Goal: Task Accomplishment & Management: Use online tool/utility

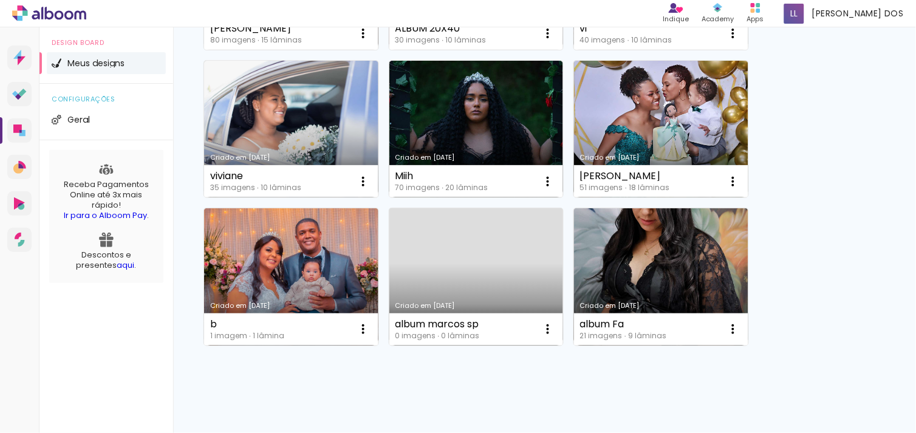
scroll to position [268, 0]
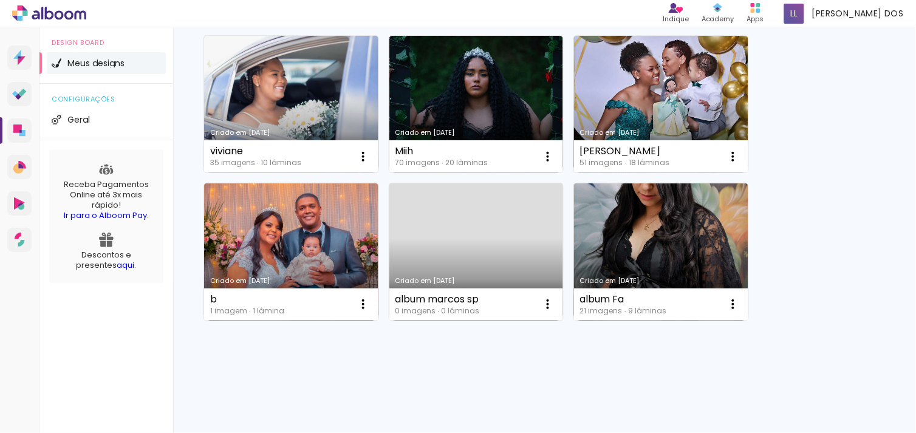
click at [511, 222] on link "Criado em [DATE]" at bounding box center [476, 251] width 174 height 137
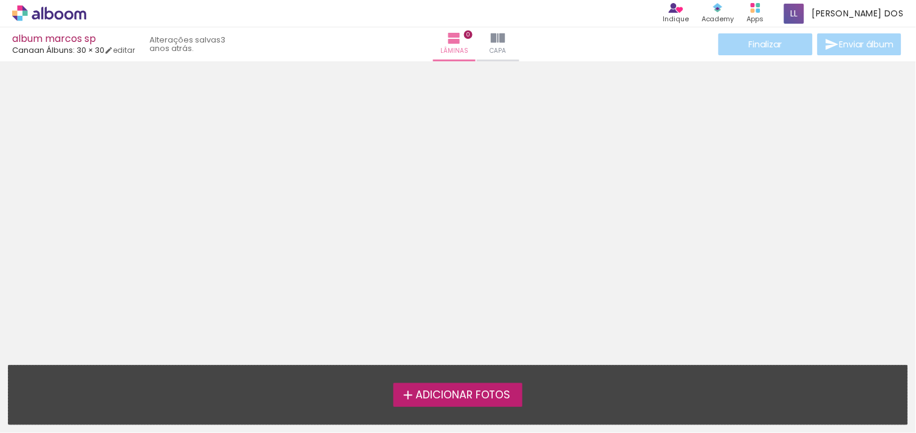
click at [448, 396] on span "Adicionar Fotos" at bounding box center [462, 395] width 95 height 11
click at [0, 0] on input "file" at bounding box center [0, 0] width 0 height 0
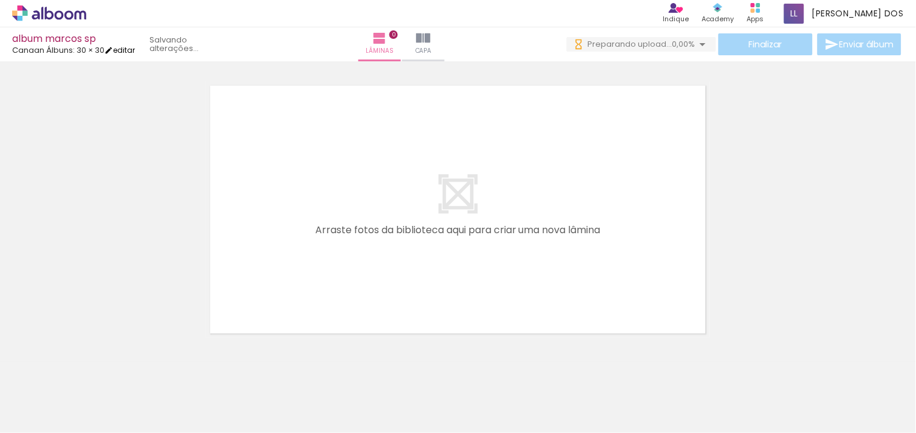
click at [124, 50] on link "editar" at bounding box center [119, 50] width 30 height 10
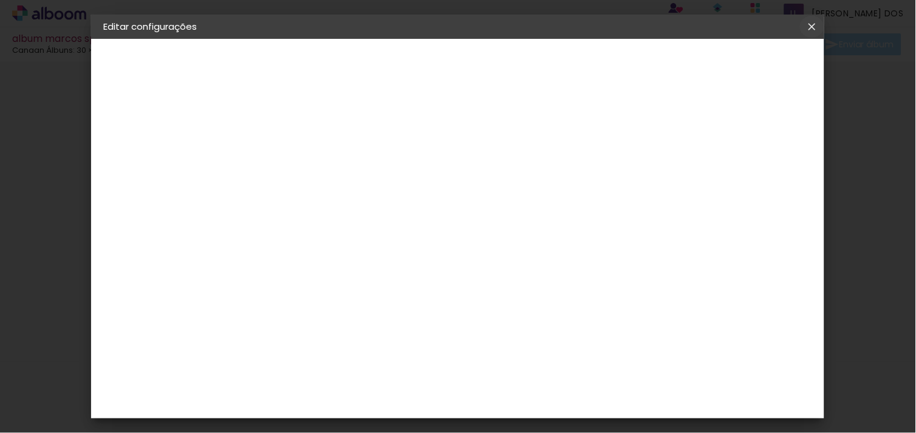
click at [810, 29] on iron-icon at bounding box center [812, 27] width 15 height 12
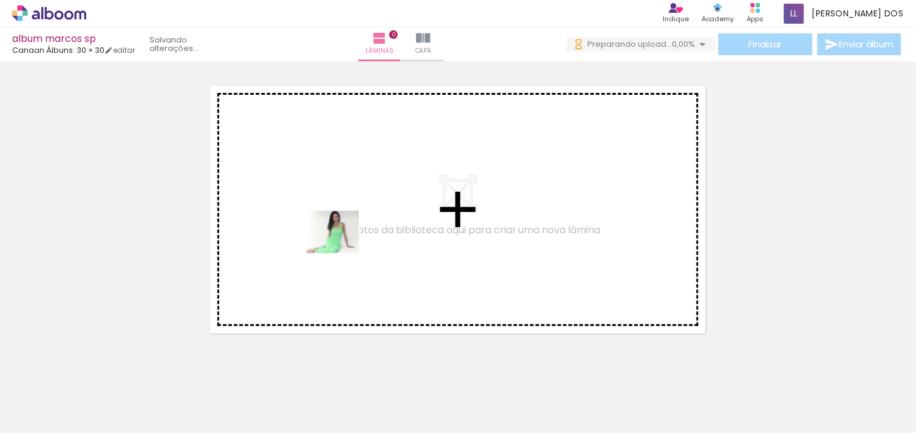
drag, startPoint x: 136, startPoint y: 403, endPoint x: 341, endPoint y: 247, distance: 257.0
click at [341, 247] on quentale-workspace at bounding box center [458, 216] width 916 height 433
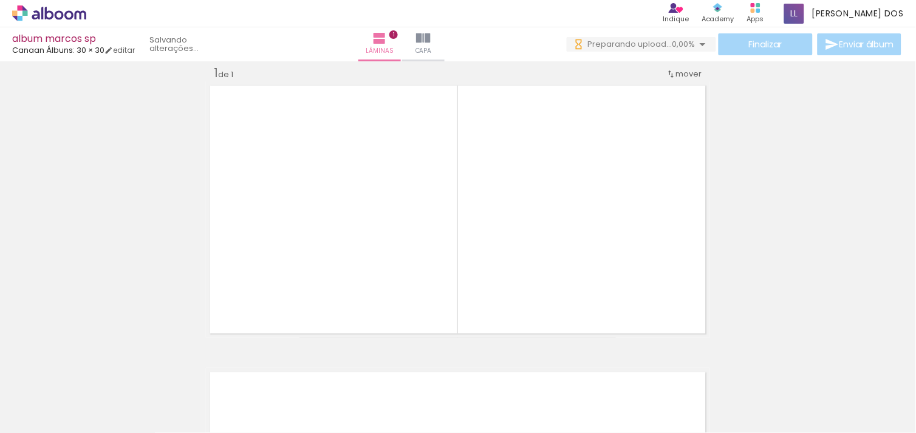
scroll to position [15, 0]
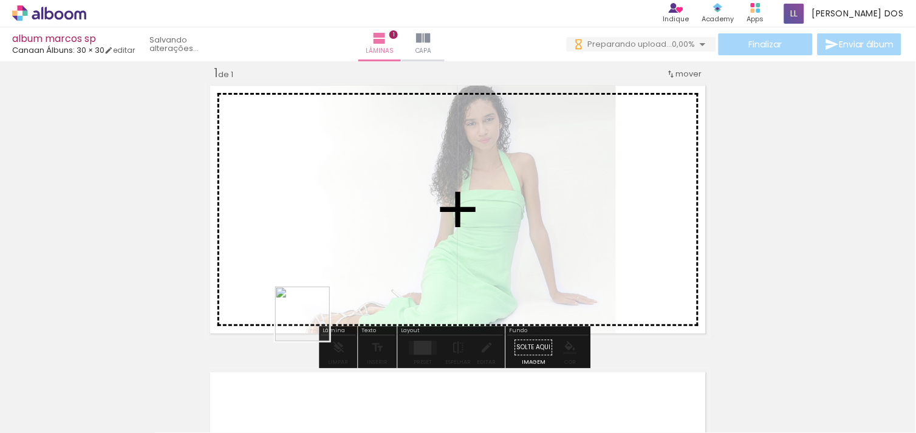
drag, startPoint x: 201, startPoint y: 408, endPoint x: 448, endPoint y: 267, distance: 284.5
click at [448, 267] on quentale-workspace at bounding box center [458, 216] width 916 height 433
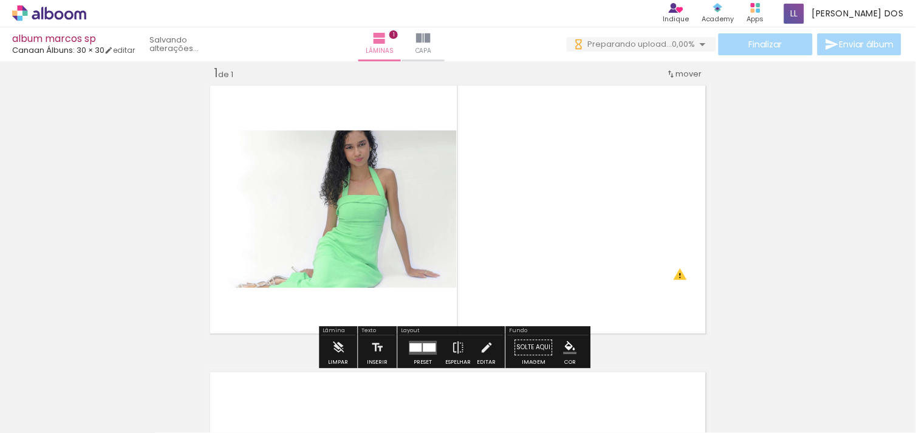
scroll to position [0, 0]
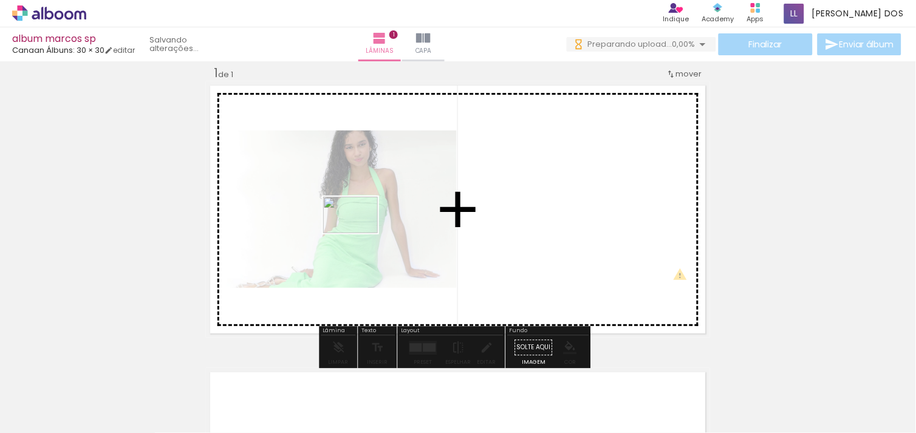
drag, startPoint x: 268, startPoint y: 397, endPoint x: 362, endPoint y: 231, distance: 189.8
click at [362, 231] on quentale-workspace at bounding box center [458, 216] width 916 height 433
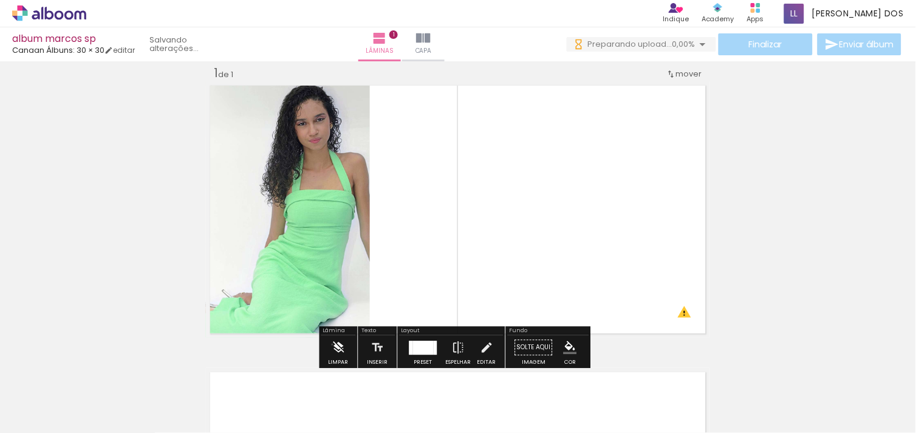
click at [332, 344] on iron-icon at bounding box center [338, 347] width 13 height 24
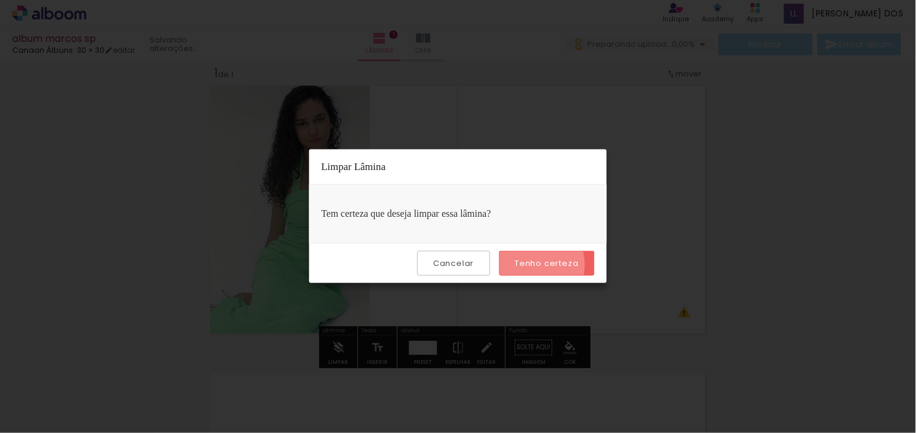
click at [0, 0] on slot "Tenho certeza" at bounding box center [0, 0] width 0 height 0
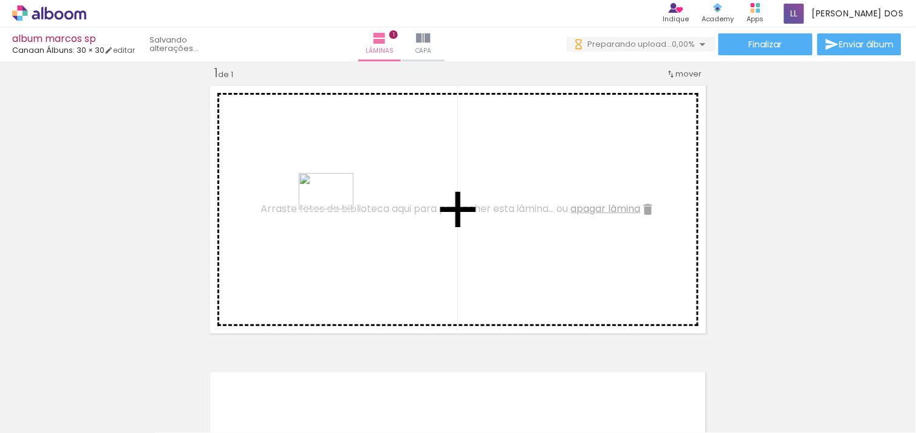
drag, startPoint x: 258, startPoint y: 403, endPoint x: 335, endPoint y: 210, distance: 208.5
click at [335, 210] on quentale-workspace at bounding box center [458, 216] width 916 height 433
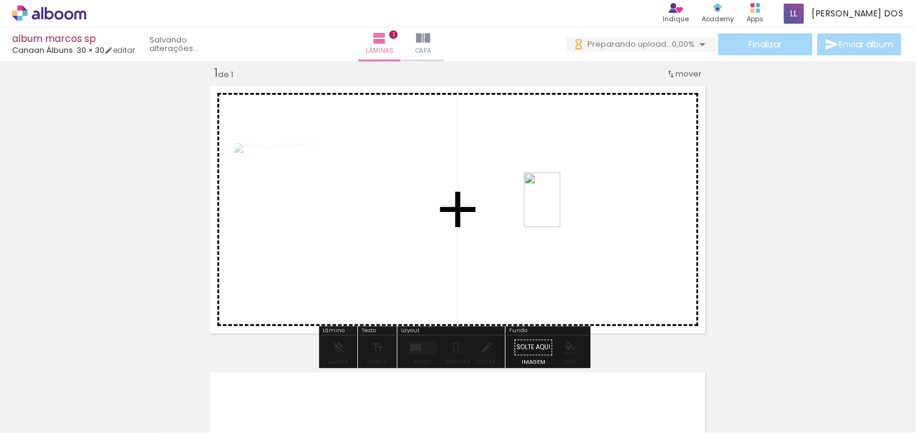
drag, startPoint x: 391, startPoint y: 349, endPoint x: 561, endPoint y: 209, distance: 220.0
click at [561, 209] on quentale-workspace at bounding box center [458, 216] width 916 height 433
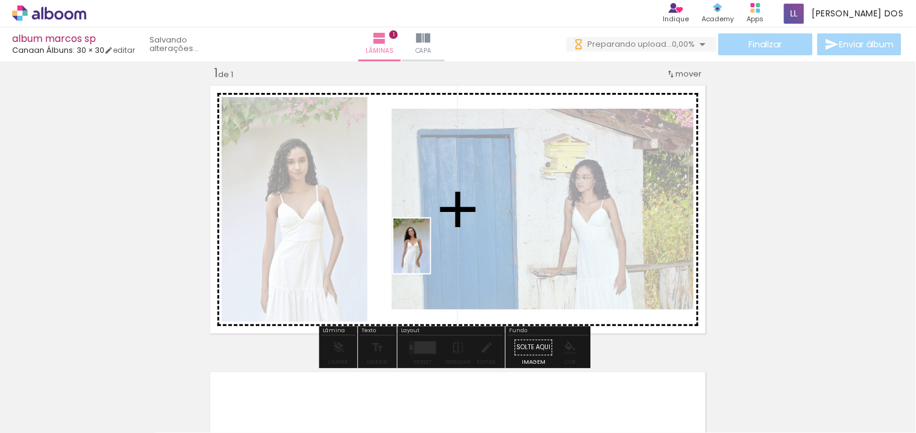
drag, startPoint x: 397, startPoint y: 394, endPoint x: 430, endPoint y: 255, distance: 142.3
click at [430, 255] on quentale-workspace at bounding box center [458, 216] width 916 height 433
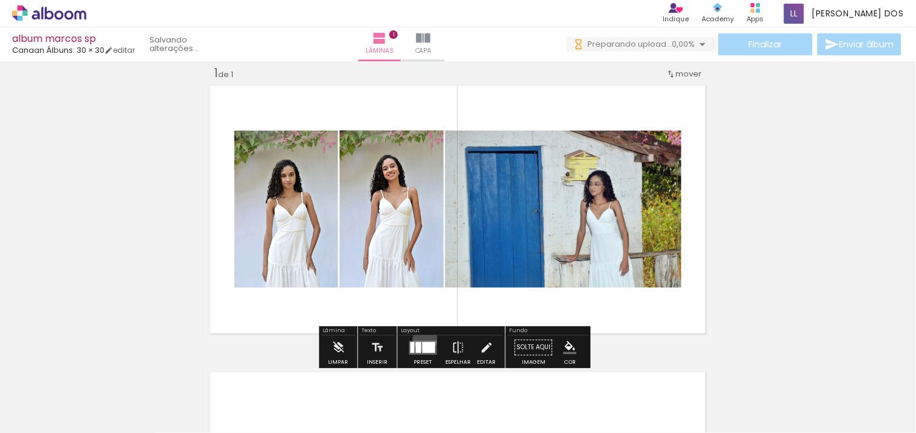
click at [422, 339] on div at bounding box center [423, 347] width 33 height 24
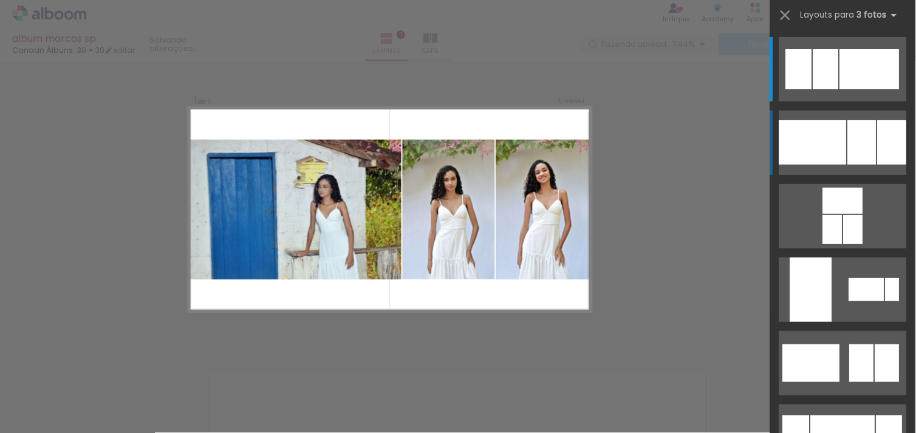
click at [839, 89] on div at bounding box center [826, 69] width 26 height 40
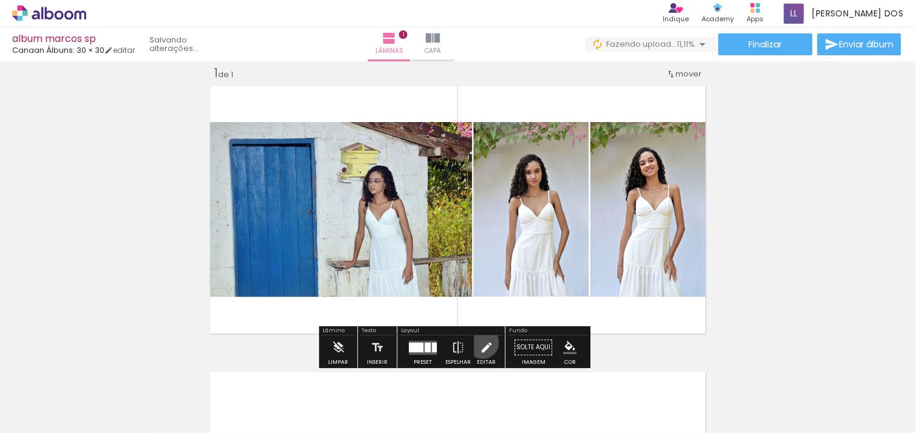
click at [480, 343] on iron-icon at bounding box center [486, 347] width 13 height 24
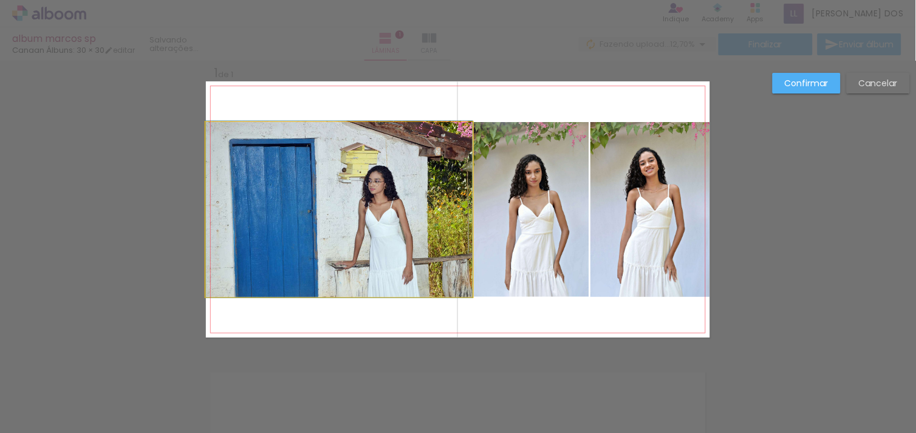
click at [349, 219] on quentale-photo at bounding box center [339, 209] width 267 height 175
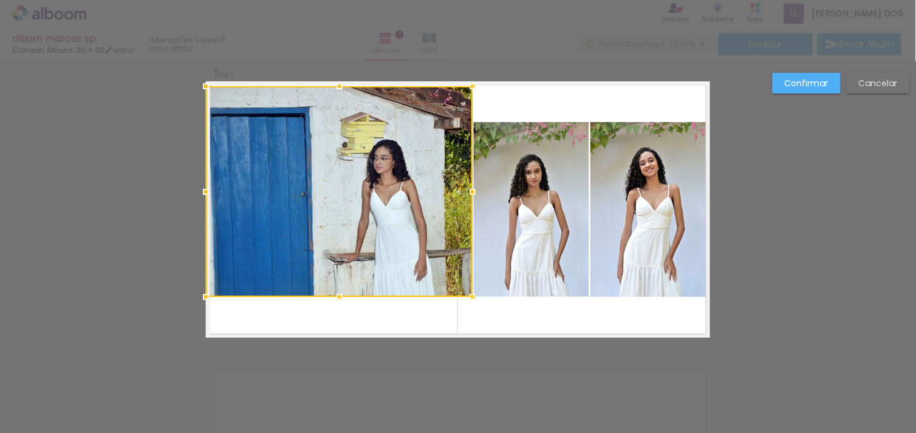
drag, startPoint x: 332, startPoint y: 117, endPoint x: 337, endPoint y: 77, distance: 40.4
click at [337, 77] on div at bounding box center [339, 86] width 24 height 24
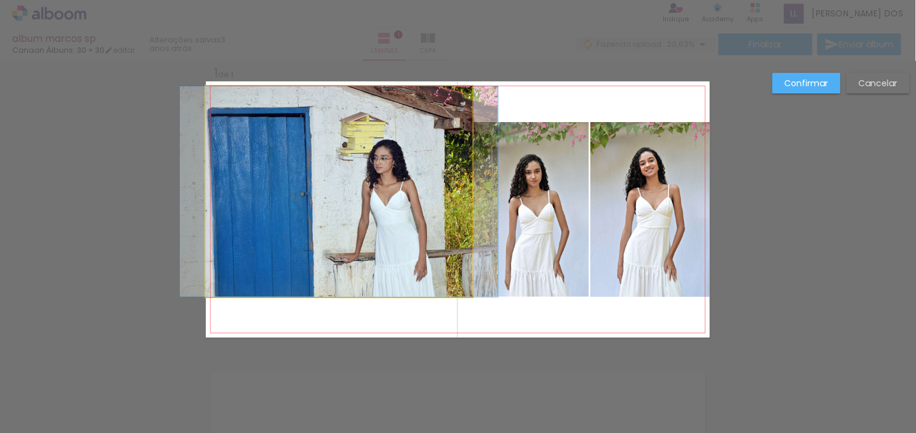
click at [336, 292] on quentale-photo at bounding box center [339, 191] width 267 height 211
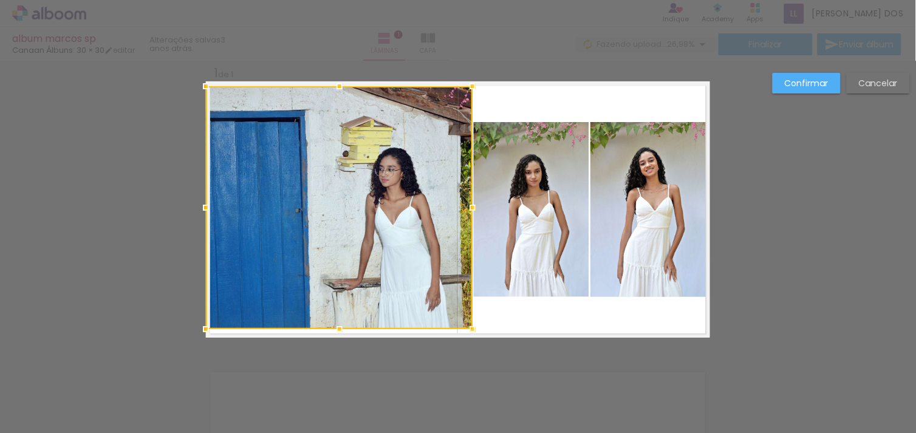
drag, startPoint x: 336, startPoint y: 302, endPoint x: 331, endPoint y: 352, distance: 50.6
click at [331, 352] on div "Inserir lâmina 1 de 1 O Designbox precisará aumentar a sua imagem em 374% para …" at bounding box center [458, 347] width 916 height 603
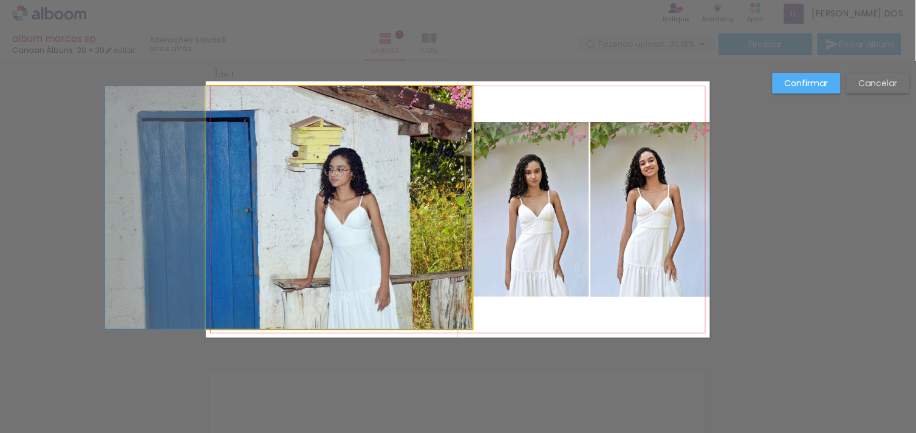
drag, startPoint x: 375, startPoint y: 209, endPoint x: 324, endPoint y: 228, distance: 55.0
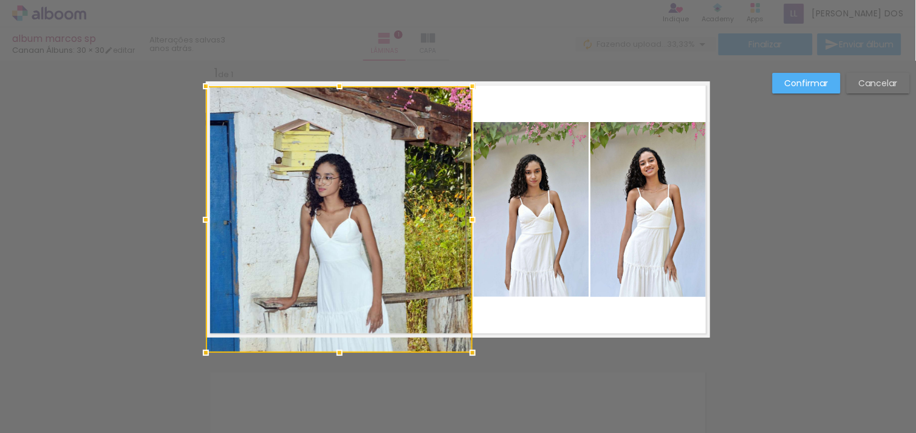
drag, startPoint x: 336, startPoint y: 329, endPoint x: 335, endPoint y: 349, distance: 20.1
click at [335, 349] on div at bounding box center [339, 353] width 24 height 24
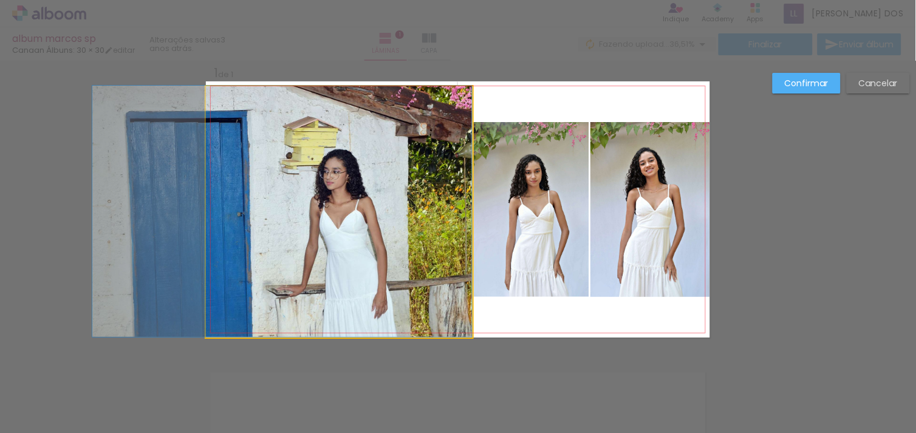
drag, startPoint x: 349, startPoint y: 148, endPoint x: 350, endPoint y: 129, distance: 18.8
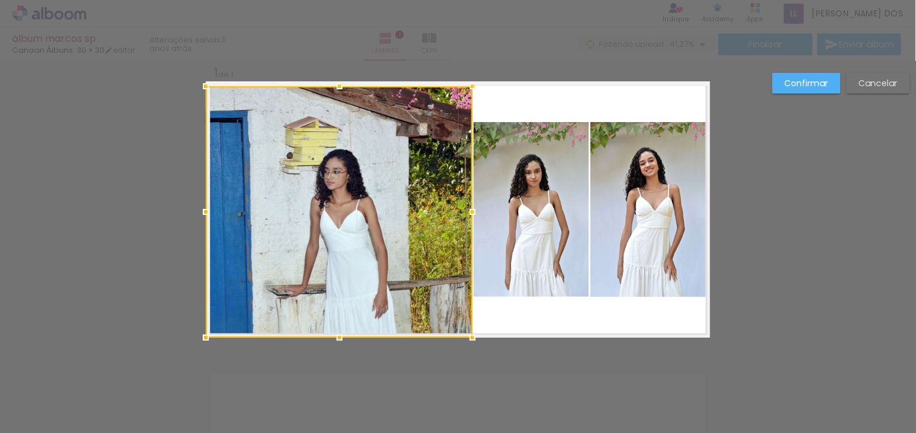
click at [672, 354] on div "Confirmar Cancelar" at bounding box center [458, 347] width 916 height 603
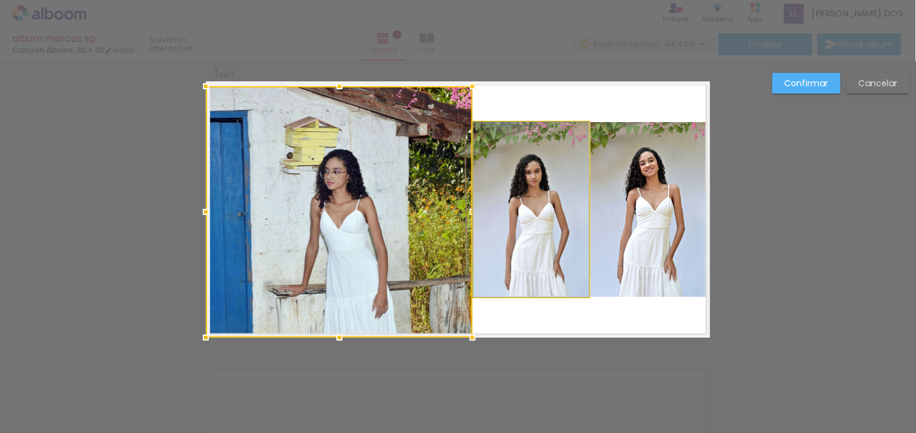
click at [570, 257] on quentale-photo at bounding box center [531, 209] width 115 height 175
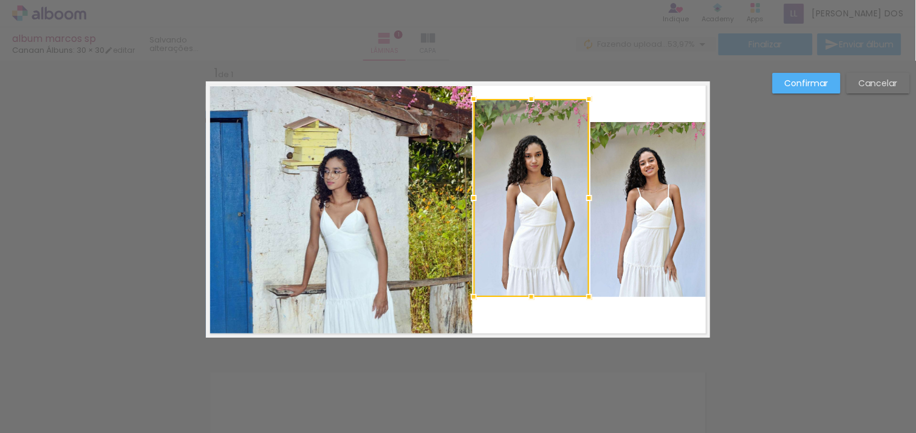
drag, startPoint x: 531, startPoint y: 115, endPoint x: 530, endPoint y: 63, distance: 52.8
click at [530, 63] on div "Inserir lâmina 1 de 1 O Designbox precisará aumentar a sua imagem em 374% para …" at bounding box center [458, 347] width 916 height 603
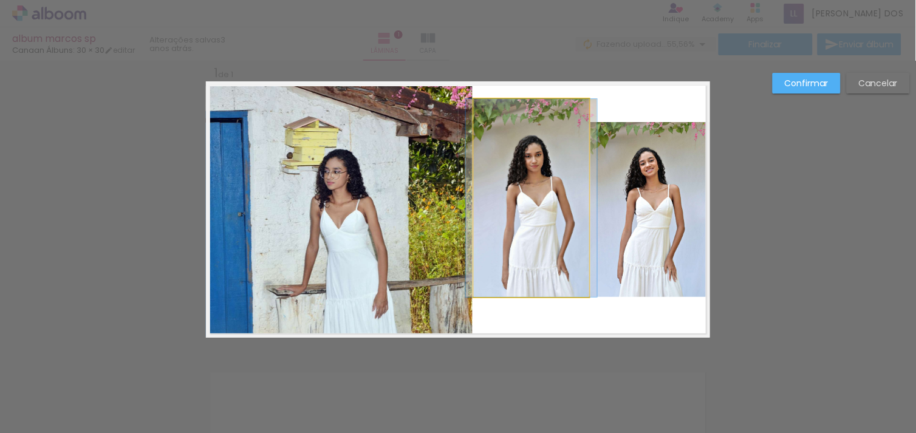
click at [521, 269] on quentale-photo at bounding box center [531, 198] width 115 height 198
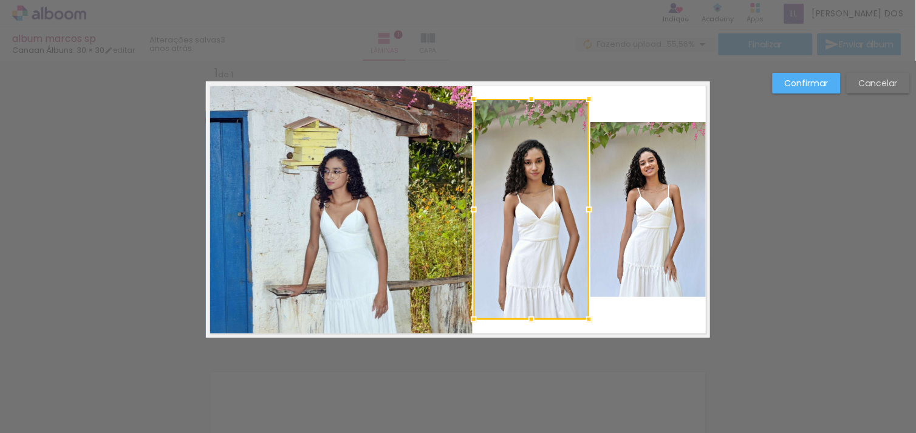
drag, startPoint x: 523, startPoint y: 296, endPoint x: 530, endPoint y: 366, distance: 70.2
click at [530, 366] on div "Inserir lâmina 1 de 1 O Designbox precisará aumentar a sua imagem em 374% para …" at bounding box center [458, 347] width 916 height 603
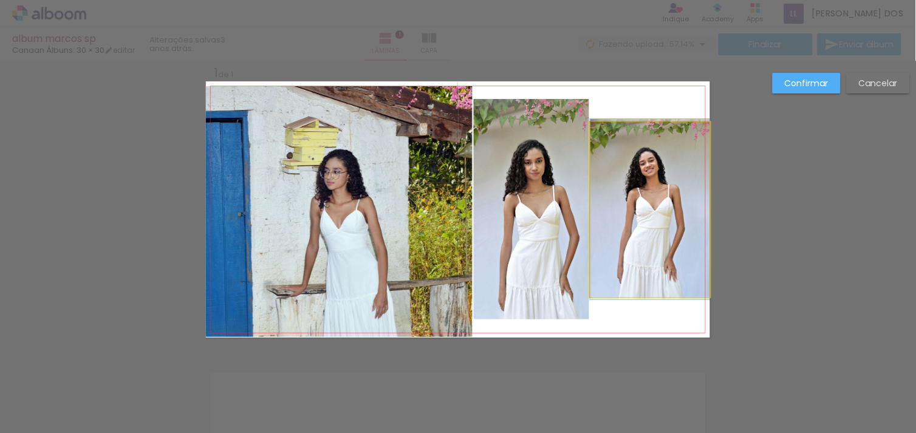
click at [647, 253] on quentale-photo at bounding box center [650, 209] width 120 height 175
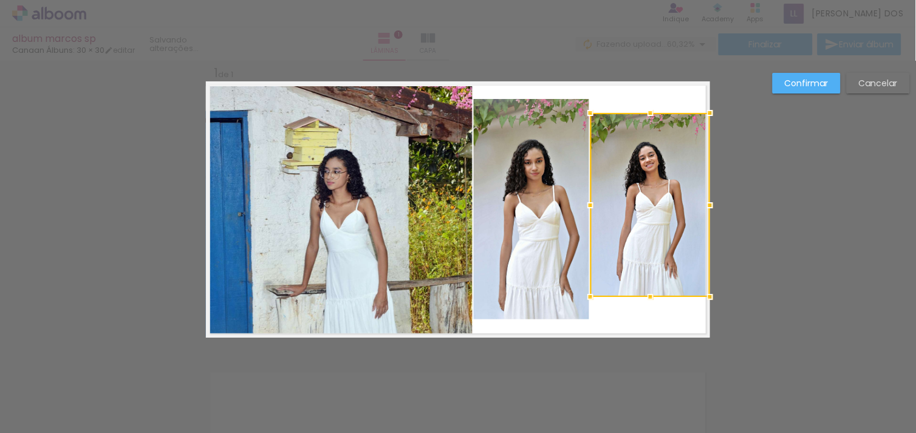
drag, startPoint x: 642, startPoint y: 116, endPoint x: 646, endPoint y: 70, distance: 46.3
click at [646, 70] on div "Inserir lâmina 1 de 1 O Designbox precisará aumentar a sua imagem em 374% para …" at bounding box center [458, 347] width 916 height 603
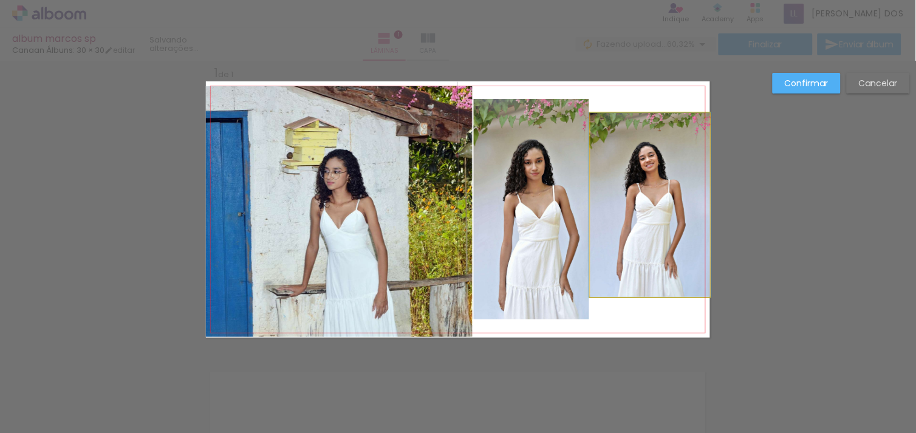
click at [651, 132] on quentale-photo at bounding box center [650, 205] width 120 height 184
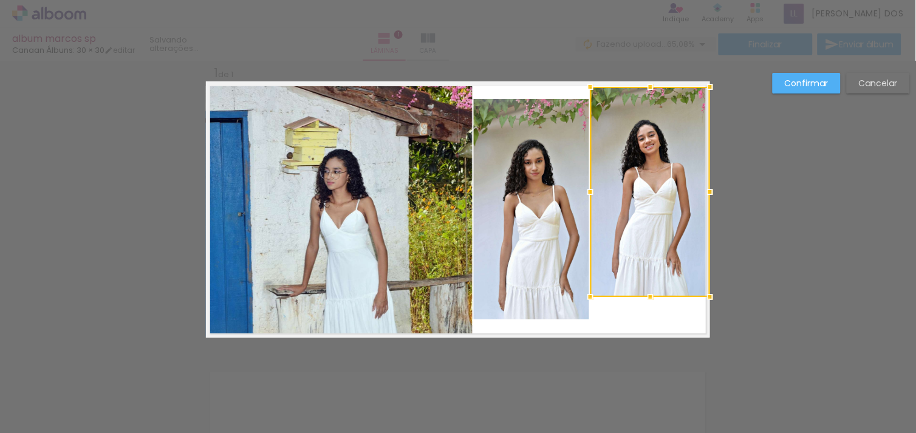
drag, startPoint x: 646, startPoint y: 111, endPoint x: 644, endPoint y: 94, distance: 16.5
click at [644, 94] on div at bounding box center [650, 87] width 24 height 24
click at [620, 233] on div at bounding box center [650, 191] width 120 height 211
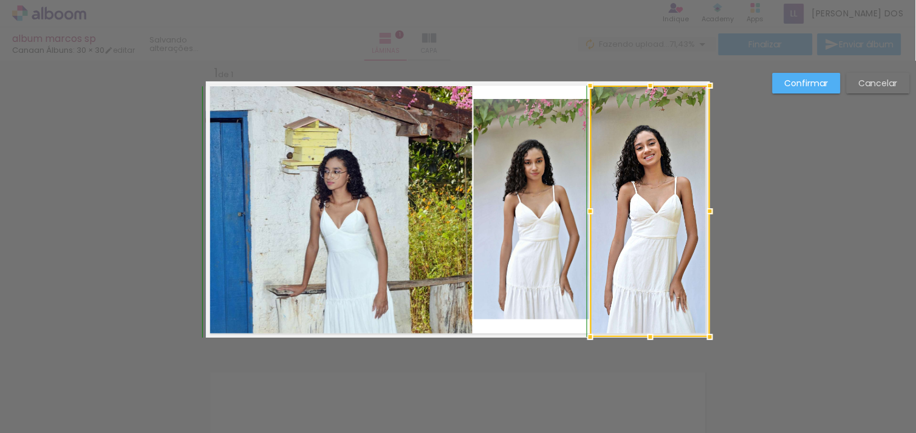
drag, startPoint x: 646, startPoint y: 296, endPoint x: 644, endPoint y: 338, distance: 42.0
click at [644, 338] on div at bounding box center [650, 337] width 24 height 24
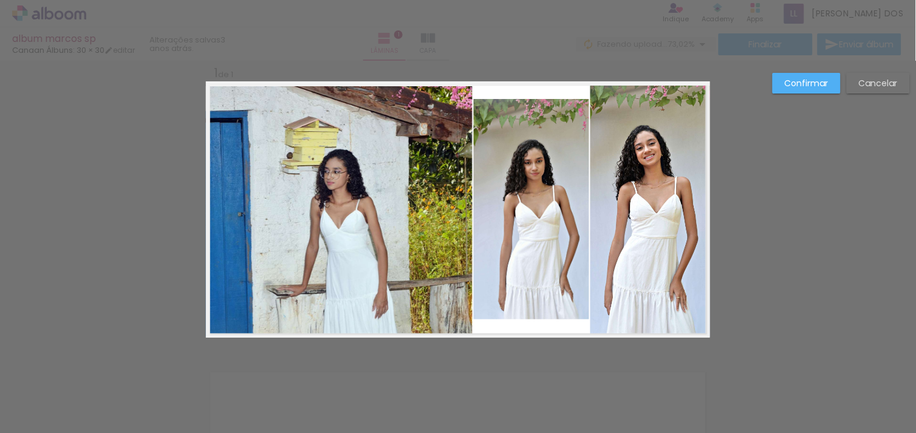
click at [534, 257] on quentale-photo at bounding box center [531, 209] width 115 height 220
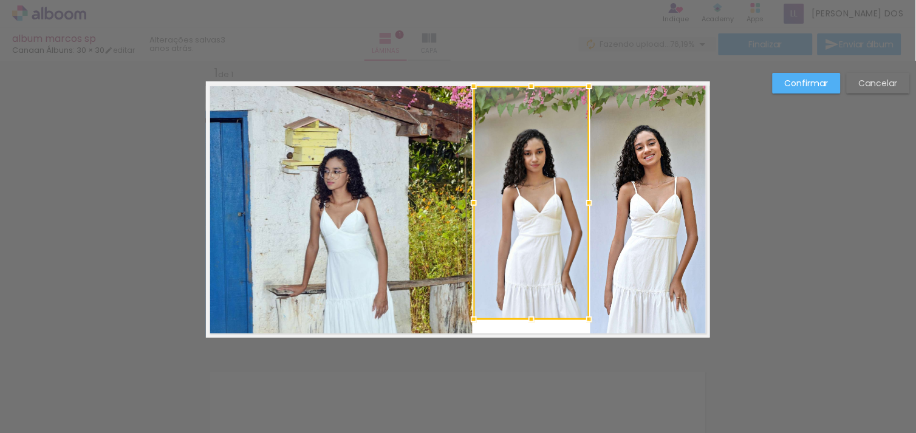
drag, startPoint x: 525, startPoint y: 95, endPoint x: 527, endPoint y: 80, distance: 15.9
click at [527, 80] on div at bounding box center [531, 86] width 24 height 24
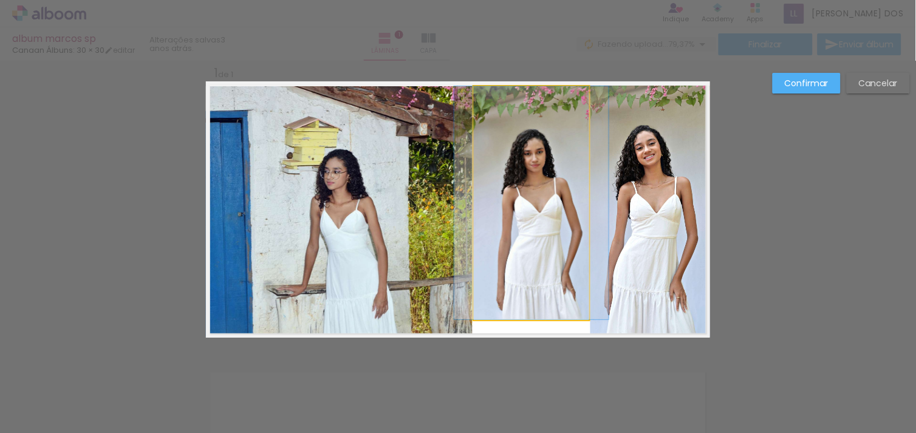
click at [525, 207] on quentale-photo at bounding box center [531, 202] width 115 height 233
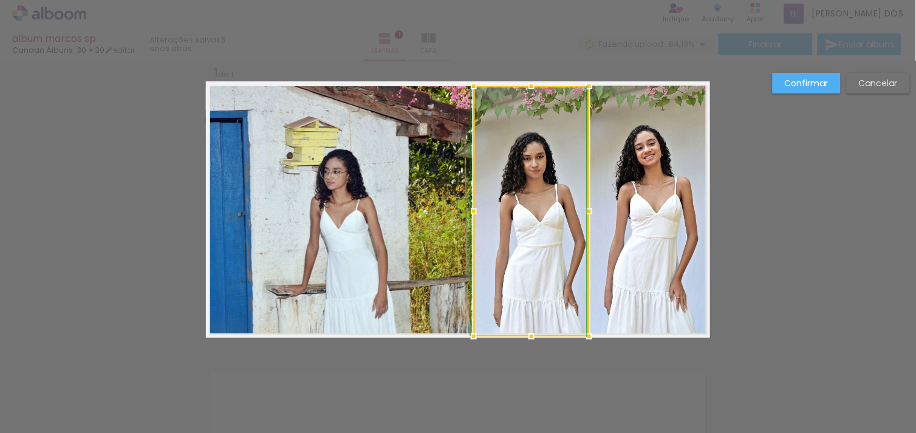
drag, startPoint x: 528, startPoint y: 318, endPoint x: 531, endPoint y: 342, distance: 23.8
click at [531, 342] on div at bounding box center [531, 336] width 24 height 24
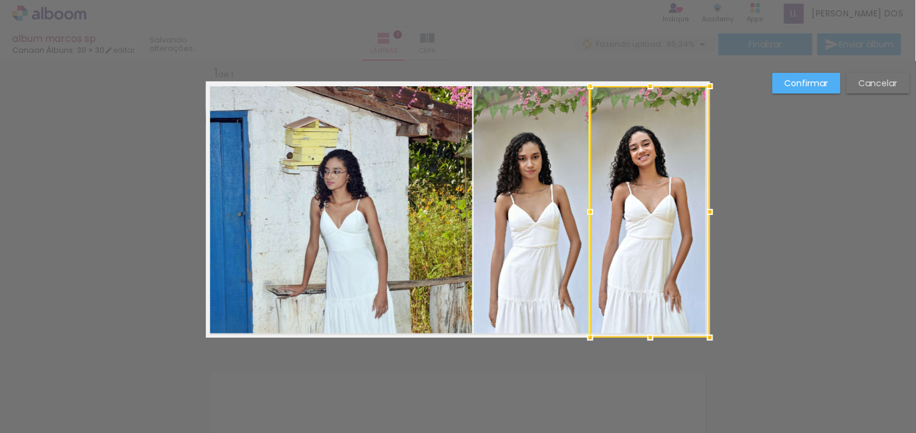
drag, startPoint x: 650, startPoint y: 232, endPoint x: 657, endPoint y: 247, distance: 16.0
click at [657, 247] on div at bounding box center [650, 211] width 120 height 251
click at [0, 0] on slot "Confirmar" at bounding box center [0, 0] width 0 height 0
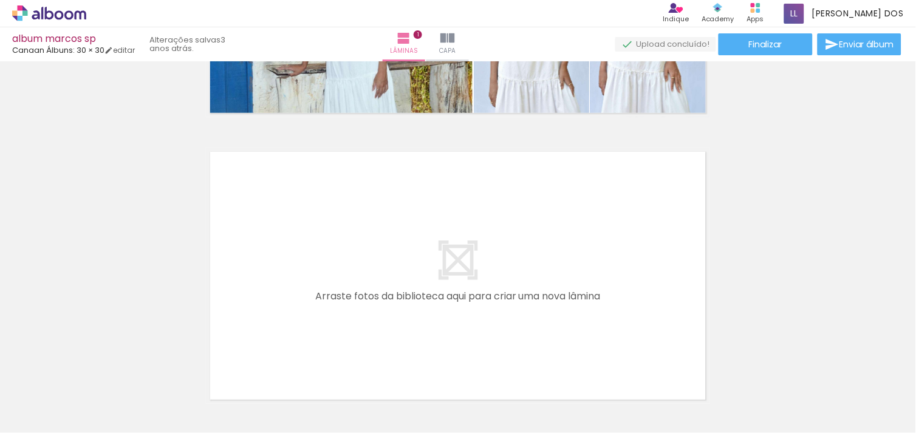
scroll to position [238, 0]
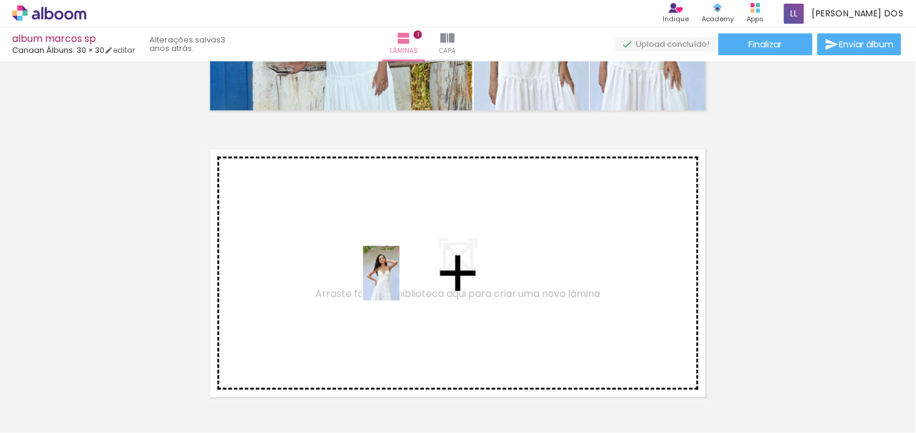
drag, startPoint x: 474, startPoint y: 398, endPoint x: 397, endPoint y: 280, distance: 140.8
click at [397, 280] on quentale-workspace at bounding box center [458, 216] width 916 height 433
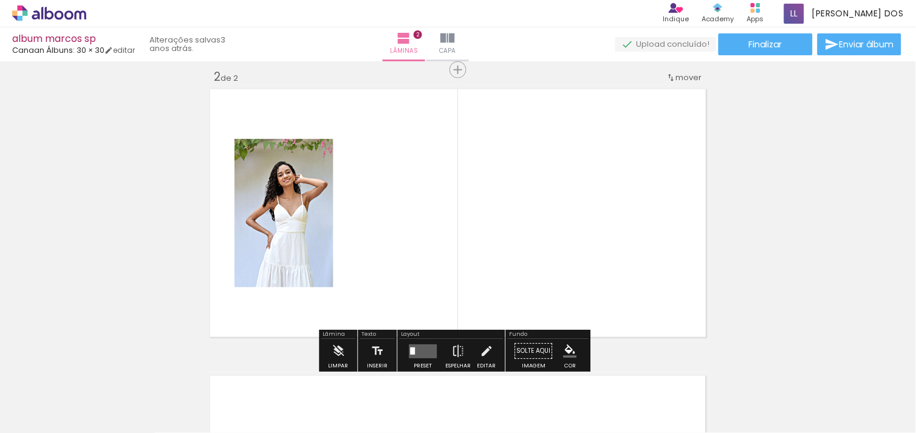
scroll to position [302, 0]
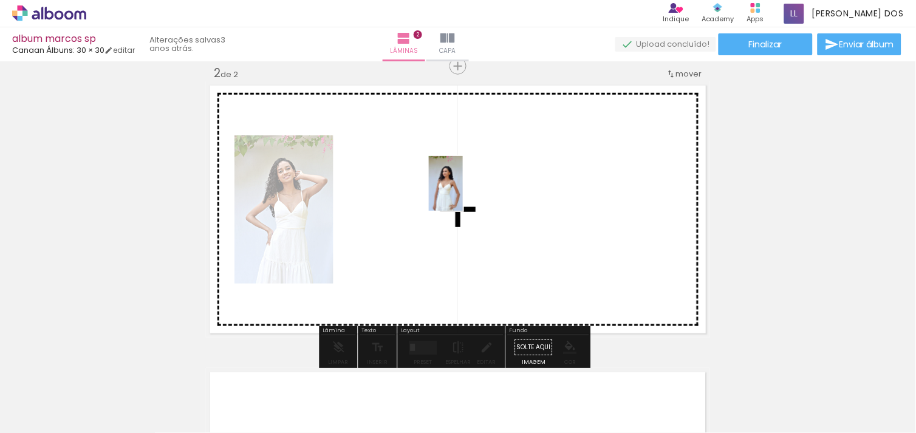
drag, startPoint x: 536, startPoint y: 392, endPoint x: 465, endPoint y: 193, distance: 211.5
click at [465, 193] on quentale-workspace at bounding box center [458, 216] width 916 height 433
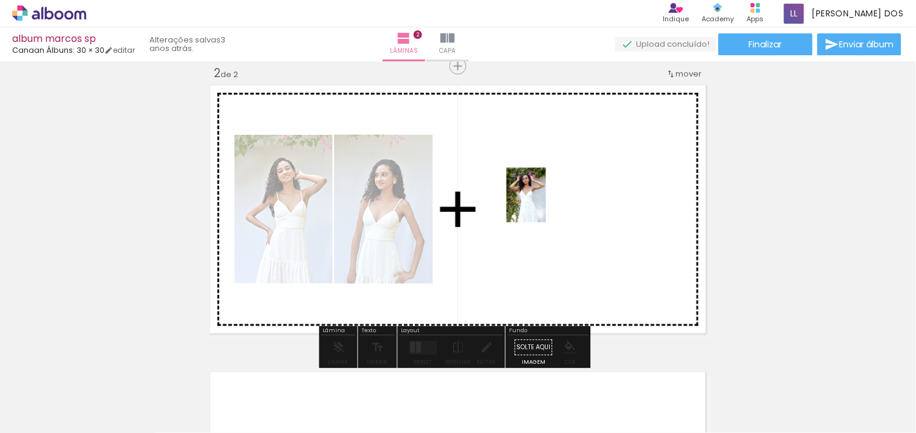
drag, startPoint x: 595, startPoint y: 332, endPoint x: 542, endPoint y: 203, distance: 140.0
click at [542, 203] on quentale-workspace at bounding box center [458, 216] width 916 height 433
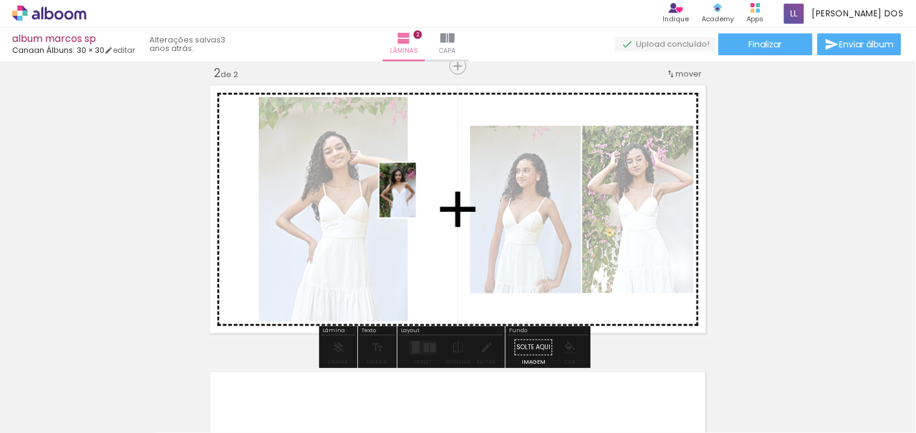
drag, startPoint x: 663, startPoint y: 375, endPoint x: 401, endPoint y: 190, distance: 320.2
click at [401, 190] on quentale-workspace at bounding box center [458, 216] width 916 height 433
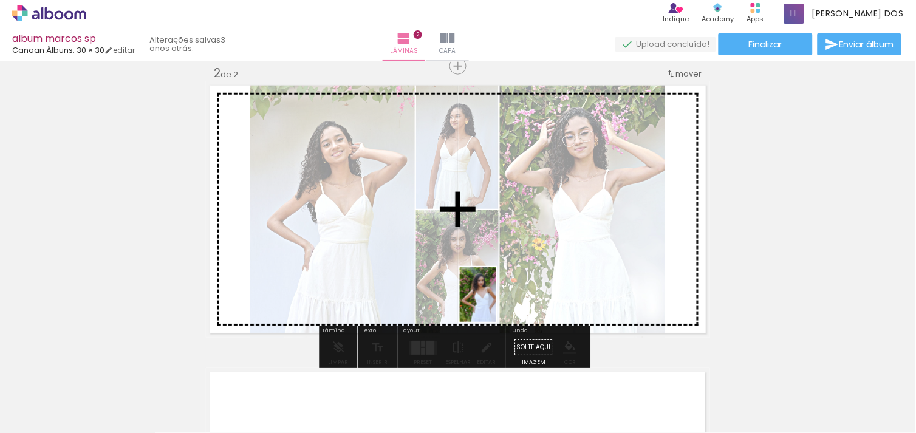
drag, startPoint x: 651, startPoint y: 367, endPoint x: 405, endPoint y: 252, distance: 272.3
click at [405, 252] on quentale-workspace at bounding box center [458, 216] width 916 height 433
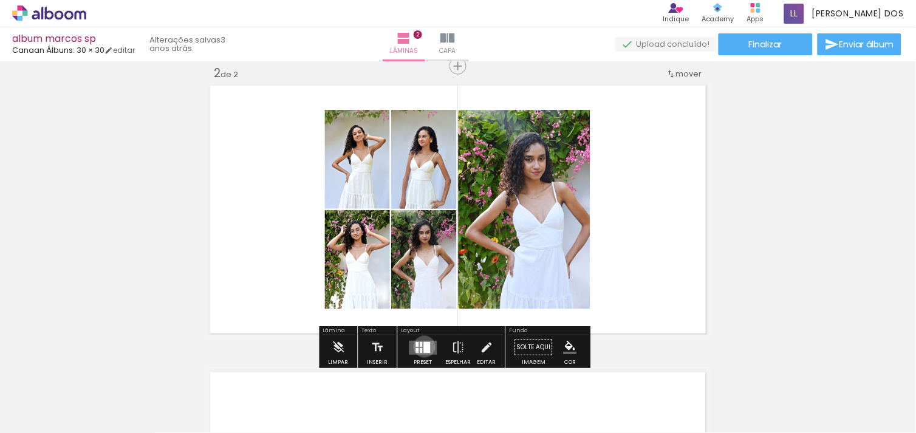
click at [424, 346] on div at bounding box center [427, 347] width 7 height 11
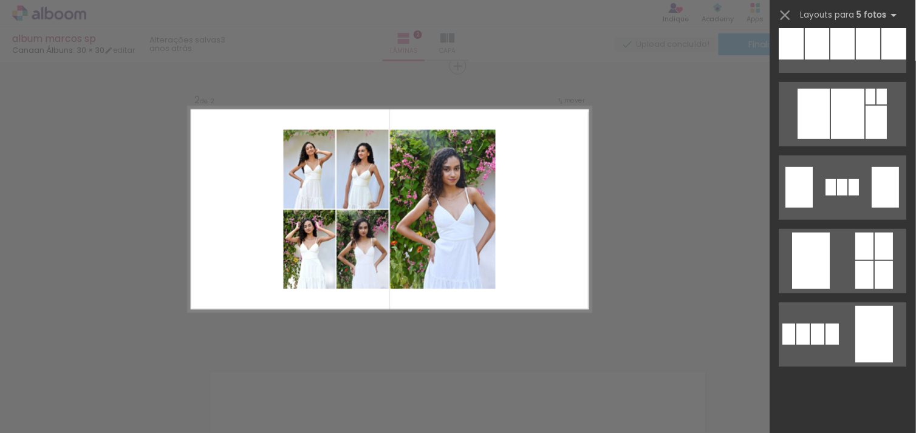
scroll to position [2834, 0]
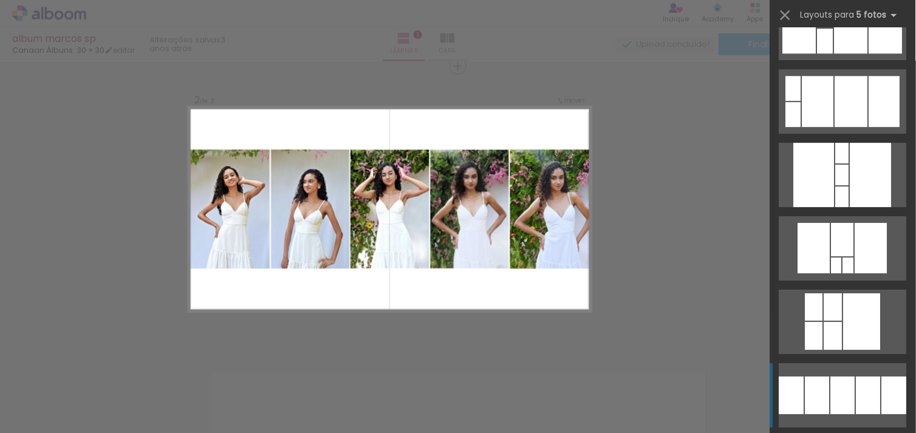
click at [836, 127] on div at bounding box center [851, 101] width 33 height 51
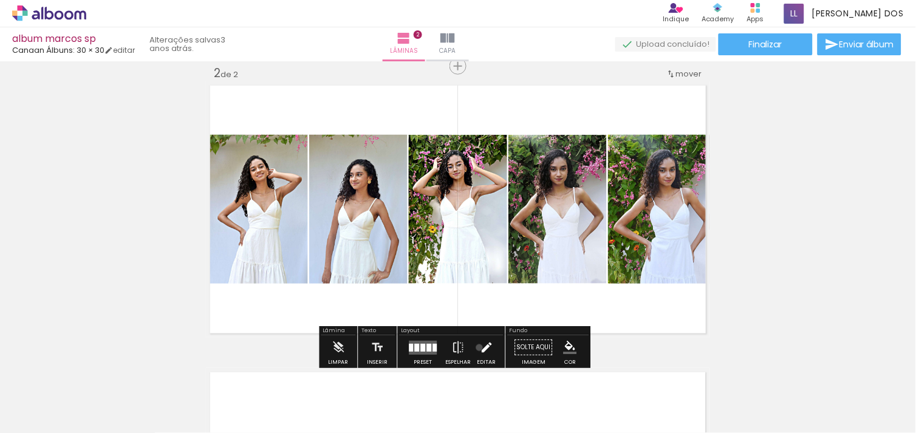
click at [480, 347] on iron-icon at bounding box center [486, 347] width 13 height 24
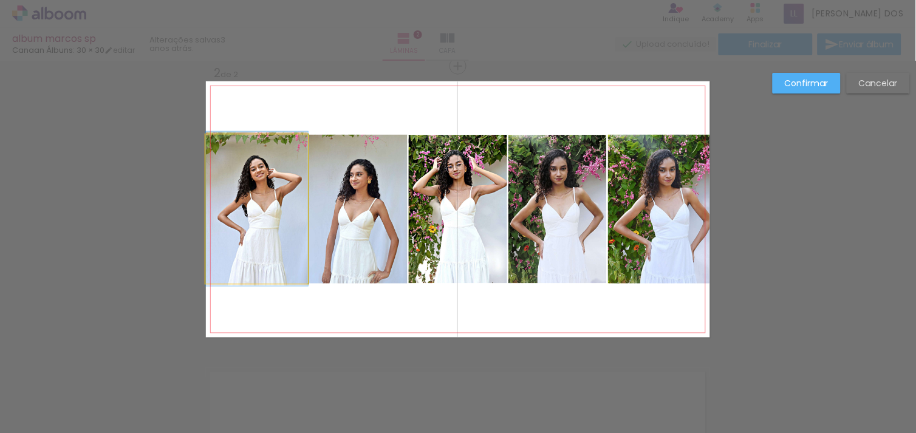
click at [284, 157] on quentale-photo at bounding box center [257, 209] width 102 height 149
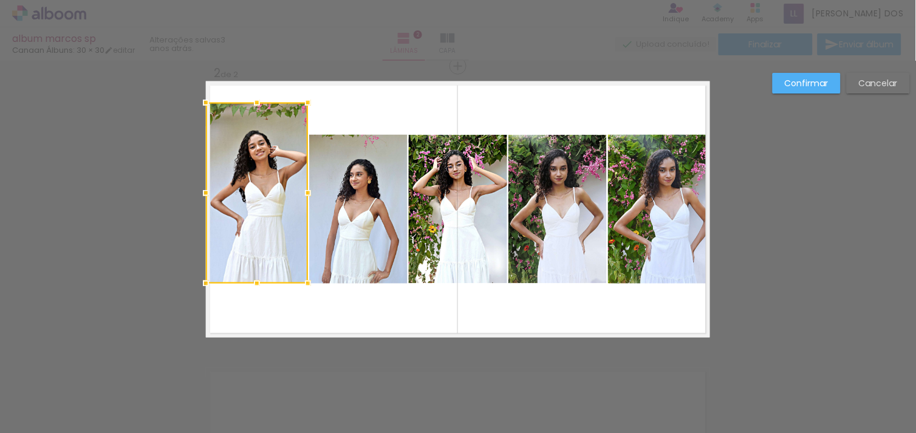
drag, startPoint x: 251, startPoint y: 128, endPoint x: 262, endPoint y: 69, distance: 59.8
click at [262, 69] on div "Inserir lâmina 1 de 2 Inserir lâmina 2 de 2 O Designbox precisará aumentar a su…" at bounding box center [458, 203] width 916 height 889
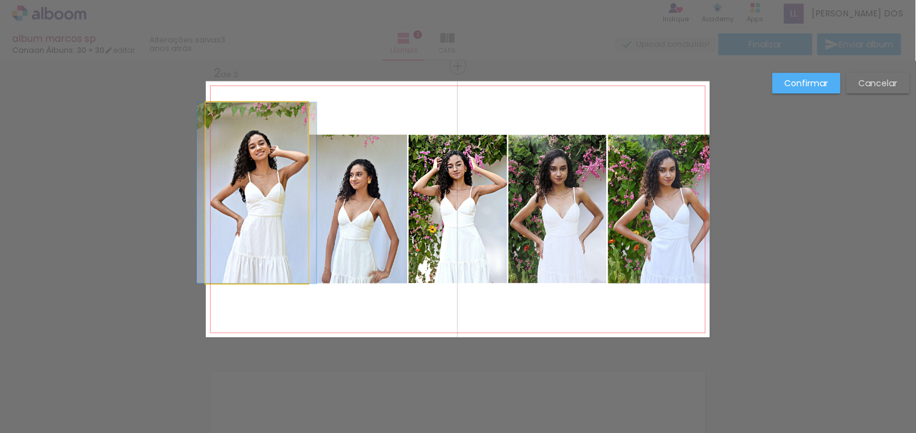
click at [251, 220] on quentale-photo at bounding box center [257, 193] width 102 height 181
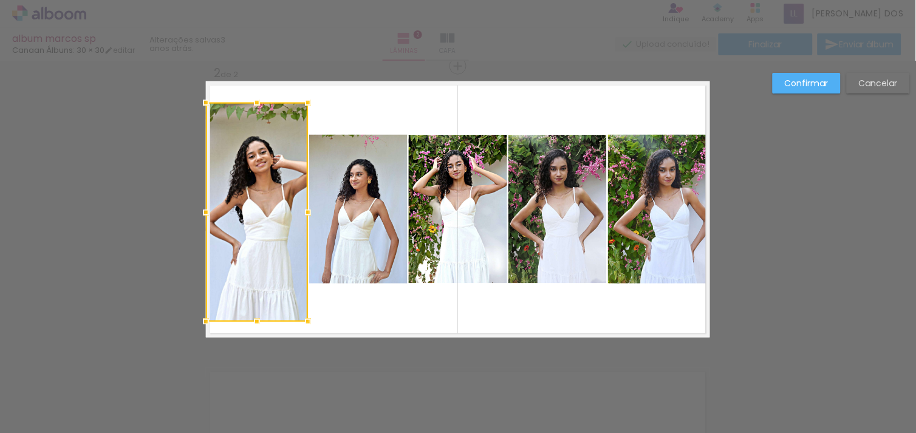
drag, startPoint x: 251, startPoint y: 287, endPoint x: 248, endPoint y: 362, distance: 75.4
click at [248, 362] on div "Inserir lâmina 1 de 2 Inserir lâmina 2 de 2 O Designbox precisará aumentar a su…" at bounding box center [458, 203] width 916 height 889
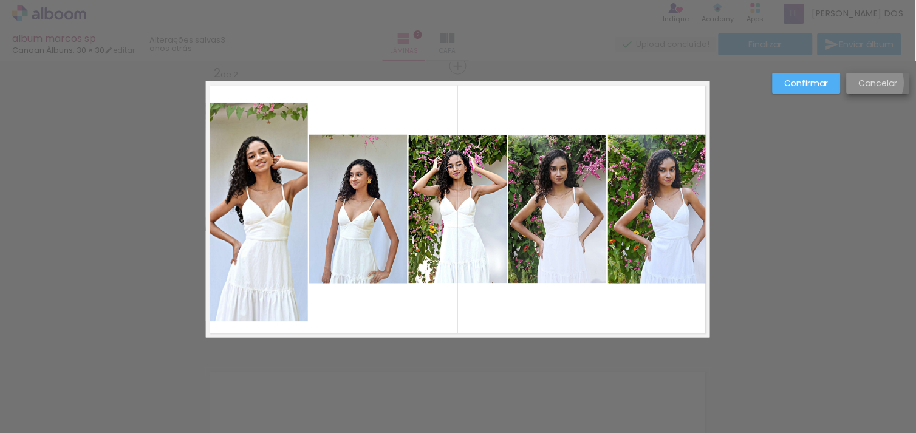
click at [0, 0] on slot "Cancelar" at bounding box center [0, 0] width 0 height 0
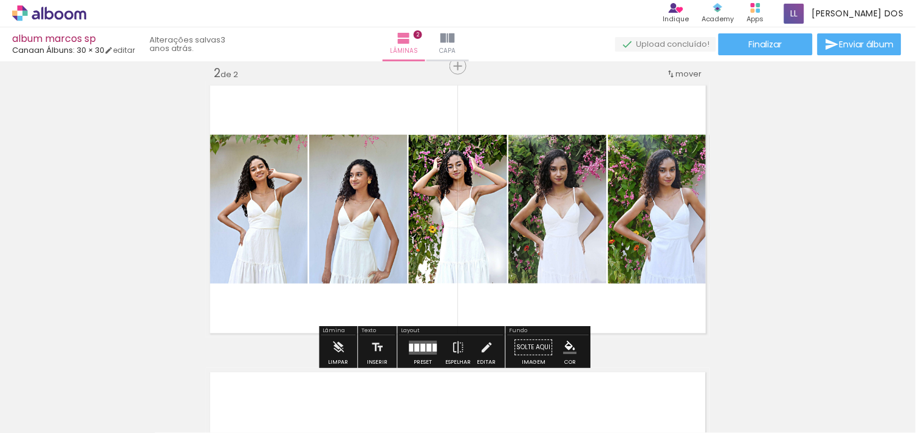
click at [427, 347] on div at bounding box center [429, 348] width 5 height 8
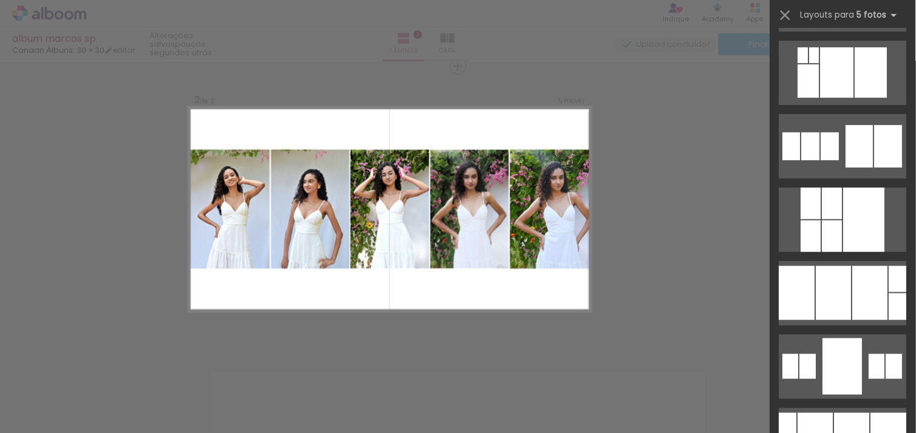
scroll to position [43, 0]
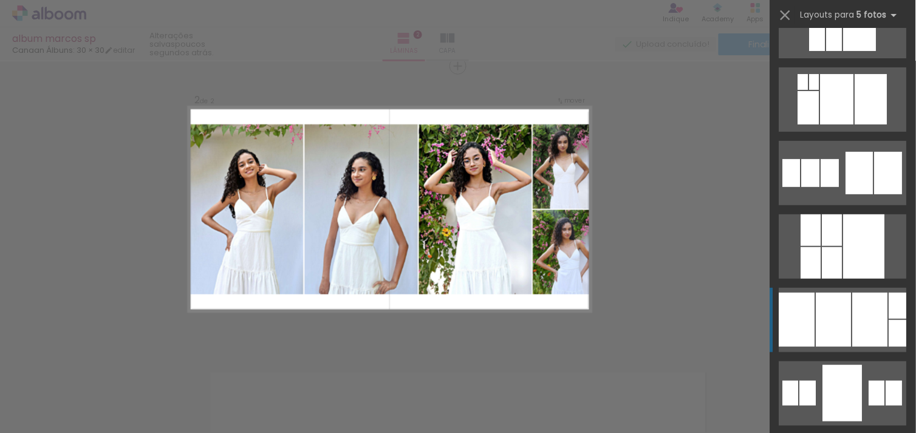
click at [819, 125] on div at bounding box center [808, 107] width 21 height 33
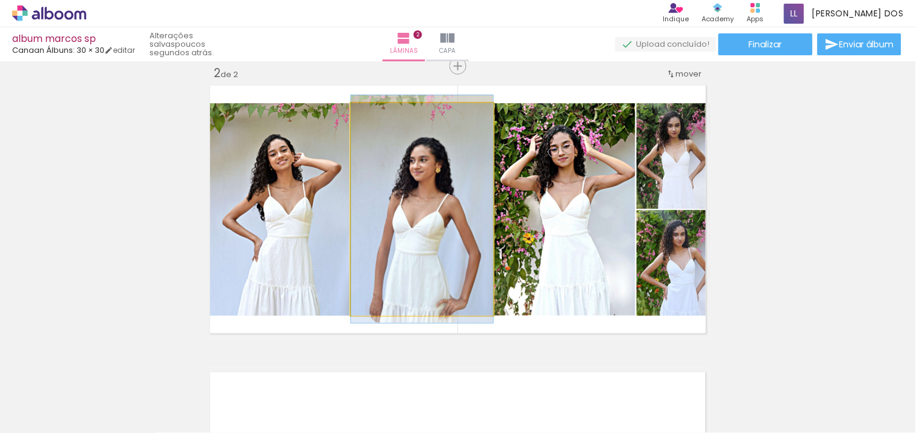
click at [420, 245] on quentale-photo at bounding box center [422, 209] width 142 height 213
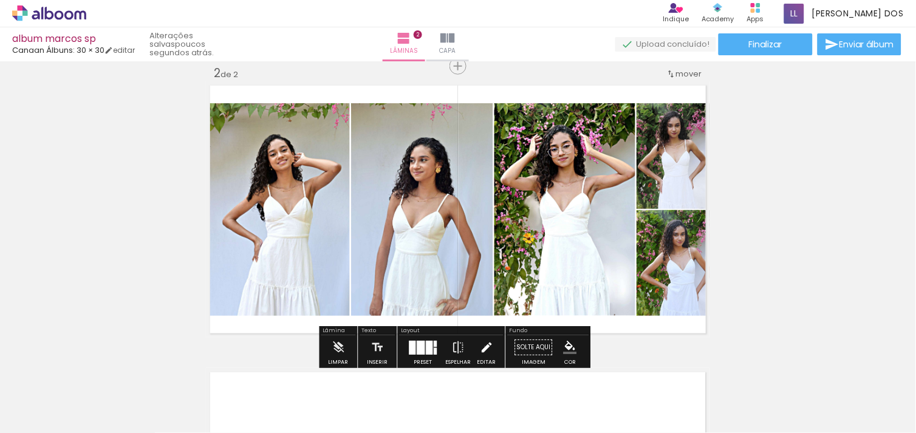
click at [482, 346] on iron-icon at bounding box center [486, 347] width 13 height 24
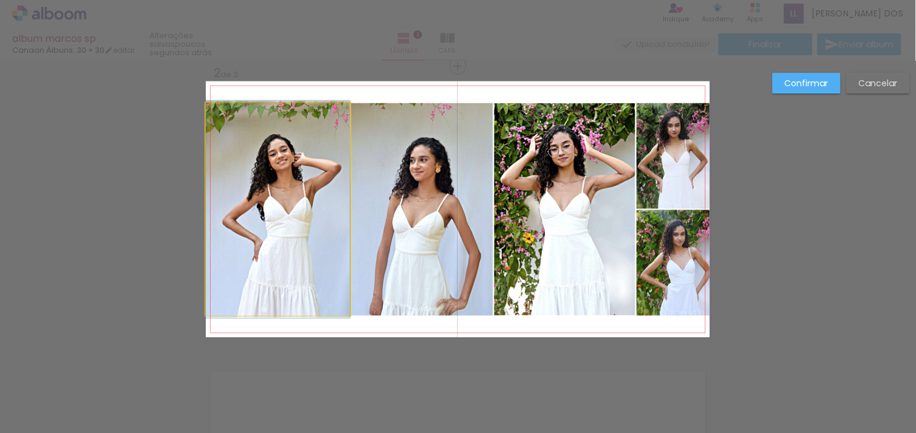
click at [271, 240] on quentale-photo at bounding box center [278, 209] width 144 height 213
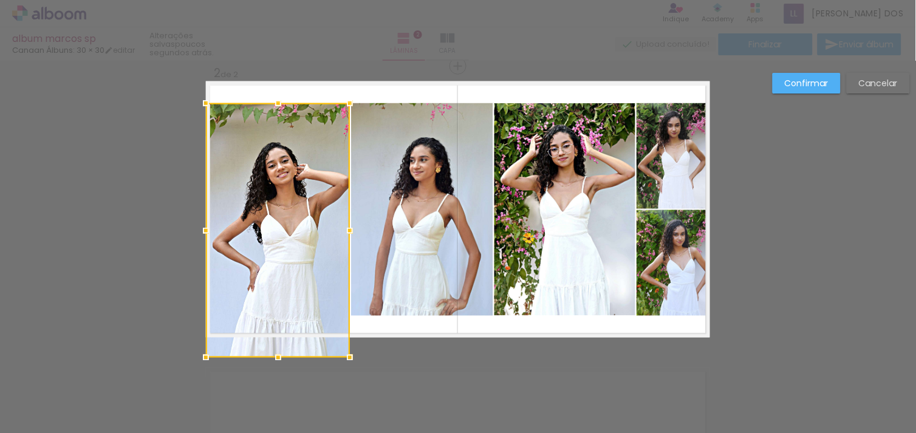
drag, startPoint x: 273, startPoint y: 312, endPoint x: 271, endPoint y: 325, distance: 12.9
click at [271, 325] on div at bounding box center [278, 230] width 144 height 254
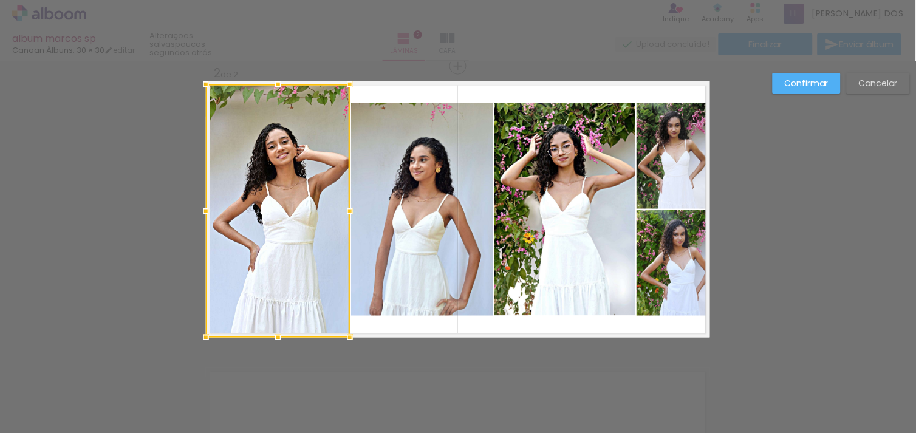
drag, startPoint x: 269, startPoint y: 100, endPoint x: 273, endPoint y: 77, distance: 22.9
click at [273, 77] on div at bounding box center [278, 84] width 24 height 24
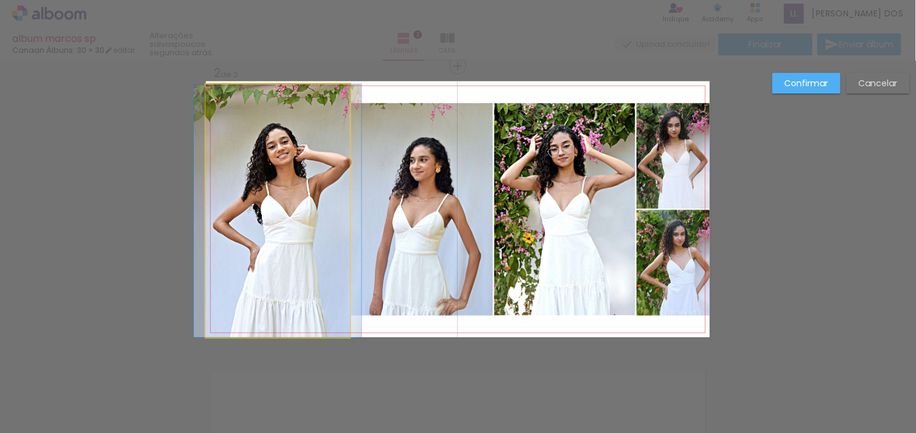
click at [282, 155] on quentale-photo at bounding box center [278, 210] width 144 height 253
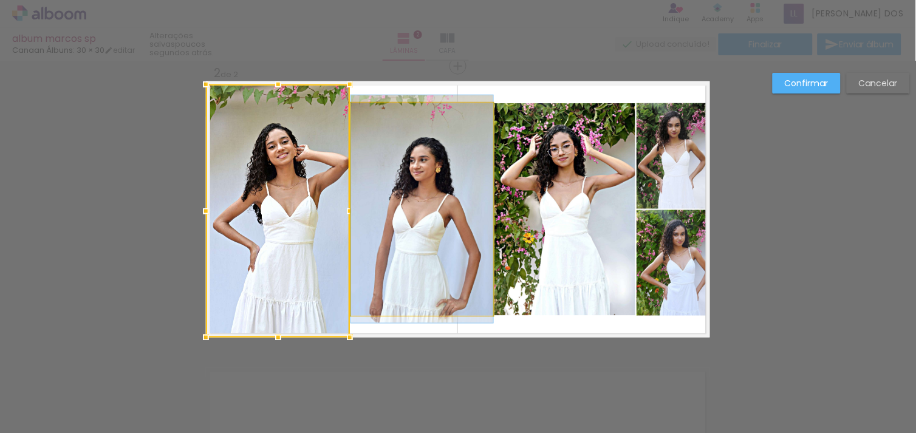
click at [391, 188] on quentale-photo at bounding box center [422, 209] width 142 height 213
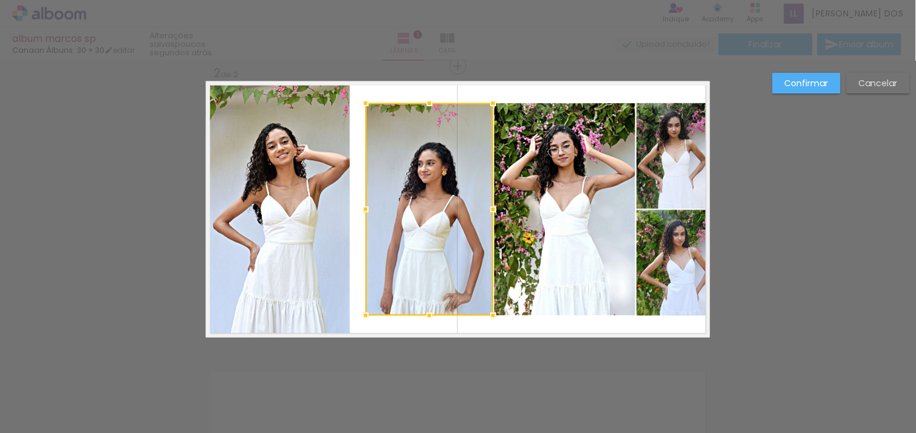
drag, startPoint x: 349, startPoint y: 210, endPoint x: 364, endPoint y: 211, distance: 15.2
click at [364, 211] on div at bounding box center [365, 209] width 24 height 24
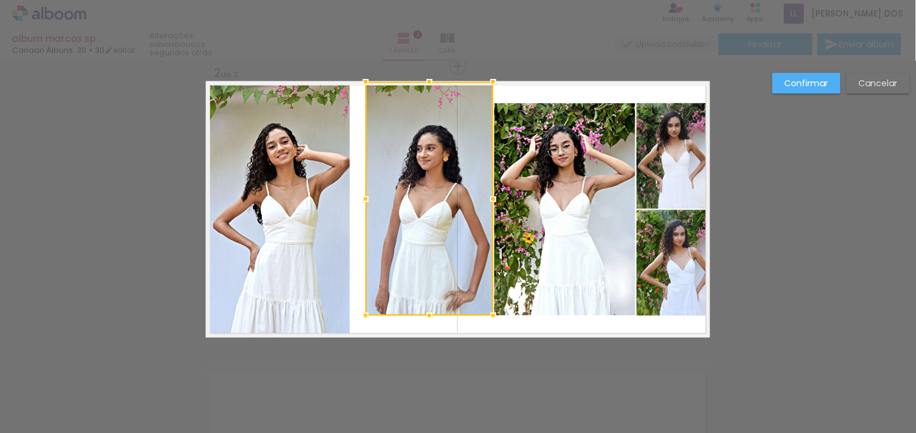
drag, startPoint x: 423, startPoint y: 101, endPoint x: 426, endPoint y: 80, distance: 22.1
click at [426, 80] on div at bounding box center [429, 82] width 24 height 24
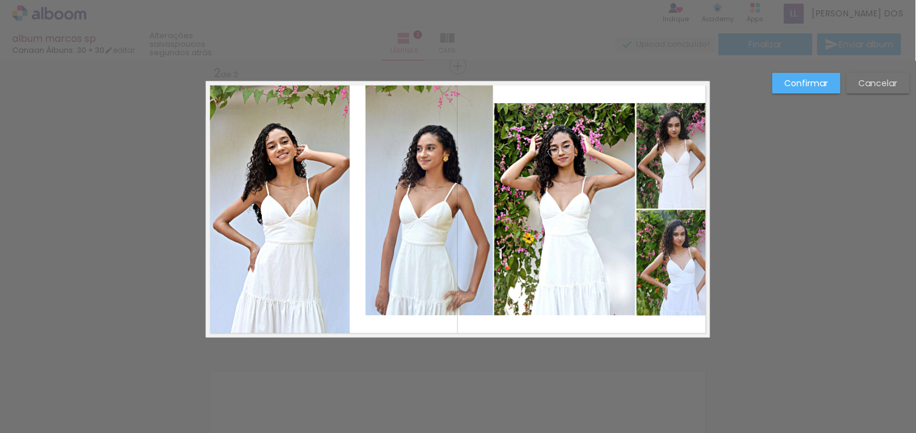
click at [434, 257] on quentale-photo at bounding box center [430, 199] width 128 height 234
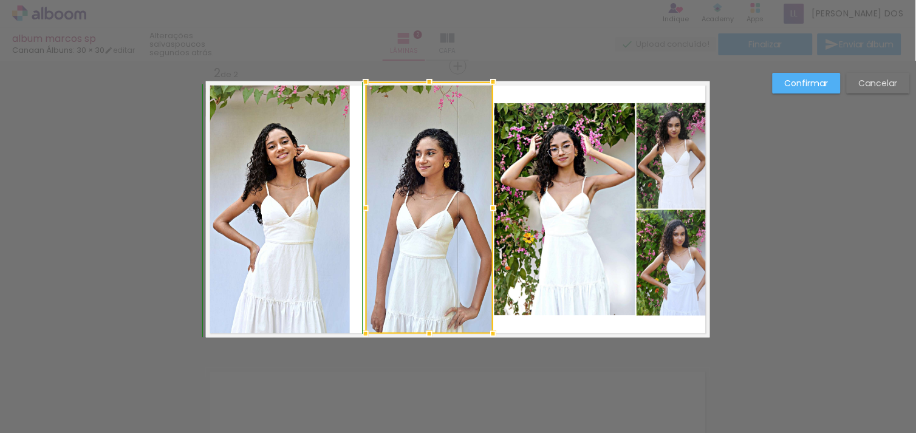
drag, startPoint x: 422, startPoint y: 310, endPoint x: 422, endPoint y: 335, distance: 24.9
click at [422, 335] on div at bounding box center [429, 334] width 24 height 24
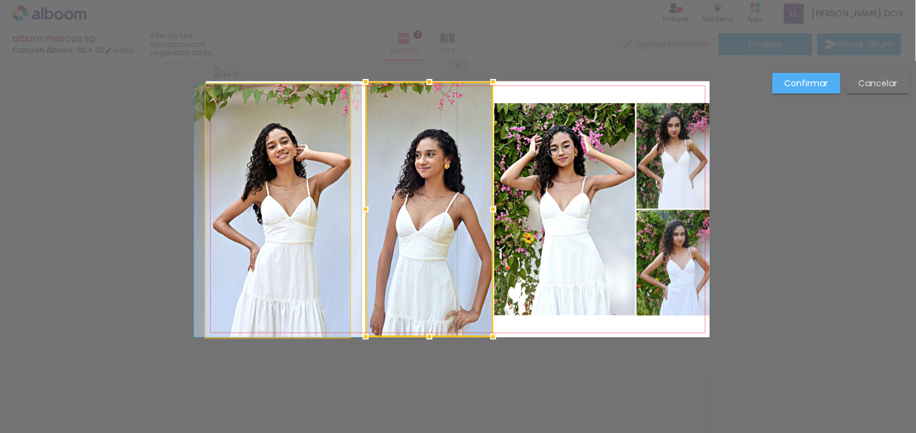
click at [287, 282] on quentale-photo at bounding box center [278, 210] width 144 height 253
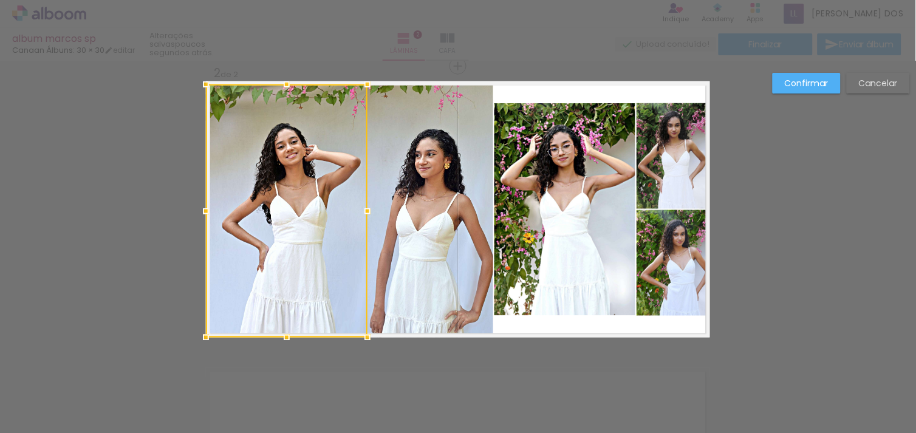
drag, startPoint x: 343, startPoint y: 210, endPoint x: 361, endPoint y: 209, distance: 18.2
click at [361, 209] on div at bounding box center [367, 211] width 24 height 24
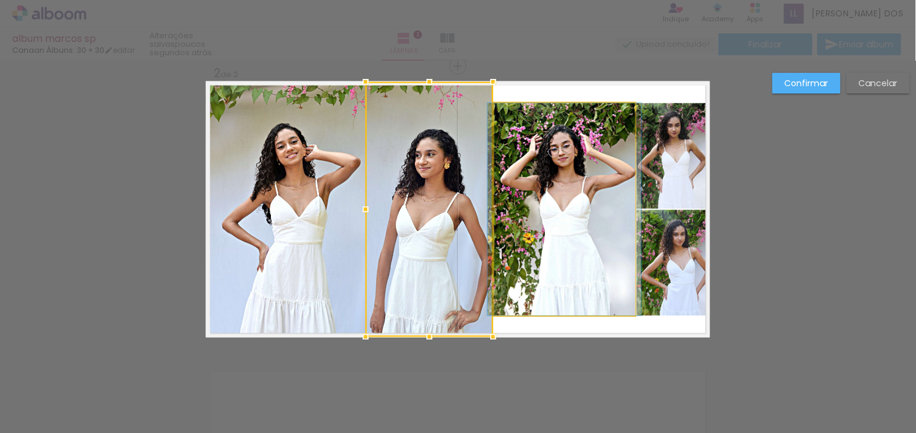
click at [593, 220] on quentale-photo at bounding box center [564, 209] width 141 height 213
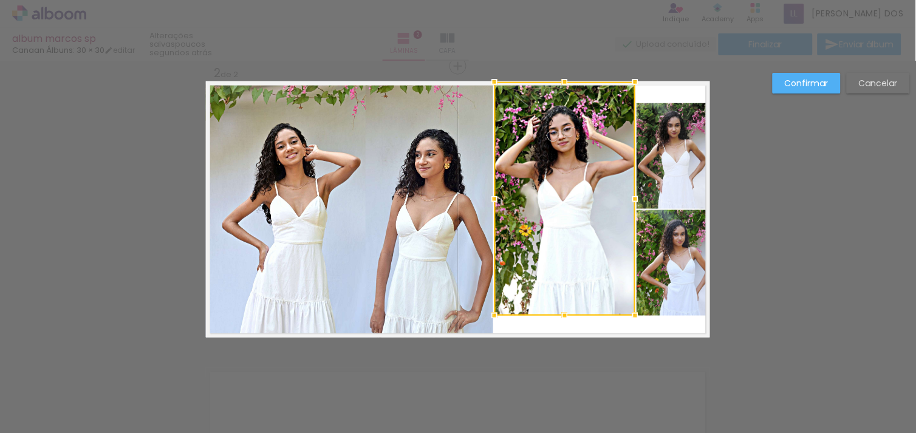
drag, startPoint x: 561, startPoint y: 101, endPoint x: 562, endPoint y: 79, distance: 22.5
click at [562, 79] on div at bounding box center [565, 82] width 24 height 24
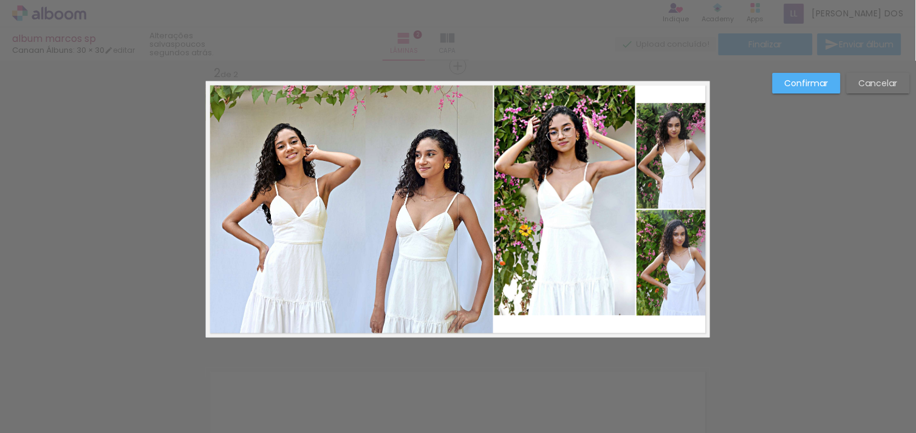
click at [558, 203] on quentale-photo at bounding box center [564, 199] width 141 height 234
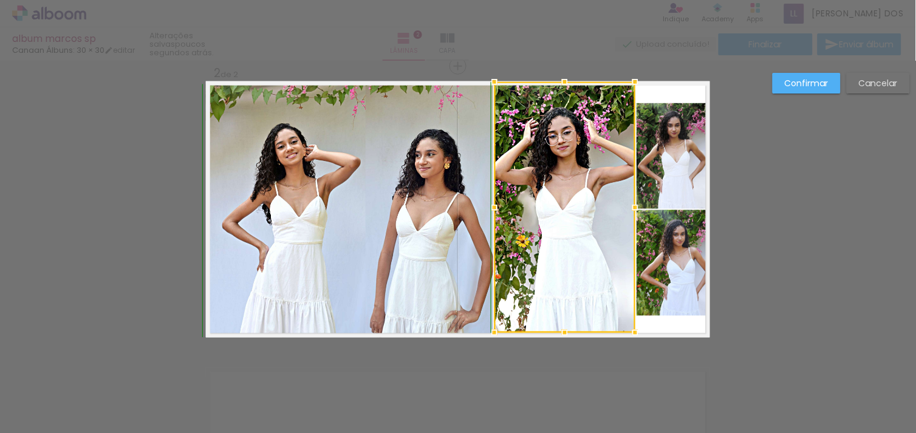
drag, startPoint x: 560, startPoint y: 318, endPoint x: 564, endPoint y: 342, distance: 24.6
click at [564, 342] on div at bounding box center [565, 333] width 24 height 24
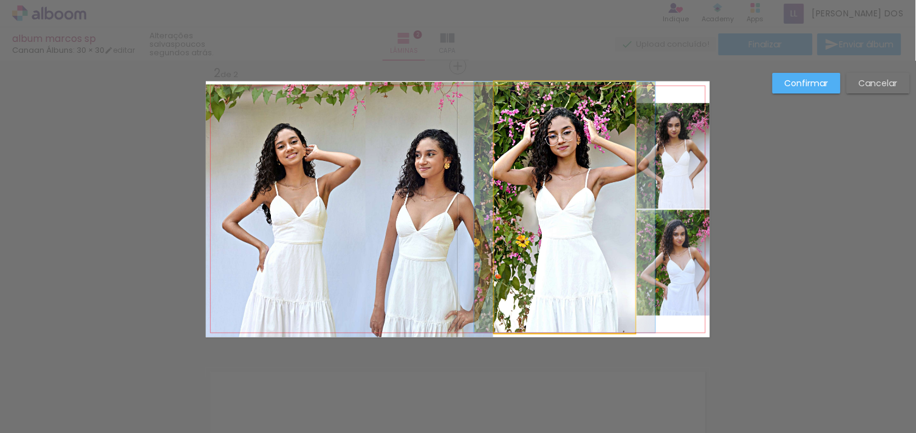
click at [555, 268] on quentale-photo at bounding box center [564, 207] width 141 height 251
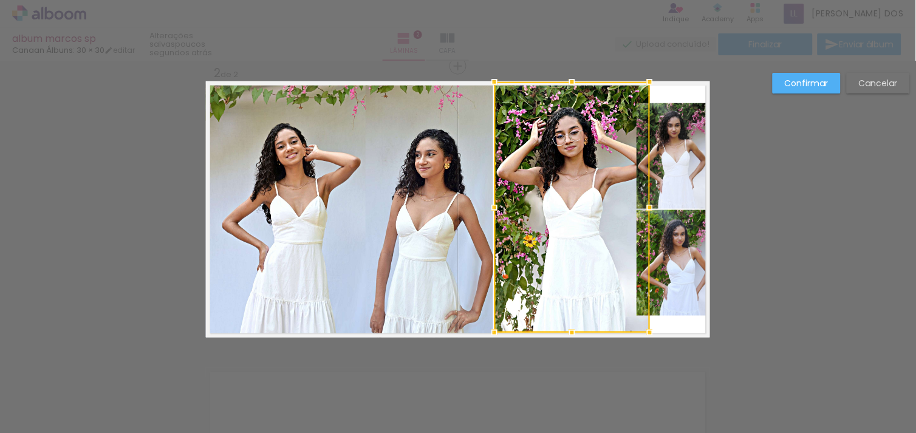
drag, startPoint x: 632, startPoint y: 210, endPoint x: 647, endPoint y: 220, distance: 18.4
click at [647, 220] on div at bounding box center [571, 207] width 155 height 251
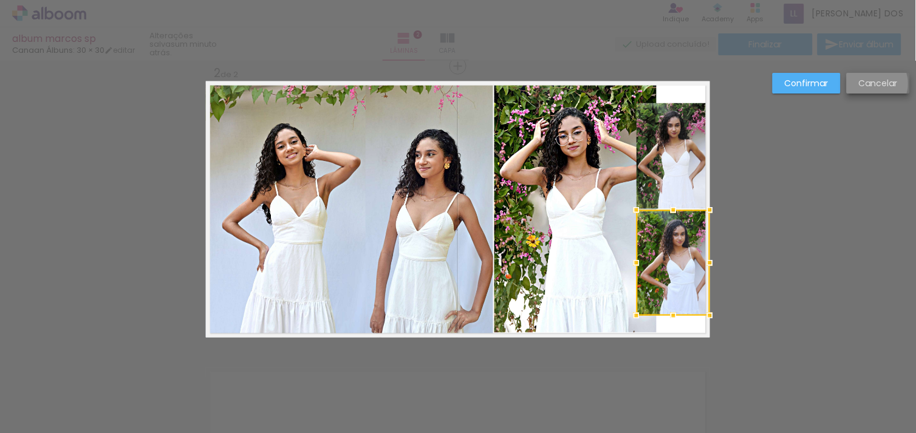
click at [0, 0] on slot "Cancelar" at bounding box center [0, 0] width 0 height 0
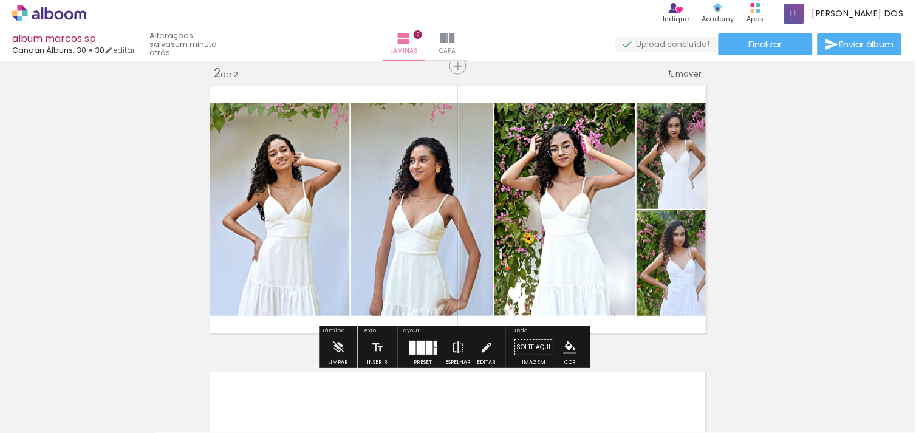
click at [417, 348] on div at bounding box center [421, 348] width 8 height 14
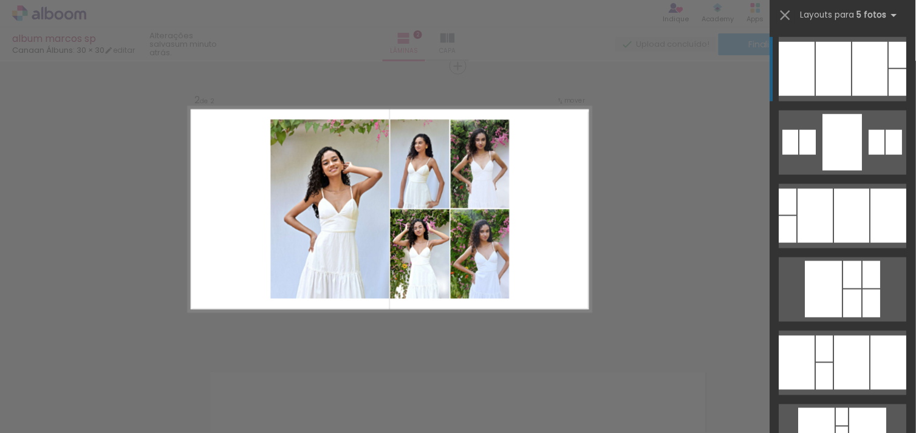
scroll to position [648, 0]
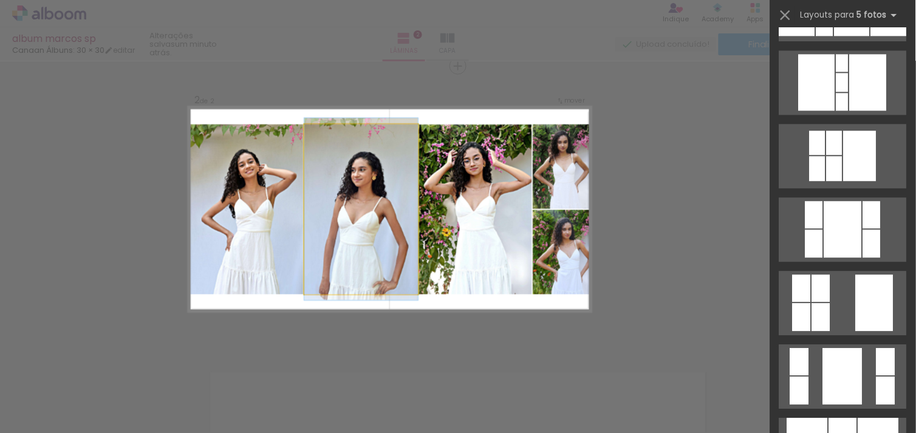
click at [368, 262] on quentale-photo at bounding box center [361, 210] width 114 height 170
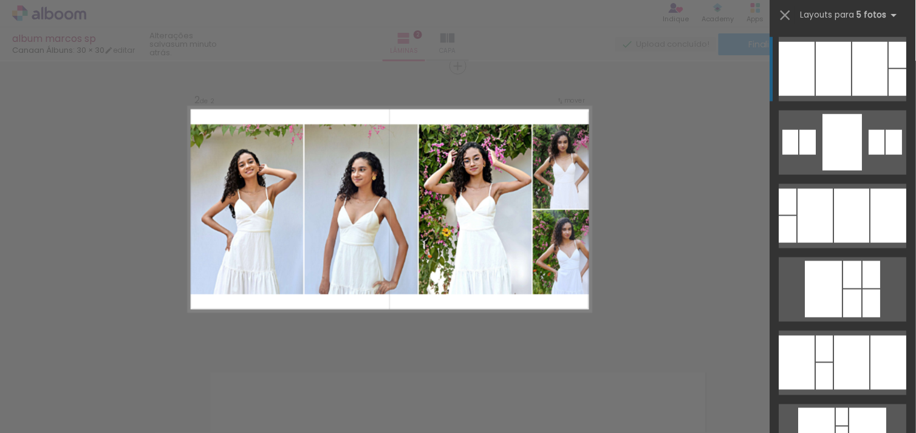
click at [671, 279] on div "Confirmar Cancelar" at bounding box center [458, 203] width 916 height 889
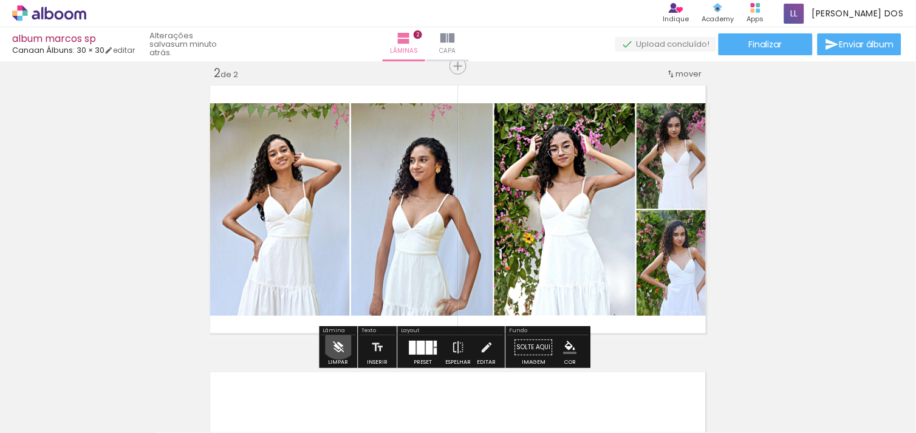
click at [339, 341] on iron-icon at bounding box center [338, 347] width 13 height 24
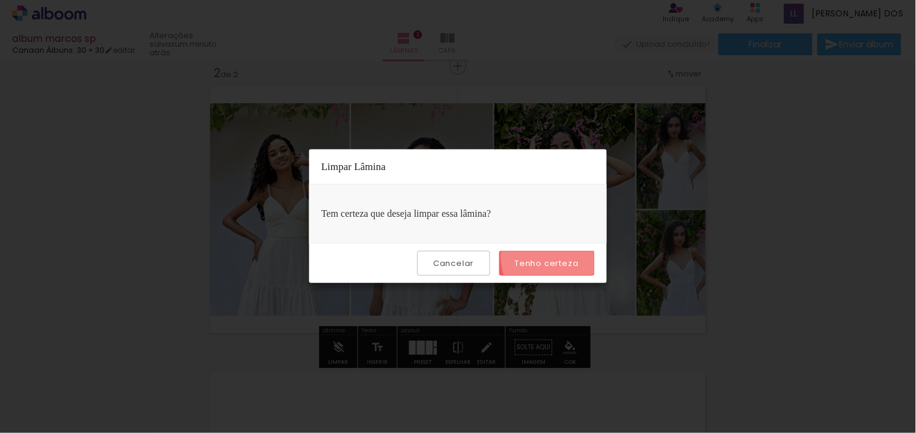
click at [563, 256] on paper-button "Tenho certeza" at bounding box center [546, 263] width 95 height 25
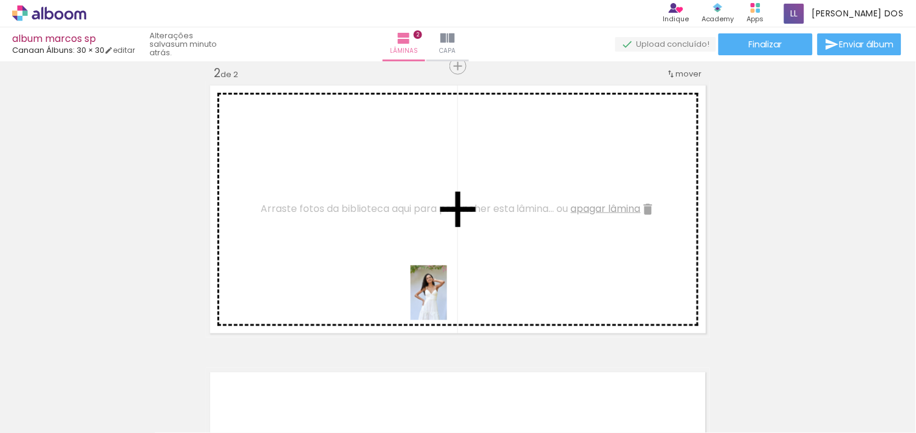
drag, startPoint x: 448, startPoint y: 334, endPoint x: 332, endPoint y: 231, distance: 154.9
click at [332, 231] on quentale-workspace at bounding box center [458, 216] width 916 height 433
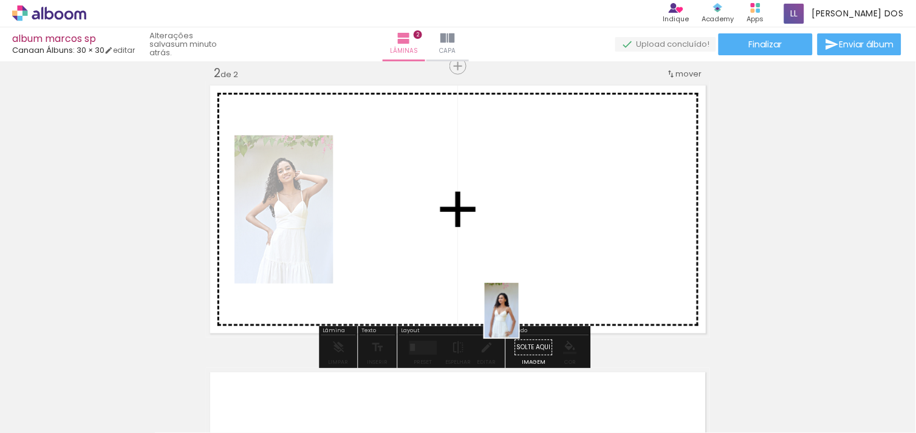
drag, startPoint x: 525, startPoint y: 353, endPoint x: 415, endPoint y: 227, distance: 167.9
click at [415, 227] on quentale-workspace at bounding box center [458, 216] width 916 height 433
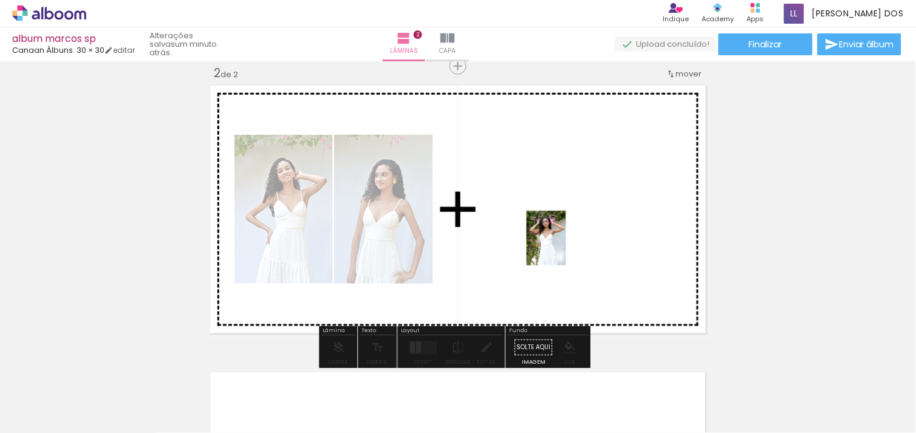
drag, startPoint x: 590, startPoint y: 334, endPoint x: 553, endPoint y: 217, distance: 122.5
click at [553, 217] on quentale-workspace at bounding box center [458, 216] width 916 height 433
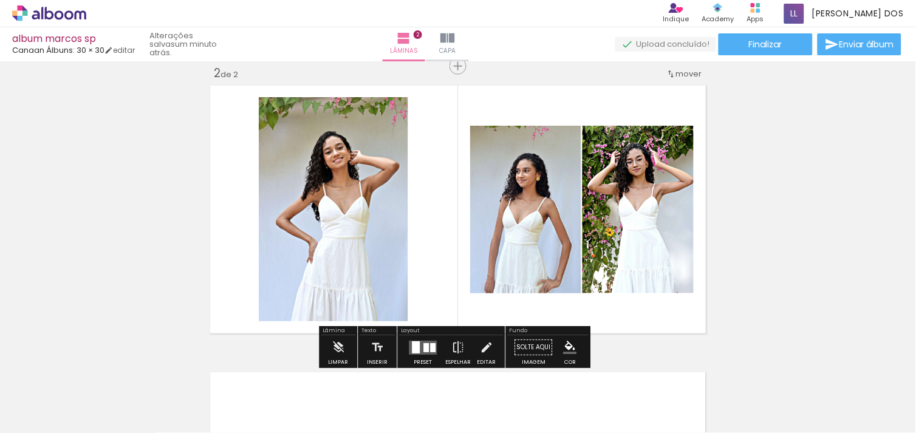
click at [423, 341] on quentale-layouter at bounding box center [423, 348] width 28 height 14
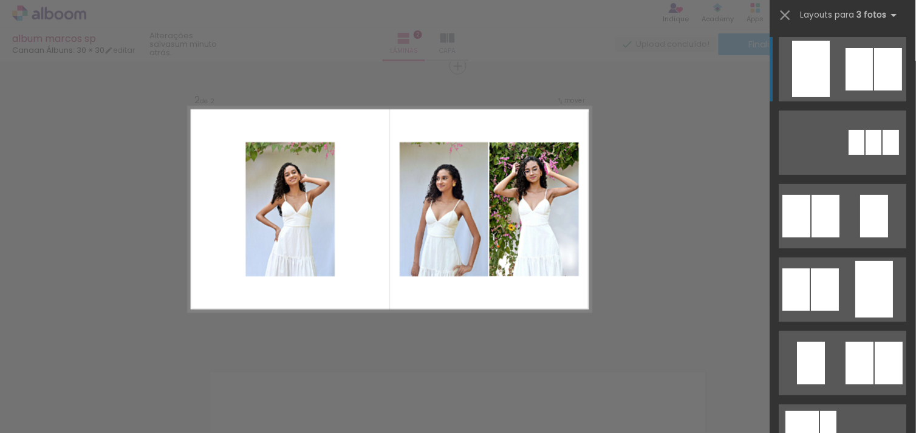
scroll to position [354, 0]
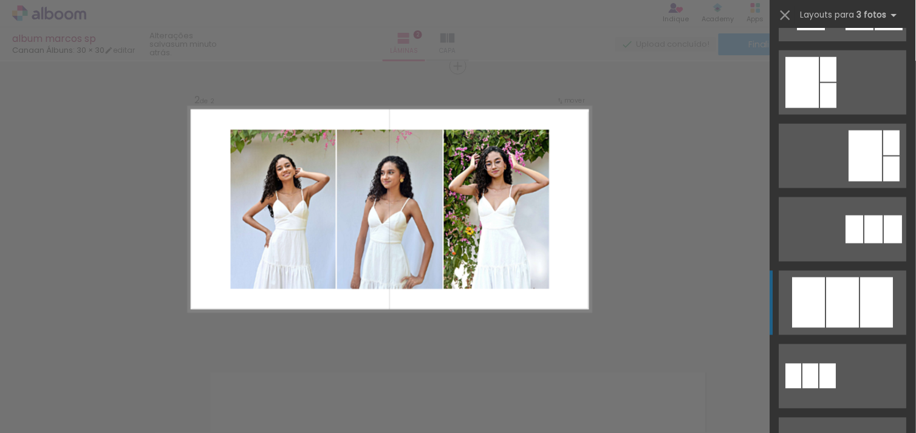
click at [837, 315] on div at bounding box center [843, 303] width 33 height 50
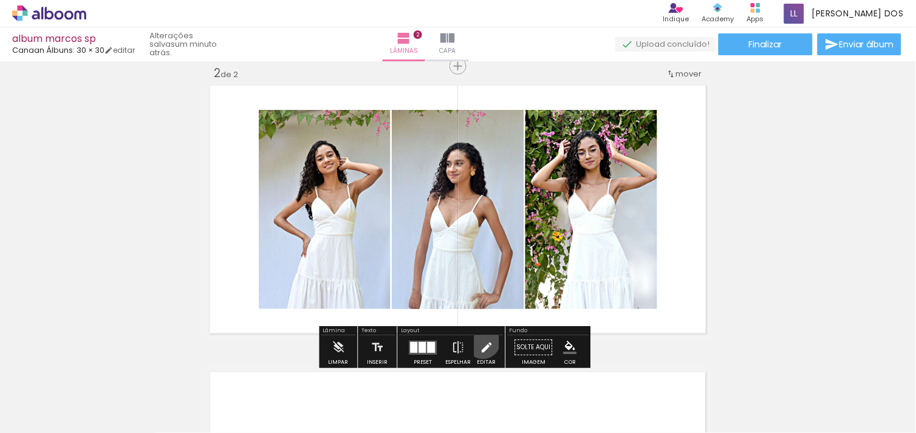
click at [480, 341] on iron-icon at bounding box center [486, 347] width 13 height 24
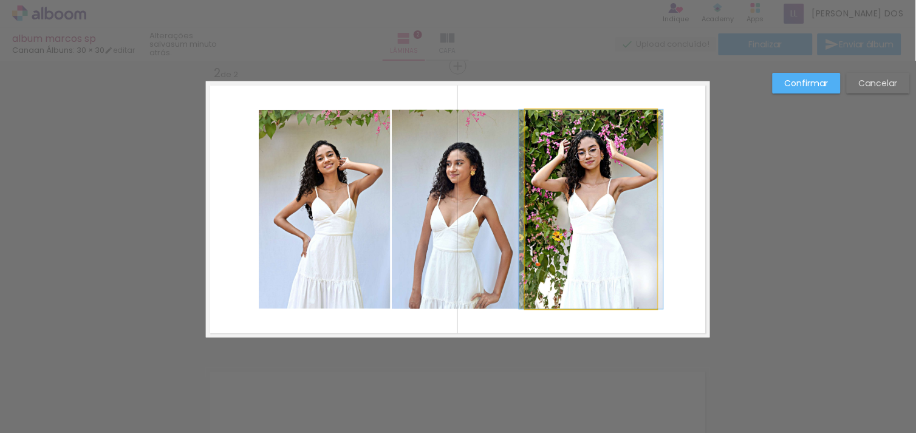
click at [626, 234] on quentale-photo at bounding box center [591, 209] width 132 height 199
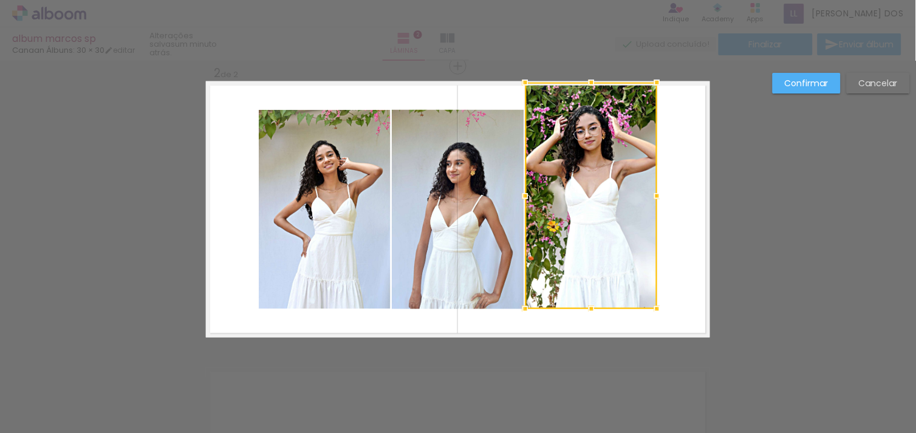
drag, startPoint x: 586, startPoint y: 108, endPoint x: 586, endPoint y: 81, distance: 26.1
click at [586, 81] on div at bounding box center [591, 82] width 24 height 24
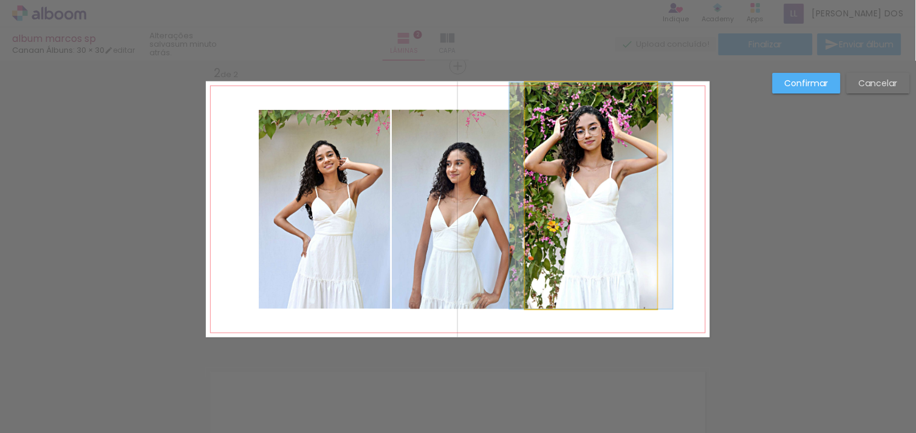
click at [587, 272] on quentale-photo at bounding box center [591, 196] width 132 height 227
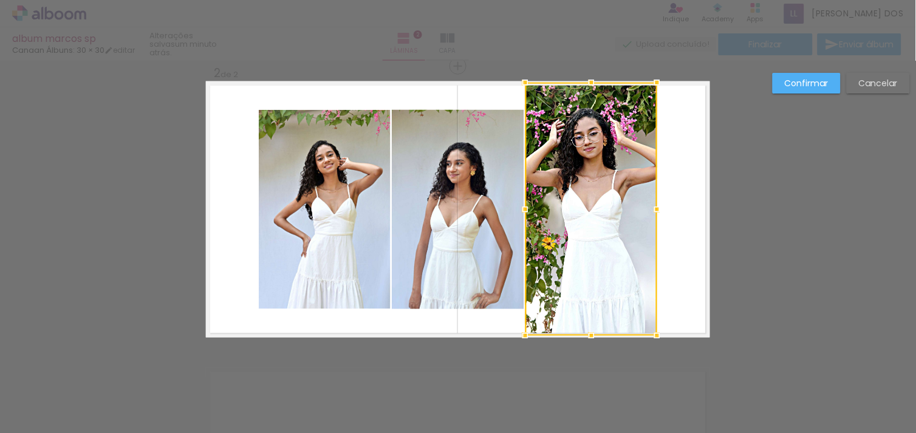
drag, startPoint x: 584, startPoint y: 311, endPoint x: 586, endPoint y: 340, distance: 29.2
click at [586, 340] on div at bounding box center [591, 336] width 24 height 24
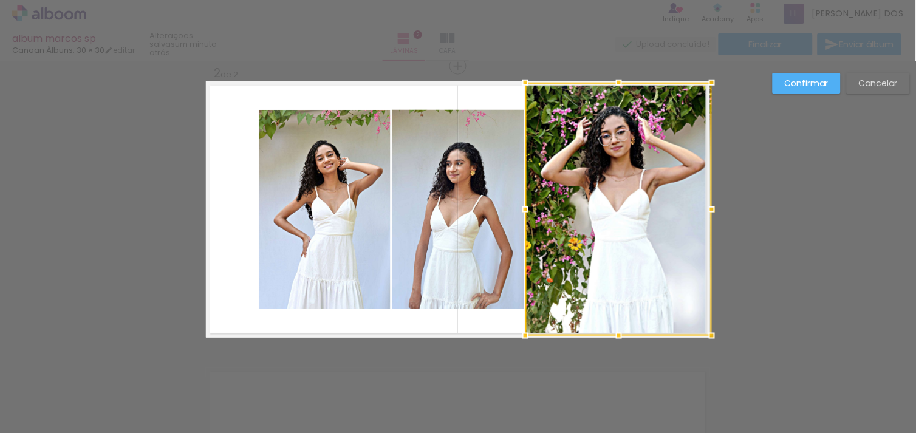
drag, startPoint x: 651, startPoint y: 207, endPoint x: 707, endPoint y: 207, distance: 56.5
click at [707, 207] on div at bounding box center [712, 209] width 24 height 24
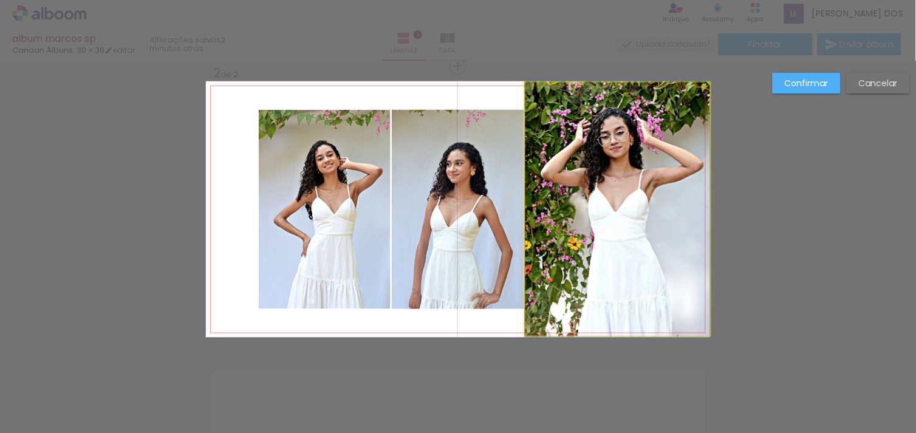
click at [560, 220] on quentale-photo at bounding box center [617, 209] width 185 height 253
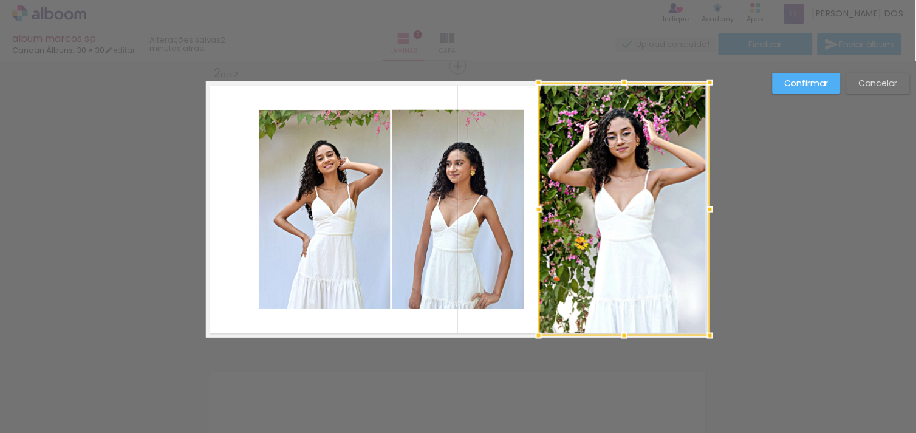
drag, startPoint x: 523, startPoint y: 205, endPoint x: 534, endPoint y: 205, distance: 11.5
click at [534, 205] on div at bounding box center [539, 209] width 24 height 24
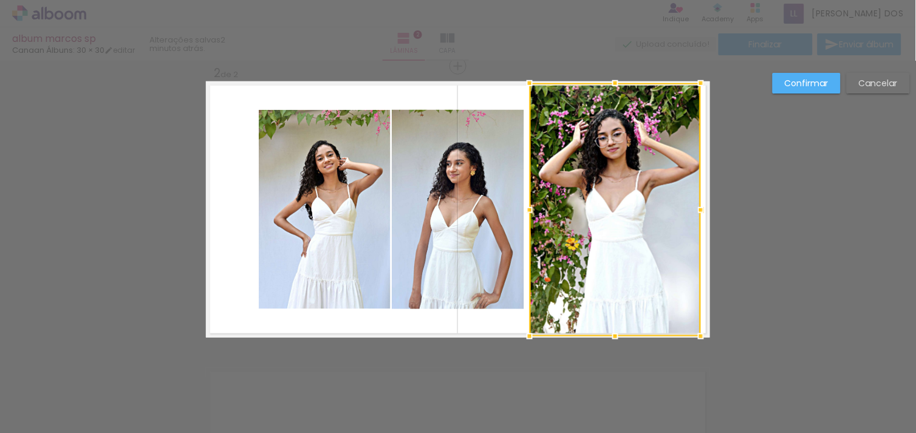
drag, startPoint x: 607, startPoint y: 203, endPoint x: 598, endPoint y: 203, distance: 9.7
click at [598, 203] on div at bounding box center [615, 209] width 171 height 253
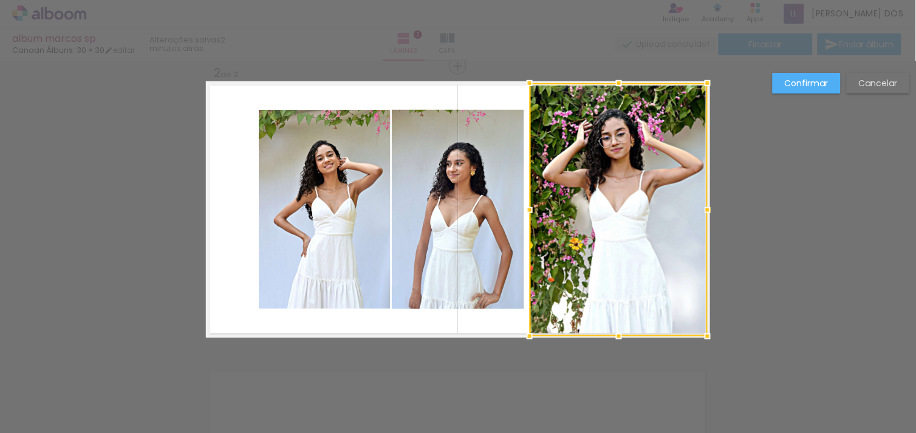
drag, startPoint x: 698, startPoint y: 208, endPoint x: 709, endPoint y: 208, distance: 10.3
click at [709, 208] on div at bounding box center [707, 210] width 24 height 24
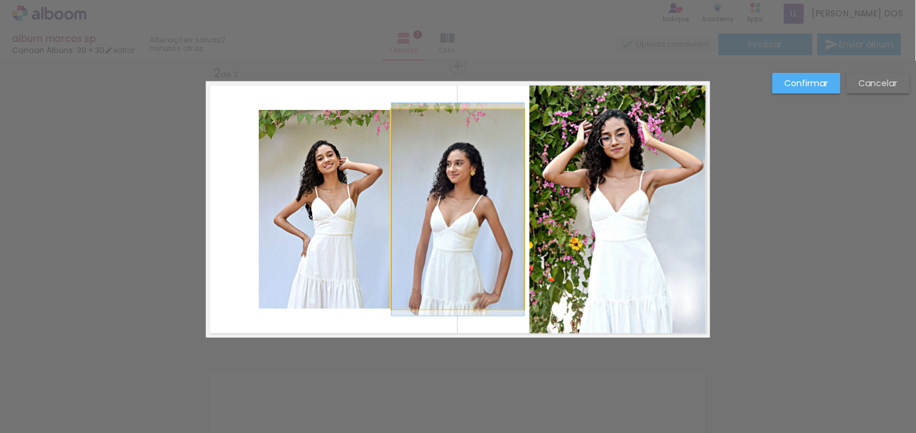
click at [488, 186] on quentale-photo at bounding box center [458, 209] width 132 height 199
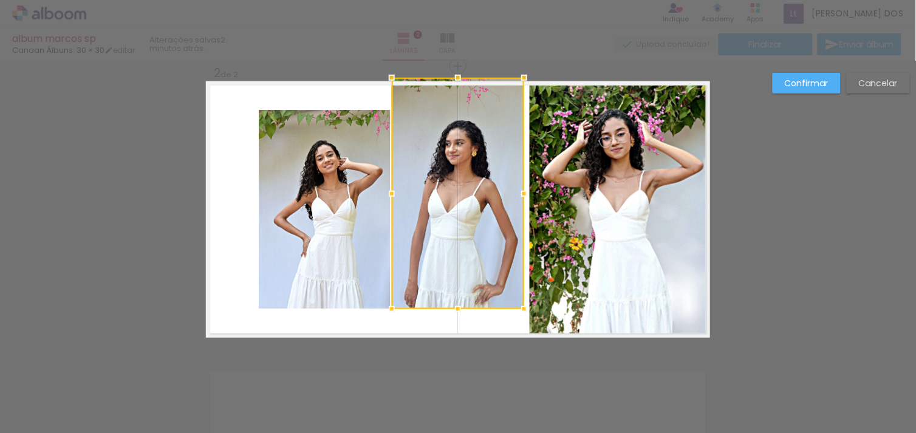
drag, startPoint x: 454, startPoint y: 113, endPoint x: 458, endPoint y: 62, distance: 51.1
click at [458, 62] on div "Inserir lâmina 1 de 2 Inserir lâmina 2 de 2 O Designbox precisará aumentar a su…" at bounding box center [458, 203] width 916 height 889
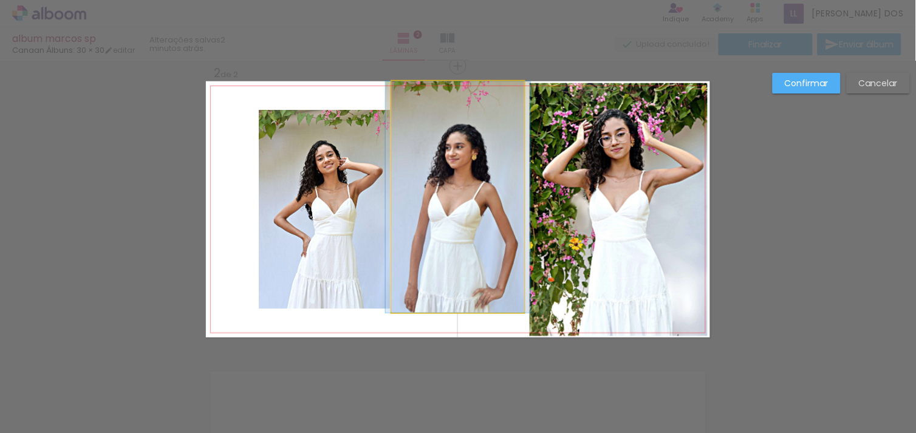
click at [446, 253] on quentale-photo at bounding box center [458, 196] width 132 height 231
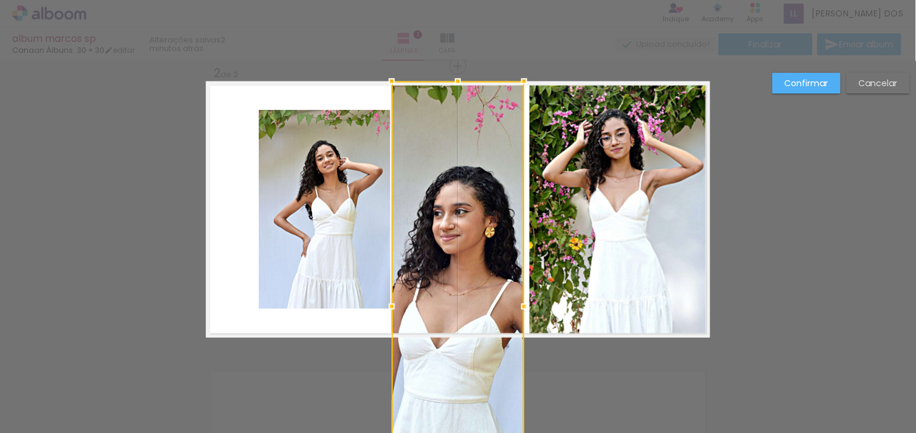
drag, startPoint x: 454, startPoint y: 310, endPoint x: 456, endPoint y: 298, distance: 12.9
click at [456, 298] on div at bounding box center [458, 306] width 132 height 451
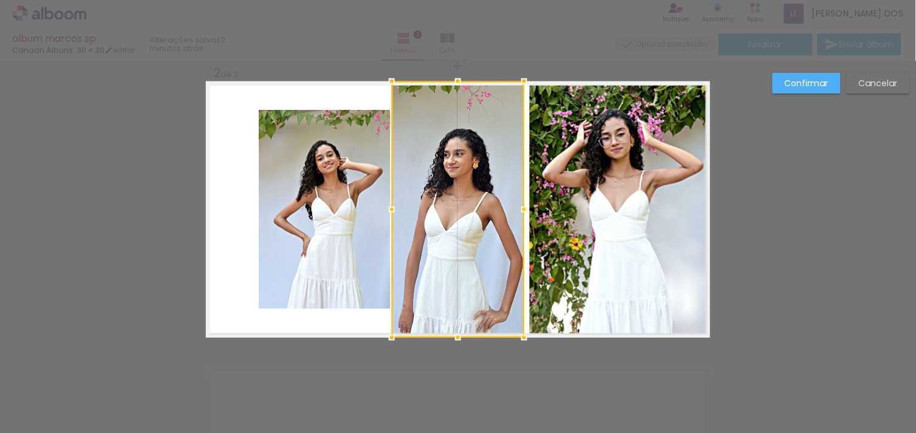
click at [456, 304] on div at bounding box center [458, 209] width 132 height 256
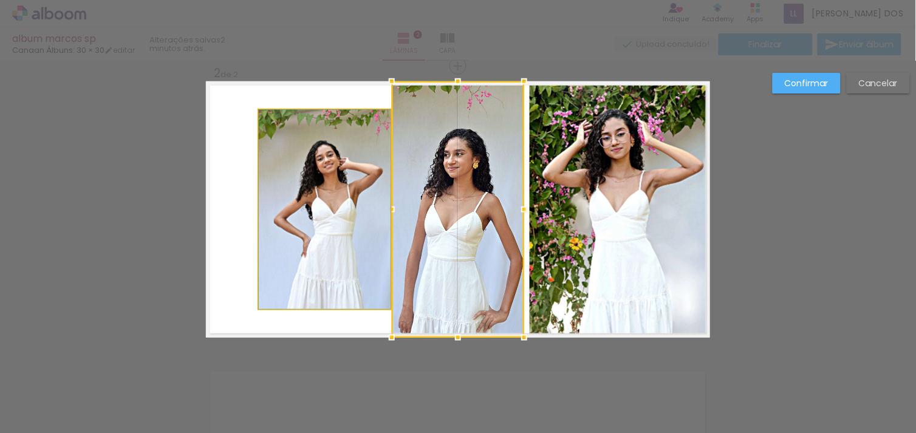
click at [336, 232] on quentale-photo at bounding box center [325, 209] width 132 height 199
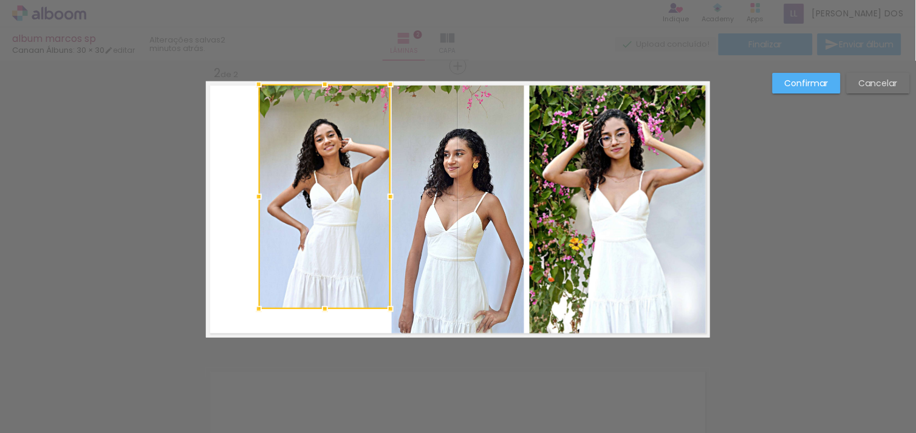
drag, startPoint x: 319, startPoint y: 106, endPoint x: 318, endPoint y: 72, distance: 34.6
click at [318, 72] on div at bounding box center [325, 84] width 24 height 24
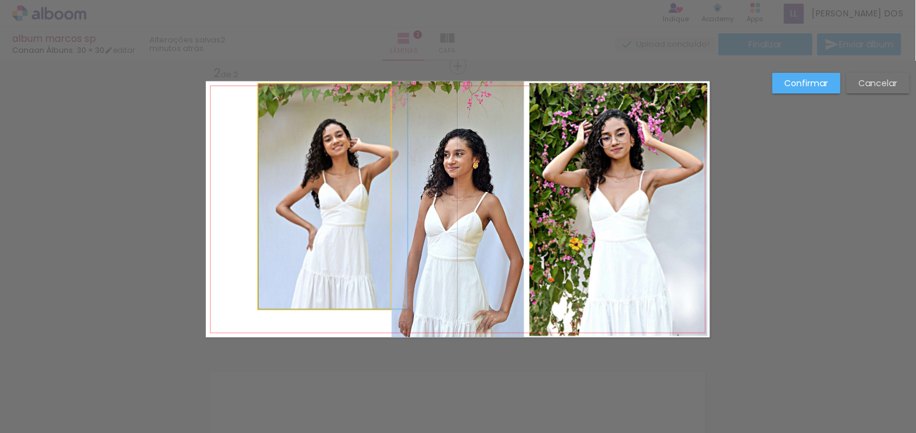
drag, startPoint x: 310, startPoint y: 223, endPoint x: 329, endPoint y: 301, distance: 80.7
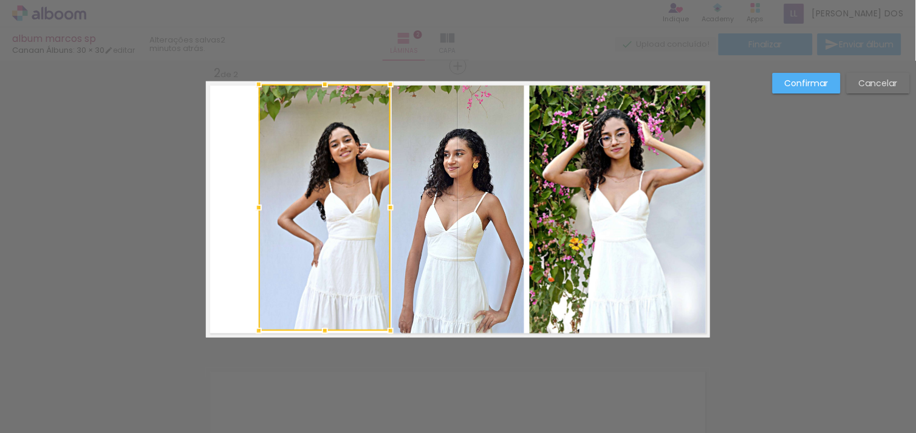
drag, startPoint x: 316, startPoint y: 307, endPoint x: 316, endPoint y: 344, distance: 37.1
click at [316, 344] on div "Inserir lâmina 1 de 2 Inserir lâmina 2 de 2 O Designbox precisará aumentar a su…" at bounding box center [458, 203] width 916 height 889
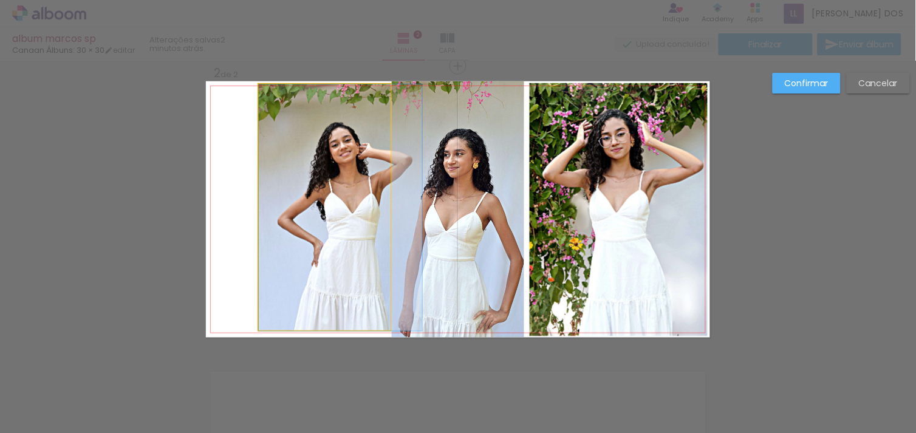
click at [295, 236] on quentale-photo at bounding box center [325, 207] width 132 height 247
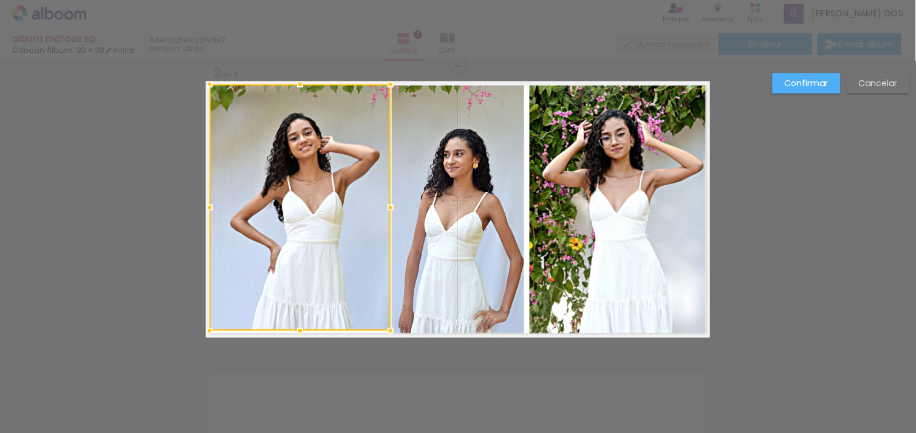
drag, startPoint x: 250, startPoint y: 207, endPoint x: 187, endPoint y: 223, distance: 65.1
click at [187, 223] on div "Inserir lâmina 1 de 2 Inserir lâmina 2 de 2 O Designbox precisará aumentar a su…" at bounding box center [458, 203] width 916 height 889
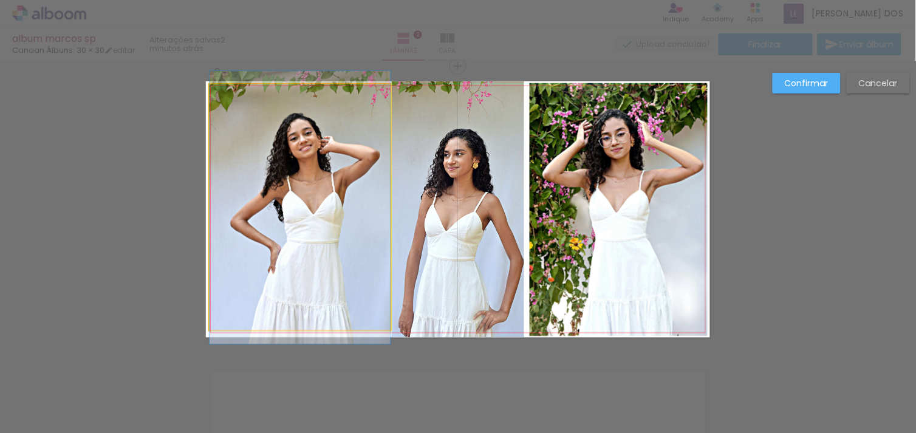
drag, startPoint x: 282, startPoint y: 213, endPoint x: 275, endPoint y: 213, distance: 6.7
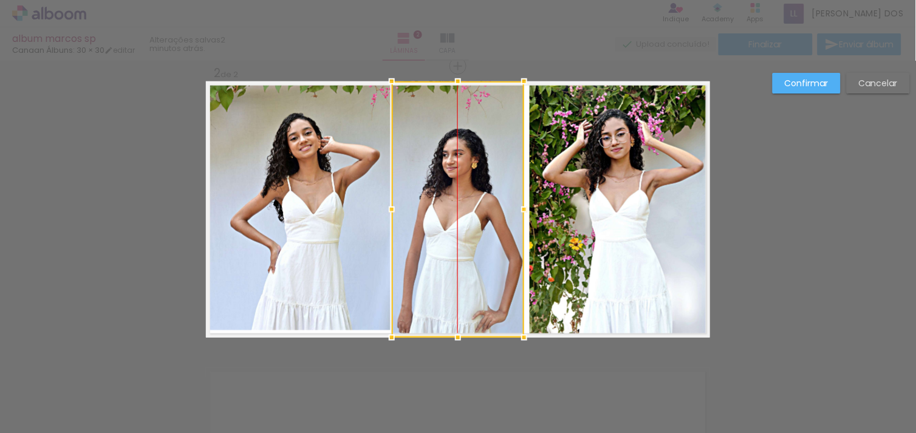
drag, startPoint x: 474, startPoint y: 210, endPoint x: 474, endPoint y: 202, distance: 8.5
click at [474, 202] on div at bounding box center [458, 209] width 132 height 256
drag, startPoint x: 474, startPoint y: 202, endPoint x: 480, endPoint y: 205, distance: 6.6
click at [480, 205] on div at bounding box center [458, 209] width 132 height 256
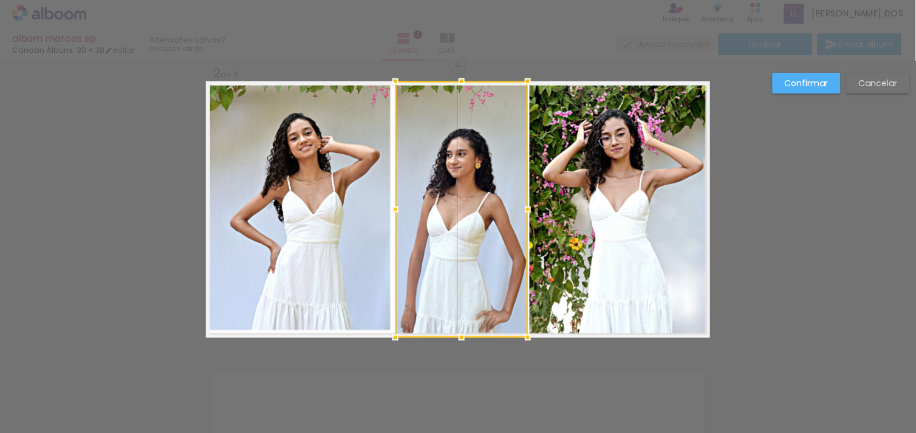
click at [484, 208] on div at bounding box center [461, 209] width 132 height 256
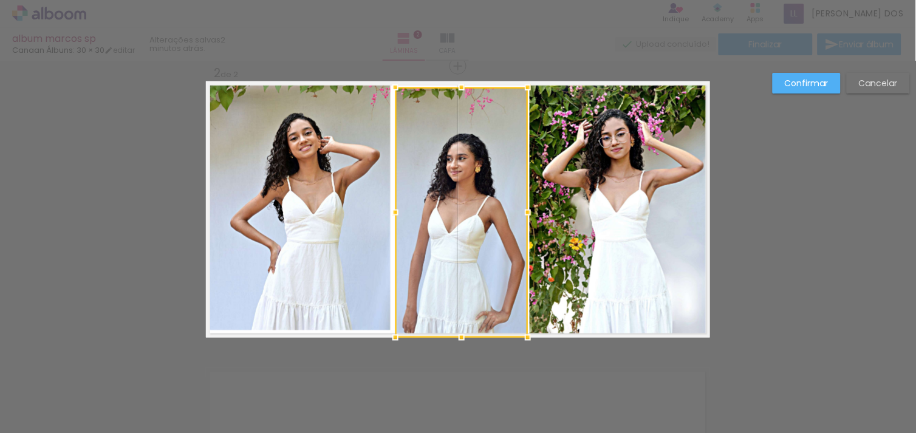
drag, startPoint x: 457, startPoint y: 79, endPoint x: 457, endPoint y: 70, distance: 9.1
click at [457, 70] on div "Inserir lâmina 1 de 2 Inserir lâmina 2 de 2 O Designbox precisará aumentar a su…" at bounding box center [458, 203] width 916 height 889
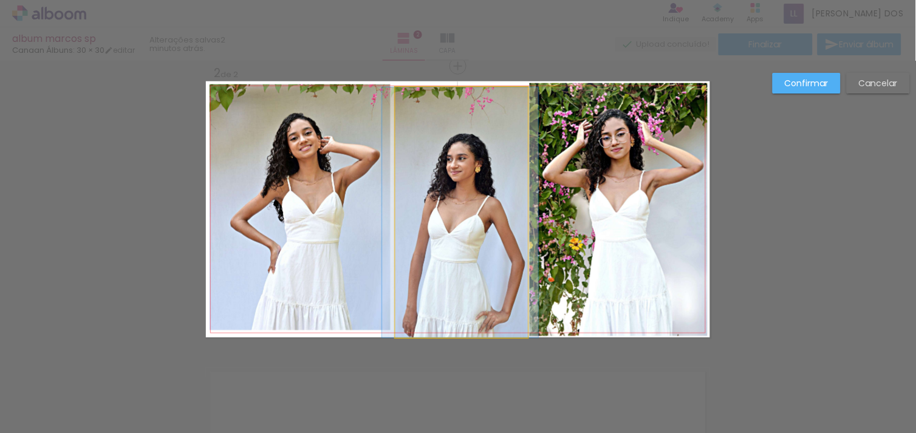
click at [456, 98] on quentale-photo at bounding box center [461, 212] width 132 height 250
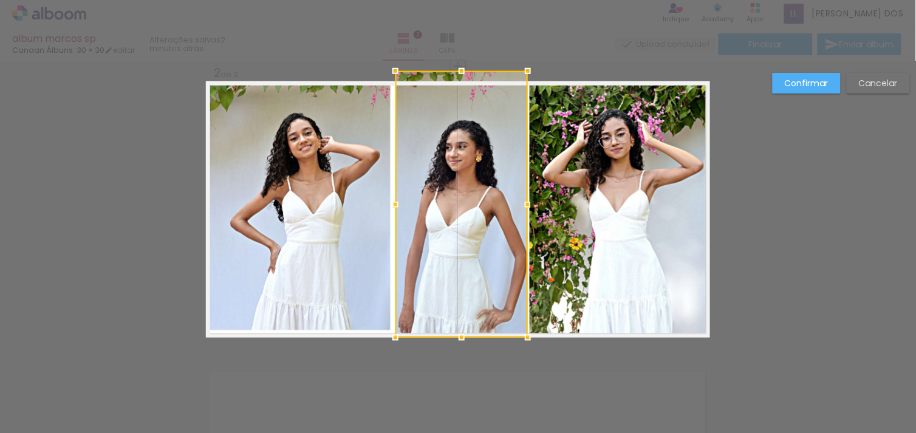
click at [456, 81] on div at bounding box center [461, 204] width 132 height 267
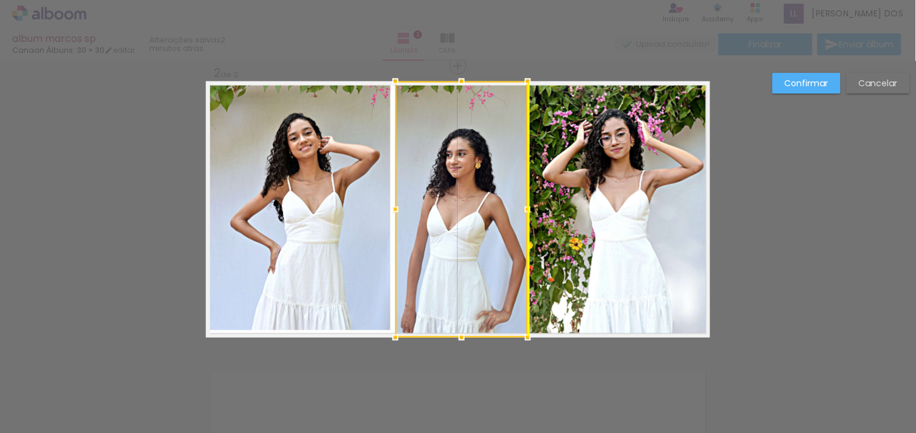
drag, startPoint x: 493, startPoint y: 161, endPoint x: 499, endPoint y: 164, distance: 7.3
click at [499, 164] on div at bounding box center [461, 209] width 132 height 256
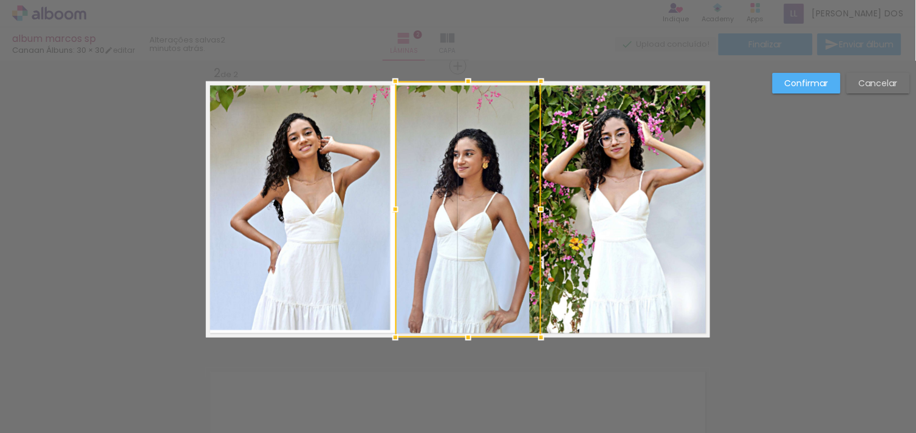
drag, startPoint x: 525, startPoint y: 210, endPoint x: 530, endPoint y: 213, distance: 6.6
click at [530, 213] on div at bounding box center [541, 209] width 24 height 24
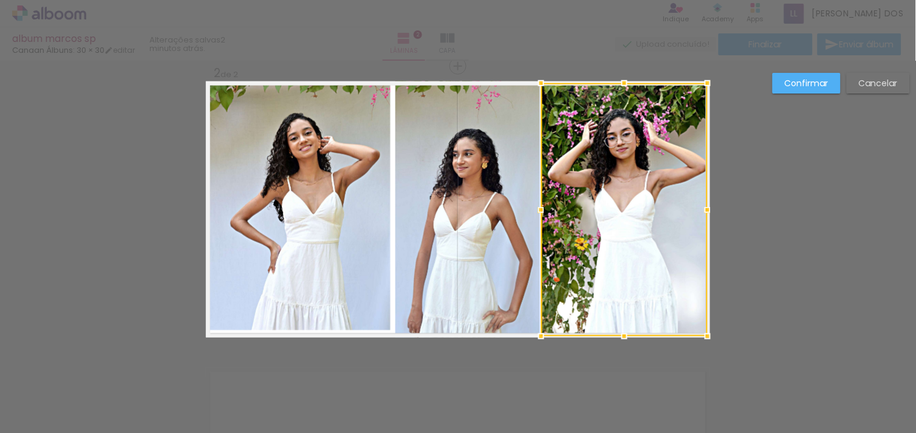
drag, startPoint x: 525, startPoint y: 207, endPoint x: 537, endPoint y: 207, distance: 11.6
click at [537, 207] on div at bounding box center [541, 210] width 24 height 24
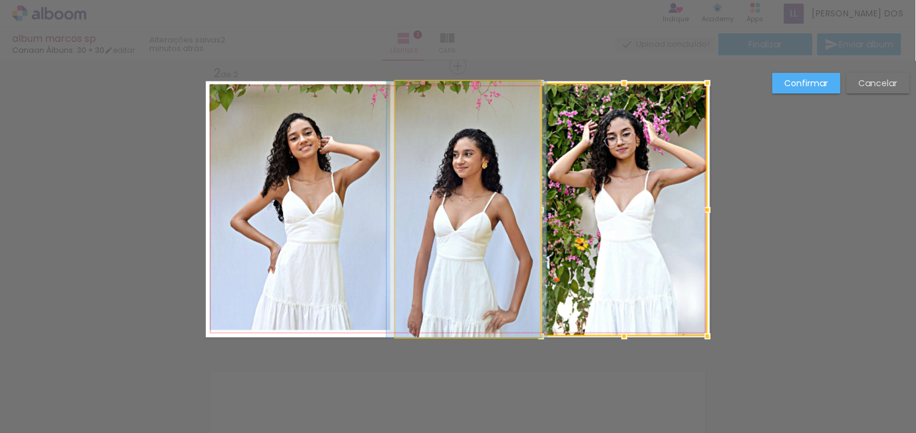
click at [440, 259] on quentale-photo at bounding box center [467, 209] width 145 height 256
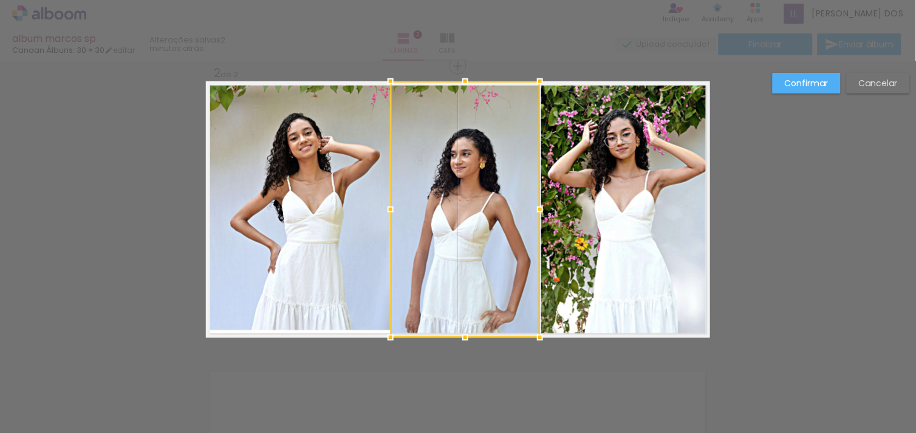
click at [380, 210] on div at bounding box center [390, 209] width 24 height 24
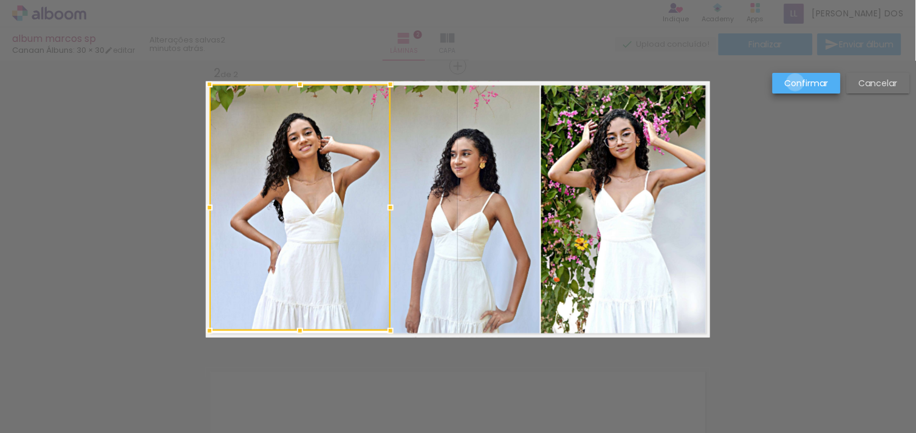
click at [0, 0] on slot "Confirmar" at bounding box center [0, 0] width 0 height 0
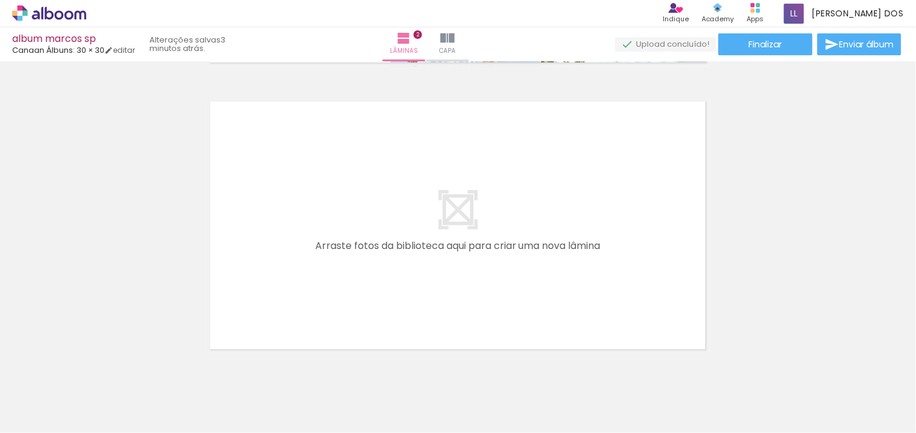
scroll to position [576, 0]
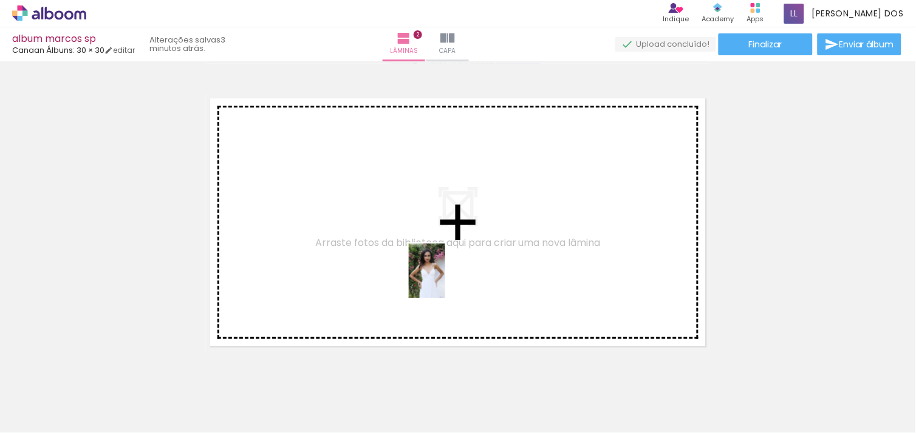
drag, startPoint x: 668, startPoint y: 402, endPoint x: 439, endPoint y: 276, distance: 261.5
click at [439, 276] on quentale-workspace at bounding box center [458, 216] width 916 height 433
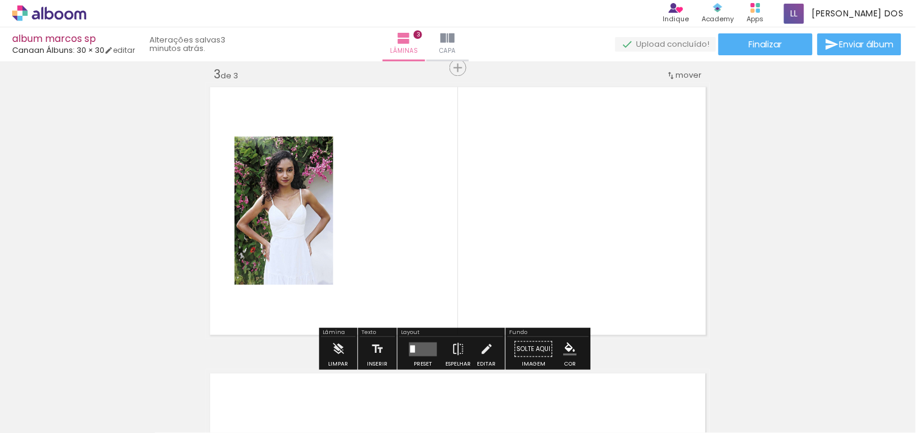
scroll to position [588, 0]
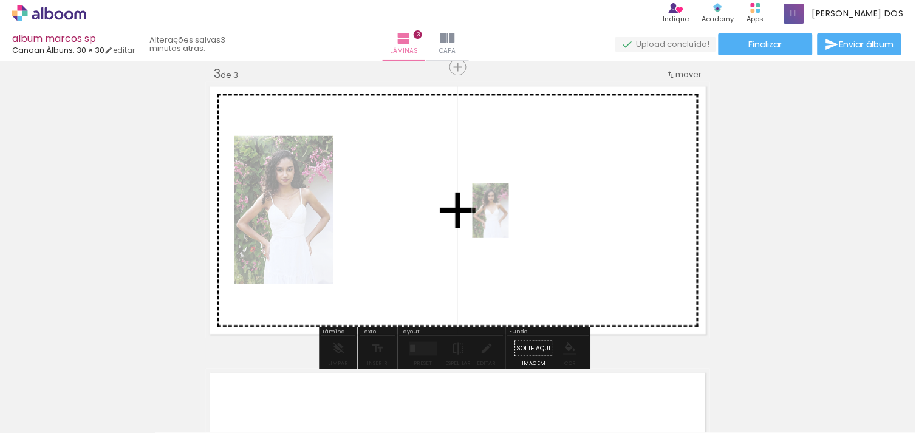
drag, startPoint x: 681, startPoint y: 403, endPoint x: 506, endPoint y: 215, distance: 257.0
click at [506, 215] on quentale-workspace at bounding box center [458, 216] width 916 height 433
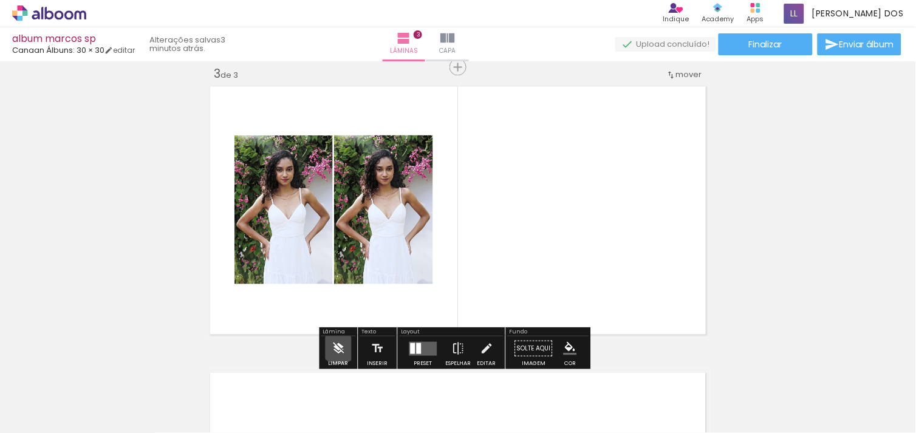
click at [339, 342] on iron-icon at bounding box center [338, 348] width 13 height 24
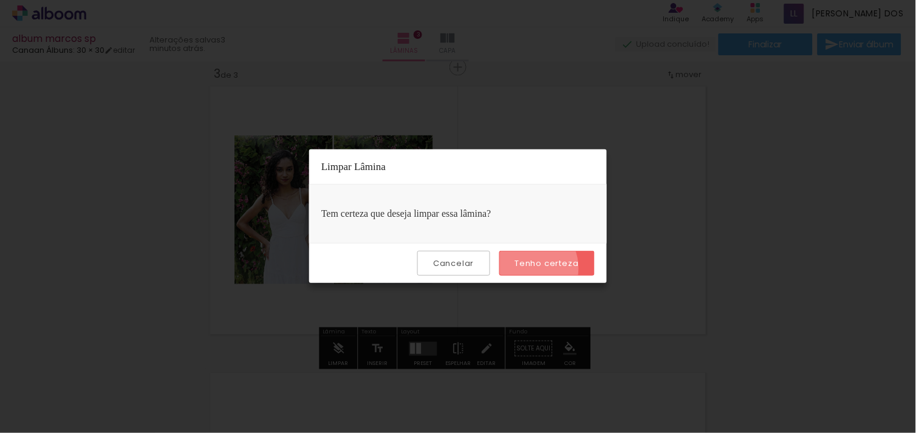
click at [527, 268] on paper-button "Tenho certeza" at bounding box center [546, 263] width 95 height 25
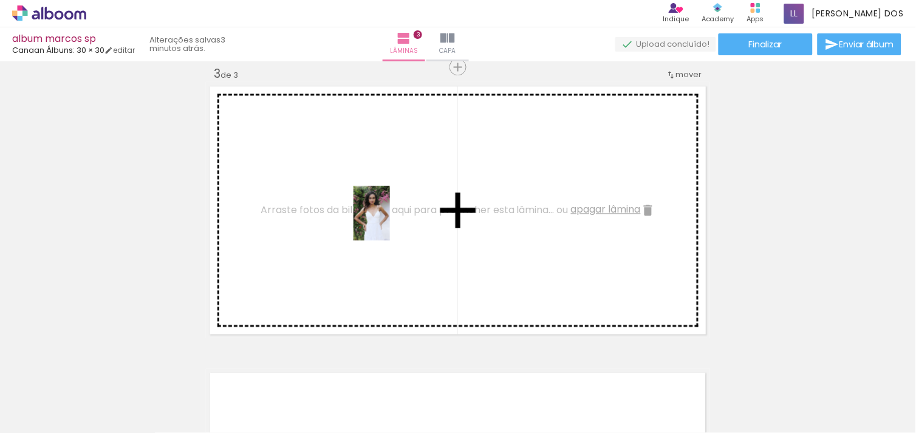
drag, startPoint x: 668, startPoint y: 404, endPoint x: 390, endPoint y: 222, distance: 332.2
click at [390, 222] on quentale-workspace at bounding box center [458, 216] width 916 height 433
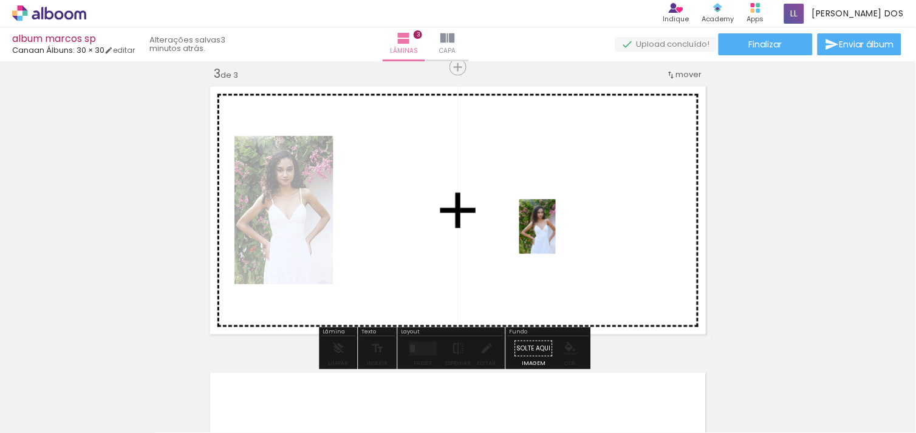
drag, startPoint x: 732, startPoint y: 383, endPoint x: 476, endPoint y: 190, distance: 320.9
click at [476, 190] on quentale-workspace at bounding box center [458, 216] width 916 height 433
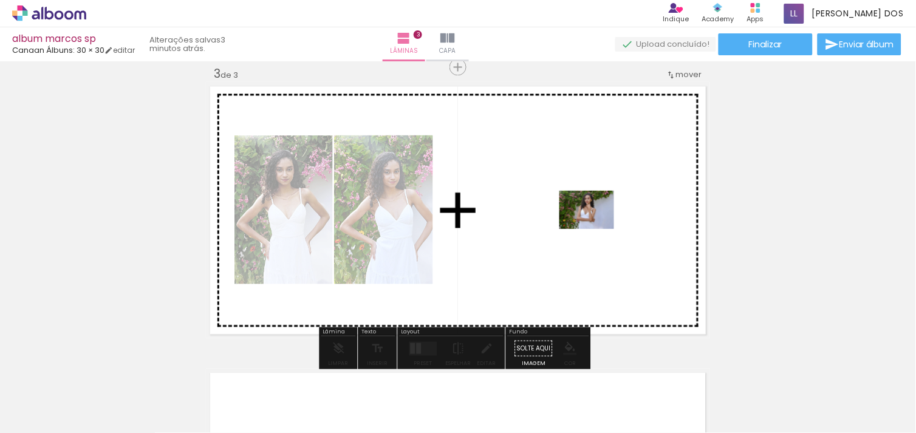
drag, startPoint x: 819, startPoint y: 381, endPoint x: 541, endPoint y: 216, distance: 322.7
click at [541, 216] on quentale-workspace at bounding box center [458, 216] width 916 height 433
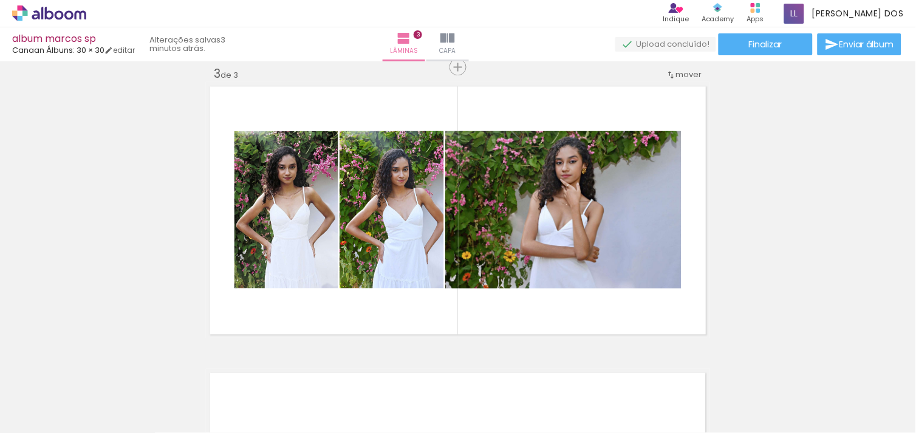
scroll to position [0, 342]
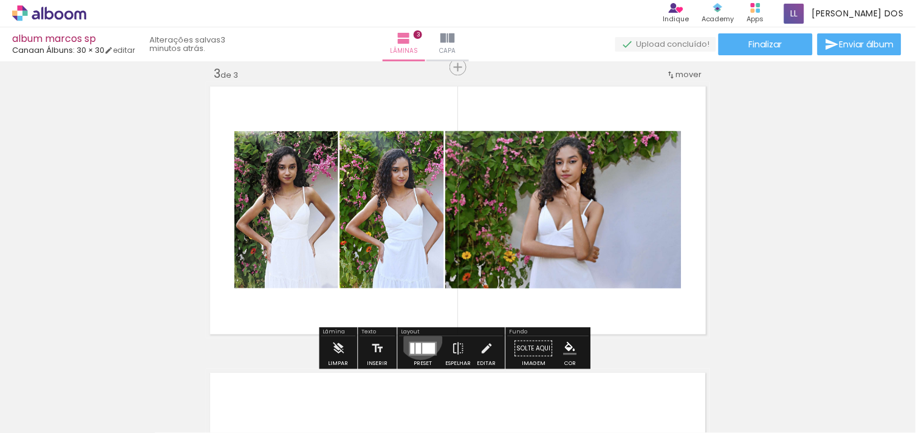
click at [418, 337] on div at bounding box center [423, 348] width 33 height 24
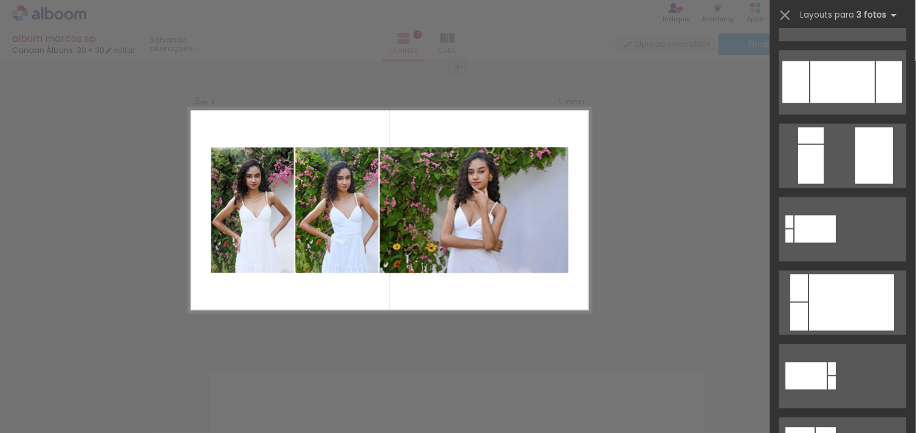
scroll to position [0, 0]
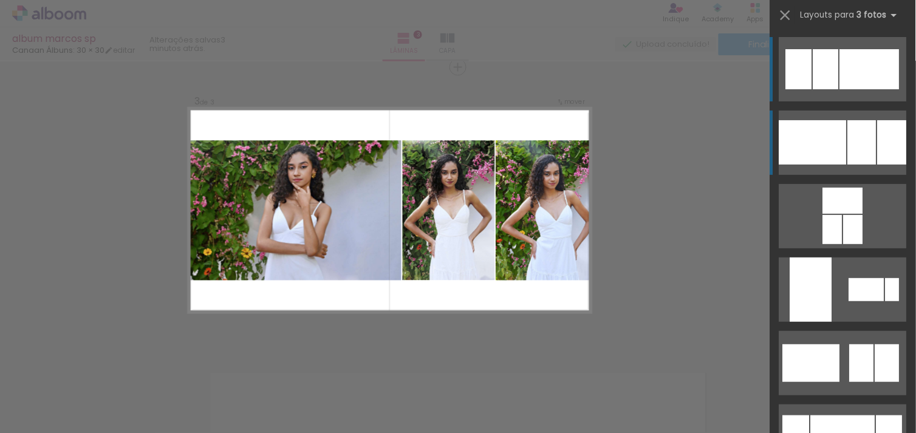
click at [834, 123] on div at bounding box center [812, 142] width 67 height 44
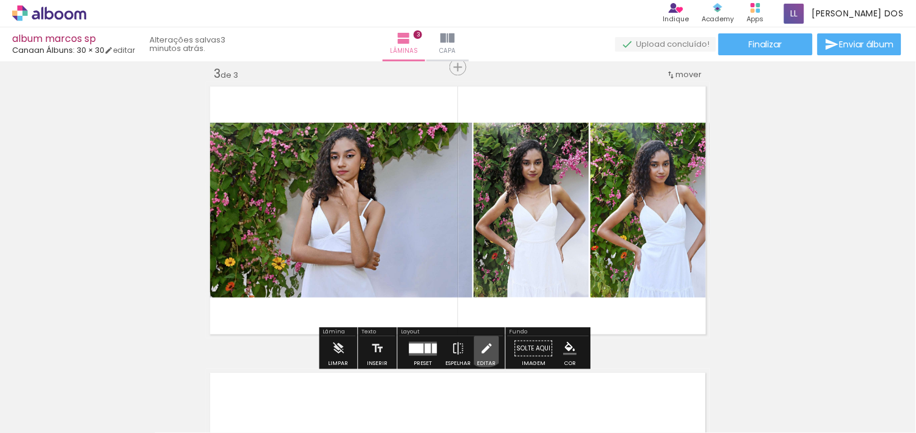
click at [482, 345] on iron-icon at bounding box center [486, 348] width 13 height 24
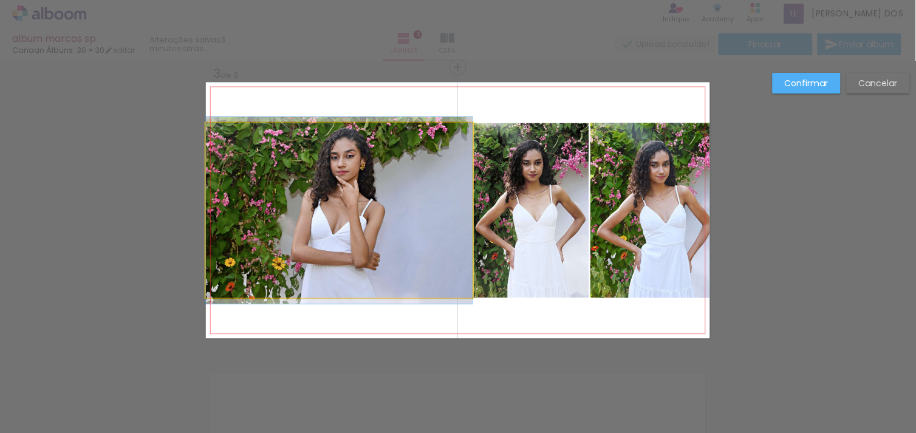
click at [332, 177] on quentale-photo at bounding box center [339, 210] width 267 height 175
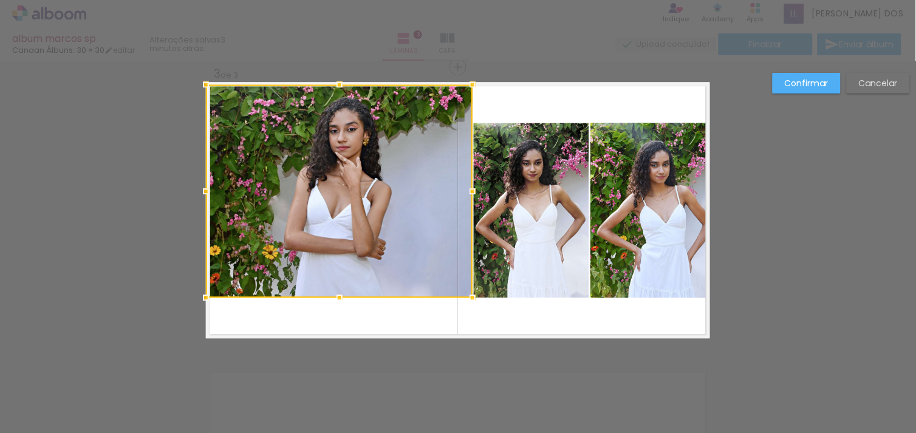
drag, startPoint x: 335, startPoint y: 119, endPoint x: 335, endPoint y: 78, distance: 41.3
click at [335, 78] on div at bounding box center [339, 84] width 24 height 24
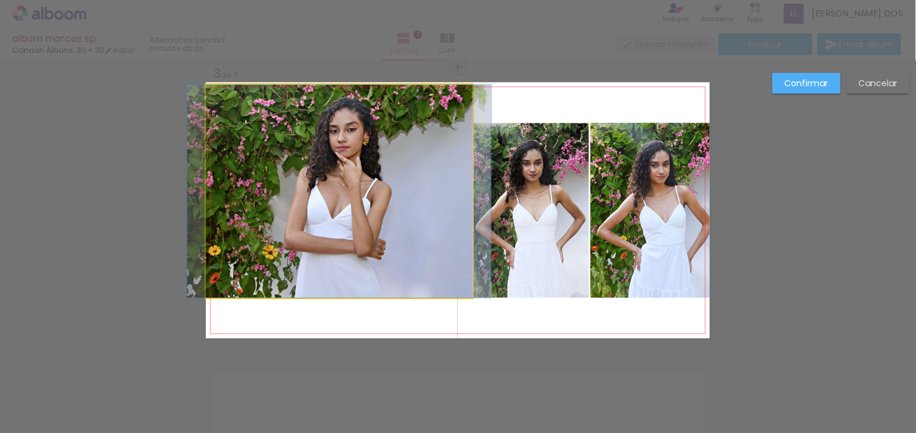
click at [317, 187] on quentale-photo at bounding box center [339, 190] width 267 height 213
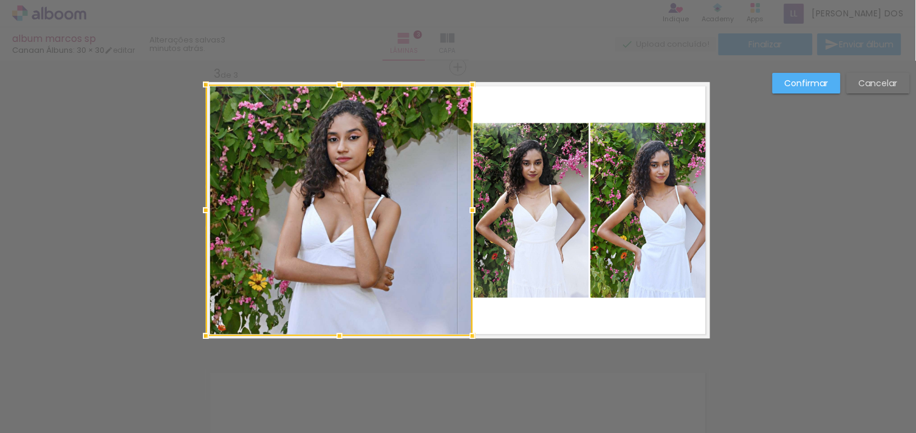
drag, startPoint x: 331, startPoint y: 296, endPoint x: 324, endPoint y: 341, distance: 45.5
click at [327, 341] on div at bounding box center [339, 336] width 24 height 24
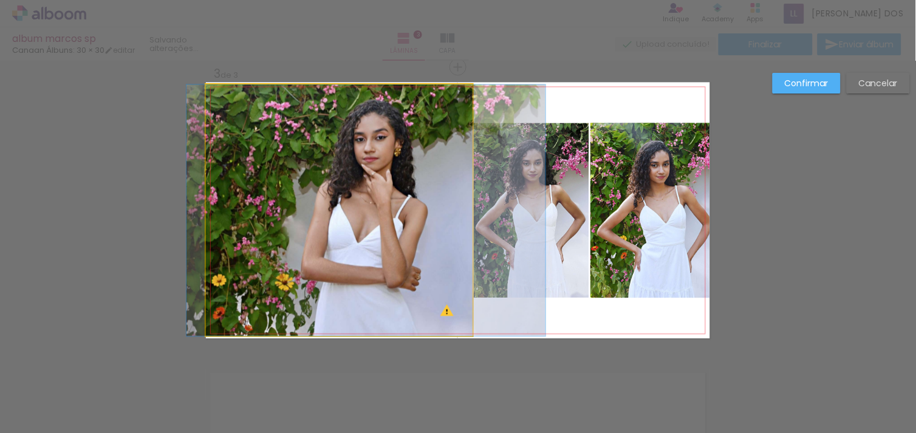
drag, startPoint x: 366, startPoint y: 284, endPoint x: 392, endPoint y: 284, distance: 26.7
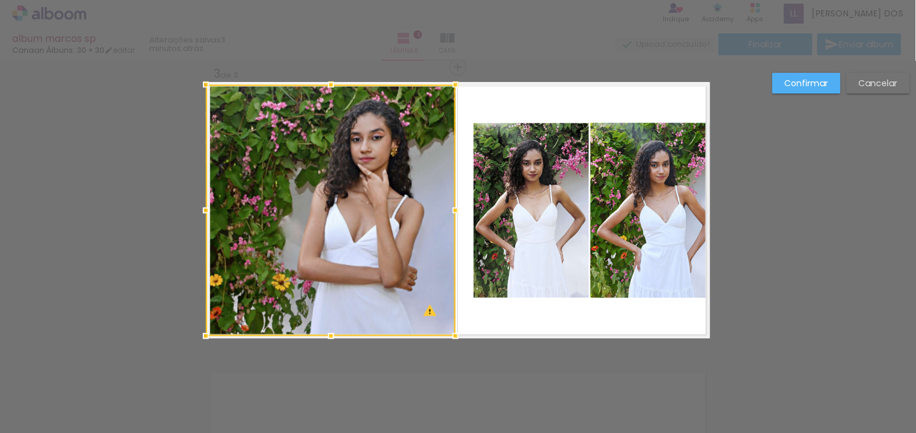
drag, startPoint x: 465, startPoint y: 211, endPoint x: 448, endPoint y: 217, distance: 18.3
click at [448, 217] on div at bounding box center [455, 210] width 24 height 24
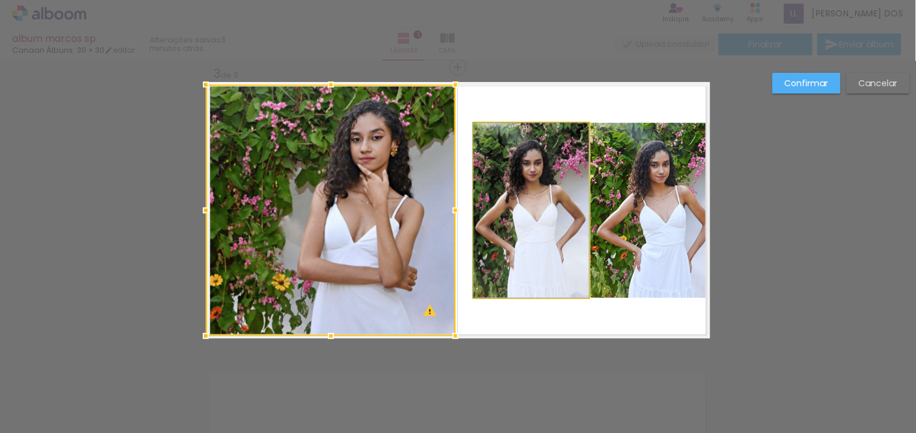
click at [544, 169] on quentale-photo at bounding box center [531, 210] width 115 height 175
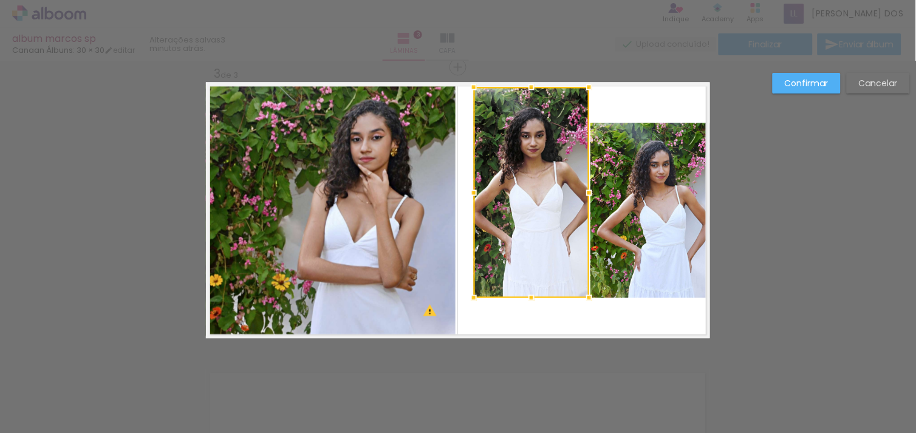
drag, startPoint x: 526, startPoint y: 117, endPoint x: 522, endPoint y: 75, distance: 42.1
click at [522, 75] on div at bounding box center [531, 87] width 24 height 24
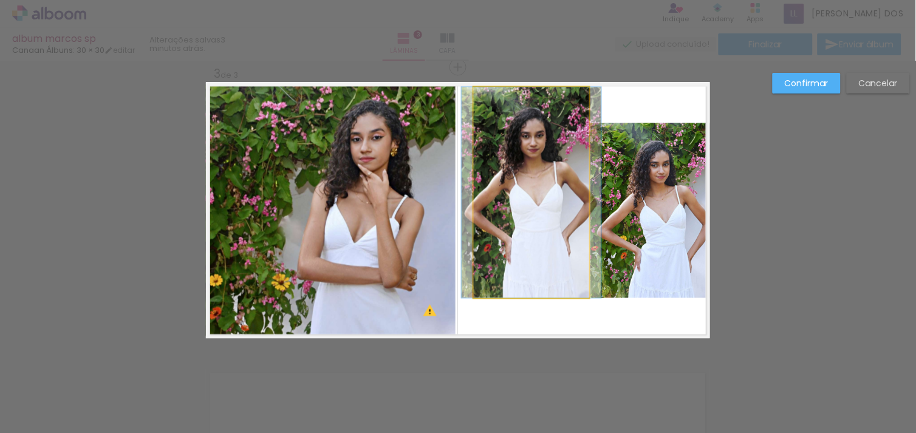
click at [533, 219] on quentale-photo at bounding box center [531, 192] width 115 height 211
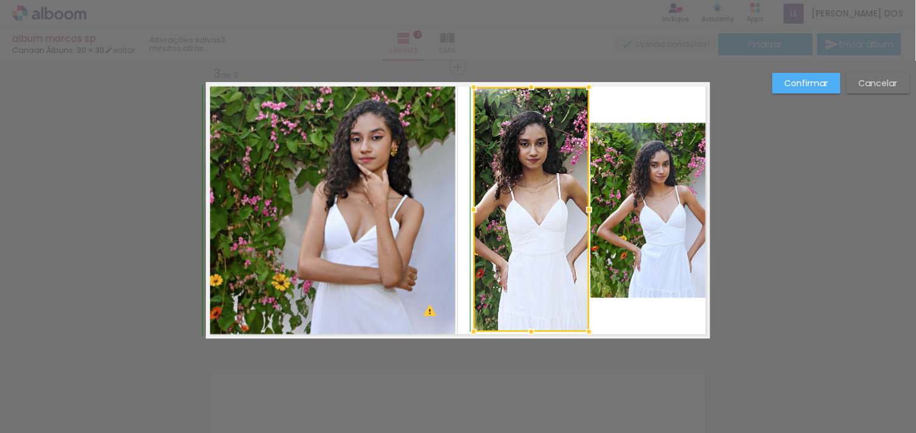
drag, startPoint x: 525, startPoint y: 298, endPoint x: 526, endPoint y: 355, distance: 56.5
click at [526, 355] on div "Inserir lâmina 1 de 3 Inserir lâmina 2 de 3 Inserir lâmina 3 de 3 O Designbox p…" at bounding box center [458, 61] width 916 height 1176
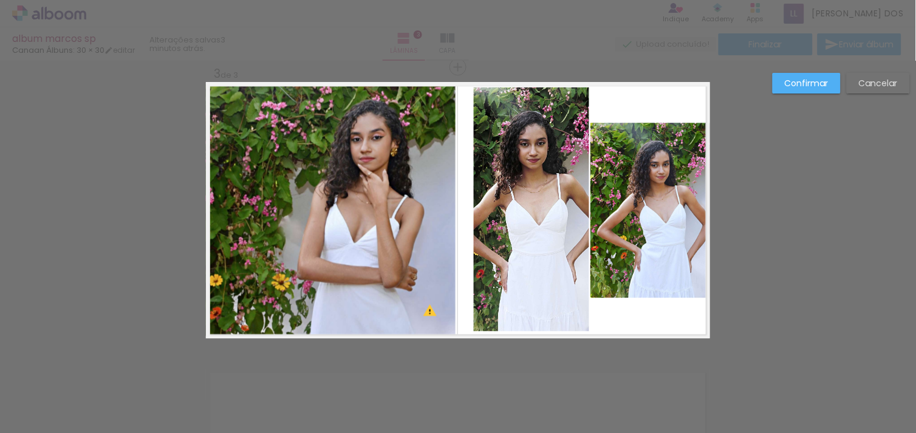
click at [479, 209] on quentale-photo at bounding box center [531, 209] width 115 height 245
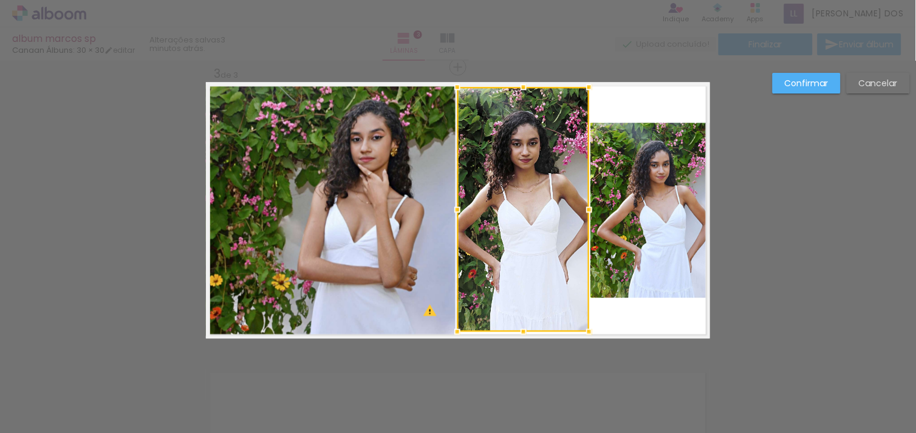
drag, startPoint x: 465, startPoint y: 209, endPoint x: 448, endPoint y: 217, distance: 18.2
click at [448, 217] on div at bounding box center [457, 209] width 24 height 24
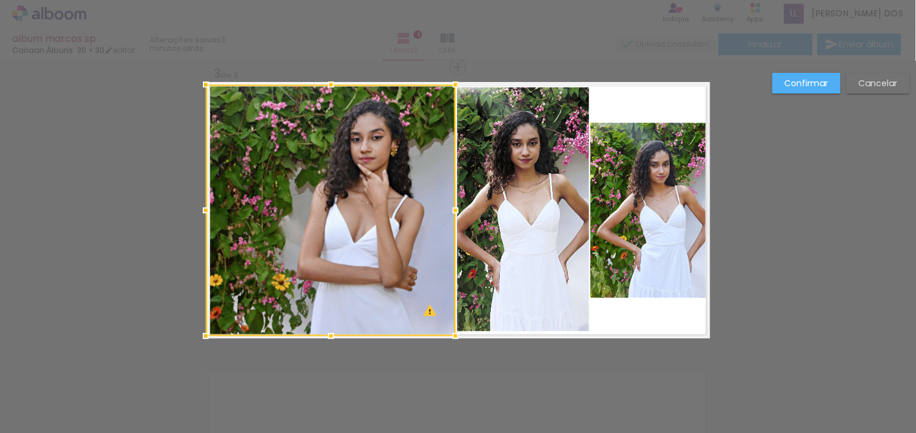
click at [594, 199] on quentale-photo at bounding box center [650, 210] width 120 height 175
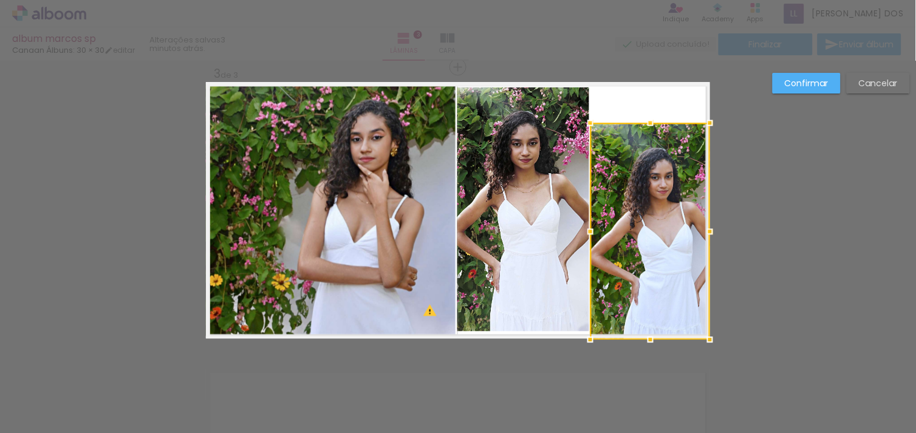
drag, startPoint x: 642, startPoint y: 295, endPoint x: 646, endPoint y: 342, distance: 47.0
click at [646, 342] on div at bounding box center [650, 339] width 24 height 24
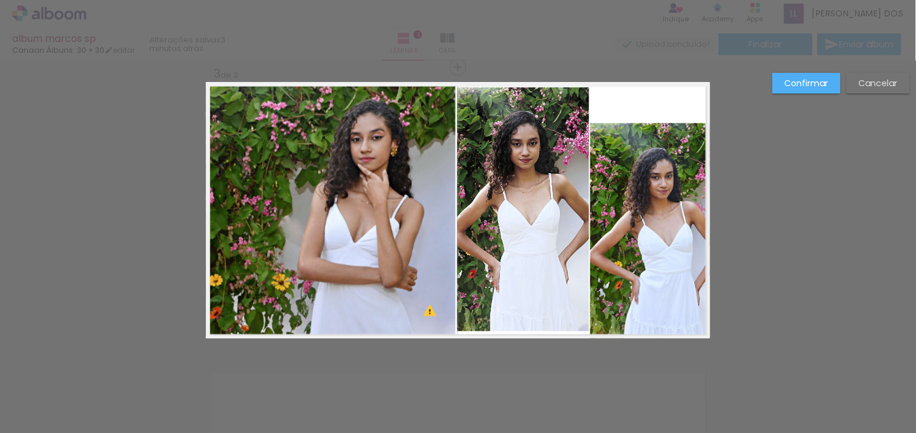
click at [647, 183] on quentale-photo at bounding box center [650, 231] width 120 height 216
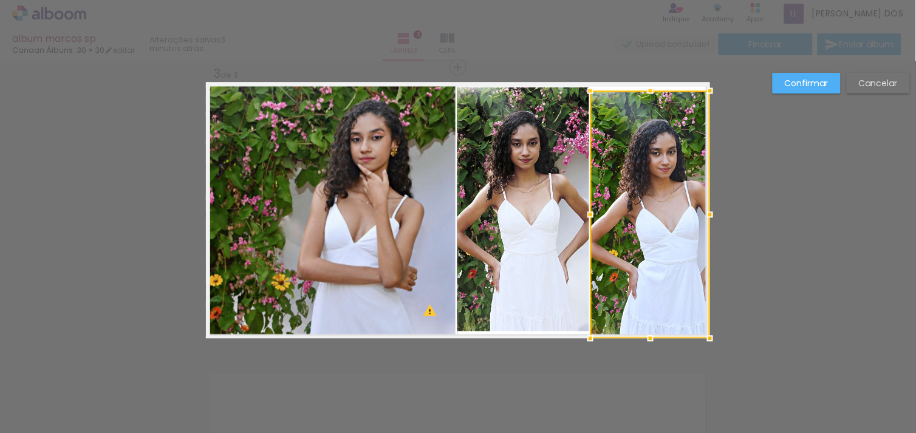
drag, startPoint x: 644, startPoint y: 118, endPoint x: 641, endPoint y: 76, distance: 42.0
click at [641, 76] on div "Inserir lâmina 1 de 3 Inserir lâmina 2 de 3 Inserir lâmina 3 de 3 O Designbox p…" at bounding box center [458, 61] width 916 height 1176
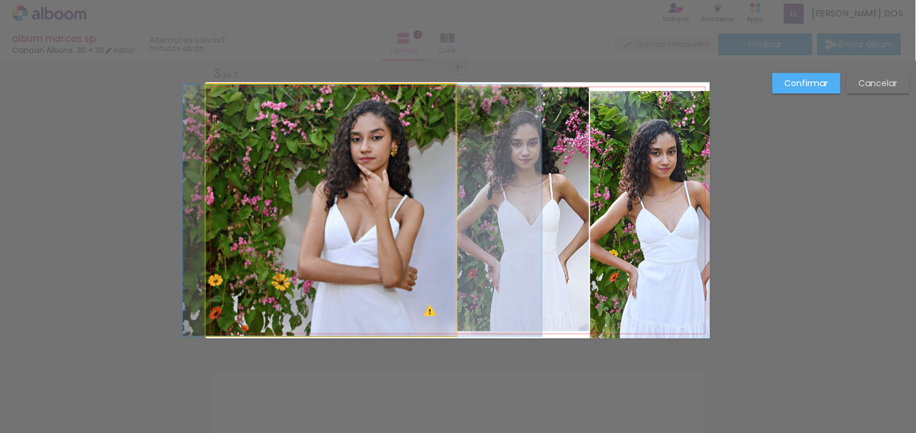
click at [440, 193] on quentale-photo at bounding box center [331, 209] width 250 height 251
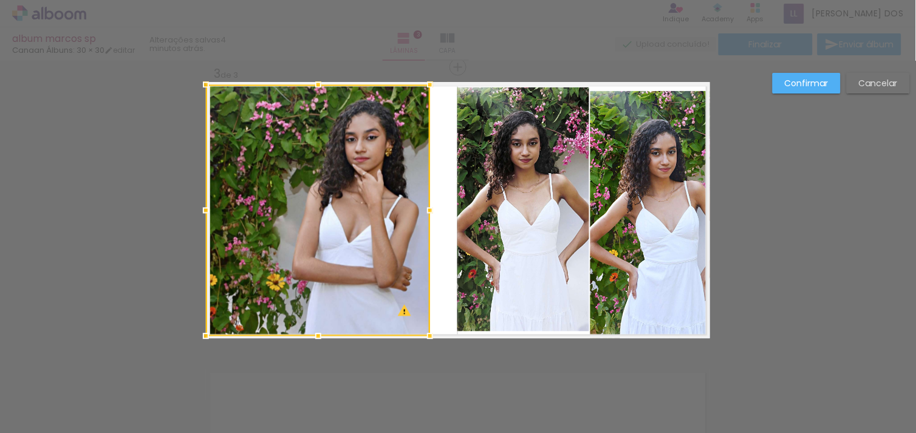
drag, startPoint x: 449, startPoint y: 209, endPoint x: 423, endPoint y: 220, distance: 28.6
click at [423, 220] on div at bounding box center [430, 210] width 24 height 24
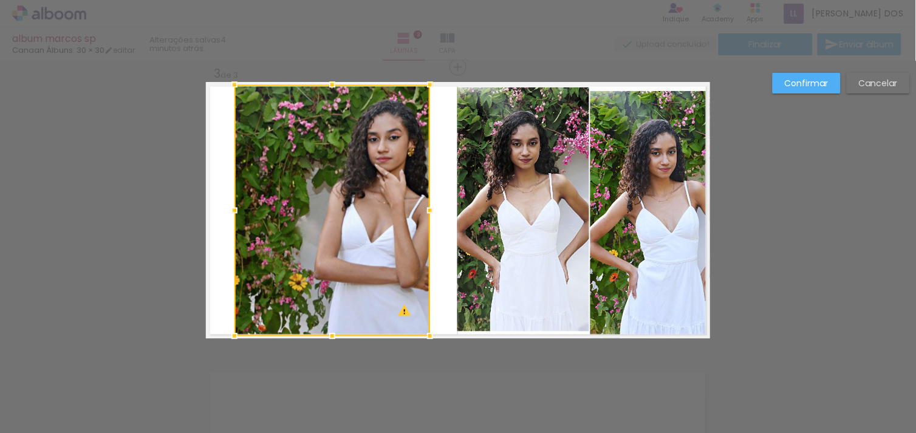
drag, startPoint x: 200, startPoint y: 208, endPoint x: 228, endPoint y: 211, distance: 28.2
click at [228, 211] on div at bounding box center [234, 210] width 24 height 24
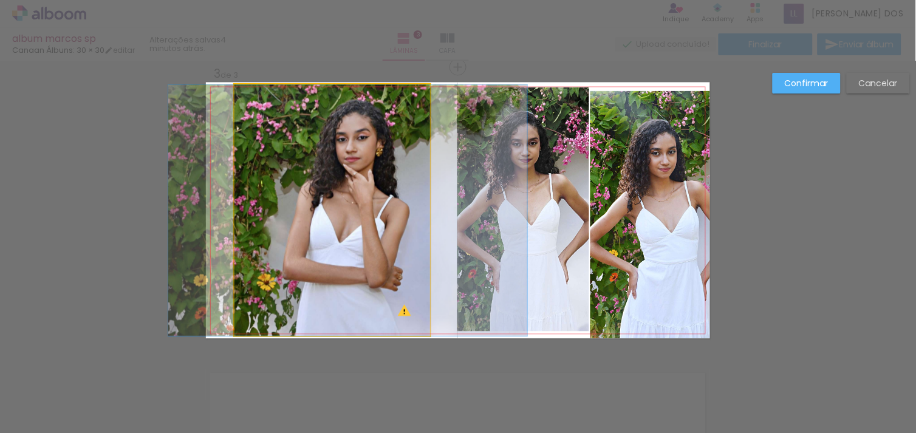
drag, startPoint x: 313, startPoint y: 211, endPoint x: 282, endPoint y: 217, distance: 32.1
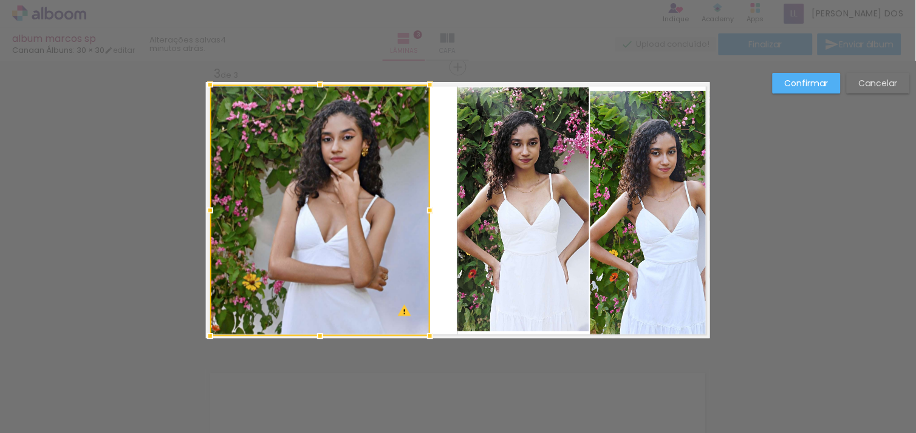
drag, startPoint x: 225, startPoint y: 211, endPoint x: 186, endPoint y: 226, distance: 42.3
click at [186, 226] on div "Inserir lâmina 1 de 3 Inserir lâmina 2 de 3 Inserir lâmina 3 de 3 O Designbox p…" at bounding box center [458, 61] width 916 height 1176
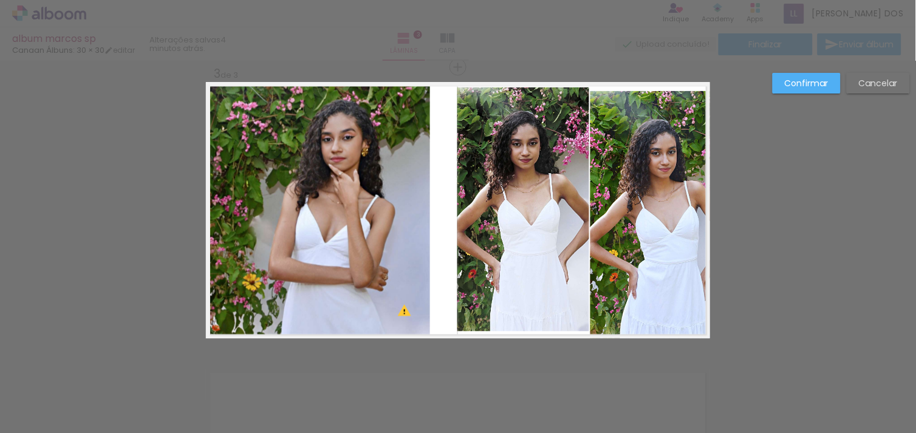
click at [409, 210] on quentale-photo at bounding box center [320, 209] width 220 height 251
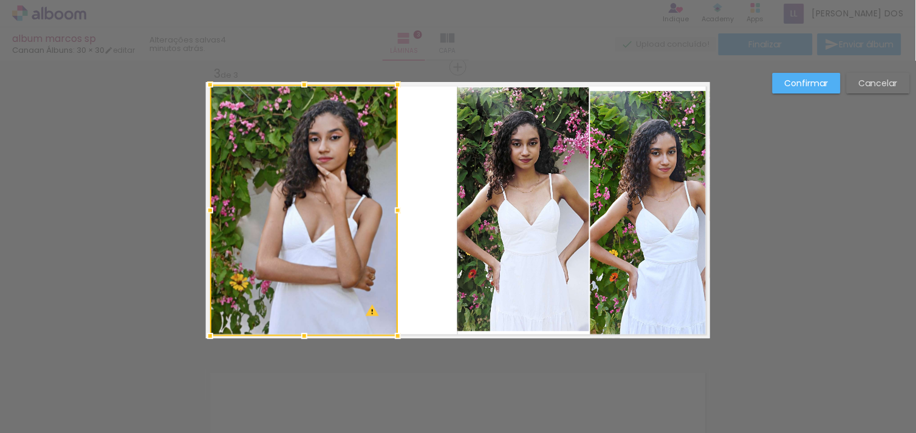
drag, startPoint x: 419, startPoint y: 211, endPoint x: 404, endPoint y: 215, distance: 15.8
click at [404, 215] on div at bounding box center [398, 210] width 24 height 24
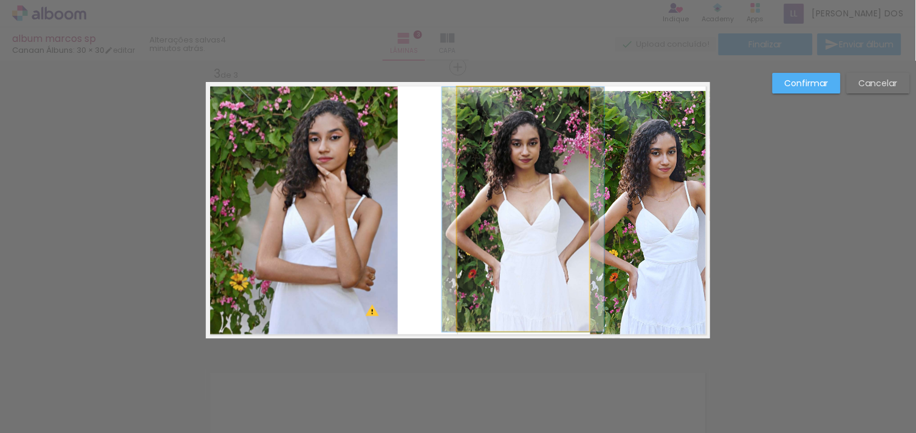
click at [473, 211] on quentale-photo at bounding box center [523, 209] width 132 height 245
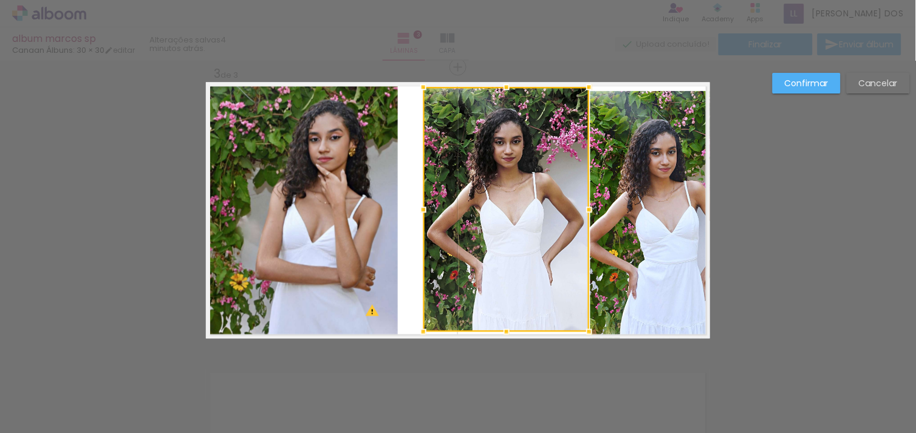
drag, startPoint x: 452, startPoint y: 208, endPoint x: 417, endPoint y: 228, distance: 41.1
click at [423, 228] on div at bounding box center [506, 209] width 166 height 245
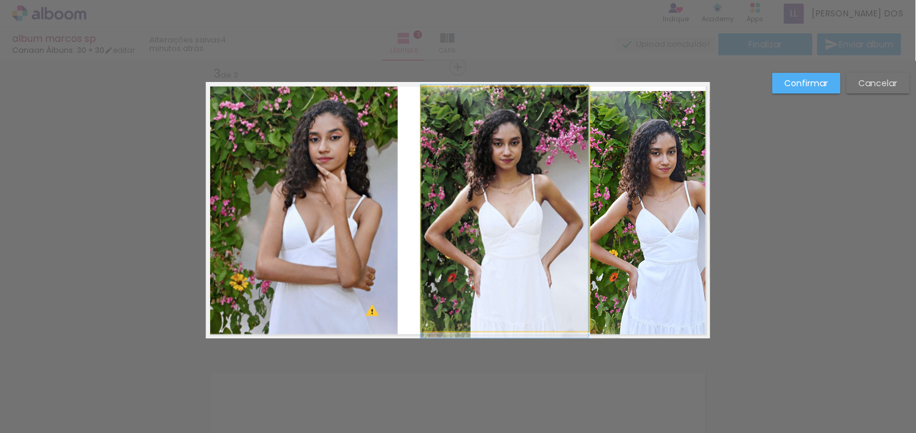
drag, startPoint x: 516, startPoint y: 220, endPoint x: 498, endPoint y: 222, distance: 18.3
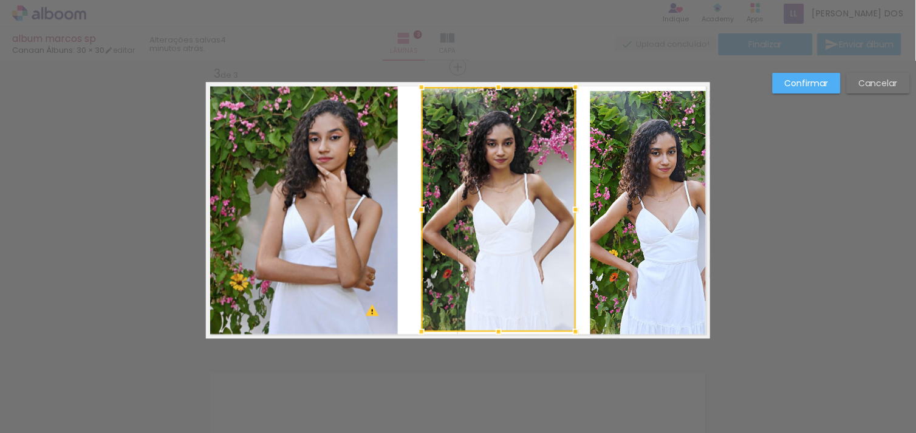
drag, startPoint x: 586, startPoint y: 207, endPoint x: 570, endPoint y: 208, distance: 16.4
click at [570, 208] on div at bounding box center [576, 209] width 24 height 24
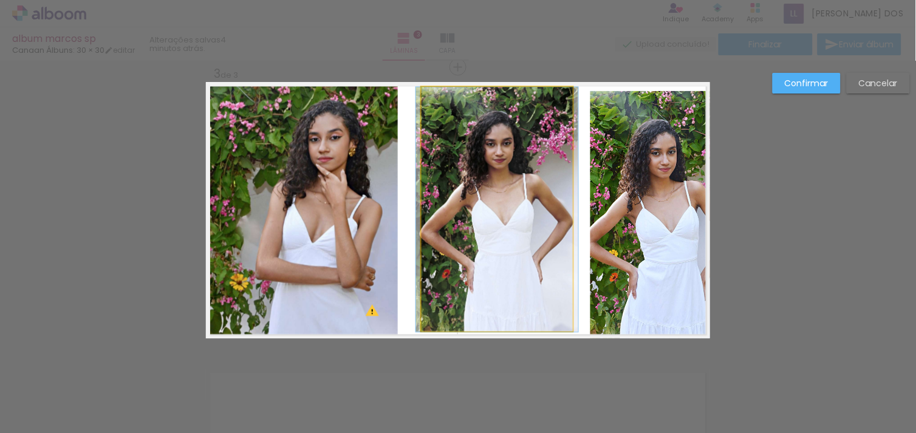
click at [435, 219] on quentale-photo at bounding box center [497, 209] width 151 height 245
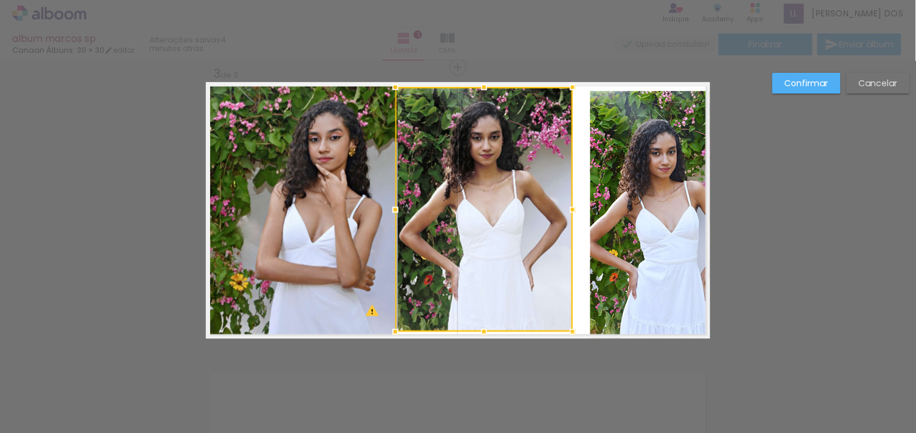
drag, startPoint x: 415, startPoint y: 207, endPoint x: 389, endPoint y: 217, distance: 28.1
click at [389, 217] on div at bounding box center [395, 209] width 24 height 24
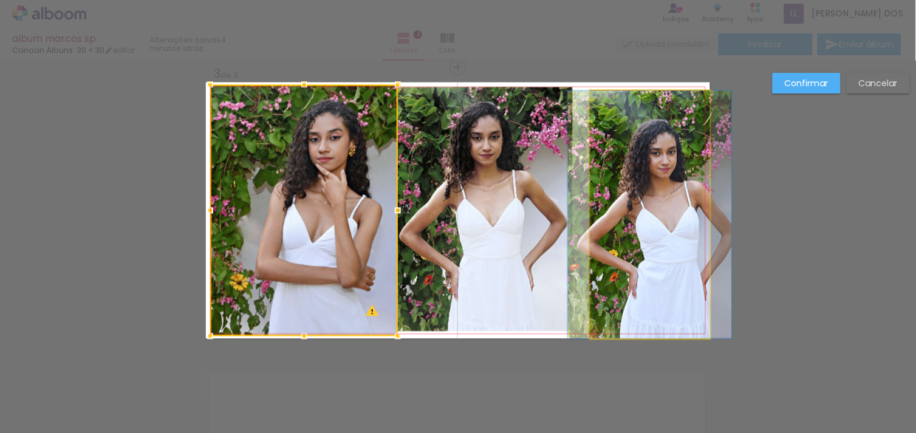
click at [656, 209] on quentale-photo at bounding box center [650, 214] width 120 height 248
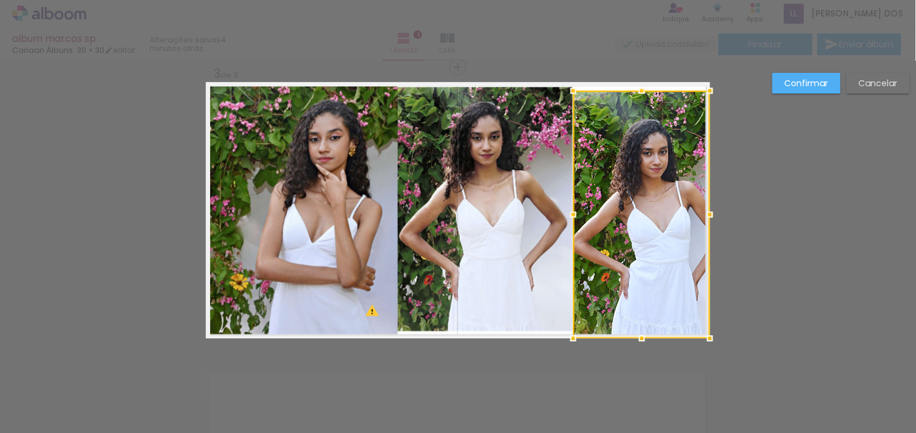
drag, startPoint x: 584, startPoint y: 211, endPoint x: 567, endPoint y: 221, distance: 19.6
click at [567, 221] on div at bounding box center [573, 214] width 24 height 24
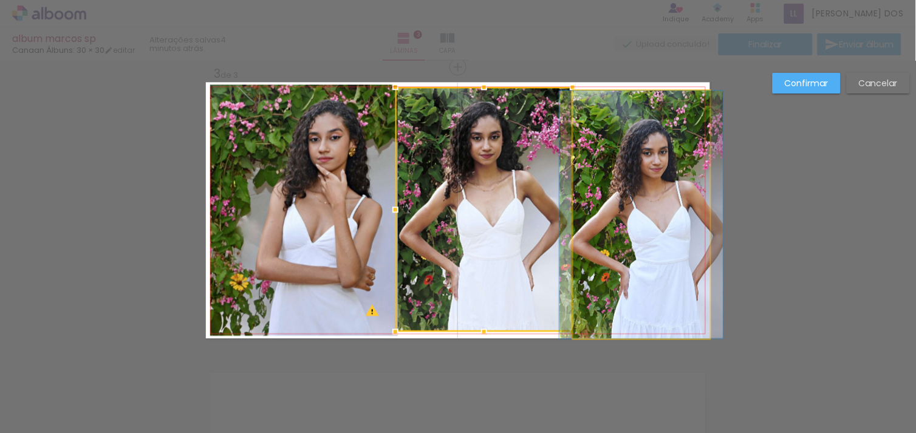
click at [657, 250] on quentale-photo at bounding box center [641, 214] width 137 height 248
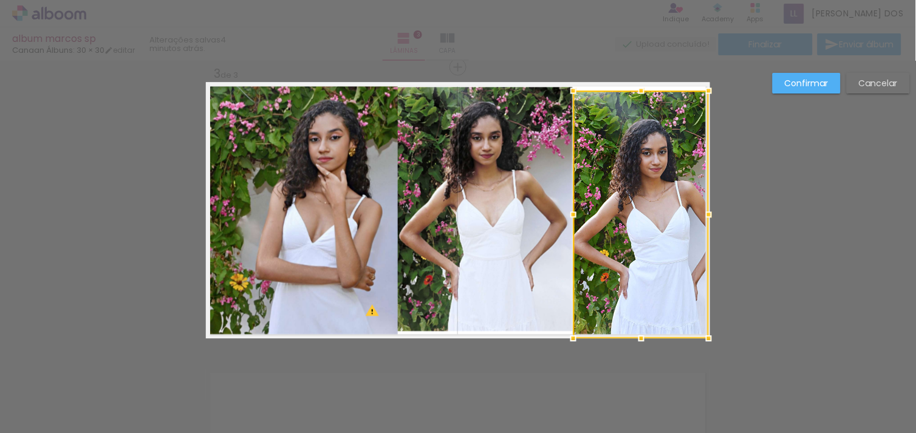
drag, startPoint x: 706, startPoint y: 214, endPoint x: 722, endPoint y: 214, distance: 15.2
click at [722, 214] on div "Inserir lâmina 1 de 3 Inserir lâmina 2 de 3 Inserir lâmina 3 de 3 O Designbox p…" at bounding box center [458, 61] width 916 height 1176
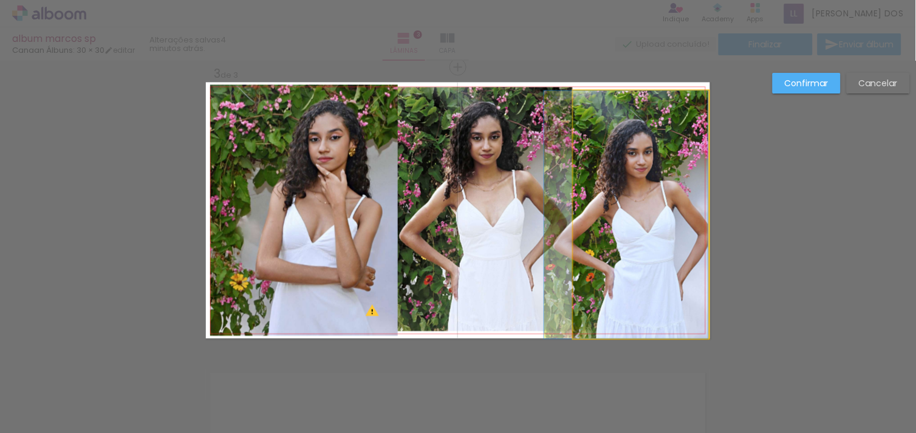
drag, startPoint x: 652, startPoint y: 217, endPoint x: 630, endPoint y: 222, distance: 22.4
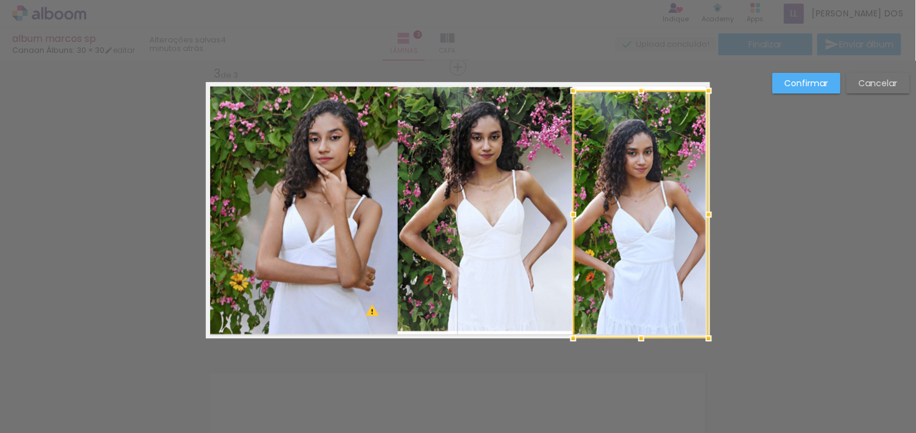
click at [630, 222] on div at bounding box center [640, 214] width 135 height 248
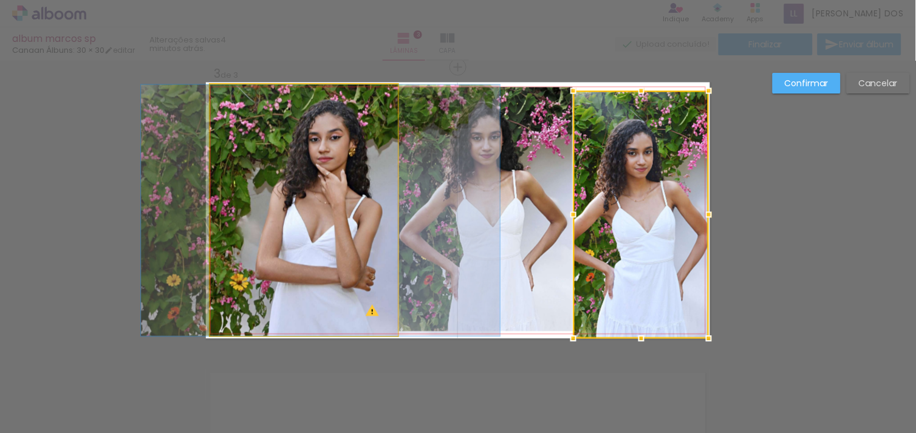
click at [258, 220] on quentale-photo at bounding box center [304, 209] width 188 height 251
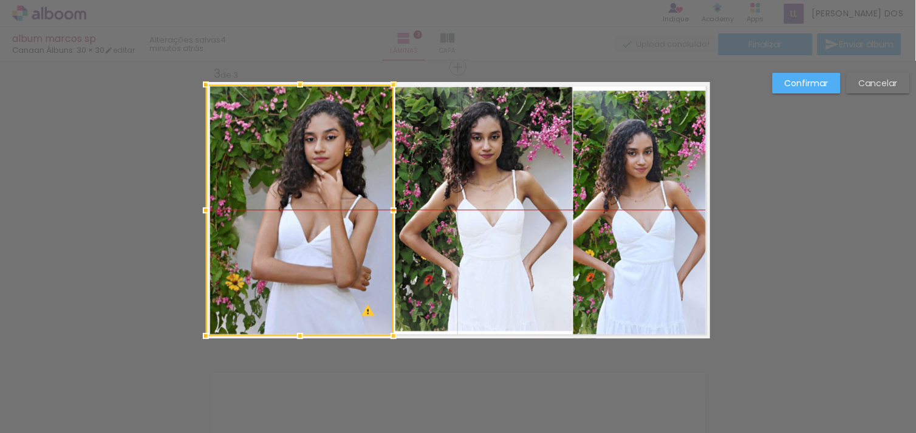
drag, startPoint x: 325, startPoint y: 196, endPoint x: 300, endPoint y: 197, distance: 25.0
click at [300, 197] on div at bounding box center [300, 209] width 188 height 251
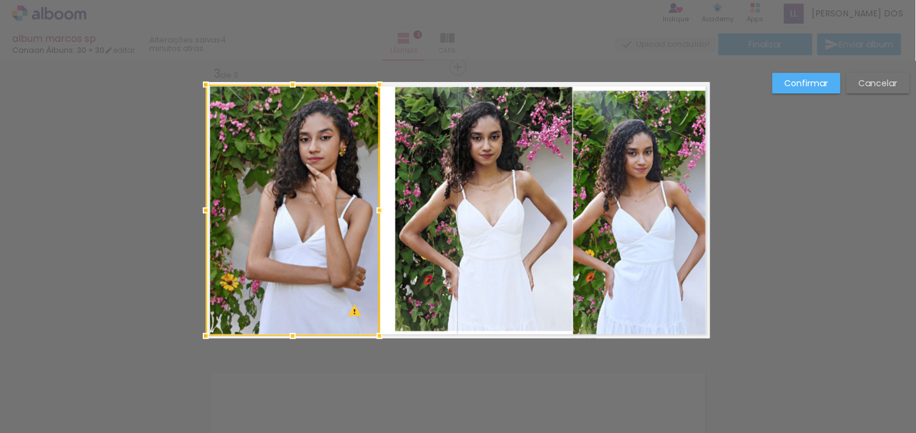
click at [394, 215] on album-spread "3 de 3" at bounding box center [458, 210] width 504 height 256
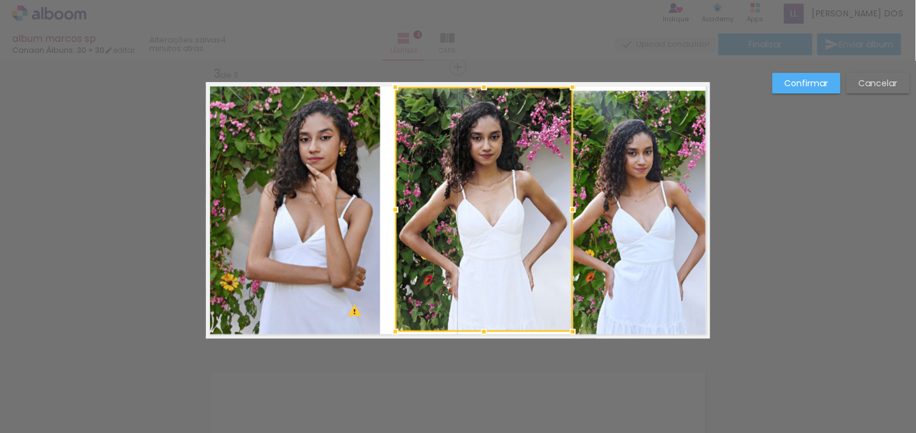
click at [401, 213] on div at bounding box center [483, 209] width 177 height 245
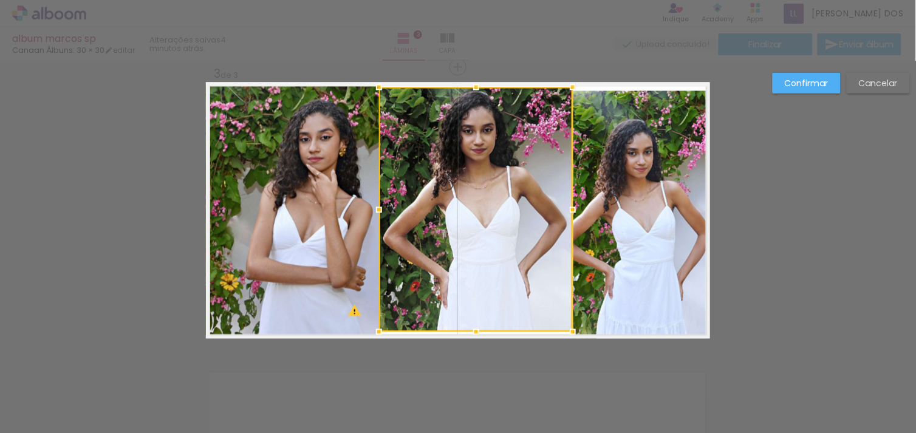
drag, startPoint x: 394, startPoint y: 208, endPoint x: 378, endPoint y: 215, distance: 17.4
click at [378, 215] on div at bounding box center [379, 209] width 24 height 24
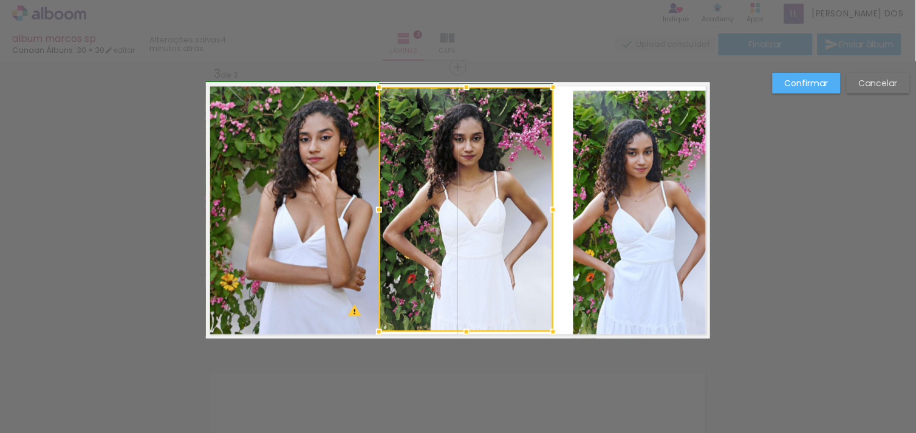
drag, startPoint x: 567, startPoint y: 210, endPoint x: 544, endPoint y: 219, distance: 24.2
click at [544, 219] on div at bounding box center [553, 209] width 24 height 24
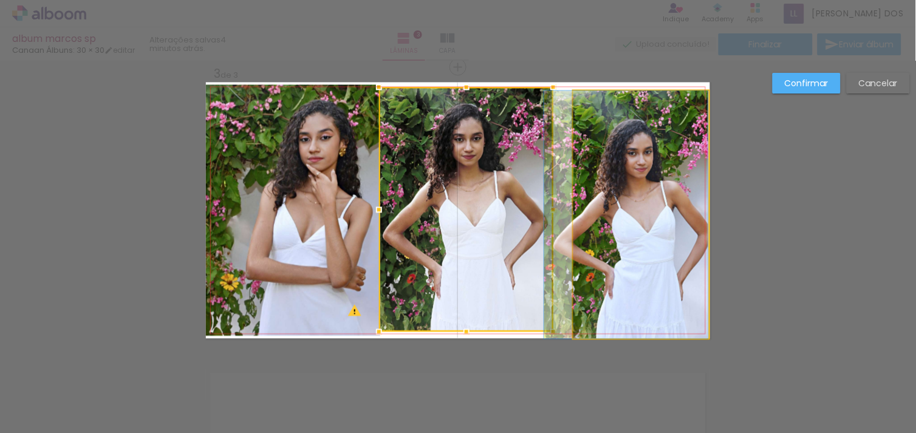
click at [583, 209] on quentale-photo at bounding box center [640, 214] width 135 height 248
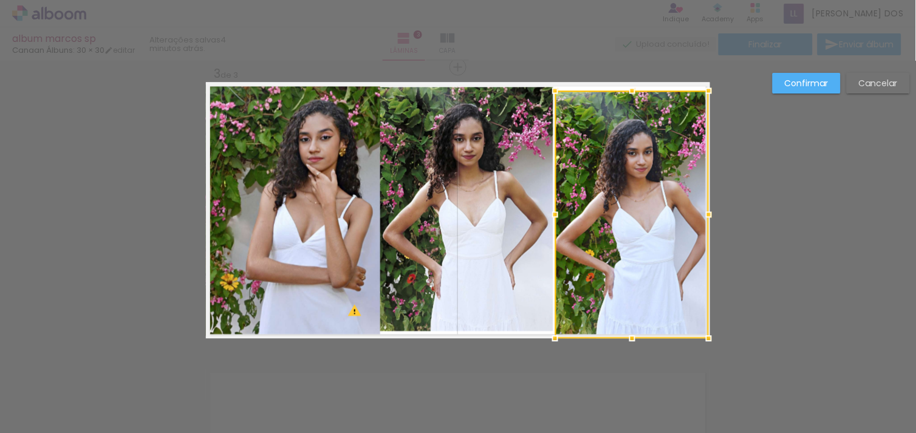
drag, startPoint x: 566, startPoint y: 211, endPoint x: 550, endPoint y: 215, distance: 16.2
click at [550, 215] on div at bounding box center [555, 214] width 24 height 24
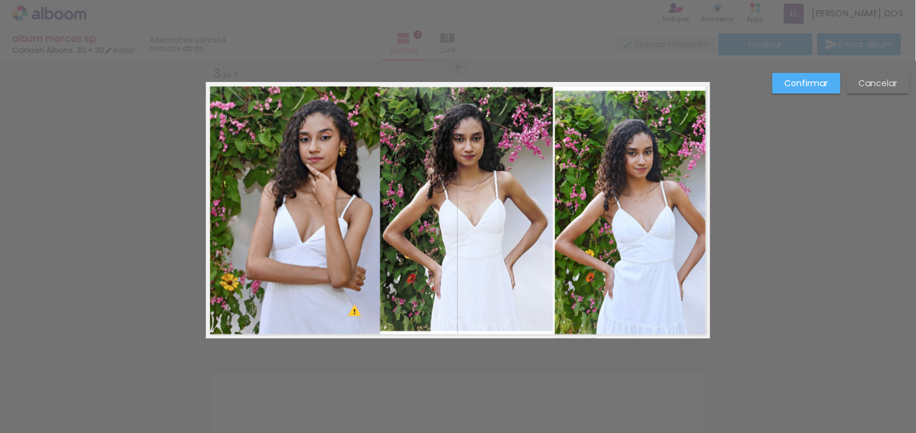
click at [696, 207] on quentale-photo at bounding box center [632, 214] width 154 height 248
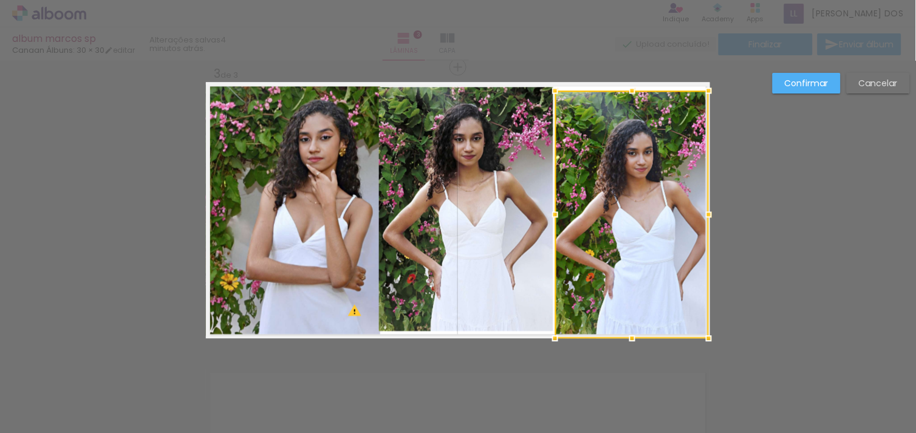
click at [511, 181] on quentale-photo at bounding box center [466, 209] width 174 height 245
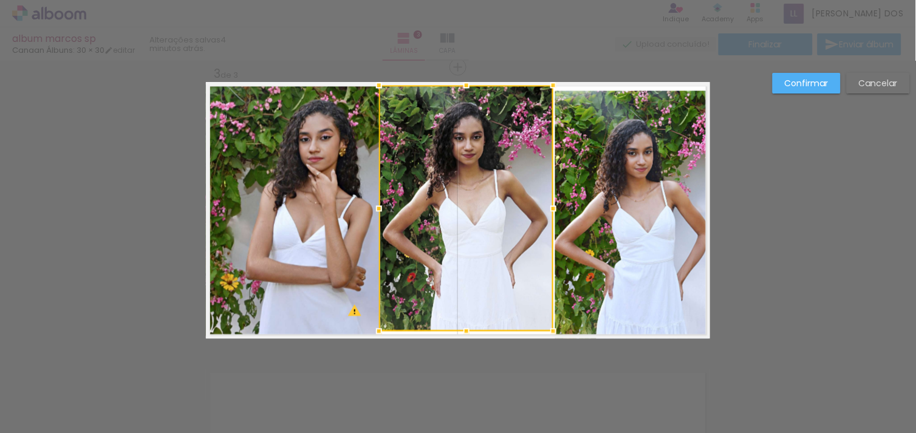
drag, startPoint x: 459, startPoint y: 83, endPoint x: 459, endPoint y: 68, distance: 14.6
click at [459, 68] on div "Inserir lâmina 1 de 3 Inserir lâmina 2 de 3 Inserir lâmina 3 de 3 O Designbox p…" at bounding box center [458, 61] width 916 height 1176
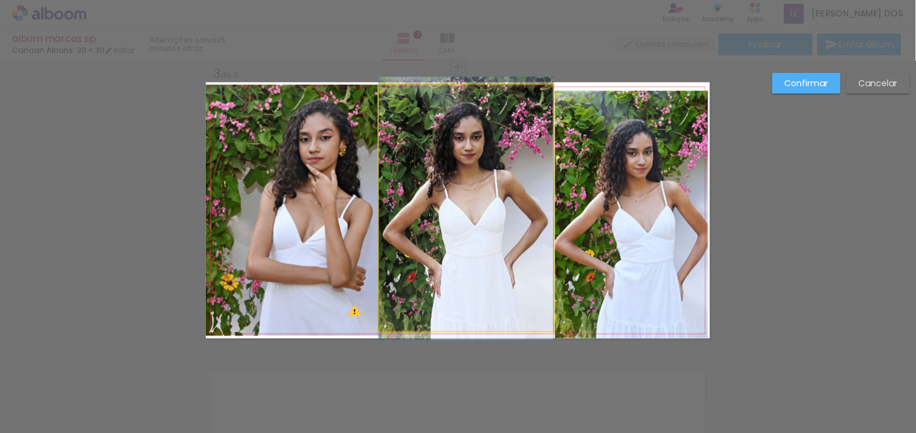
click at [435, 207] on quentale-photo at bounding box center [466, 208] width 174 height 246
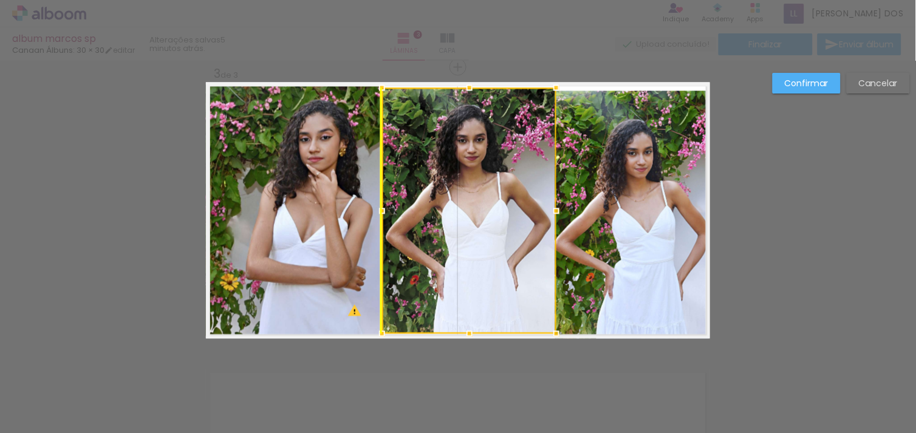
click at [434, 208] on div at bounding box center [469, 210] width 174 height 246
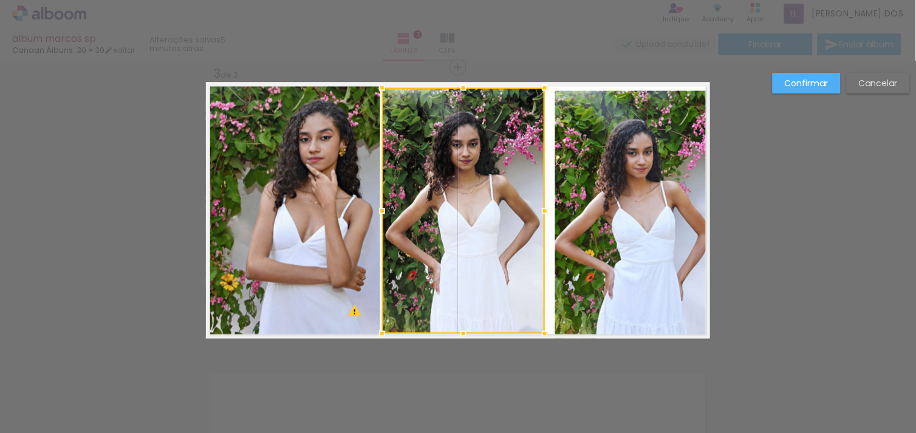
drag, startPoint x: 548, startPoint y: 210, endPoint x: 541, endPoint y: 211, distance: 7.4
click at [541, 211] on div at bounding box center [545, 211] width 24 height 24
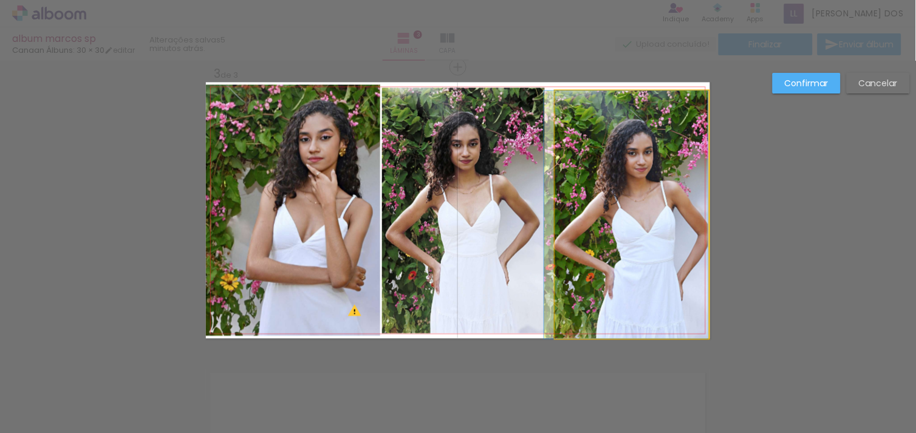
click at [615, 217] on quentale-photo at bounding box center [632, 214] width 154 height 248
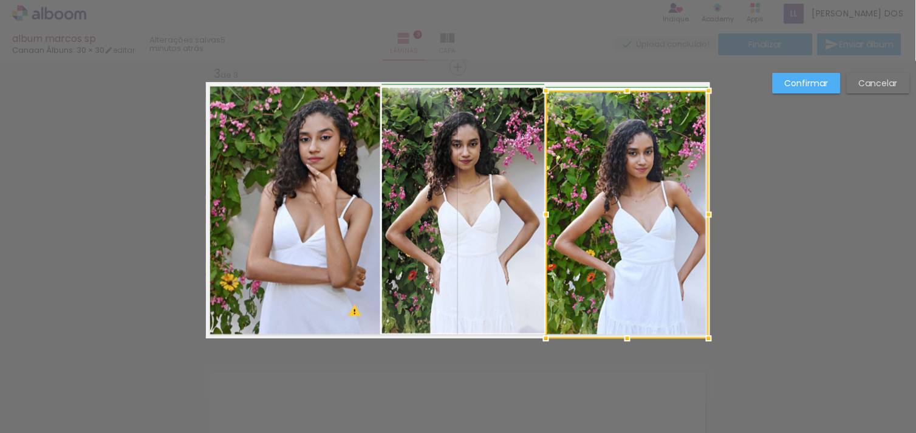
drag, startPoint x: 549, startPoint y: 214, endPoint x: 539, endPoint y: 217, distance: 10.2
click at [539, 217] on div at bounding box center [546, 214] width 24 height 24
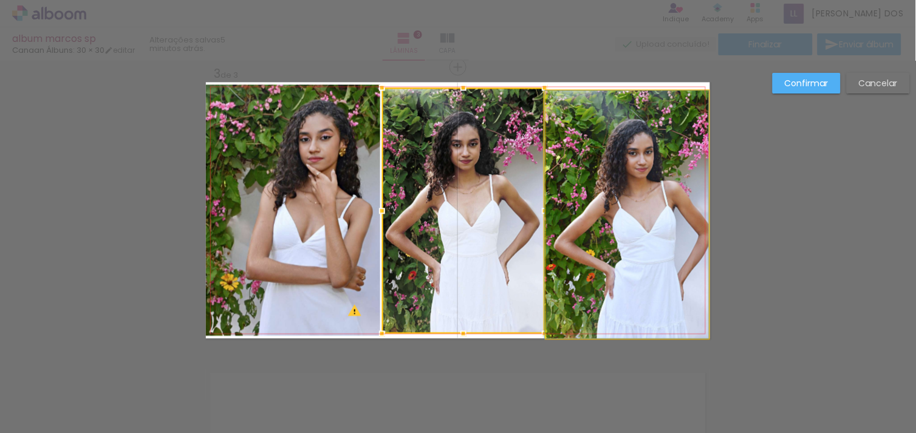
drag, startPoint x: 651, startPoint y: 210, endPoint x: 632, endPoint y: 215, distance: 18.9
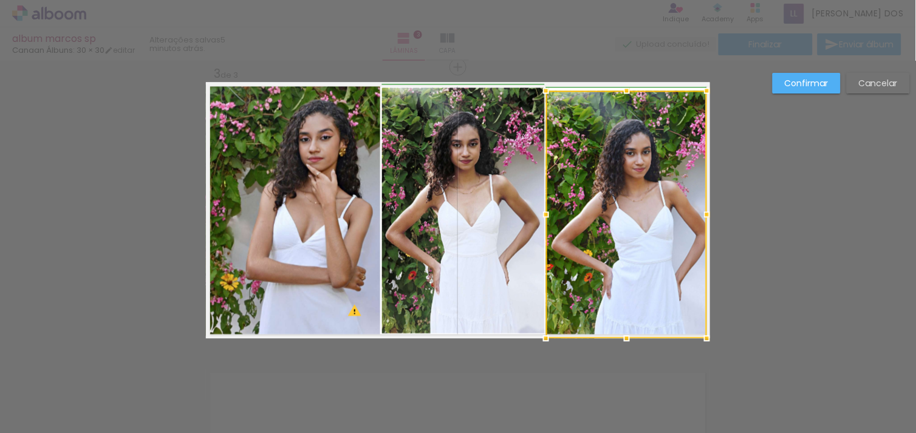
drag, startPoint x: 707, startPoint y: 213, endPoint x: 715, endPoint y: 213, distance: 8.5
click at [715, 213] on div "Inserir lâmina 1 de 3 Inserir lâmina 2 de 3 Inserir lâmina 3 de 3 O Designbox p…" at bounding box center [458, 61] width 916 height 1176
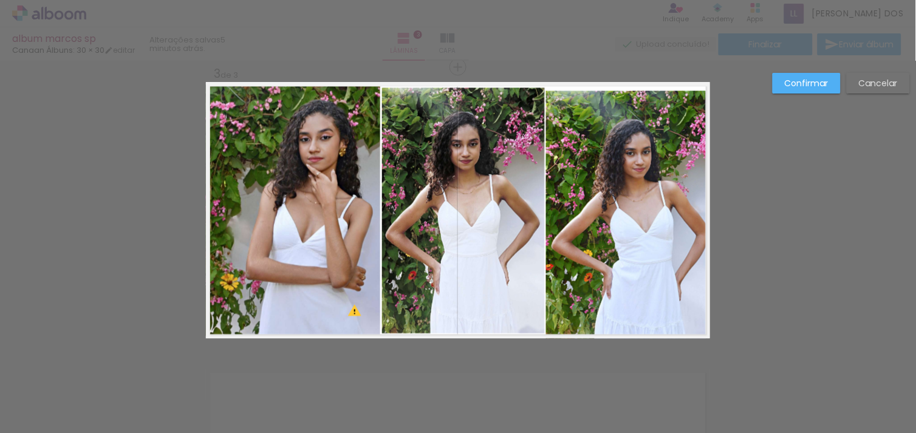
click at [696, 211] on quentale-photo at bounding box center [626, 214] width 161 height 248
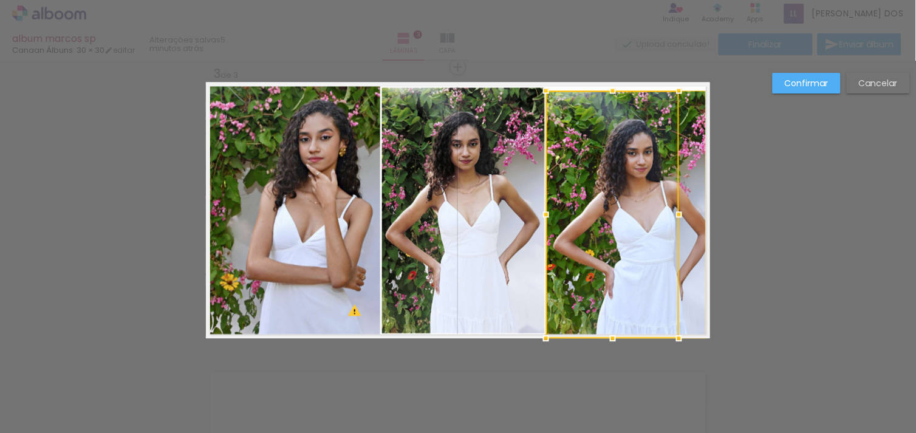
drag, startPoint x: 701, startPoint y: 214, endPoint x: 677, endPoint y: 222, distance: 25.5
click at [677, 222] on div at bounding box center [679, 214] width 24 height 24
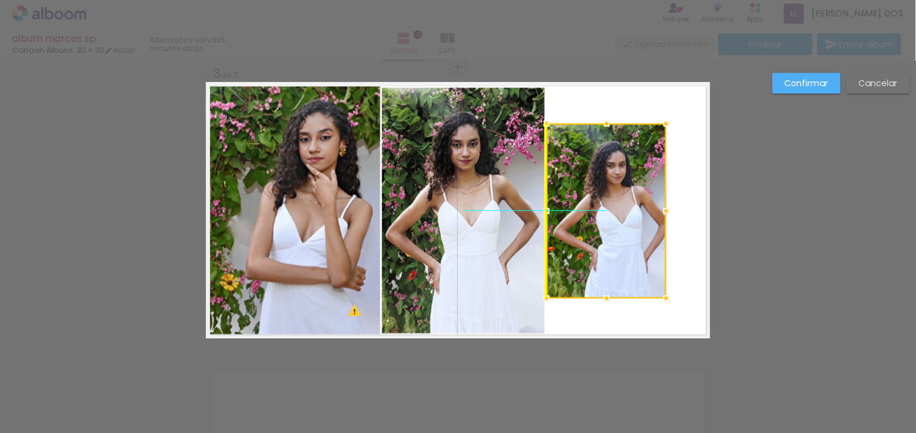
drag, startPoint x: 620, startPoint y: 239, endPoint x: 586, endPoint y: 246, distance: 34.2
click at [586, 246] on div at bounding box center [607, 210] width 120 height 175
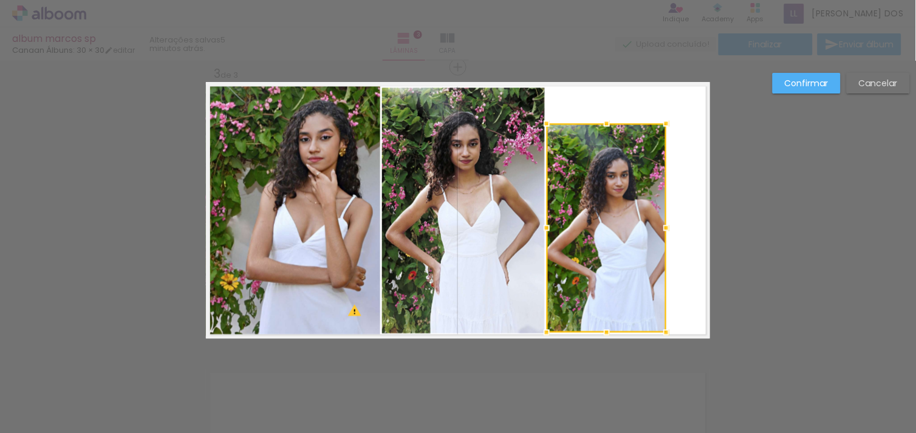
drag, startPoint x: 601, startPoint y: 298, endPoint x: 603, endPoint y: 326, distance: 28.0
click at [603, 326] on div at bounding box center [607, 332] width 24 height 24
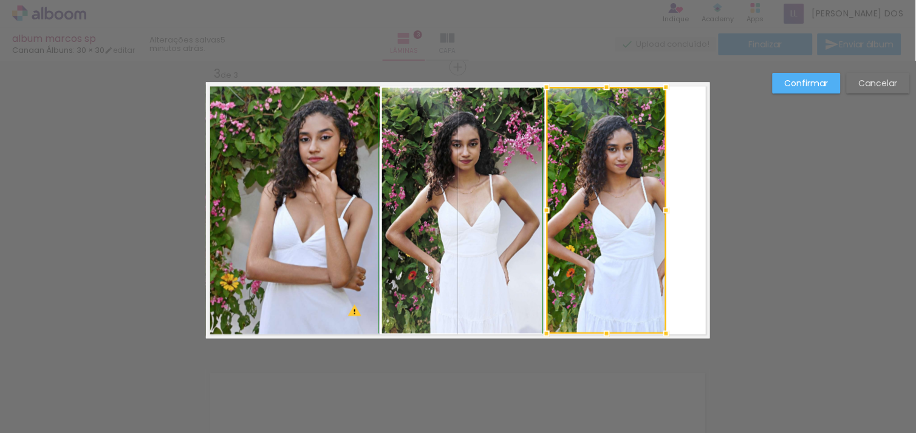
drag, startPoint x: 600, startPoint y: 101, endPoint x: 604, endPoint y: 82, distance: 19.8
click at [604, 82] on div at bounding box center [607, 87] width 24 height 24
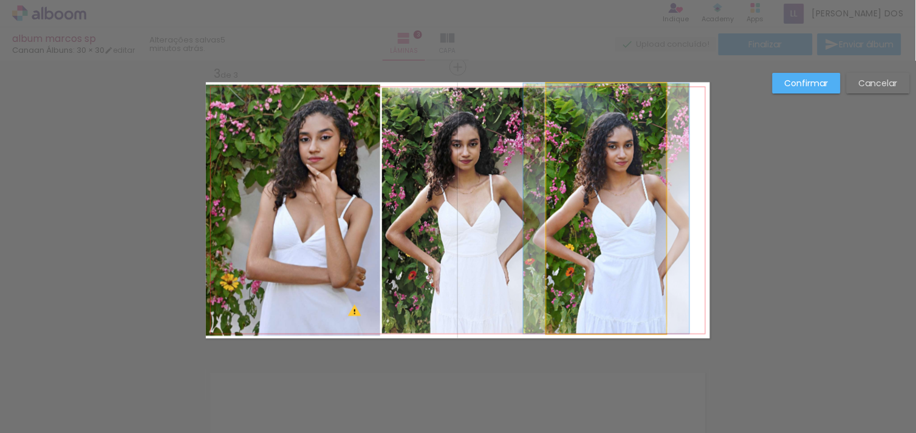
click at [647, 168] on quentale-photo at bounding box center [607, 208] width 120 height 250
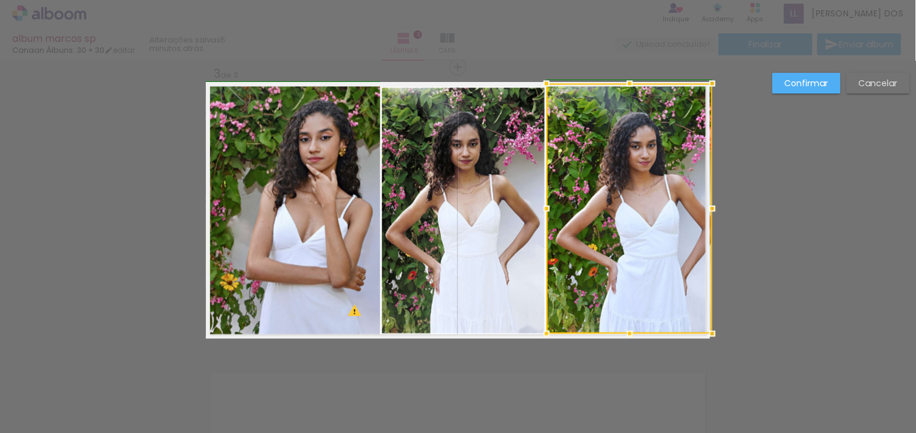
drag, startPoint x: 659, startPoint y: 203, endPoint x: 719, endPoint y: 203, distance: 60.1
click at [719, 203] on div at bounding box center [712, 208] width 24 height 24
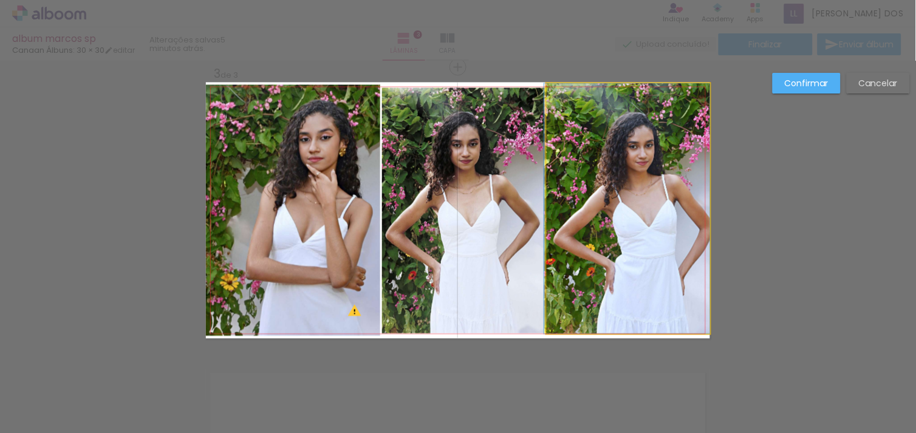
drag, startPoint x: 673, startPoint y: 209, endPoint x: 661, endPoint y: 211, distance: 12.4
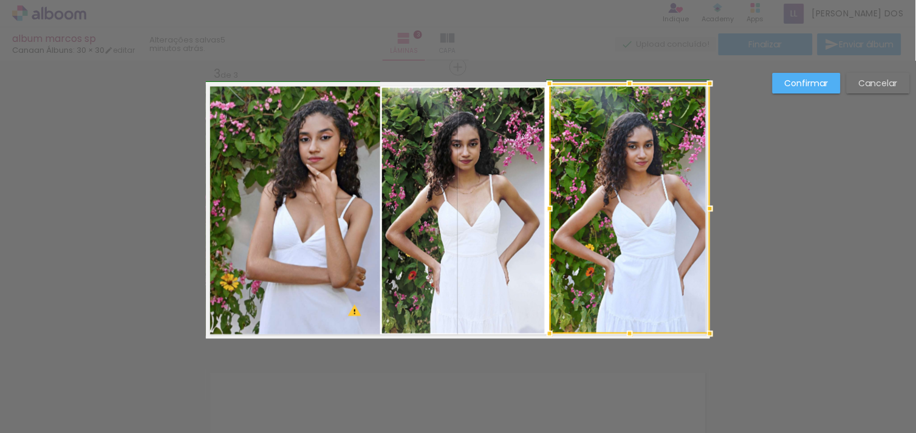
drag, startPoint x: 545, startPoint y: 205, endPoint x: 541, endPoint y: 216, distance: 12.0
click at [541, 216] on div at bounding box center [550, 208] width 24 height 24
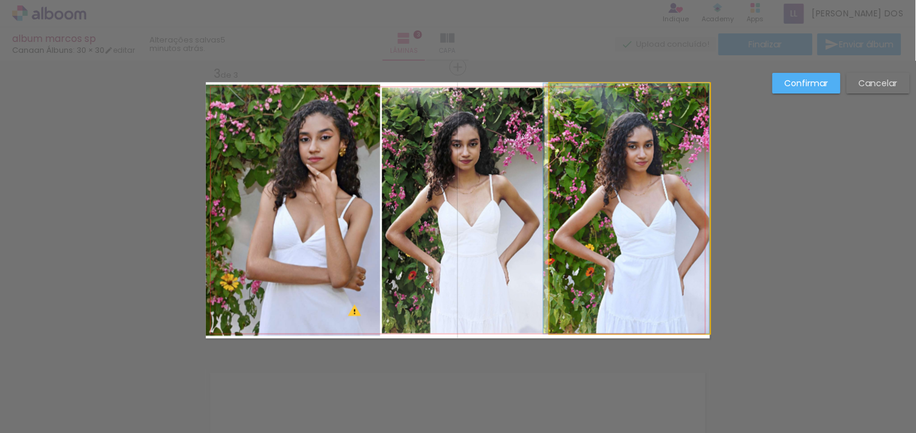
drag, startPoint x: 622, startPoint y: 199, endPoint x: 603, endPoint y: 203, distance: 19.2
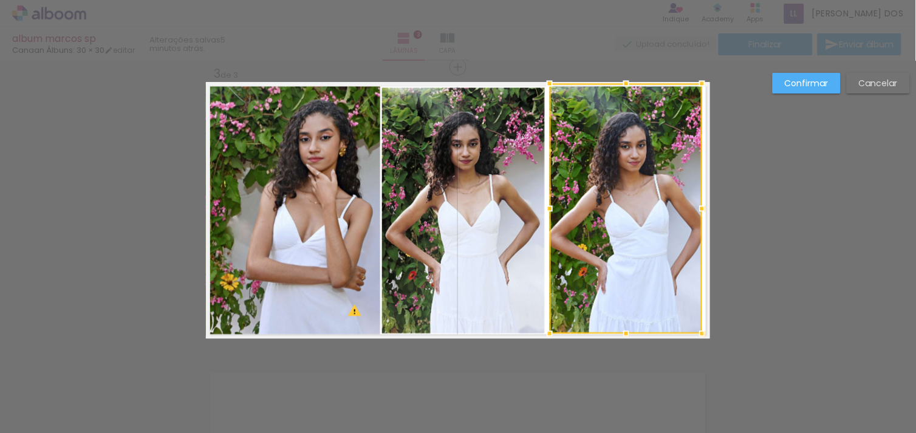
drag, startPoint x: 702, startPoint y: 210, endPoint x: 689, endPoint y: 214, distance: 13.3
click at [690, 214] on div at bounding box center [702, 208] width 24 height 24
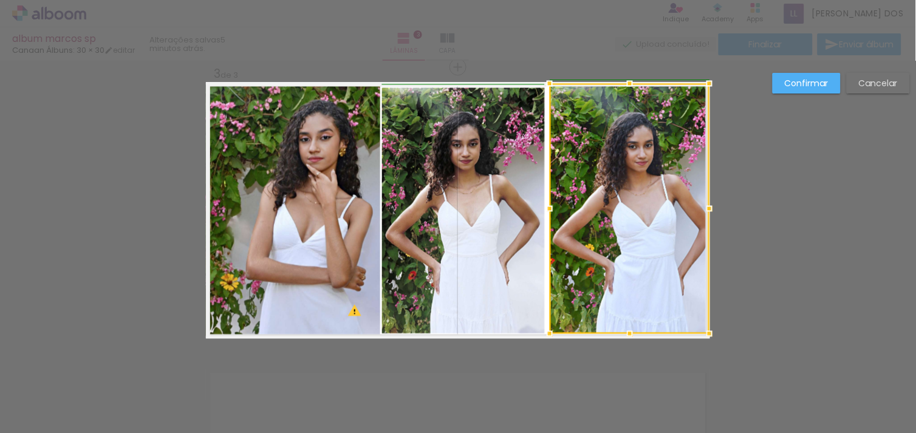
drag, startPoint x: 697, startPoint y: 205, endPoint x: 712, endPoint y: 207, distance: 14.7
click at [712, 207] on div at bounding box center [709, 208] width 24 height 24
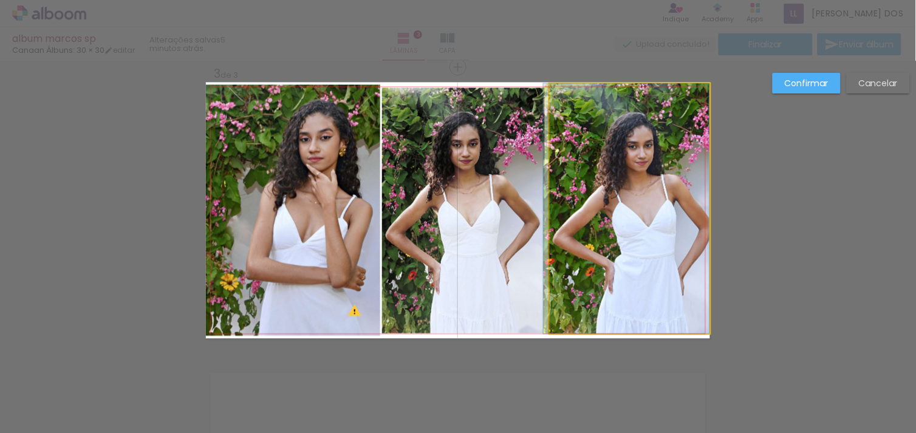
drag, startPoint x: 645, startPoint y: 216, endPoint x: 593, endPoint y: 217, distance: 51.6
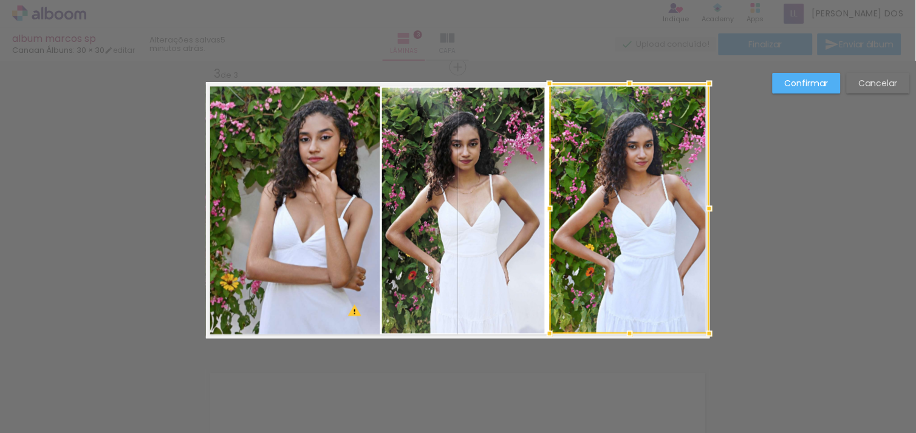
click at [593, 217] on div at bounding box center [630, 208] width 160 height 250
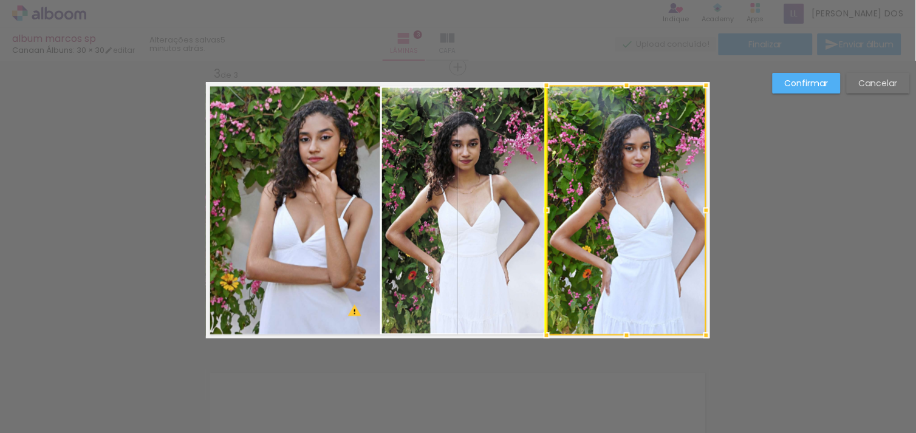
drag, startPoint x: 593, startPoint y: 217, endPoint x: 586, endPoint y: 217, distance: 7.9
click at [586, 217] on div at bounding box center [627, 210] width 160 height 250
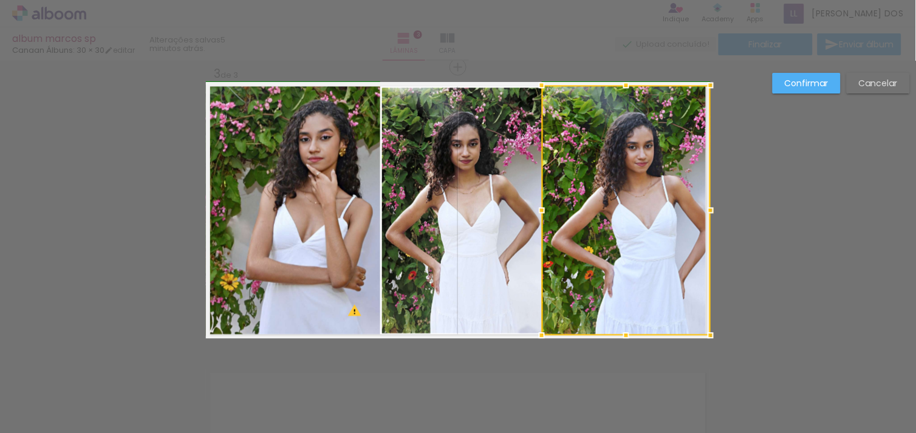
drag, startPoint x: 696, startPoint y: 211, endPoint x: 714, endPoint y: 213, distance: 17.7
click at [714, 213] on div at bounding box center [710, 210] width 24 height 24
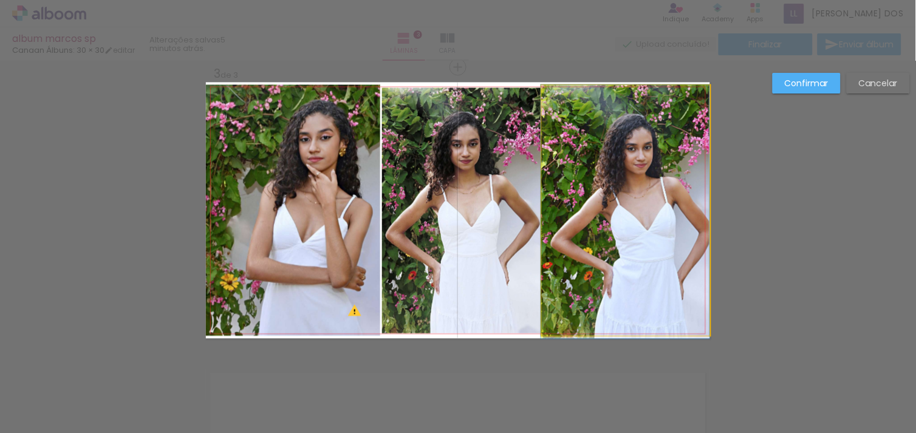
drag, startPoint x: 642, startPoint y: 225, endPoint x: 618, endPoint y: 227, distance: 23.8
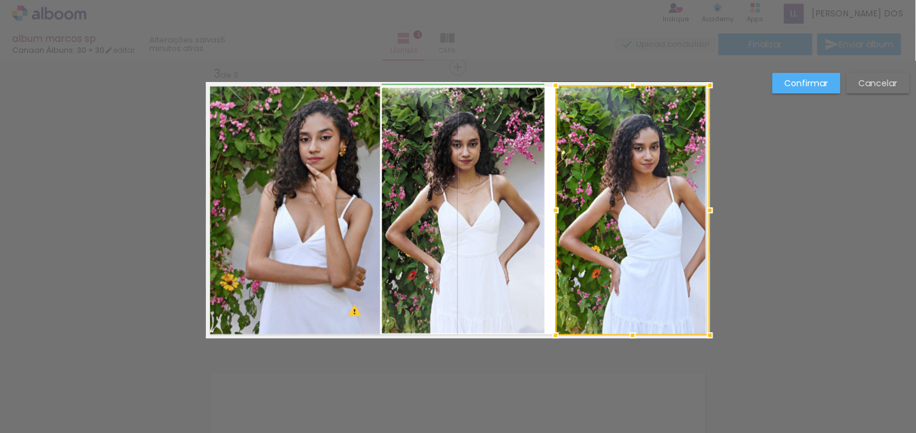
drag, startPoint x: 535, startPoint y: 211, endPoint x: 542, endPoint y: 211, distance: 7.3
click at [544, 211] on div at bounding box center [556, 210] width 24 height 24
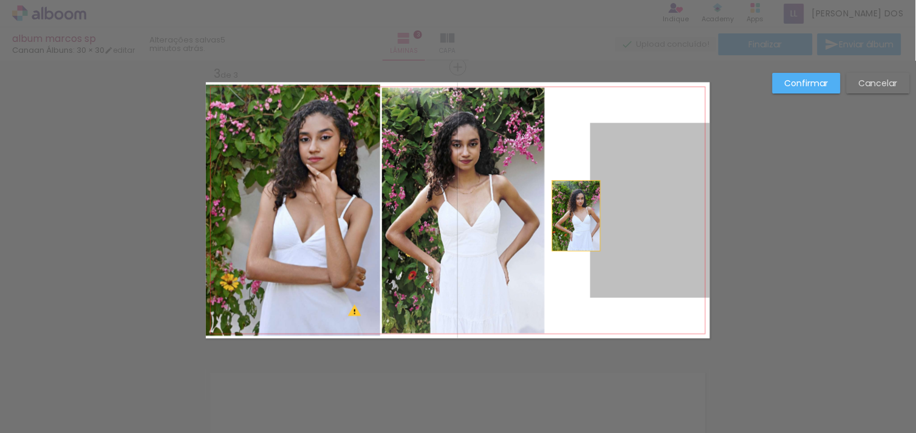
drag, startPoint x: 639, startPoint y: 207, endPoint x: 571, endPoint y: 215, distance: 68.5
click at [571, 215] on album-spread "3 de 3" at bounding box center [458, 210] width 504 height 256
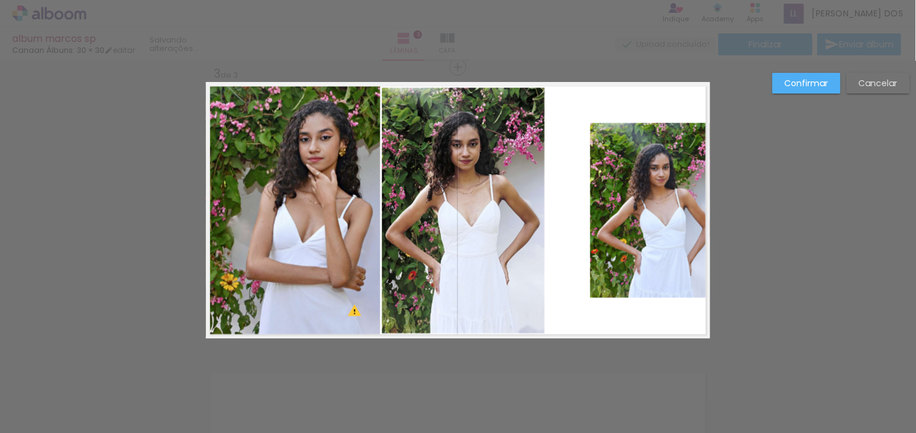
click at [571, 215] on div at bounding box center [626, 210] width 168 height 250
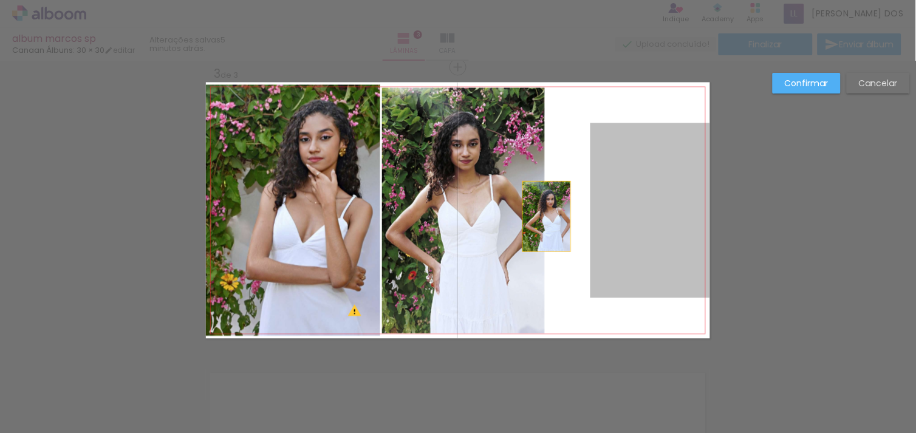
drag, startPoint x: 592, startPoint y: 214, endPoint x: 551, endPoint y: 215, distance: 41.3
click at [551, 215] on album-spread "3 de 3" at bounding box center [458, 210] width 504 height 256
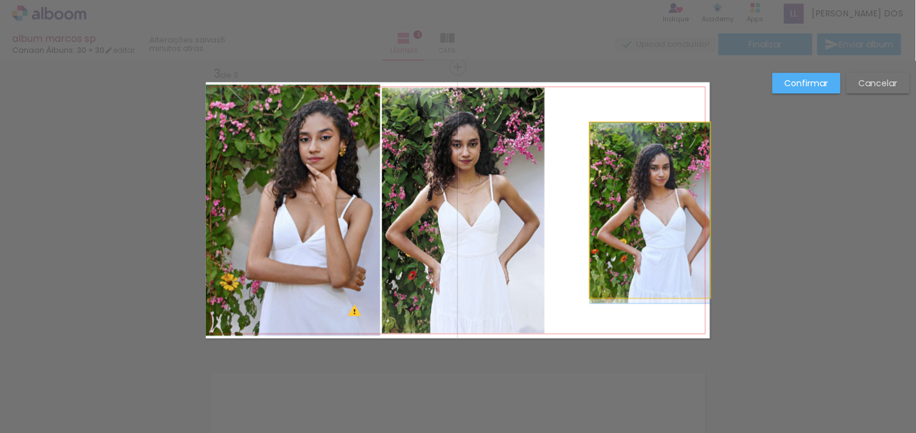
click at [623, 134] on quentale-photo at bounding box center [650, 210] width 120 height 175
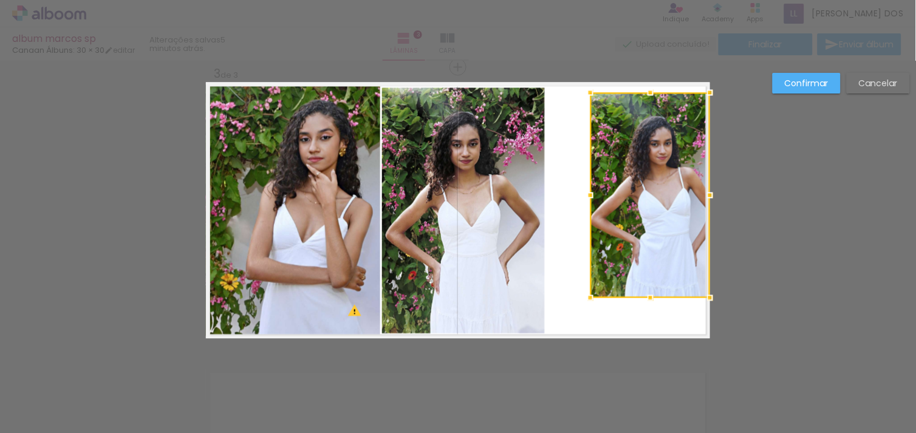
drag, startPoint x: 645, startPoint y: 88, endPoint x: 646, endPoint y: 47, distance: 40.7
click at [646, 0] on div "album marcos sp Canaan Álbuns: 30 × 30 editar 5 minutos atrás. Lâminas 3 Capa F…" at bounding box center [458, 0] width 916 height 0
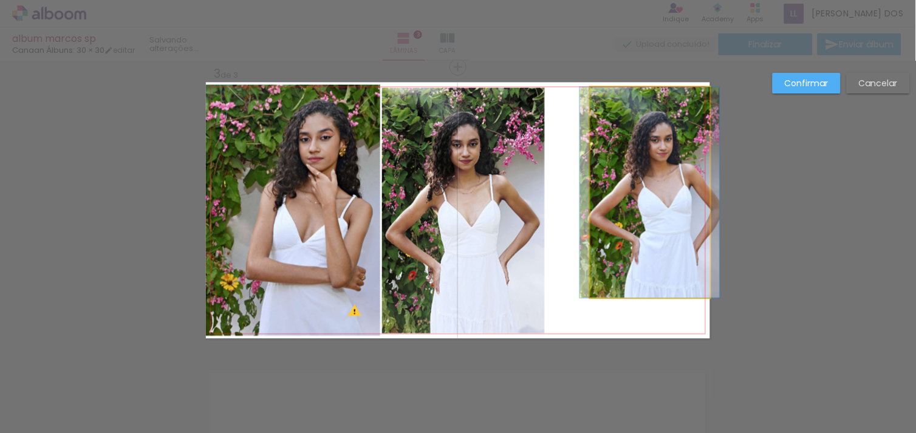
click at [623, 231] on quentale-photo at bounding box center [650, 192] width 120 height 211
click at [623, 231] on div at bounding box center [650, 192] width 120 height 211
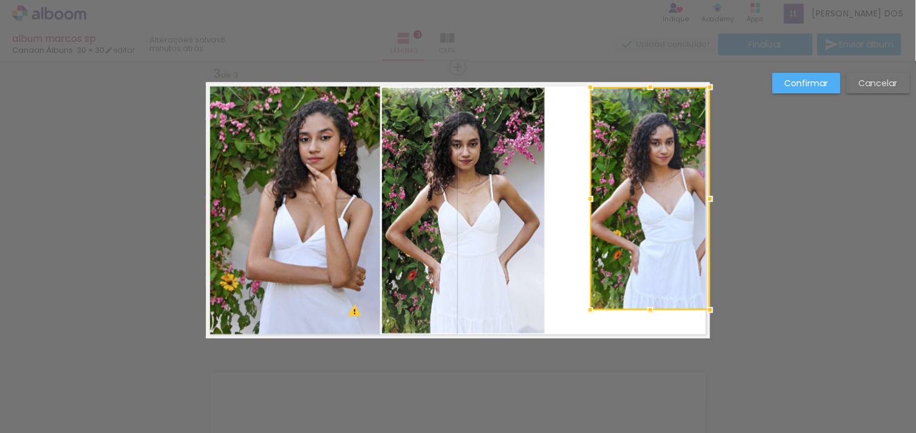
drag, startPoint x: 644, startPoint y: 292, endPoint x: 640, endPoint y: 381, distance: 89.4
click at [640, 381] on div "Inserir lâmina 1 de 3 Inserir lâmina 2 de 3 Inserir lâmina 3 de 3 O Designbox p…" at bounding box center [458, 61] width 916 height 1176
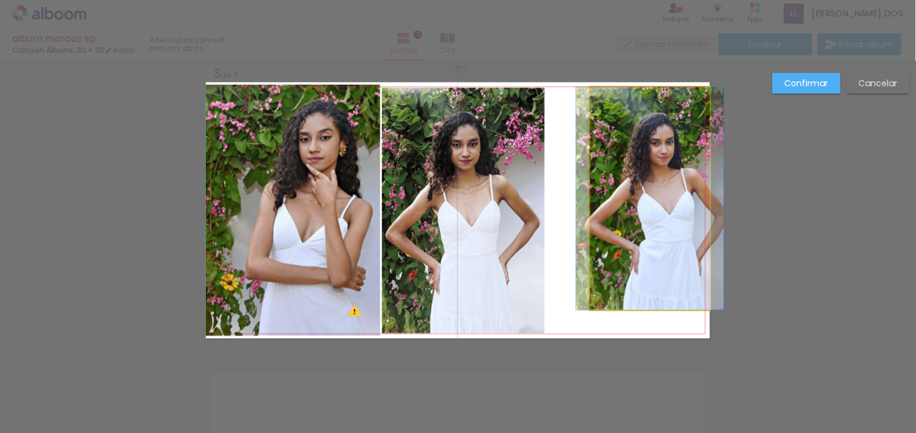
click at [649, 268] on quentale-photo at bounding box center [650, 198] width 120 height 223
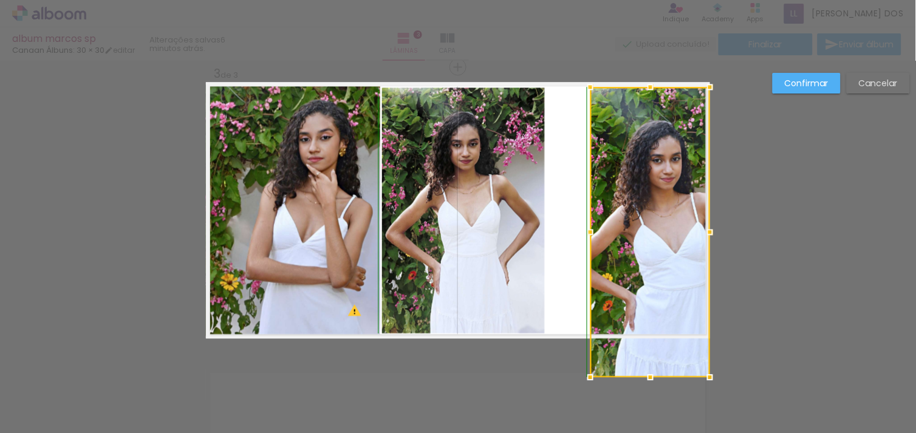
drag, startPoint x: 644, startPoint y: 310, endPoint x: 645, endPoint y: 343, distance: 32.2
click at [645, 343] on div at bounding box center [650, 232] width 120 height 290
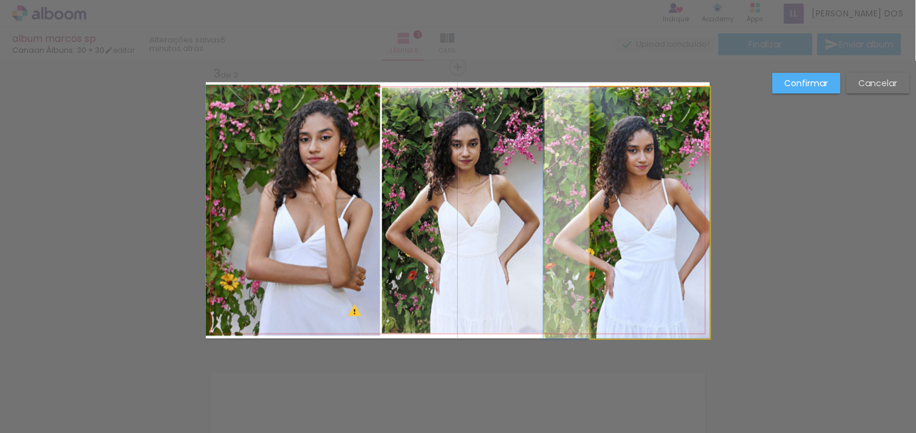
drag, startPoint x: 627, startPoint y: 251, endPoint x: 596, endPoint y: 255, distance: 31.8
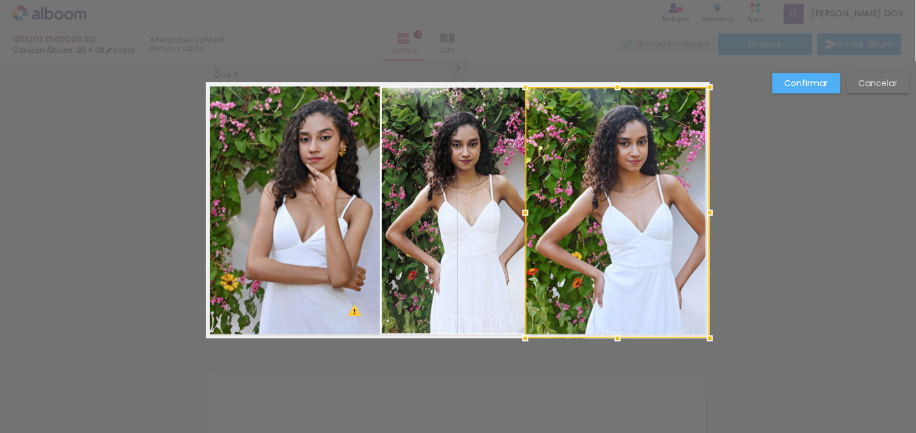
drag, startPoint x: 580, startPoint y: 211, endPoint x: 512, endPoint y: 211, distance: 68.0
click at [513, 211] on div at bounding box center [525, 212] width 24 height 24
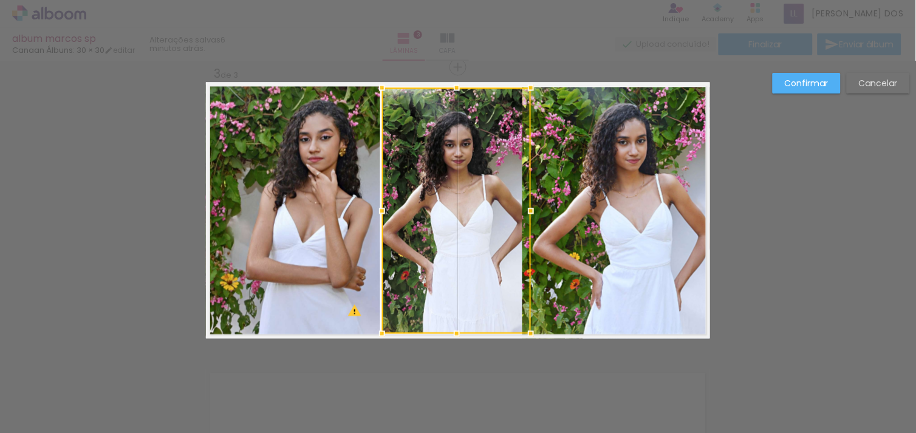
drag, startPoint x: 532, startPoint y: 211, endPoint x: 518, endPoint y: 216, distance: 14.6
click at [519, 216] on div at bounding box center [531, 211] width 24 height 24
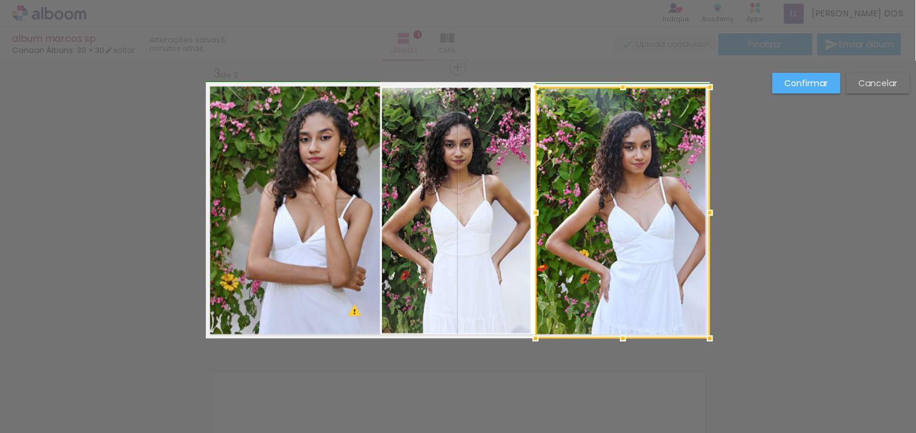
drag, startPoint x: 518, startPoint y: 210, endPoint x: 538, endPoint y: 211, distance: 19.5
click at [538, 211] on div at bounding box center [536, 212] width 24 height 24
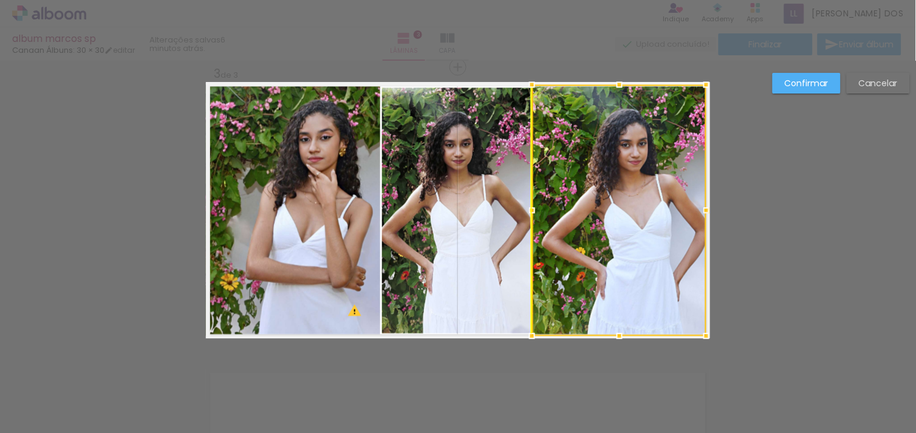
drag, startPoint x: 666, startPoint y: 238, endPoint x: 649, endPoint y: 240, distance: 17.7
click at [649, 240] on div at bounding box center [619, 209] width 174 height 251
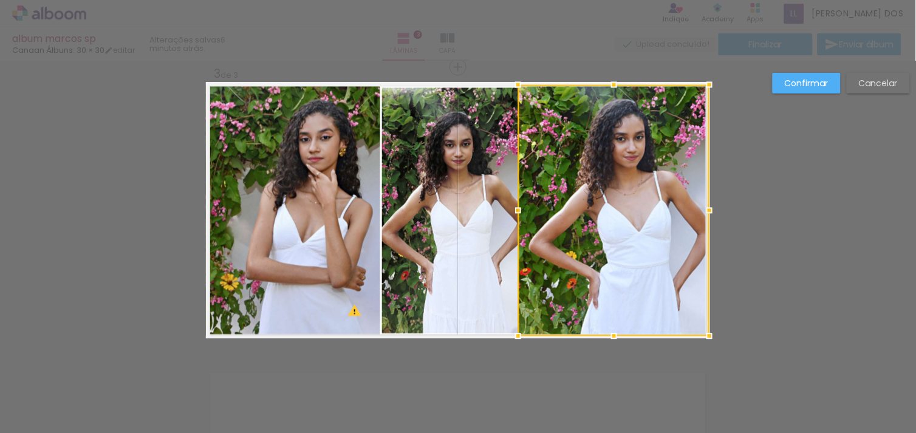
drag, startPoint x: 688, startPoint y: 209, endPoint x: 703, endPoint y: 210, distance: 14.6
click at [703, 210] on div at bounding box center [709, 210] width 24 height 24
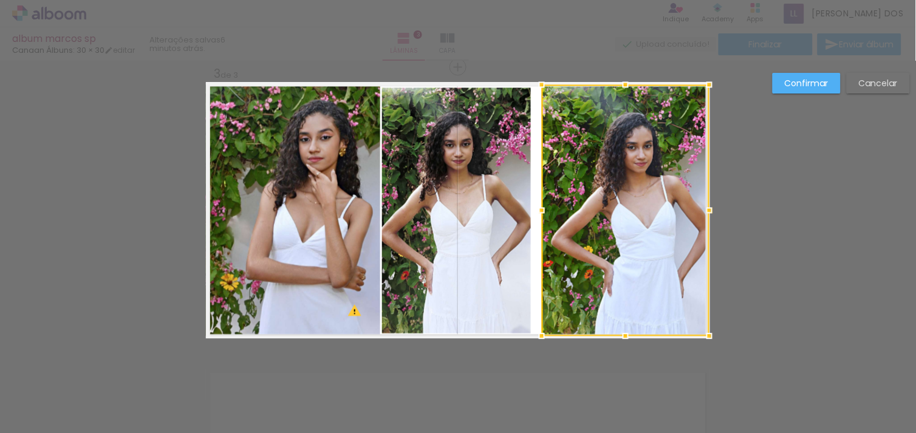
drag, startPoint x: 513, startPoint y: 210, endPoint x: 539, endPoint y: 210, distance: 26.1
click at [539, 210] on div at bounding box center [542, 210] width 24 height 24
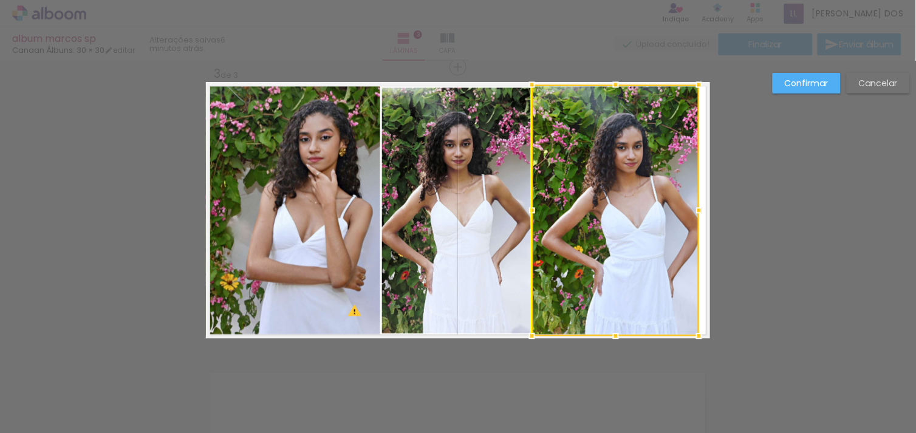
drag, startPoint x: 584, startPoint y: 209, endPoint x: 573, endPoint y: 210, distance: 11.6
click at [573, 210] on div at bounding box center [615, 209] width 167 height 251
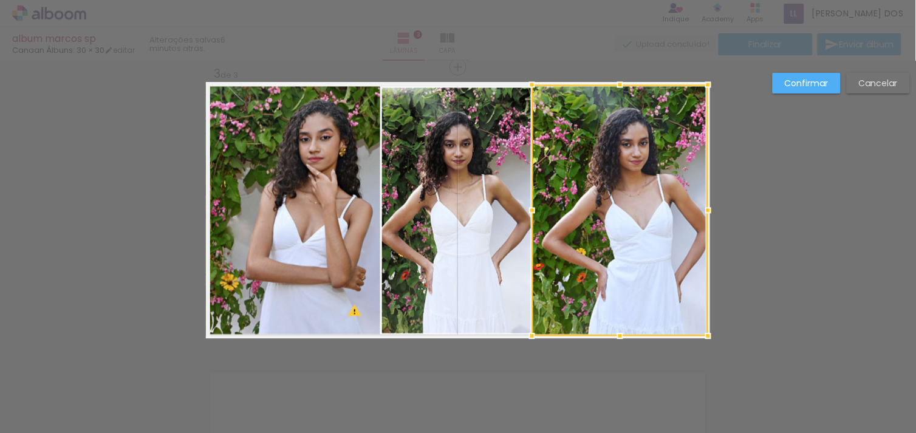
drag, startPoint x: 694, startPoint y: 210, endPoint x: 707, endPoint y: 208, distance: 13.0
click at [707, 208] on div at bounding box center [708, 210] width 24 height 24
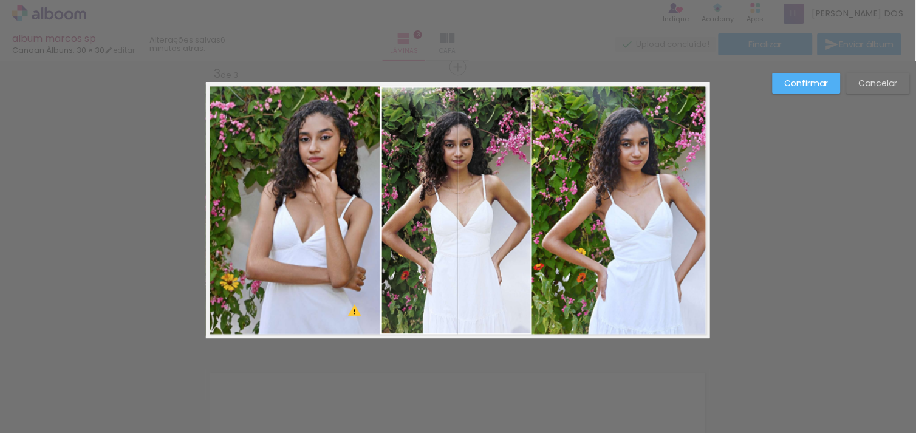
click at [836, 202] on div "Confirmar Cancelar" at bounding box center [458, 61] width 916 height 1176
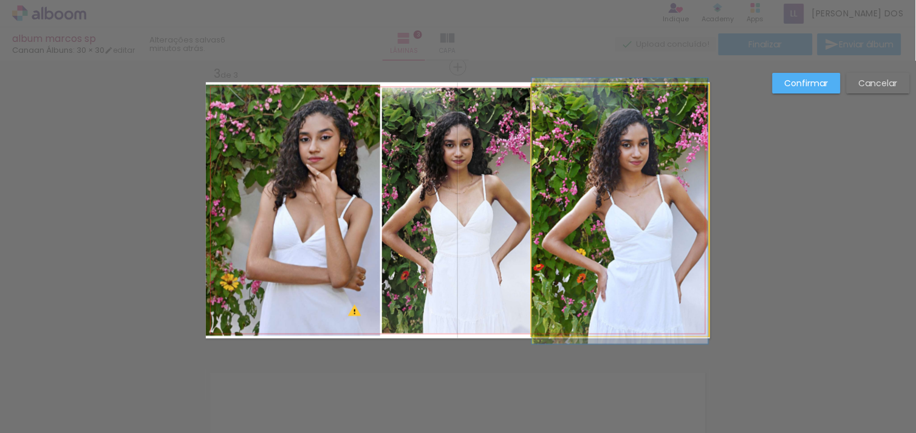
drag, startPoint x: 666, startPoint y: 227, endPoint x: 658, endPoint y: 229, distance: 8.3
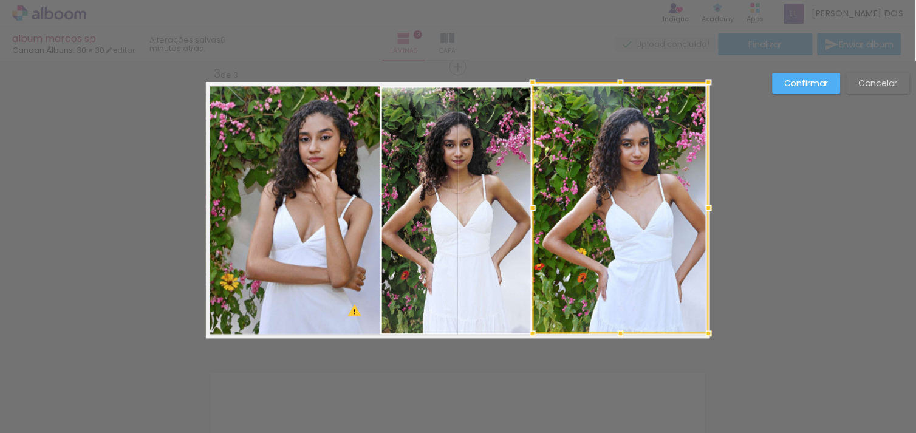
drag, startPoint x: 657, startPoint y: 228, endPoint x: 658, endPoint y: 222, distance: 6.7
click at [658, 222] on div at bounding box center [621, 207] width 176 height 251
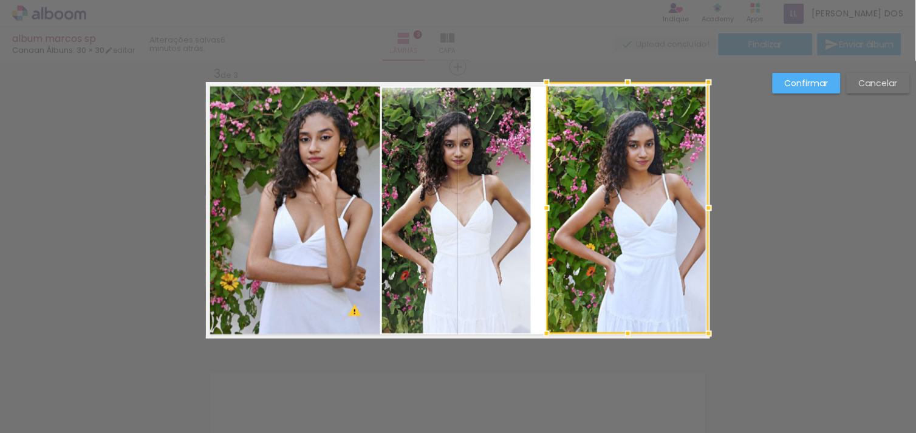
drag, startPoint x: 531, startPoint y: 207, endPoint x: 547, endPoint y: 210, distance: 16.1
click at [547, 210] on div at bounding box center [546, 208] width 24 height 24
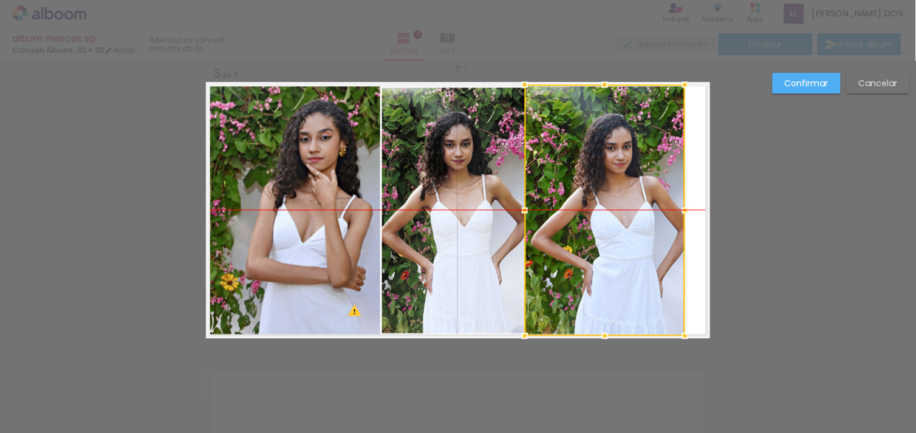
drag, startPoint x: 612, startPoint y: 211, endPoint x: 589, endPoint y: 216, distance: 23.6
click at [589, 216] on div at bounding box center [605, 209] width 160 height 251
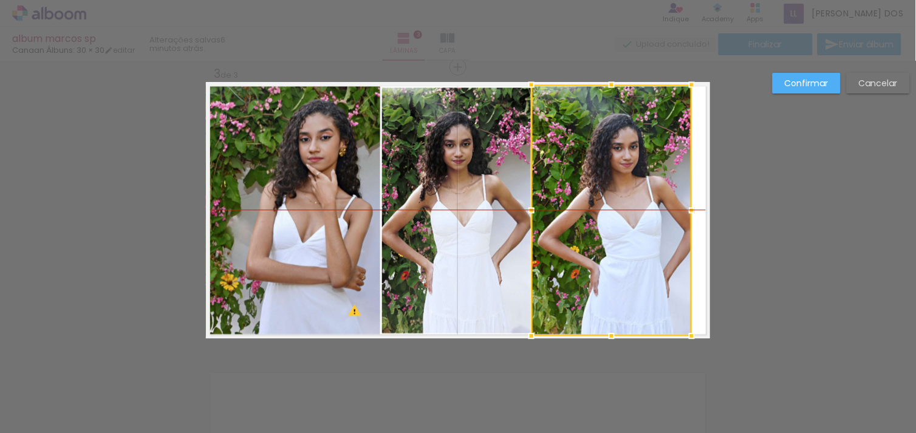
drag, startPoint x: 647, startPoint y: 217, endPoint x: 654, endPoint y: 217, distance: 7.3
click at [654, 217] on div at bounding box center [611, 209] width 160 height 251
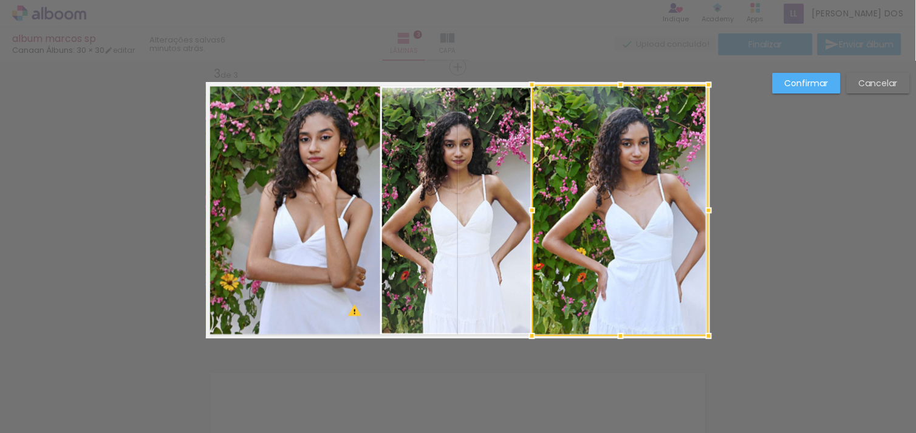
drag, startPoint x: 689, startPoint y: 211, endPoint x: 705, endPoint y: 211, distance: 16.4
click at [705, 211] on div at bounding box center [709, 210] width 24 height 24
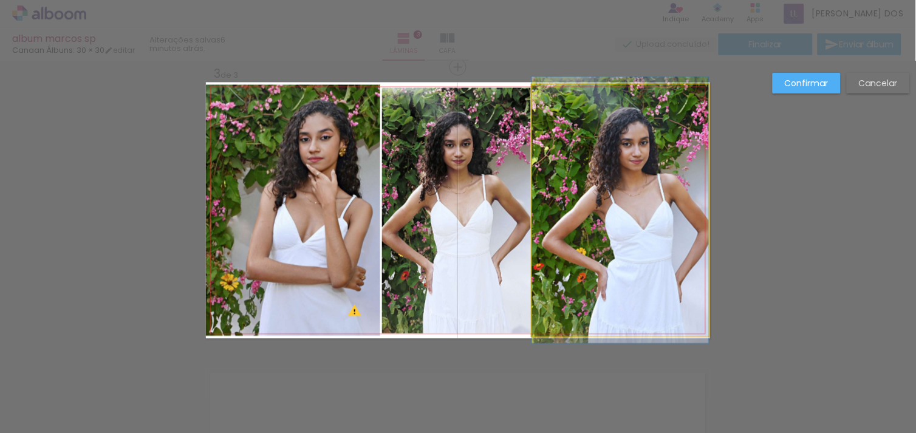
click at [646, 213] on quentale-photo at bounding box center [620, 209] width 177 height 251
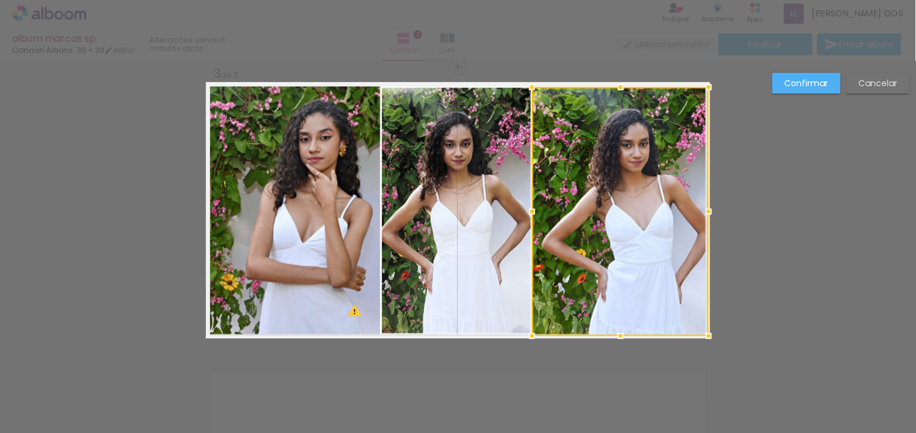
drag, startPoint x: 615, startPoint y: 79, endPoint x: 615, endPoint y: 53, distance: 25.5
click at [615, 0] on div "album marcos sp Canaan Álbuns: 30 × 30 editar 6 minutos atrás. Lâminas 3 Capa F…" at bounding box center [458, 0] width 916 height 0
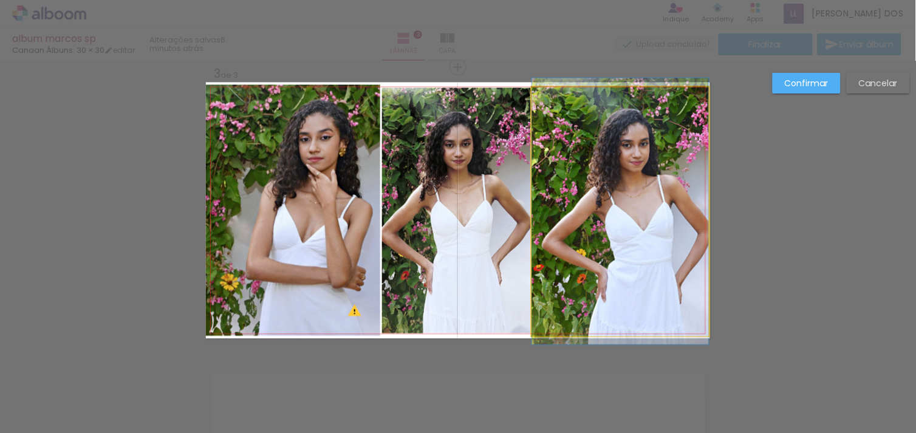
click at [603, 300] on quentale-photo at bounding box center [620, 211] width 177 height 249
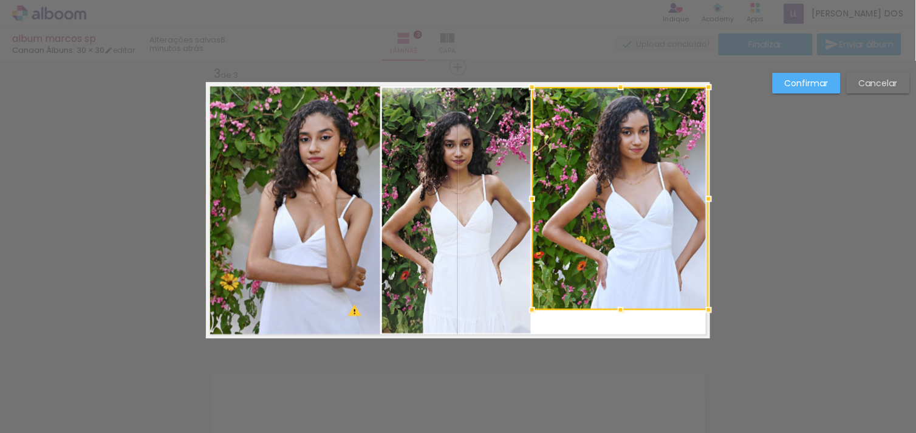
drag, startPoint x: 615, startPoint y: 336, endPoint x: 613, endPoint y: 364, distance: 28.0
click at [613, 364] on div "Inserir lâmina 1 de 3 Inserir lâmina 2 de 3 Inserir lâmina 3 de 3 O Designbox p…" at bounding box center [458, 61] width 916 height 1176
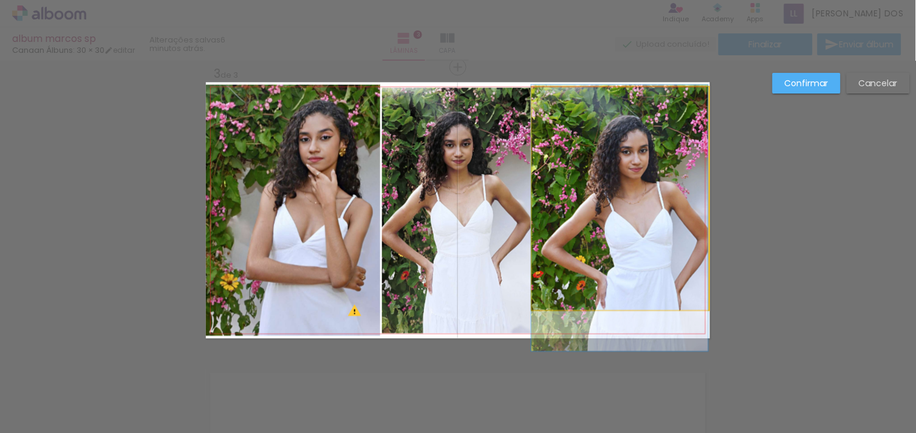
drag, startPoint x: 615, startPoint y: 282, endPoint x: 612, endPoint y: 308, distance: 25.8
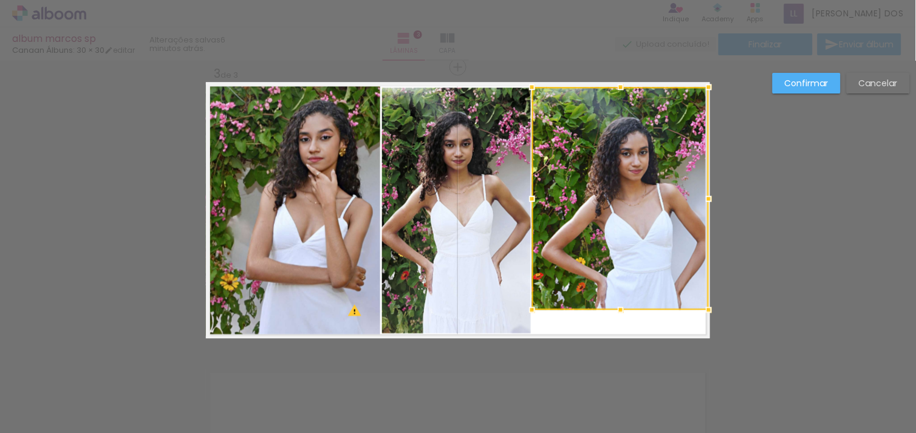
click at [612, 308] on div at bounding box center [621, 310] width 24 height 24
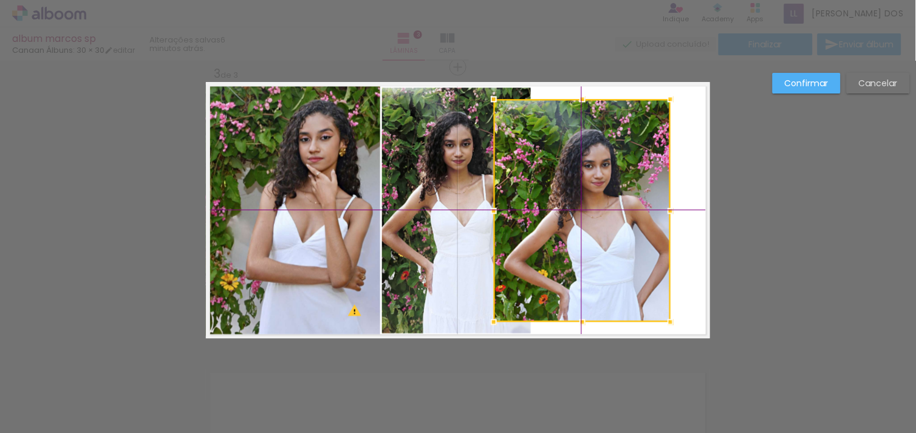
drag, startPoint x: 618, startPoint y: 276, endPoint x: 595, endPoint y: 282, distance: 23.3
click at [595, 282] on div at bounding box center [582, 210] width 177 height 223
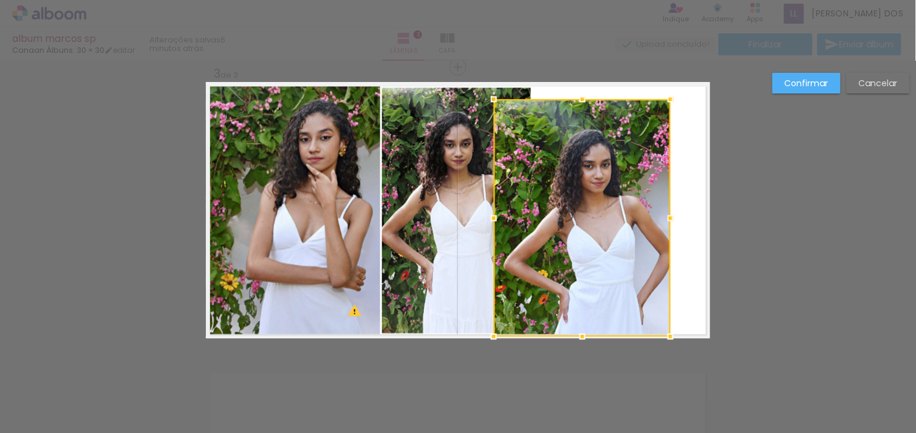
drag, startPoint x: 577, startPoint y: 317, endPoint x: 589, endPoint y: 395, distance: 79.3
click at [589, 395] on div "Inserir lâmina 1 de 3 Inserir lâmina 2 de 3 Inserir lâmina 3 de 3 O Designbox p…" at bounding box center [458, 61] width 916 height 1176
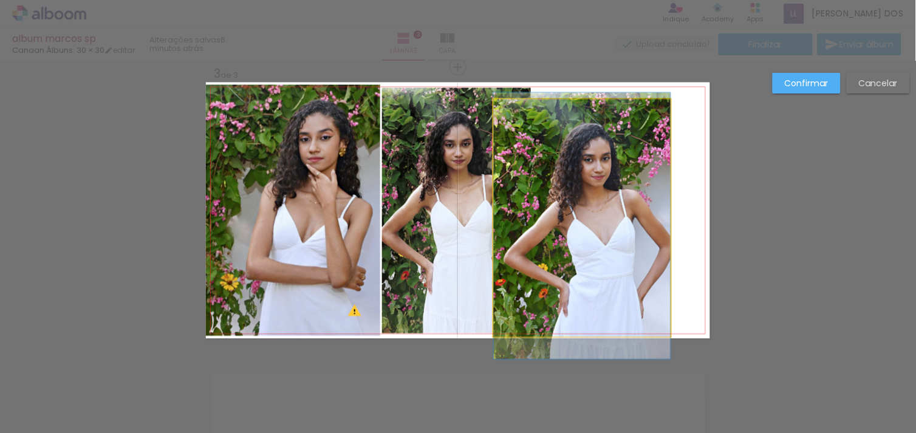
drag, startPoint x: 614, startPoint y: 332, endPoint x: 636, endPoint y: 325, distance: 23.0
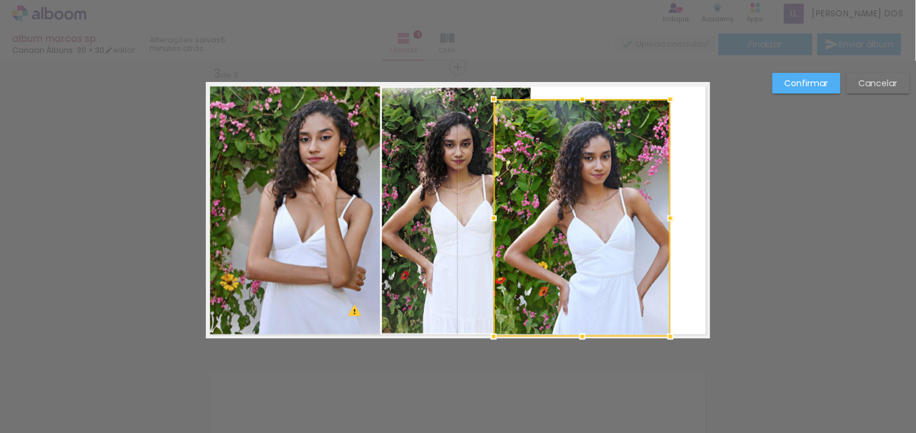
drag, startPoint x: 627, startPoint y: 295, endPoint x: 683, endPoint y: 257, distance: 67.4
drag, startPoint x: 683, startPoint y: 257, endPoint x: 689, endPoint y: 273, distance: 17.5
click at [689, 273] on quentale-layouter at bounding box center [458, 210] width 504 height 256
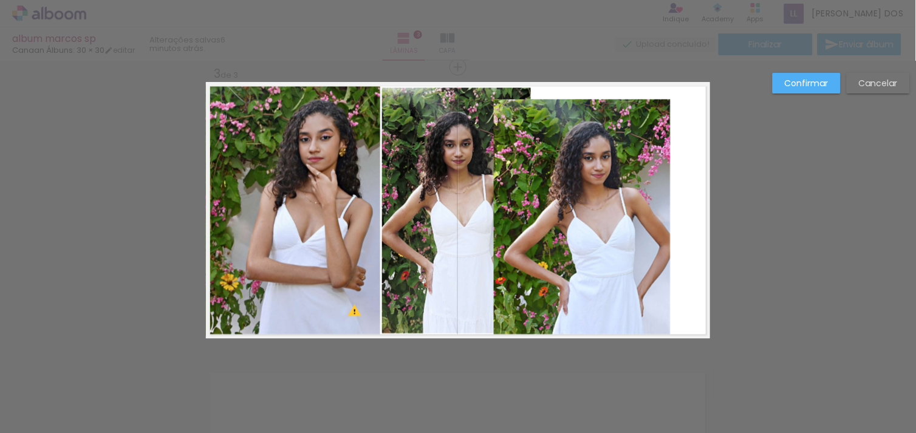
drag, startPoint x: 573, startPoint y: 252, endPoint x: 596, endPoint y: 247, distance: 23.0
drag, startPoint x: 596, startPoint y: 247, endPoint x: 669, endPoint y: 217, distance: 79.3
click at [669, 217] on quentale-layouter at bounding box center [458, 210] width 504 height 256
click at [681, 222] on quentale-layouter at bounding box center [458, 210] width 504 height 256
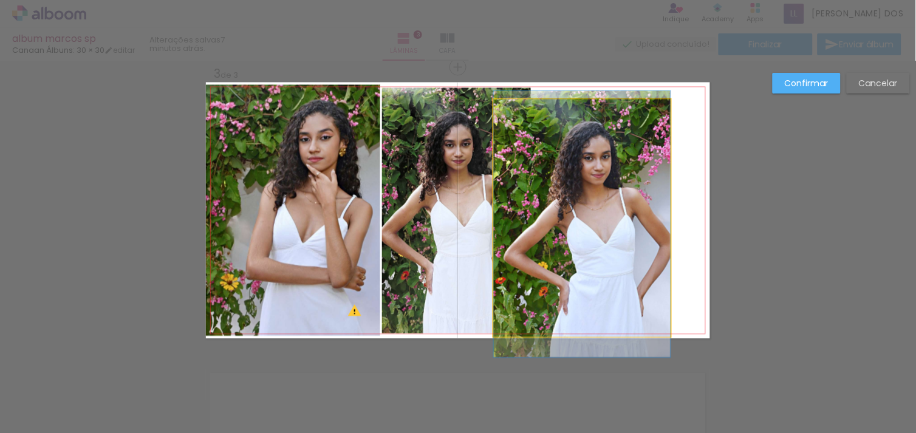
click at [579, 225] on quentale-photo at bounding box center [582, 217] width 177 height 237
click at [579, 225] on div at bounding box center [582, 217] width 177 height 237
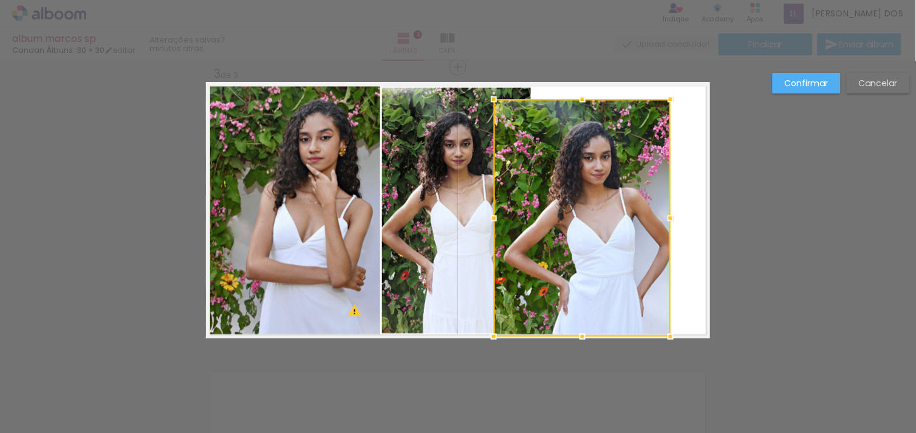
drag, startPoint x: 579, startPoint y: 225, endPoint x: 592, endPoint y: 217, distance: 15.5
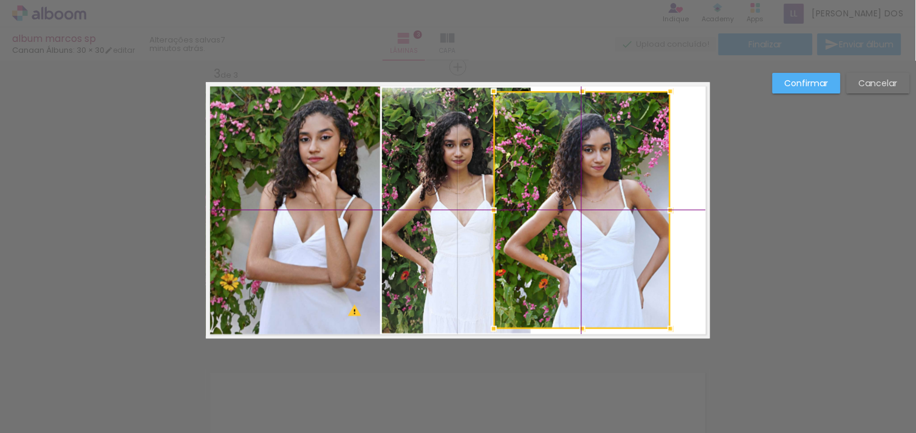
drag, startPoint x: 596, startPoint y: 216, endPoint x: 606, endPoint y: 213, distance: 10.0
click at [606, 213] on div at bounding box center [582, 209] width 177 height 237
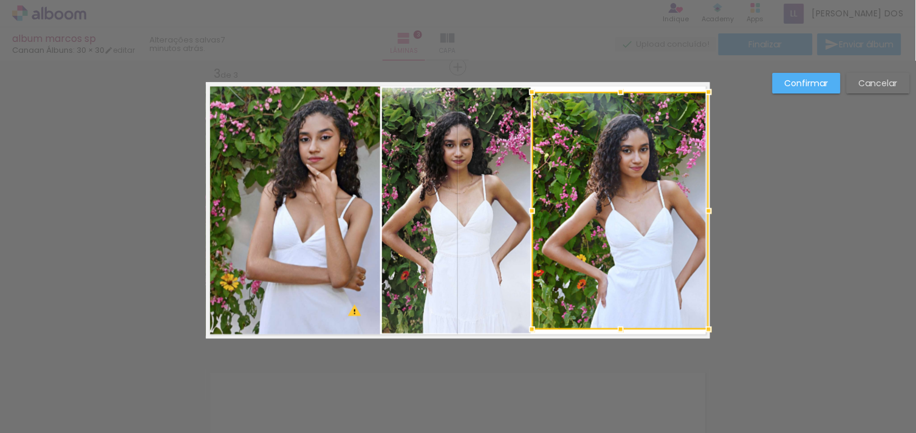
drag, startPoint x: 606, startPoint y: 213, endPoint x: 646, endPoint y: 217, distance: 40.3
click at [646, 217] on div at bounding box center [620, 210] width 177 height 237
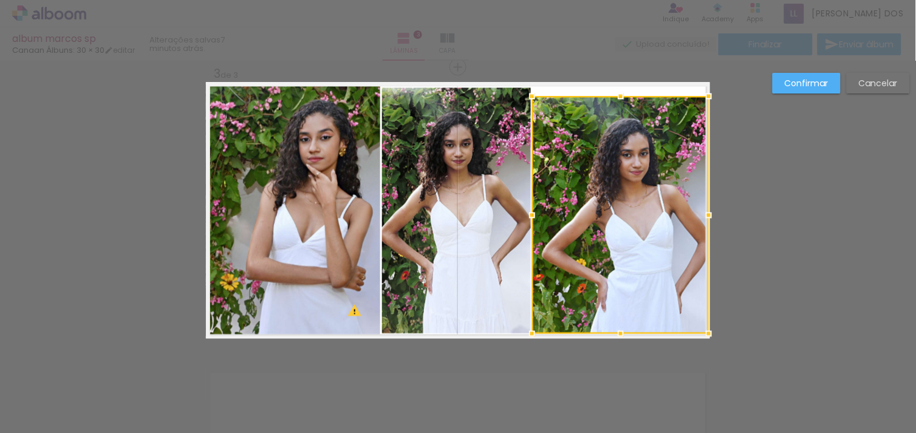
click at [646, 217] on div at bounding box center [620, 214] width 177 height 237
click at [833, 225] on div "Confirmar Cancelar" at bounding box center [458, 61] width 916 height 1176
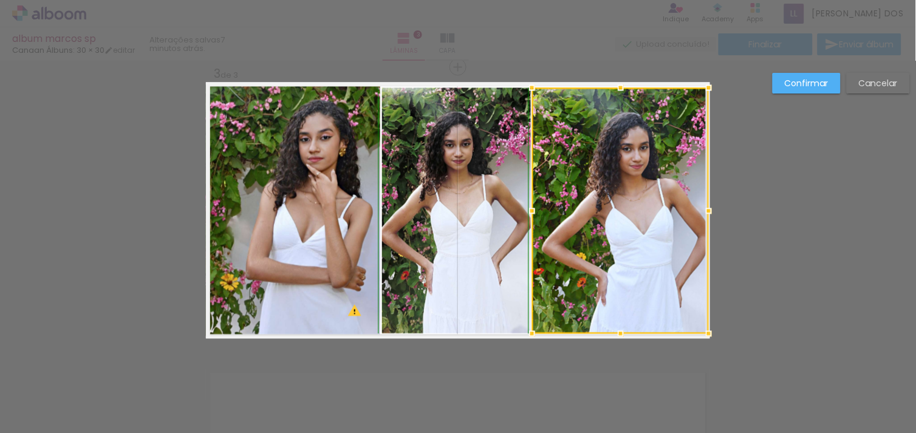
drag, startPoint x: 616, startPoint y: 94, endPoint x: 616, endPoint y: 78, distance: 16.4
click at [616, 78] on div at bounding box center [621, 87] width 24 height 24
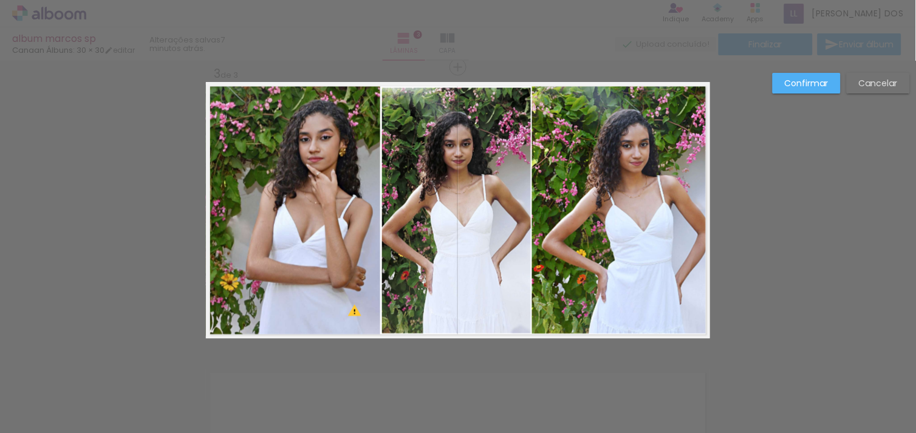
click at [797, 213] on div "Confirmar Cancelar" at bounding box center [458, 61] width 916 height 1176
click at [0, 0] on slot "Confirmar" at bounding box center [0, 0] width 0 height 0
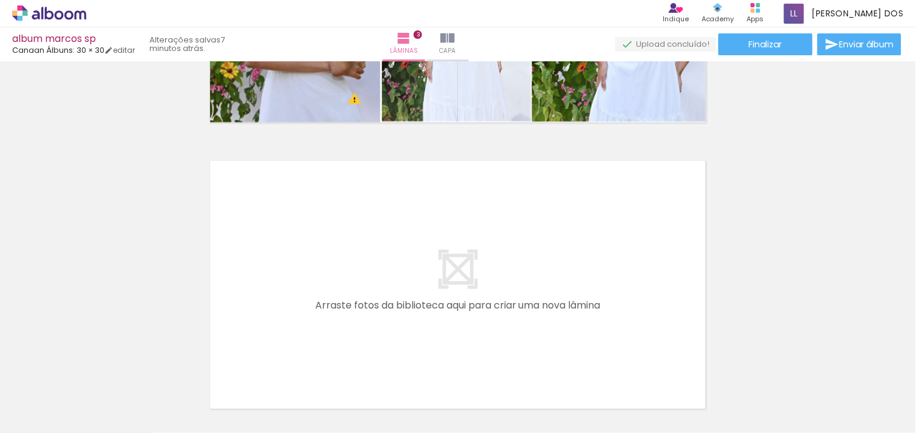
scroll to position [898, 0]
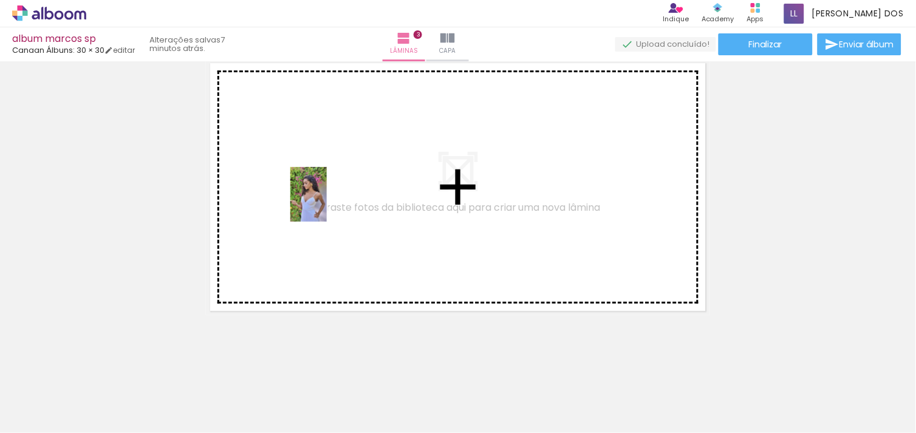
drag, startPoint x: 527, startPoint y: 389, endPoint x: 327, endPoint y: 203, distance: 272.9
click at [327, 203] on quentale-workspace at bounding box center [458, 216] width 916 height 433
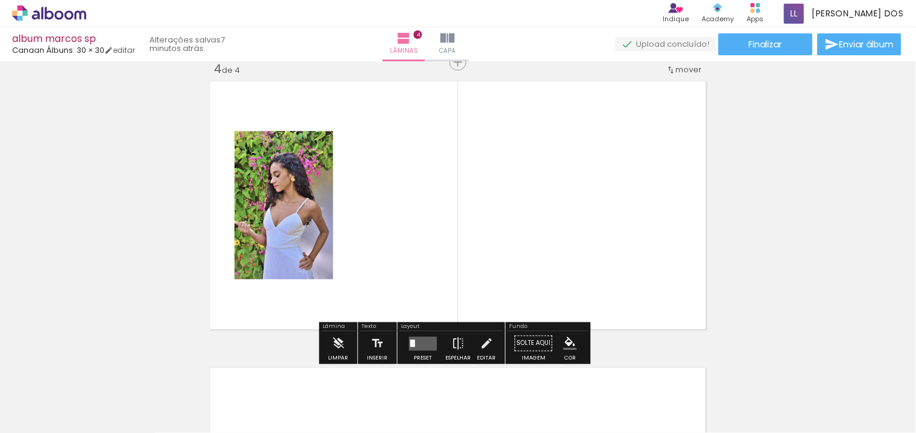
scroll to position [875, 0]
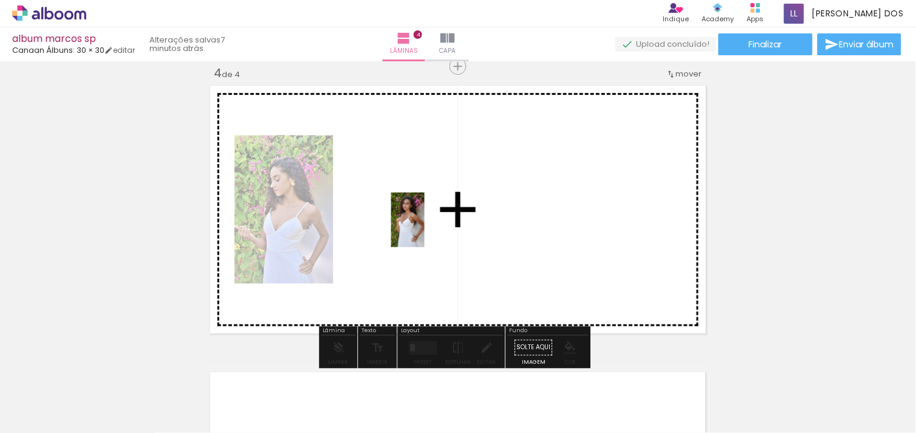
drag, startPoint x: 556, startPoint y: 347, endPoint x: 368, endPoint y: 172, distance: 257.0
click at [368, 172] on quentale-workspace at bounding box center [458, 216] width 916 height 433
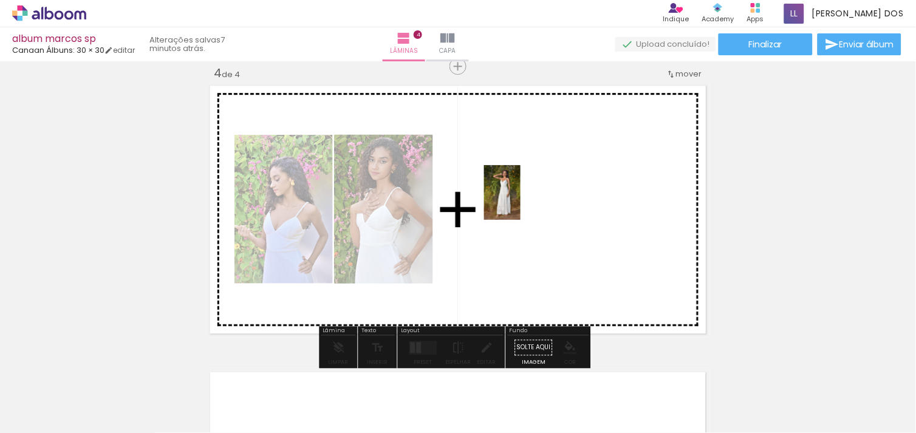
drag, startPoint x: 672, startPoint y: 388, endPoint x: 519, endPoint y: 202, distance: 240.8
click at [519, 202] on quentale-workspace at bounding box center [458, 216] width 916 height 433
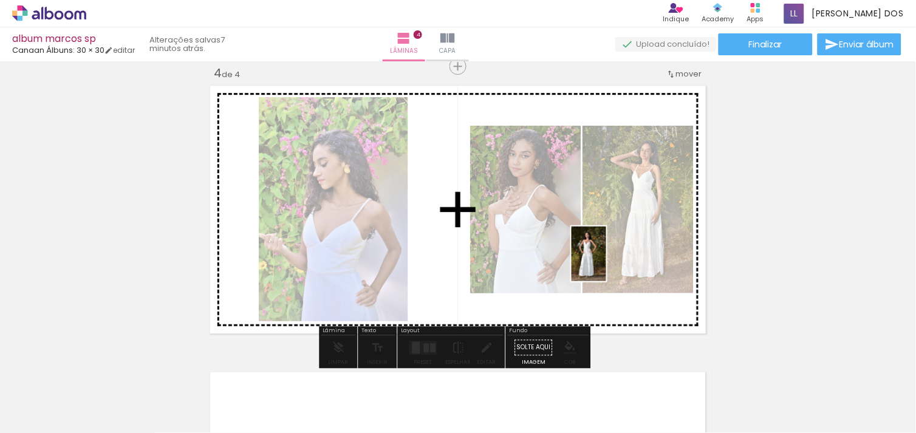
drag, startPoint x: 737, startPoint y: 394, endPoint x: 608, endPoint y: 263, distance: 183.8
click at [608, 263] on quentale-workspace at bounding box center [458, 216] width 916 height 433
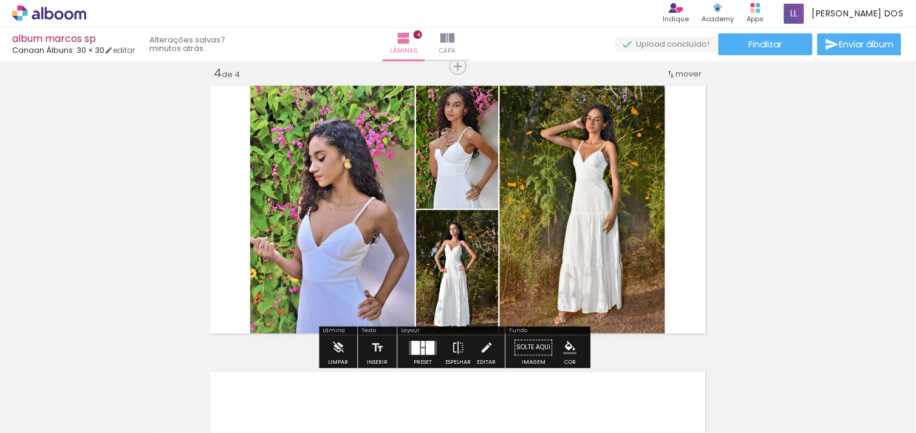
click at [422, 344] on div at bounding box center [424, 344] width 4 height 6
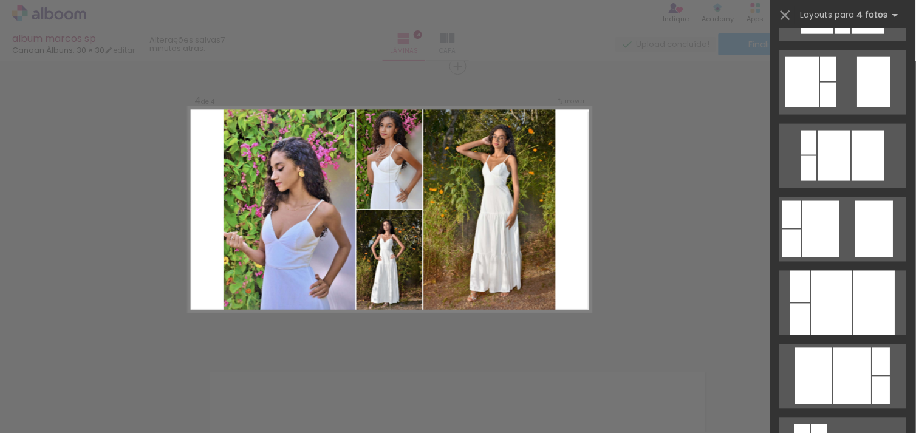
scroll to position [708, 0]
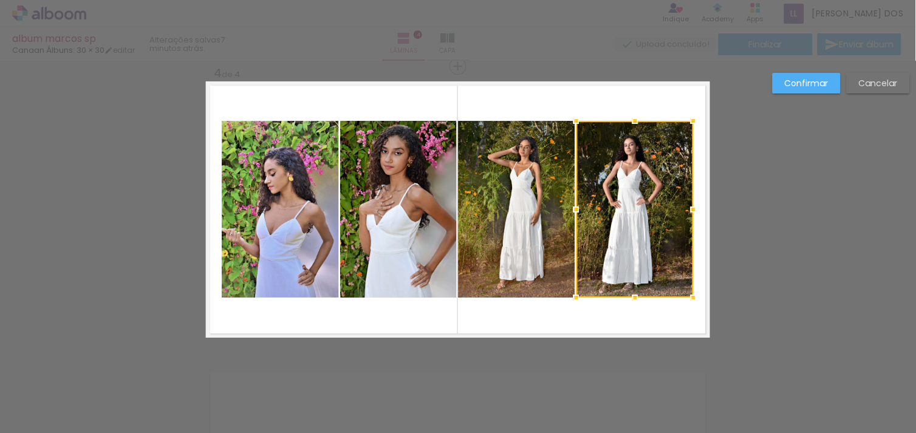
scroll to position [0, 342]
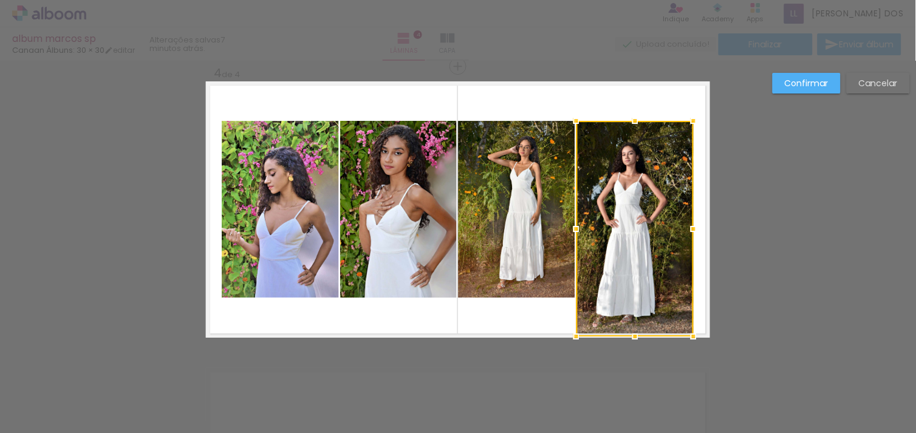
drag, startPoint x: 630, startPoint y: 295, endPoint x: 638, endPoint y: 338, distance: 43.8
click at [638, 338] on div at bounding box center [635, 336] width 24 height 24
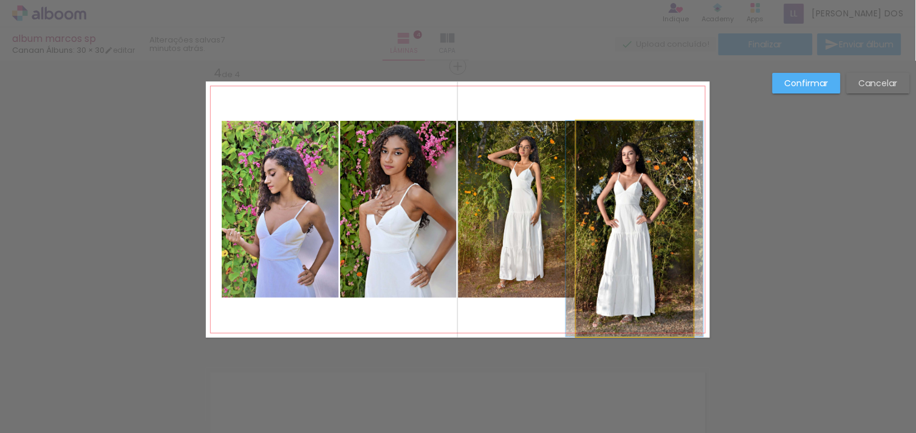
click at [630, 122] on quentale-photo at bounding box center [634, 229] width 117 height 216
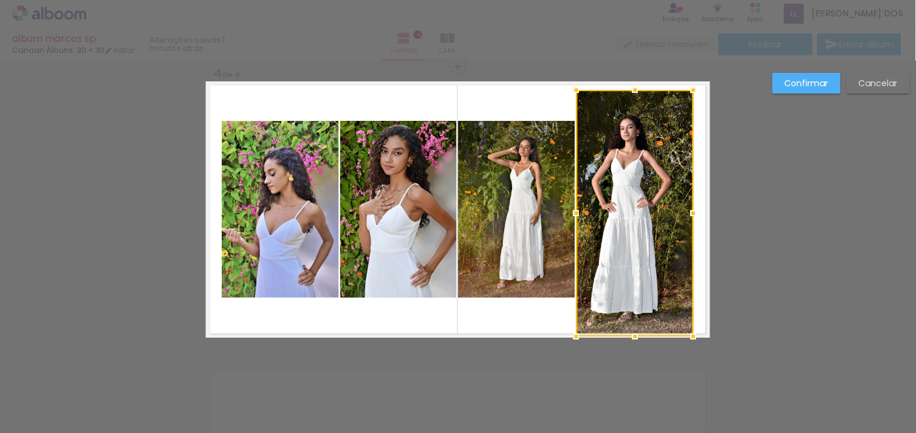
drag, startPoint x: 628, startPoint y: 113, endPoint x: 632, endPoint y: 77, distance: 36.0
click at [632, 78] on div at bounding box center [635, 90] width 24 height 24
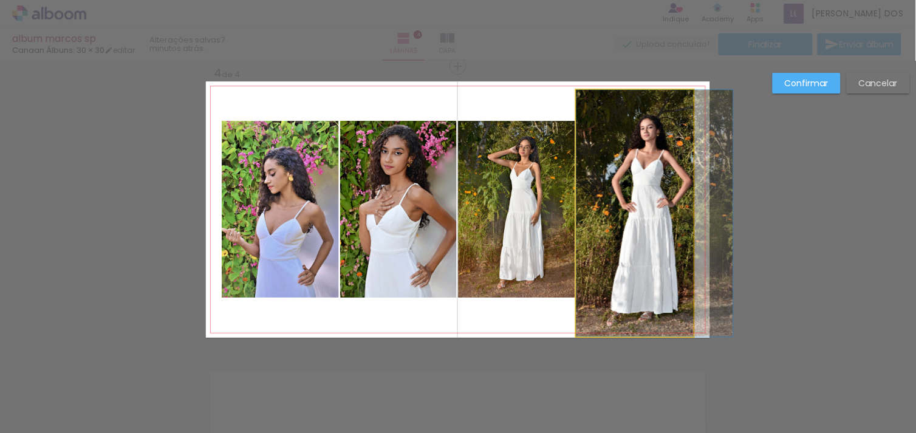
drag, startPoint x: 651, startPoint y: 166, endPoint x: 671, endPoint y: 168, distance: 20.1
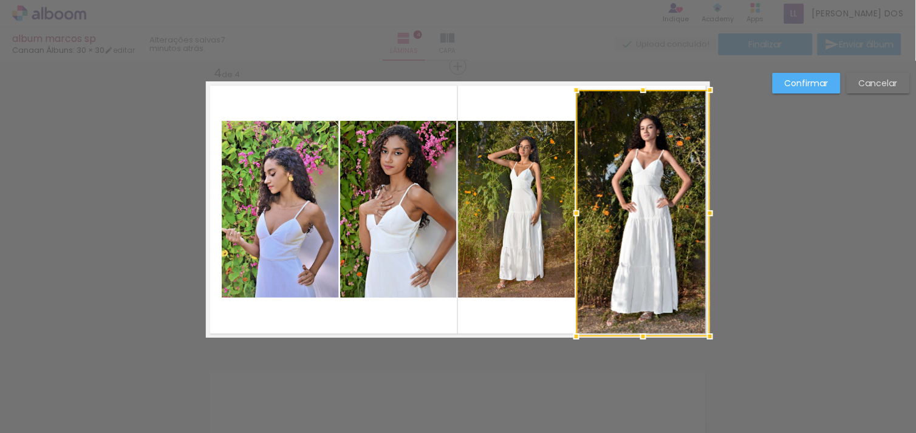
drag, startPoint x: 689, startPoint y: 210, endPoint x: 714, endPoint y: 213, distance: 25.1
click at [714, 213] on div at bounding box center [710, 213] width 24 height 24
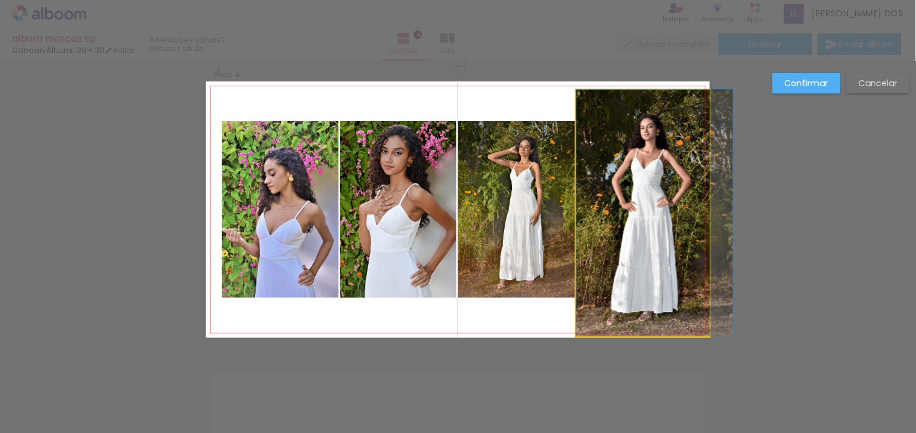
drag, startPoint x: 643, startPoint y: 216, endPoint x: 646, endPoint y: 204, distance: 11.9
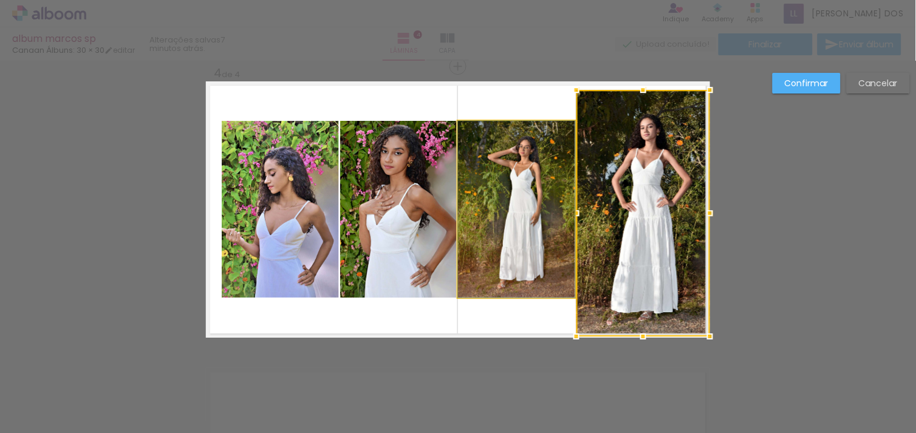
click at [532, 180] on quentale-photo at bounding box center [516, 209] width 117 height 177
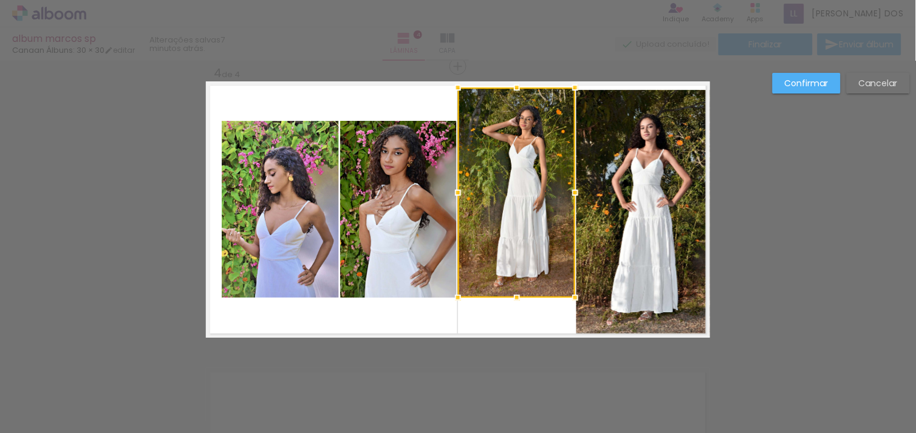
drag, startPoint x: 511, startPoint y: 114, endPoint x: 513, endPoint y: 75, distance: 38.9
click at [513, 75] on div at bounding box center [517, 87] width 24 height 24
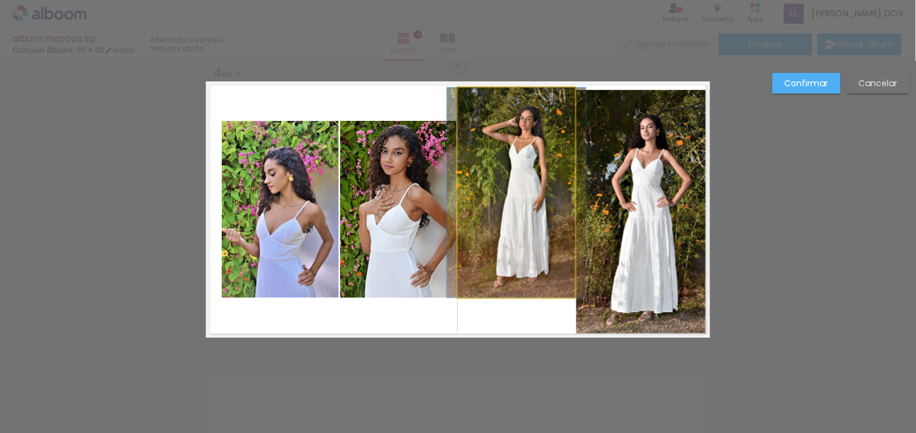
click at [509, 190] on quentale-photo at bounding box center [516, 192] width 117 height 210
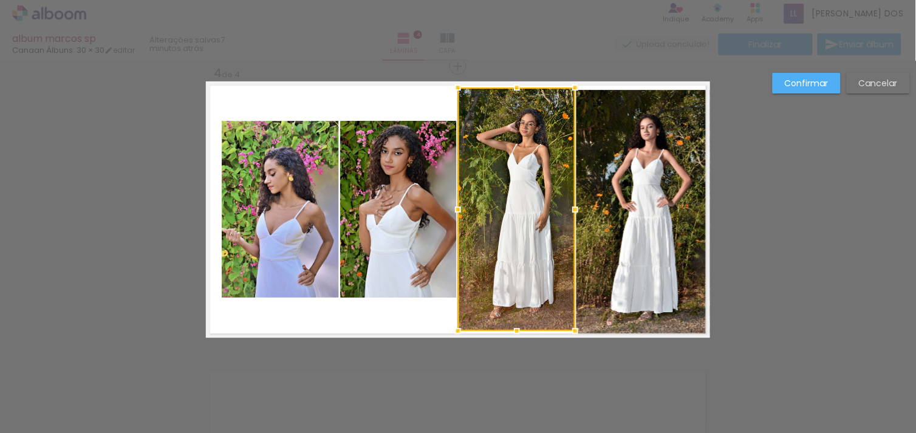
drag, startPoint x: 511, startPoint y: 298, endPoint x: 510, endPoint y: 345, distance: 47.4
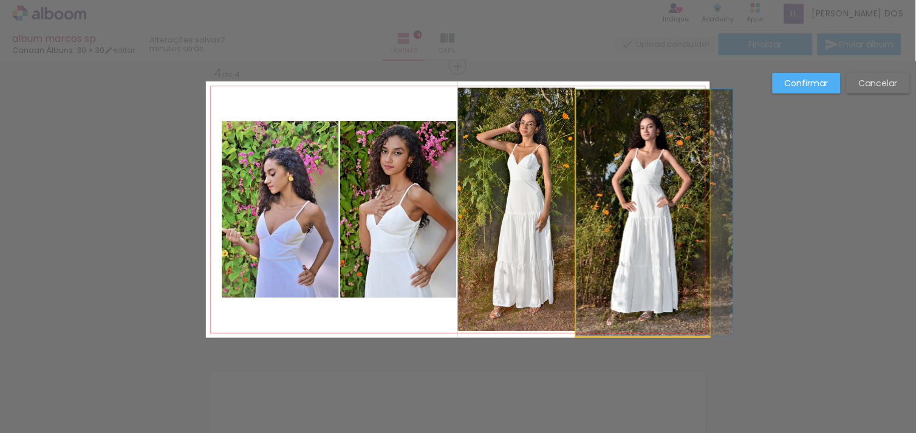
click at [626, 123] on quentale-photo at bounding box center [643, 213] width 134 height 247
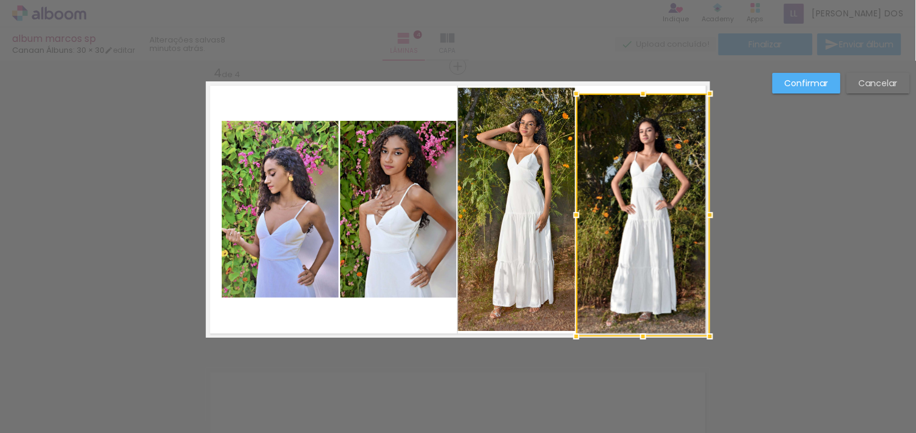
drag, startPoint x: 636, startPoint y: 85, endPoint x: 634, endPoint y: 75, distance: 9.9
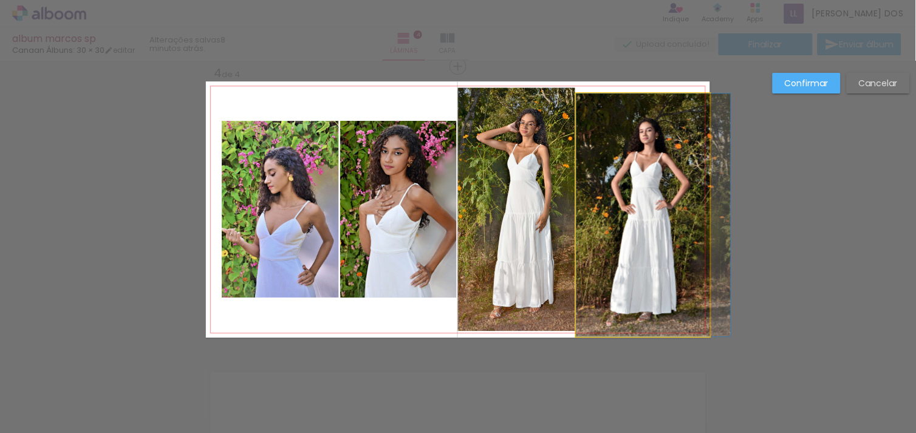
click at [639, 95] on quentale-photo at bounding box center [643, 215] width 134 height 243
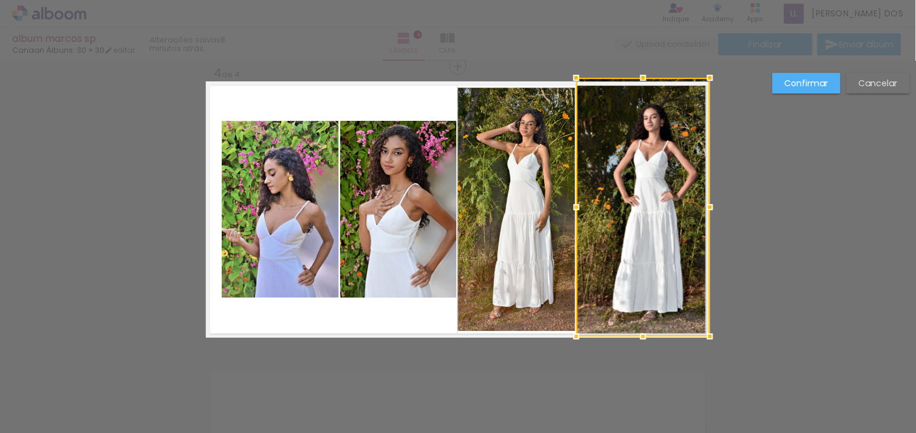
drag, startPoint x: 639, startPoint y: 91, endPoint x: 638, endPoint y: 71, distance: 20.1
click at [638, 71] on div at bounding box center [643, 78] width 24 height 24
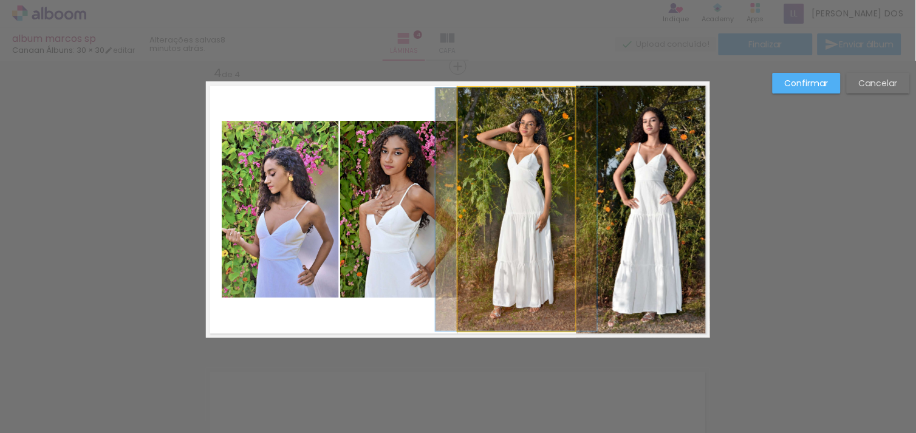
click at [495, 95] on quentale-photo at bounding box center [516, 209] width 117 height 244
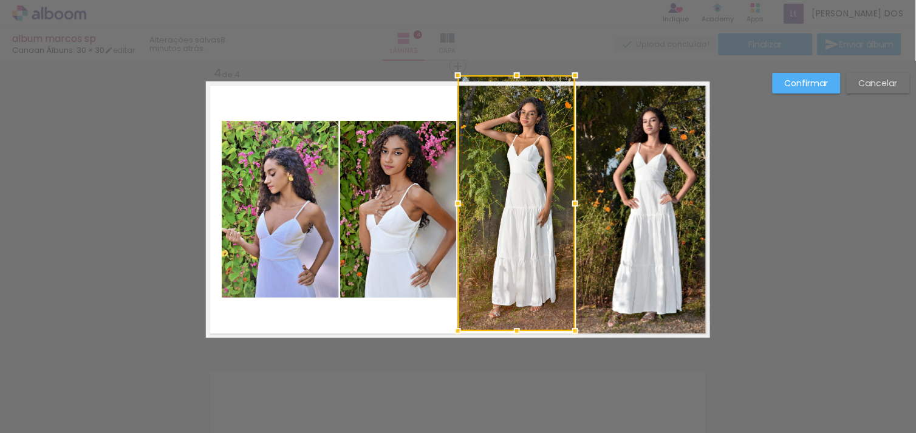
drag, startPoint x: 511, startPoint y: 83, endPoint x: 511, endPoint y: 67, distance: 15.8
click at [511, 67] on div at bounding box center [517, 75] width 24 height 24
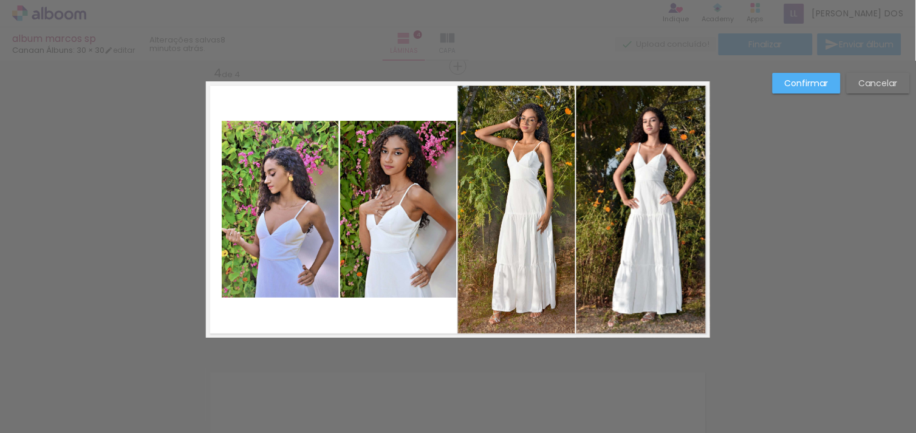
click at [420, 250] on quentale-photo at bounding box center [398, 209] width 117 height 177
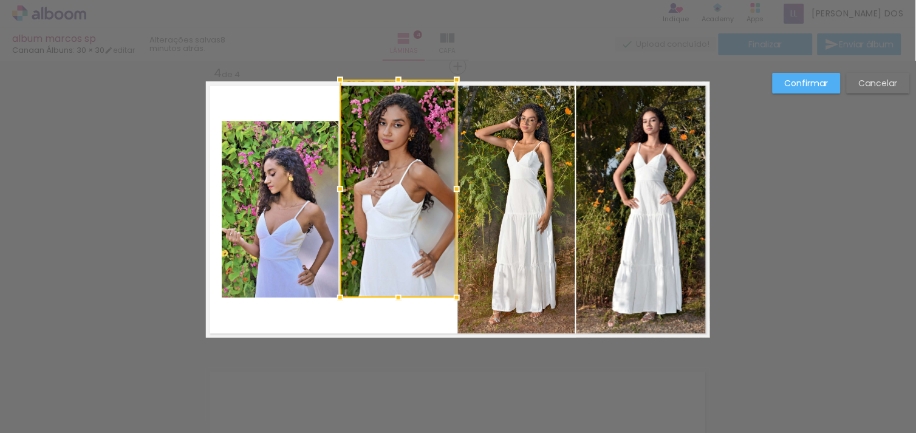
drag, startPoint x: 392, startPoint y: 120, endPoint x: 396, endPoint y: 92, distance: 27.7
click at [396, 92] on div at bounding box center [398, 189] width 117 height 218
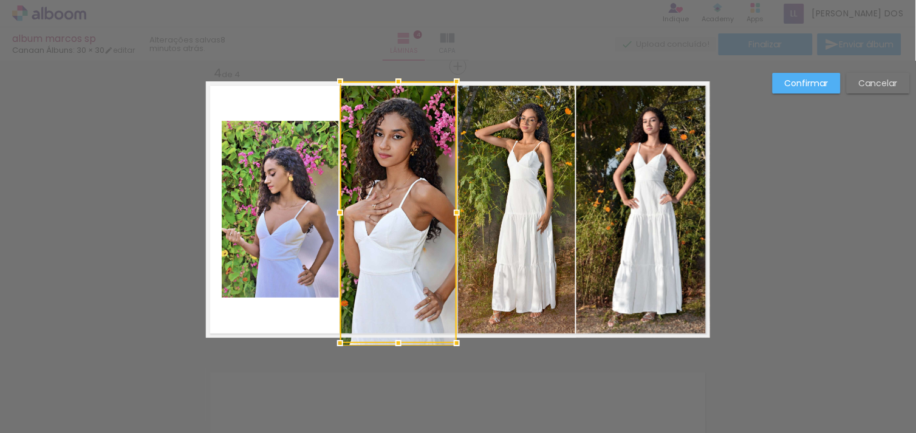
drag, startPoint x: 386, startPoint y: 290, endPoint x: 392, endPoint y: 299, distance: 10.8
click at [392, 299] on div at bounding box center [398, 212] width 117 height 262
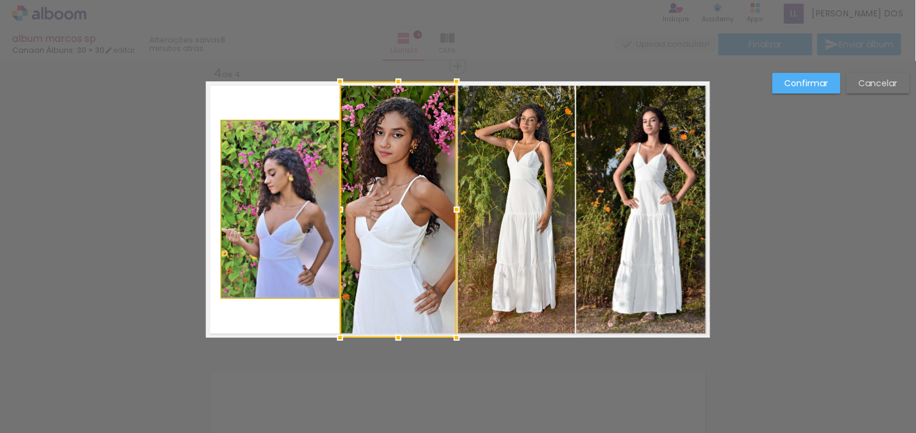
click at [290, 276] on quentale-photo at bounding box center [280, 209] width 117 height 177
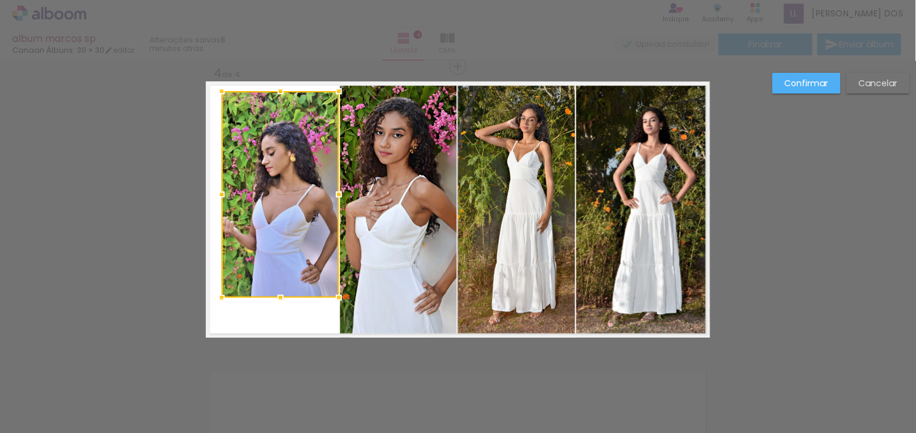
drag, startPoint x: 273, startPoint y: 117, endPoint x: 282, endPoint y: 87, distance: 31.0
click at [282, 87] on div at bounding box center [280, 91] width 24 height 24
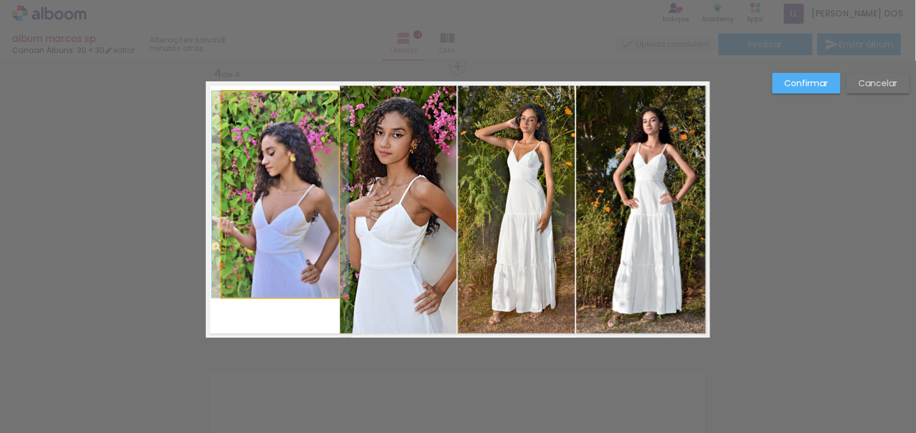
click at [262, 276] on quentale-photo at bounding box center [280, 194] width 117 height 207
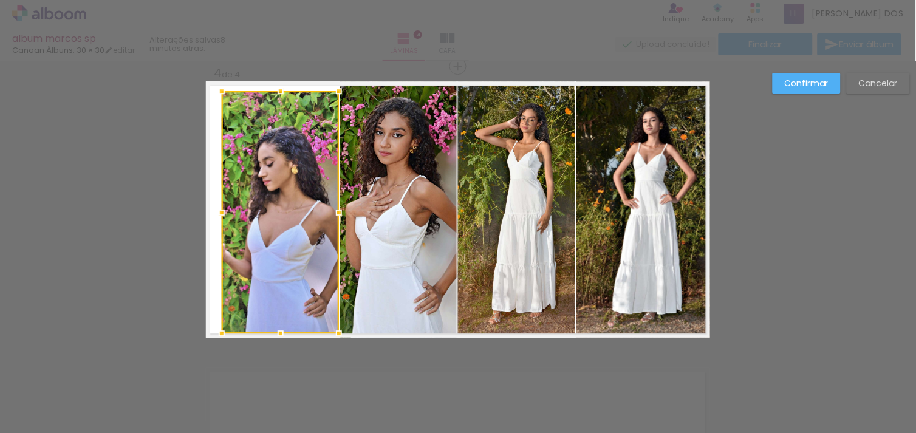
drag, startPoint x: 270, startPoint y: 301, endPoint x: 268, endPoint y: 344, distance: 42.5
click at [268, 344] on div at bounding box center [280, 333] width 24 height 24
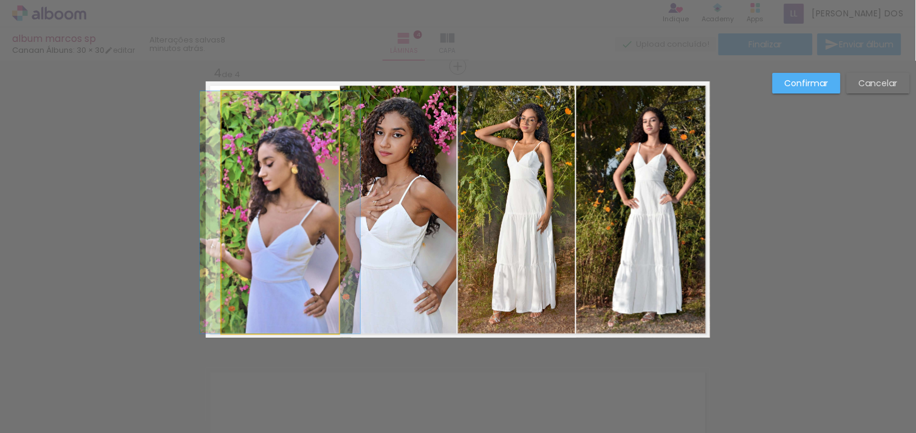
click at [234, 229] on quentale-photo at bounding box center [280, 212] width 117 height 242
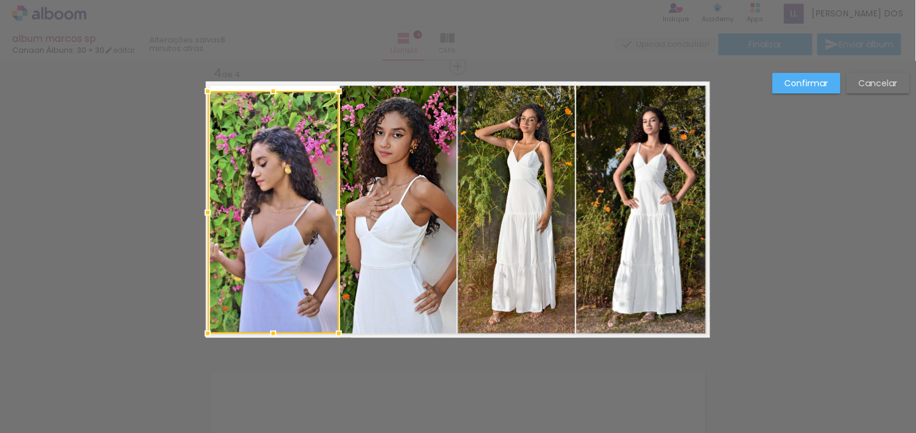
drag, startPoint x: 215, startPoint y: 213, endPoint x: 182, endPoint y: 224, distance: 34.4
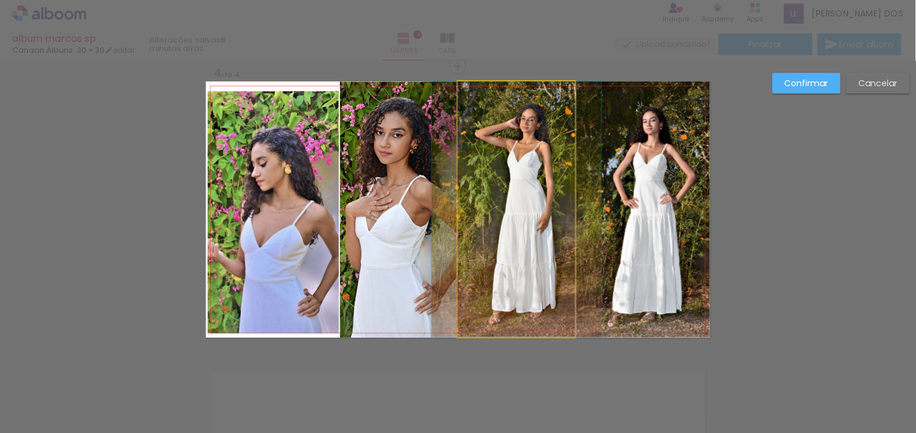
click at [458, 214] on quentale-photo at bounding box center [516, 209] width 117 height 256
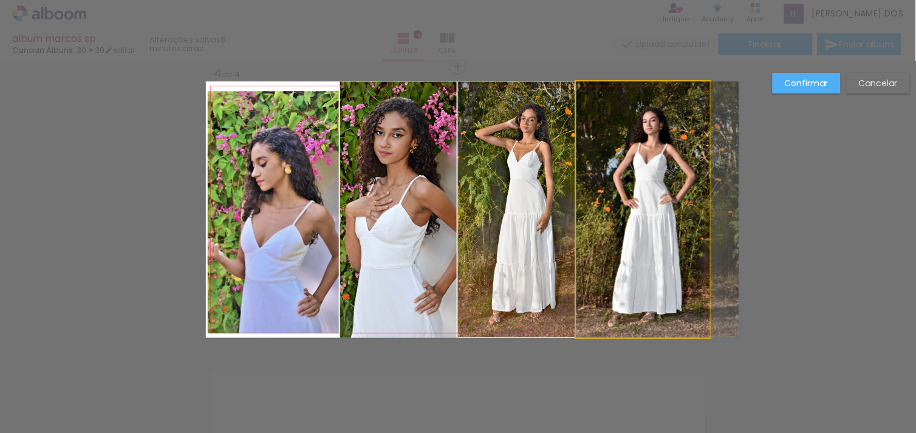
click at [621, 207] on quentale-photo at bounding box center [643, 209] width 134 height 256
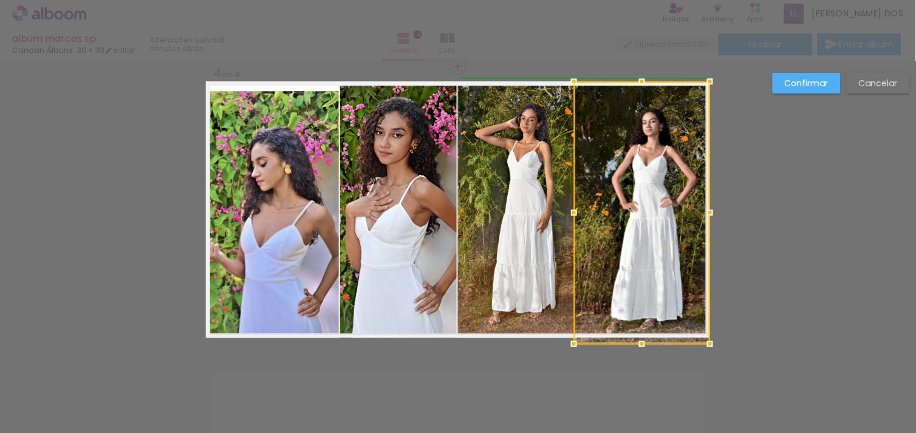
drag, startPoint x: 575, startPoint y: 210, endPoint x: 597, endPoint y: 208, distance: 21.9
click at [597, 208] on div at bounding box center [642, 212] width 136 height 262
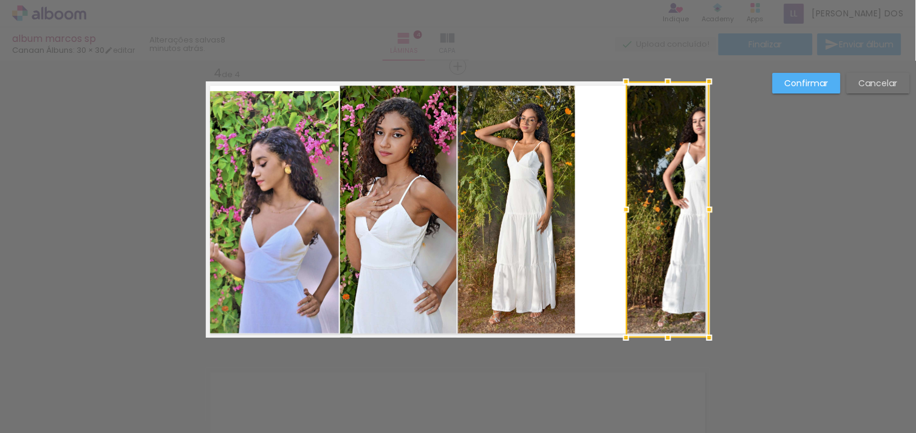
drag, startPoint x: 571, startPoint y: 208, endPoint x: 618, endPoint y: 203, distance: 47.0
click at [618, 203] on div at bounding box center [626, 209] width 24 height 24
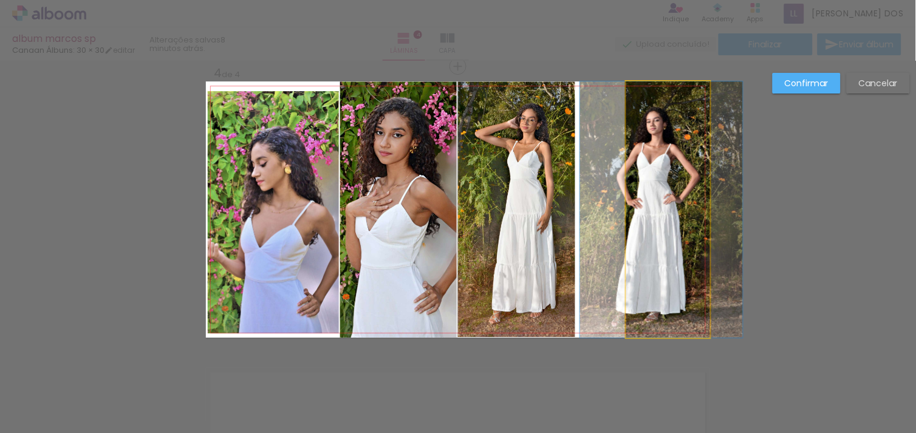
drag, startPoint x: 666, startPoint y: 207, endPoint x: 620, endPoint y: 216, distance: 46.9
click at [620, 216] on quentale-layouter at bounding box center [458, 209] width 504 height 256
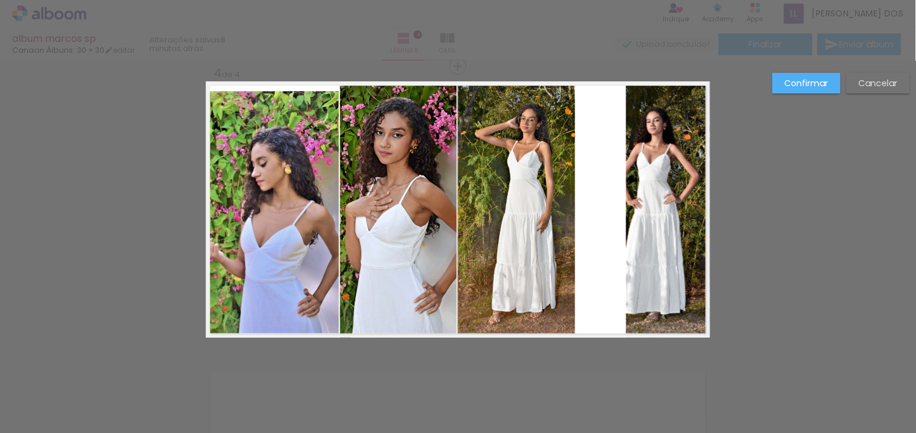
click at [633, 216] on quentale-photo at bounding box center [667, 209] width 83 height 256
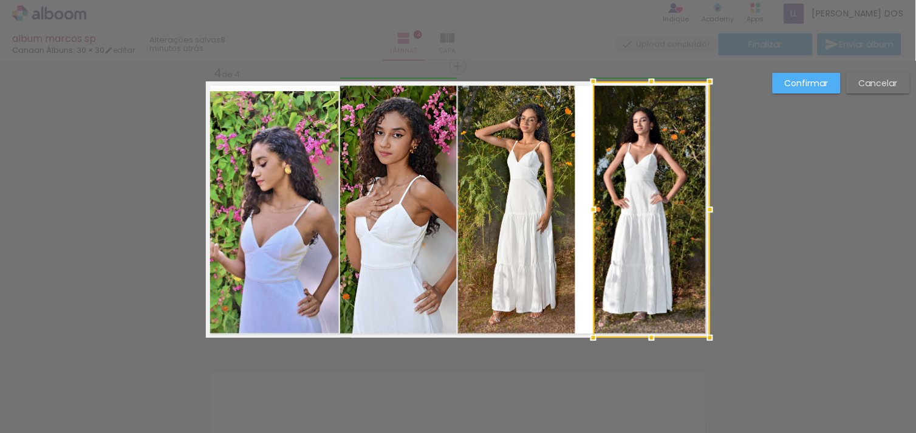
drag, startPoint x: 620, startPoint y: 211, endPoint x: 592, endPoint y: 224, distance: 30.7
click at [593, 224] on div at bounding box center [651, 209] width 117 height 256
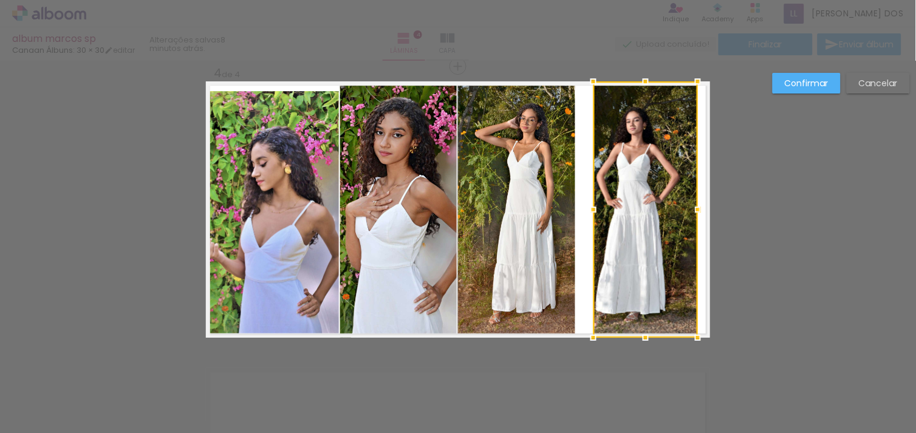
drag, startPoint x: 702, startPoint y: 209, endPoint x: 682, endPoint y: 216, distance: 20.8
click at [686, 216] on div at bounding box center [698, 209] width 24 height 24
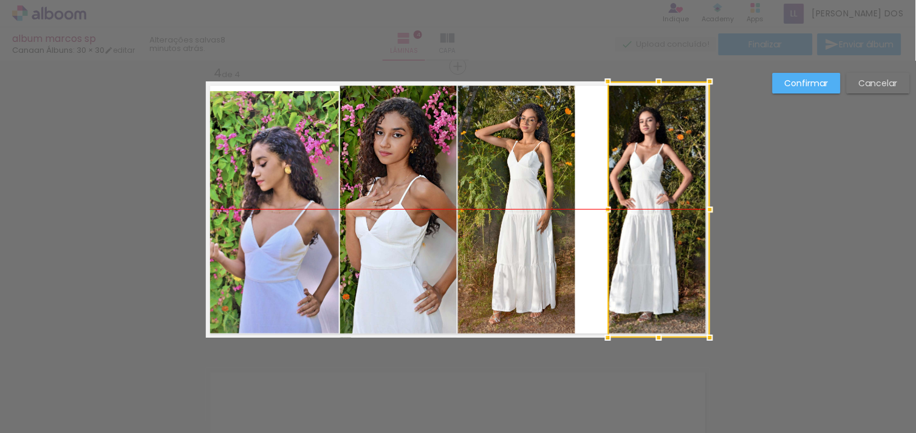
drag, startPoint x: 632, startPoint y: 228, endPoint x: 647, endPoint y: 228, distance: 15.8
click at [647, 228] on div at bounding box center [659, 209] width 102 height 256
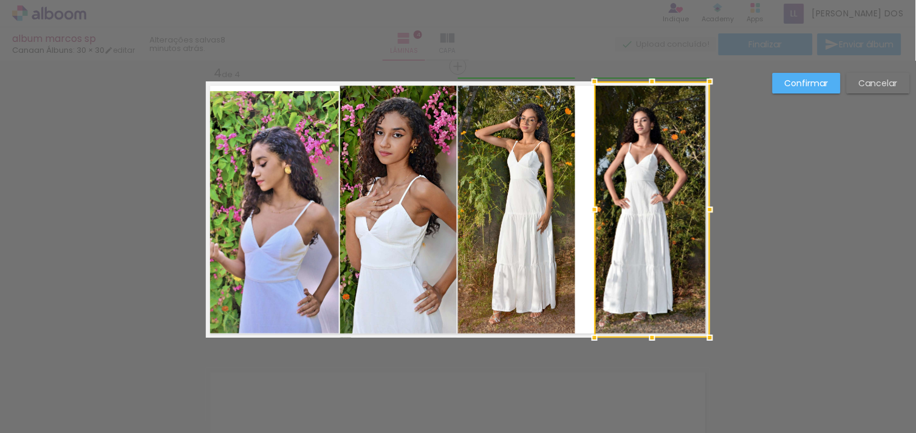
drag, startPoint x: 602, startPoint y: 205, endPoint x: 584, endPoint y: 213, distance: 19.1
click at [584, 213] on div at bounding box center [594, 209] width 24 height 24
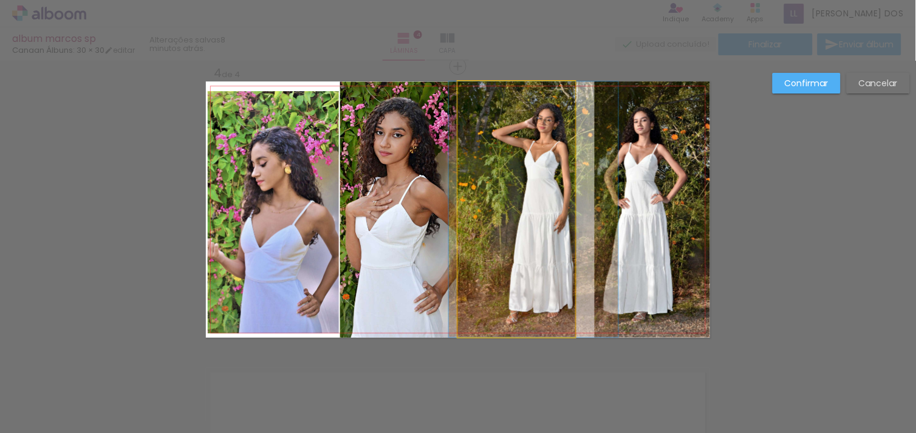
drag, startPoint x: 541, startPoint y: 214, endPoint x: 558, endPoint y: 216, distance: 17.0
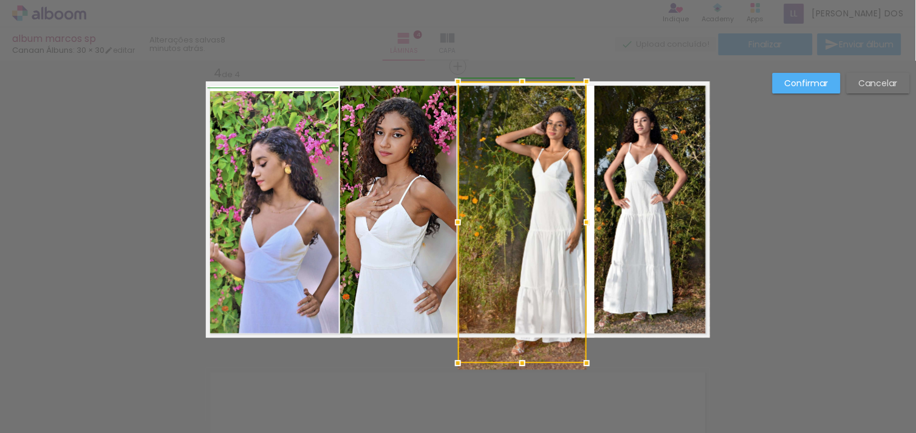
drag, startPoint x: 569, startPoint y: 208, endPoint x: 588, endPoint y: 208, distance: 18.8
click at [588, 208] on album-spread "4 de 4" at bounding box center [458, 209] width 504 height 256
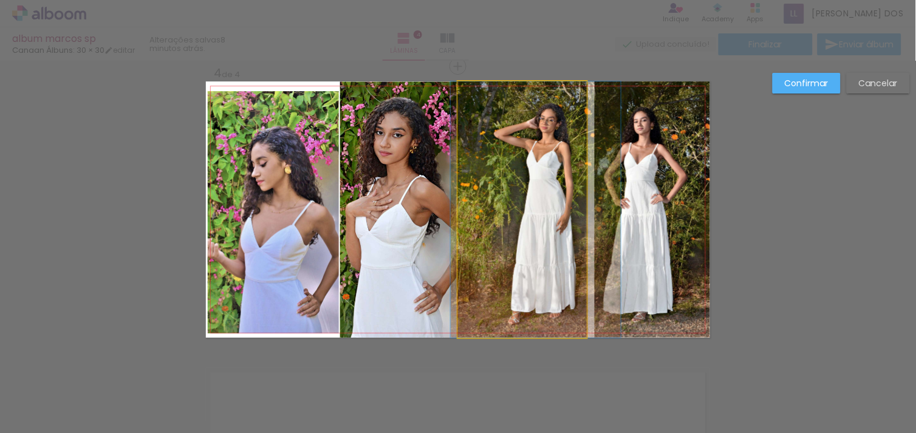
click at [574, 210] on quentale-photo at bounding box center [522, 209] width 129 height 256
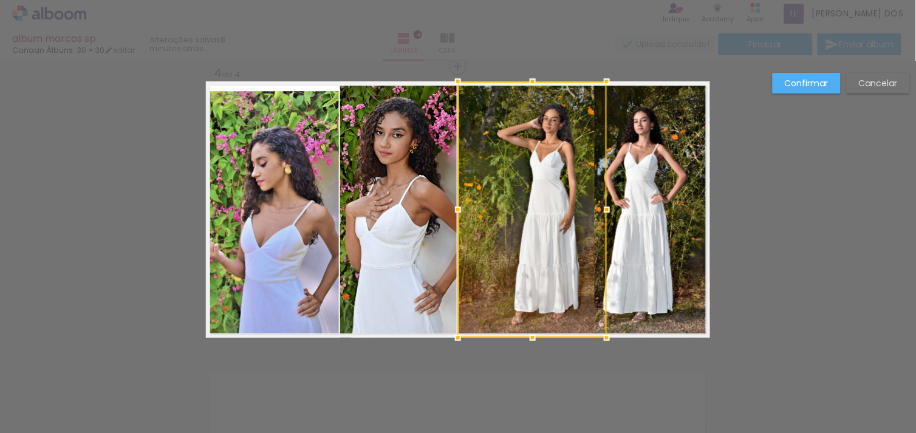
drag, startPoint x: 580, startPoint y: 205, endPoint x: 596, endPoint y: 207, distance: 16.5
click at [596, 207] on div at bounding box center [607, 209] width 24 height 24
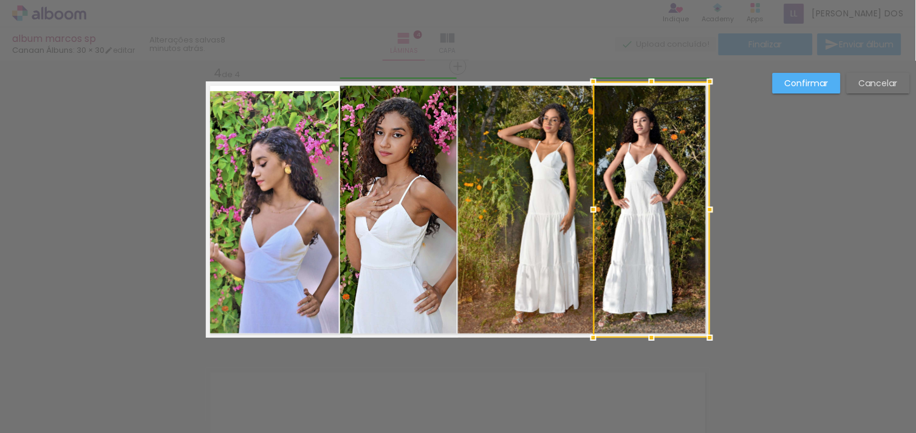
click at [595, 210] on div at bounding box center [593, 209] width 24 height 24
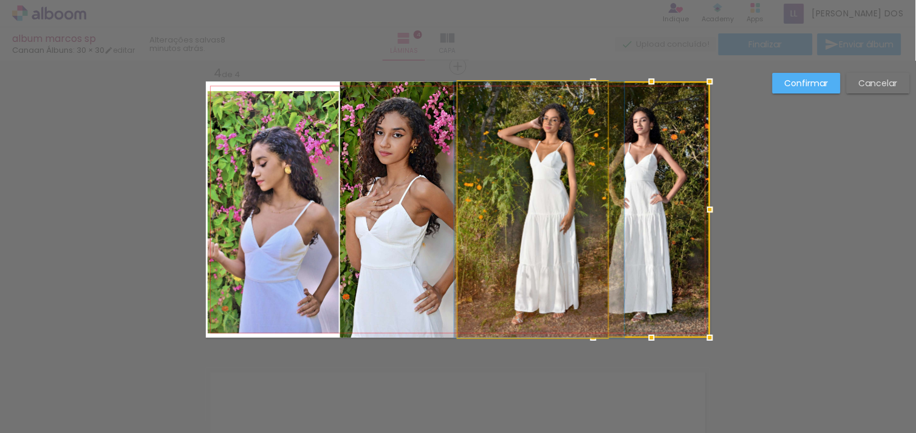
click at [553, 216] on quentale-photo at bounding box center [533, 209] width 150 height 256
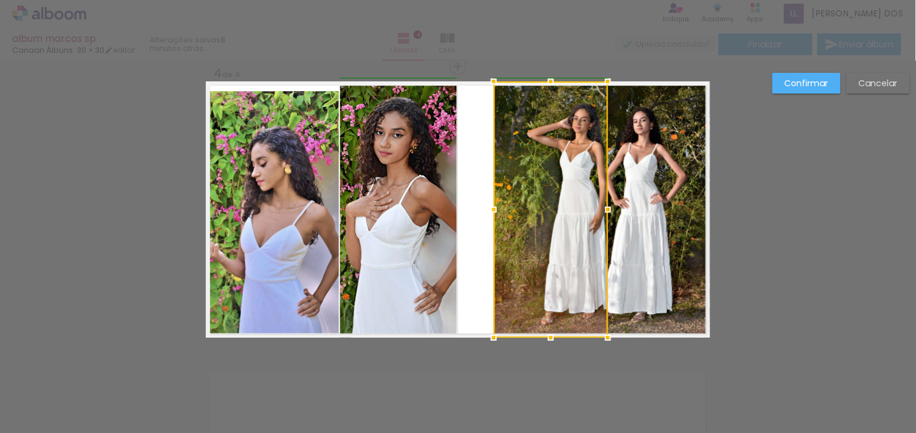
drag, startPoint x: 452, startPoint y: 208, endPoint x: 489, endPoint y: 213, distance: 37.4
click at [489, 213] on div at bounding box center [494, 209] width 24 height 24
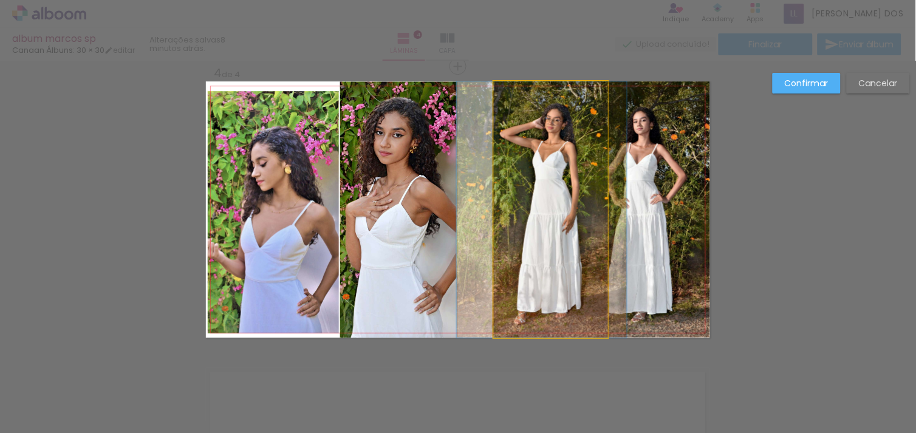
drag, startPoint x: 553, startPoint y: 216, endPoint x: 525, endPoint y: 219, distance: 28.1
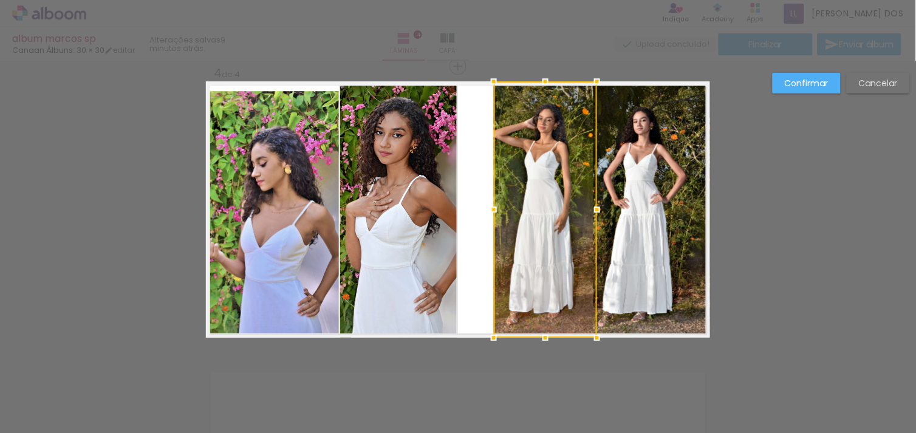
drag, startPoint x: 603, startPoint y: 211, endPoint x: 587, endPoint y: 219, distance: 17.1
click at [587, 219] on div at bounding box center [597, 209] width 24 height 24
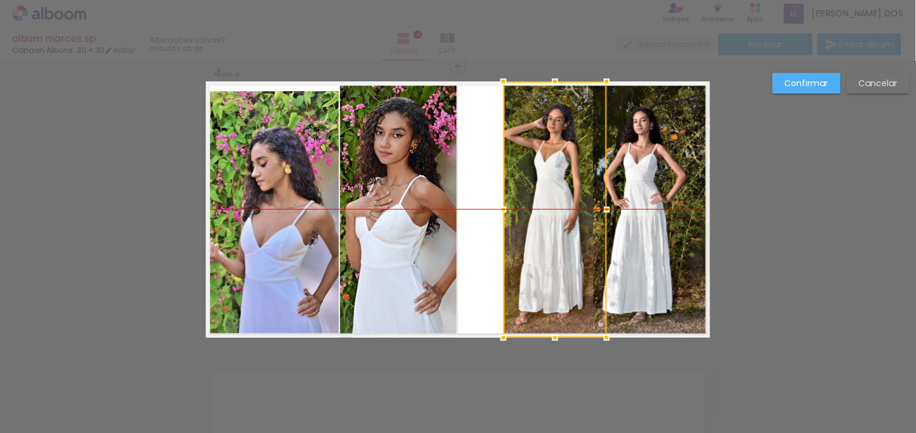
drag, startPoint x: 524, startPoint y: 221, endPoint x: 533, endPoint y: 221, distance: 9.1
click at [533, 221] on div at bounding box center [555, 209] width 103 height 256
click at [572, 216] on div at bounding box center [555, 209] width 103 height 256
click at [521, 213] on div at bounding box center [555, 209] width 103 height 256
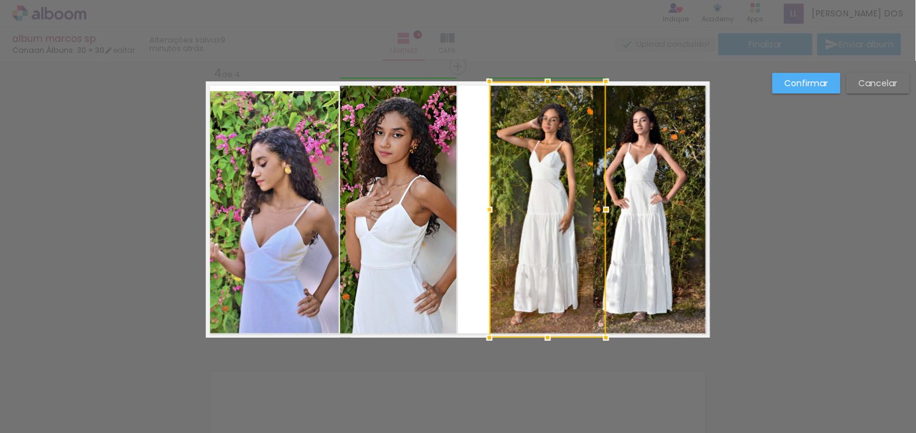
drag, startPoint x: 496, startPoint y: 209, endPoint x: 484, endPoint y: 217, distance: 14.5
click at [484, 217] on div at bounding box center [489, 209] width 24 height 24
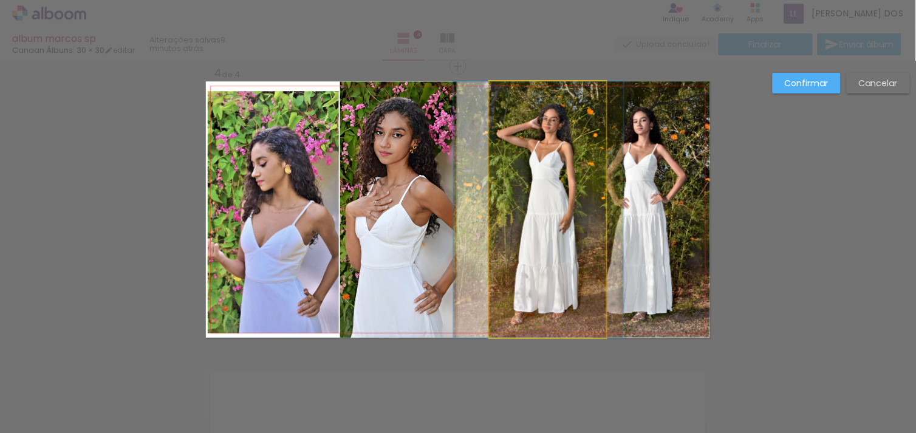
click at [590, 199] on quentale-photo at bounding box center [548, 209] width 117 height 256
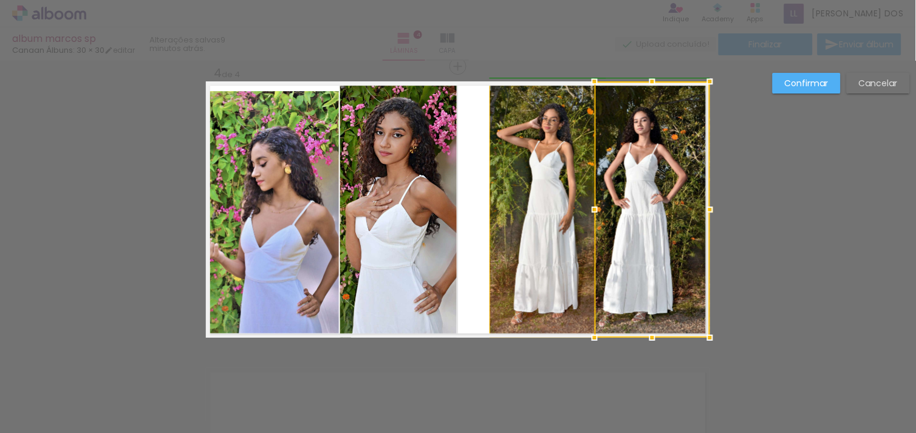
drag, startPoint x: 581, startPoint y: 211, endPoint x: 575, endPoint y: 214, distance: 7.1
click at [575, 214] on album-spread "4 de 4" at bounding box center [458, 209] width 504 height 256
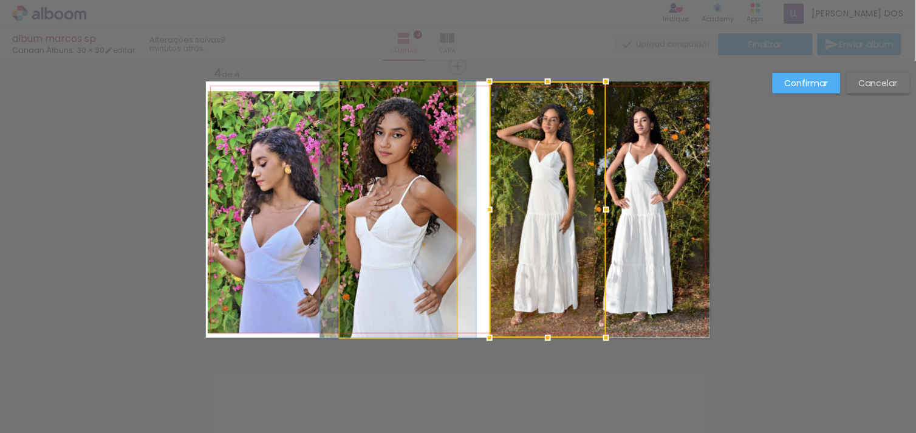
click at [363, 251] on quentale-photo at bounding box center [398, 209] width 117 height 256
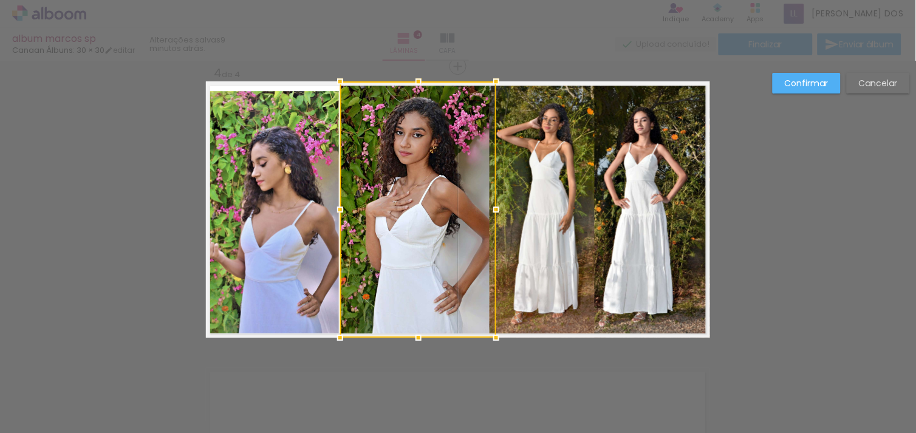
drag, startPoint x: 448, startPoint y: 207, endPoint x: 494, endPoint y: 207, distance: 46.2
click at [494, 207] on div at bounding box center [496, 209] width 24 height 24
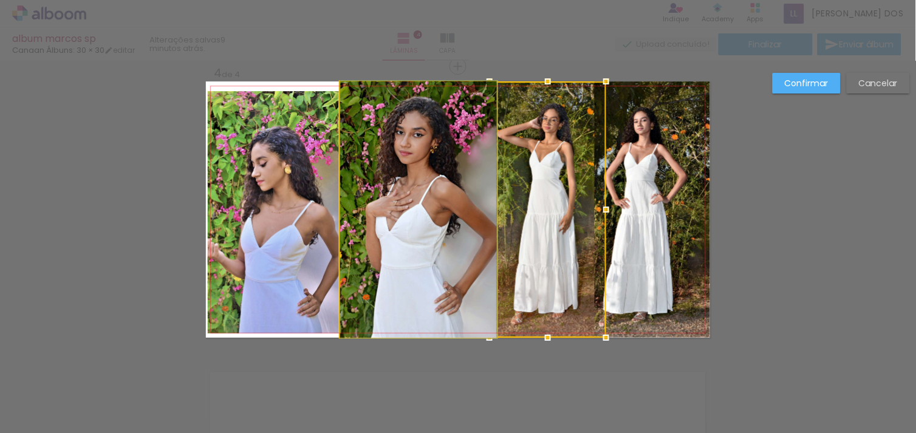
click at [374, 205] on quentale-photo at bounding box center [418, 209] width 157 height 256
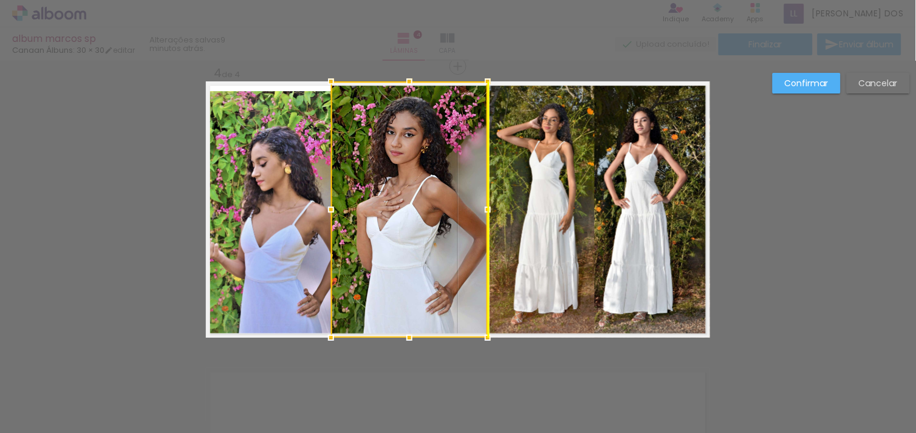
drag, startPoint x: 374, startPoint y: 205, endPoint x: 360, endPoint y: 211, distance: 15.0
click at [360, 211] on div at bounding box center [409, 209] width 157 height 256
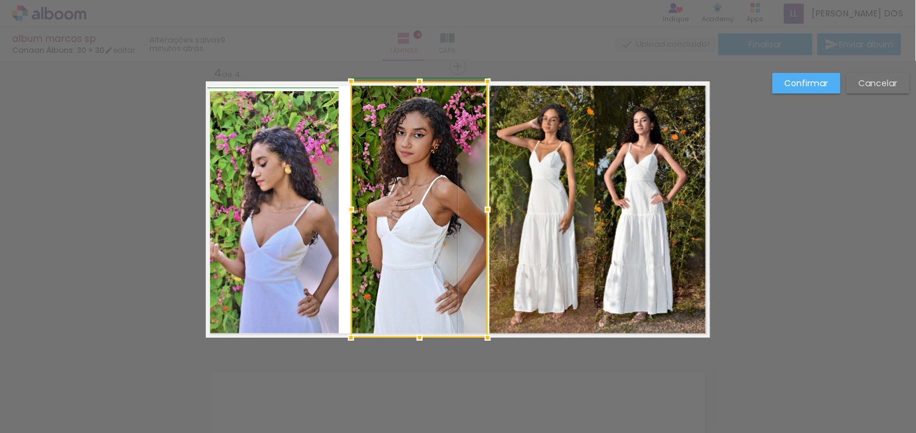
drag, startPoint x: 327, startPoint y: 207, endPoint x: 349, endPoint y: 211, distance: 22.3
click at [349, 211] on div at bounding box center [351, 209] width 24 height 24
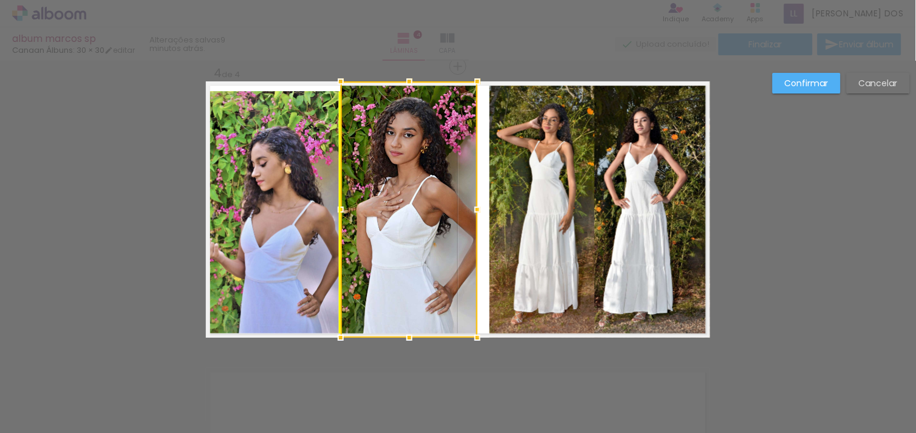
drag, startPoint x: 408, startPoint y: 208, endPoint x: 392, endPoint y: 209, distance: 15.2
click at [392, 209] on div at bounding box center [409, 209] width 137 height 256
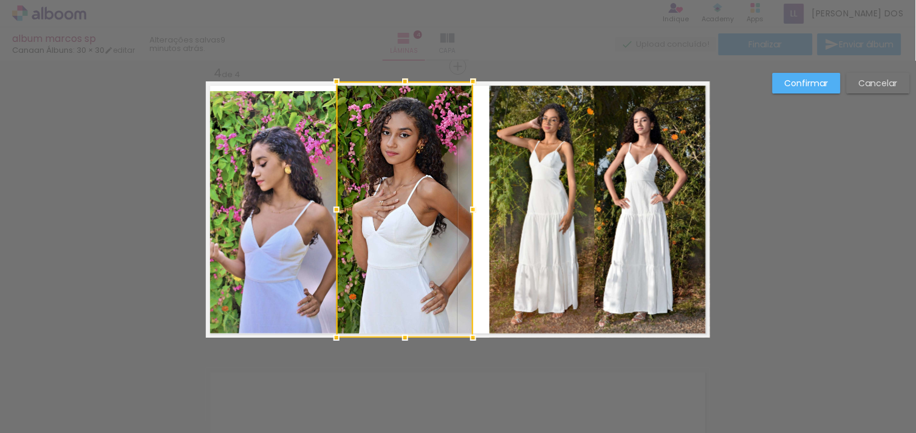
drag, startPoint x: 466, startPoint y: 205, endPoint x: 482, endPoint y: 208, distance: 16.6
drag, startPoint x: 482, startPoint y: 208, endPoint x: 446, endPoint y: 208, distance: 35.8
click at [446, 208] on div at bounding box center [404, 209] width 137 height 256
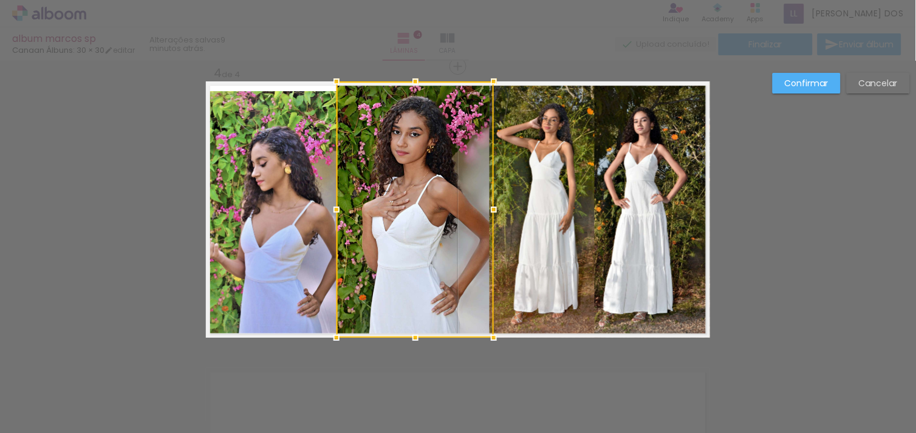
drag, startPoint x: 471, startPoint y: 211, endPoint x: 492, endPoint y: 213, distance: 21.3
click at [492, 213] on div at bounding box center [494, 209] width 24 height 24
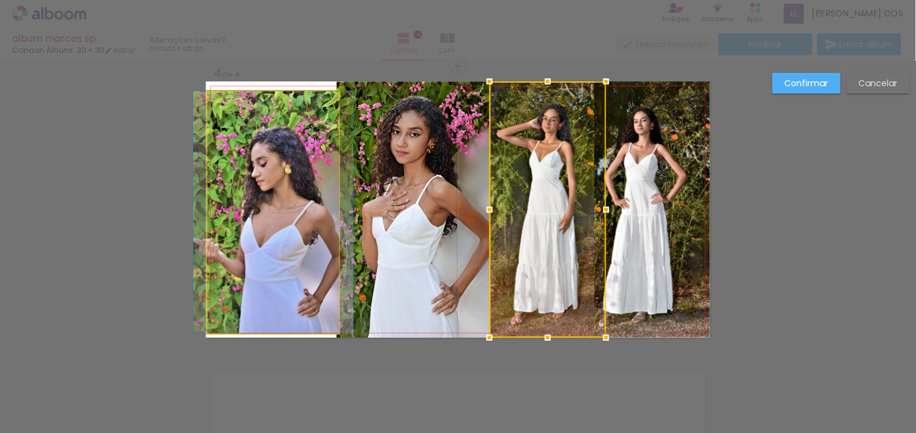
click at [326, 197] on quentale-photo at bounding box center [273, 212] width 131 height 242
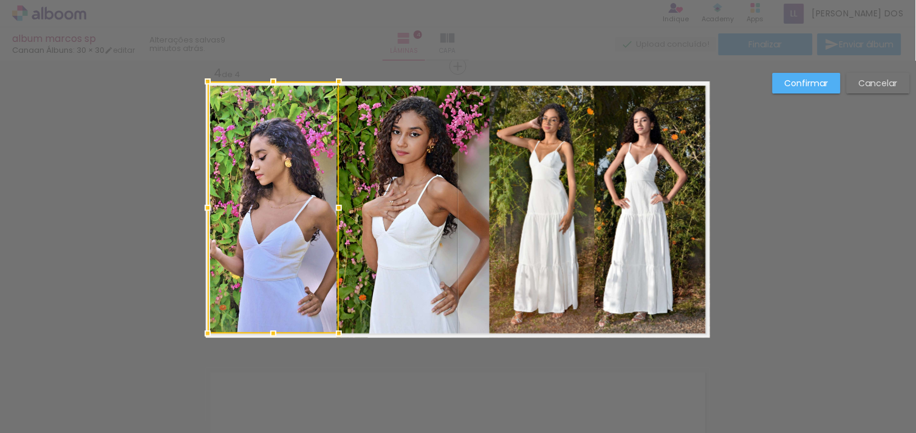
drag, startPoint x: 266, startPoint y: 91, endPoint x: 270, endPoint y: 80, distance: 12.3
click at [270, 80] on div at bounding box center [273, 81] width 24 height 24
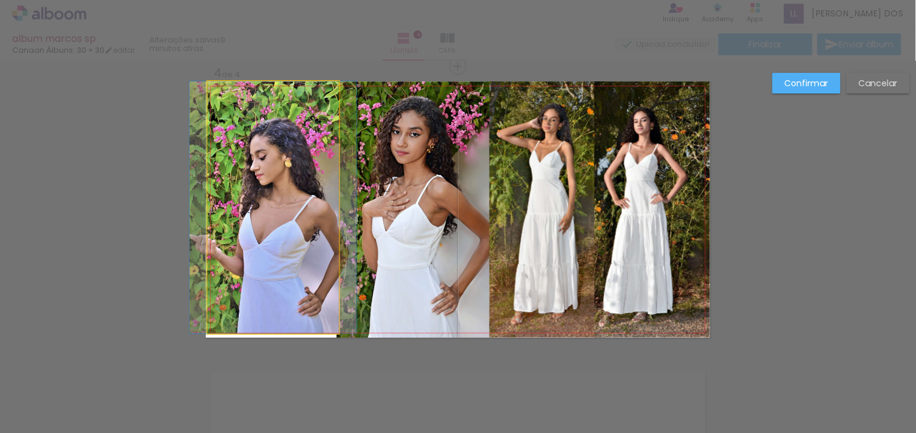
click at [274, 119] on quentale-photo at bounding box center [273, 207] width 131 height 252
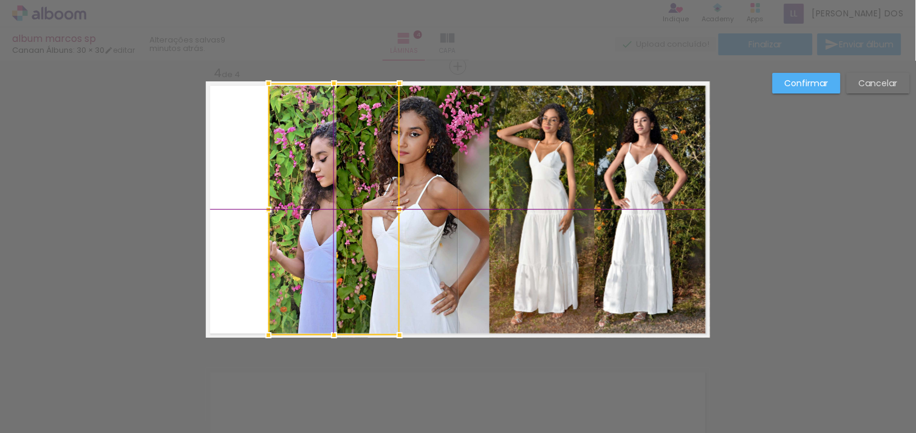
drag, startPoint x: 271, startPoint y: 169, endPoint x: 314, endPoint y: 179, distance: 44.3
click at [314, 179] on div at bounding box center [333, 209] width 131 height 252
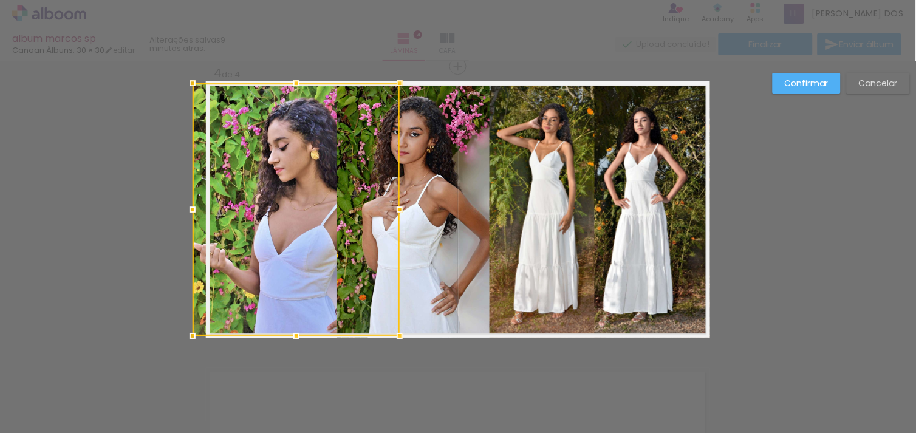
drag, startPoint x: 259, startPoint y: 211, endPoint x: 191, endPoint y: 214, distance: 67.5
click at [191, 214] on div at bounding box center [192, 209] width 24 height 24
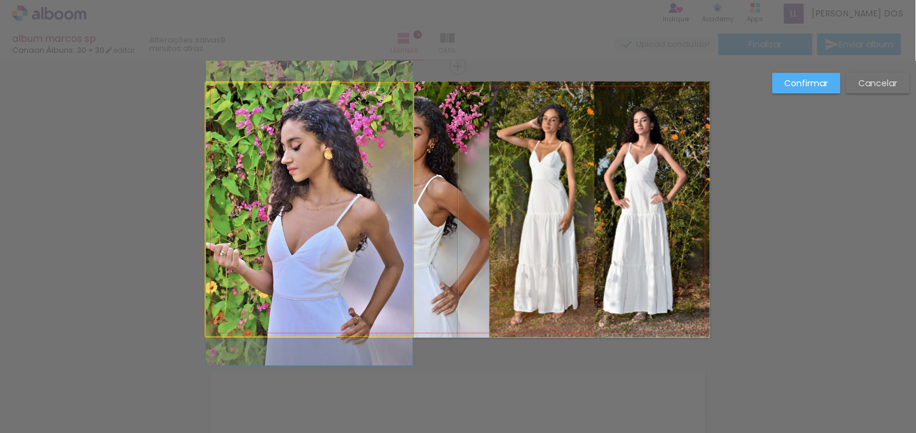
click at [366, 244] on quentale-photo at bounding box center [309, 209] width 207 height 253
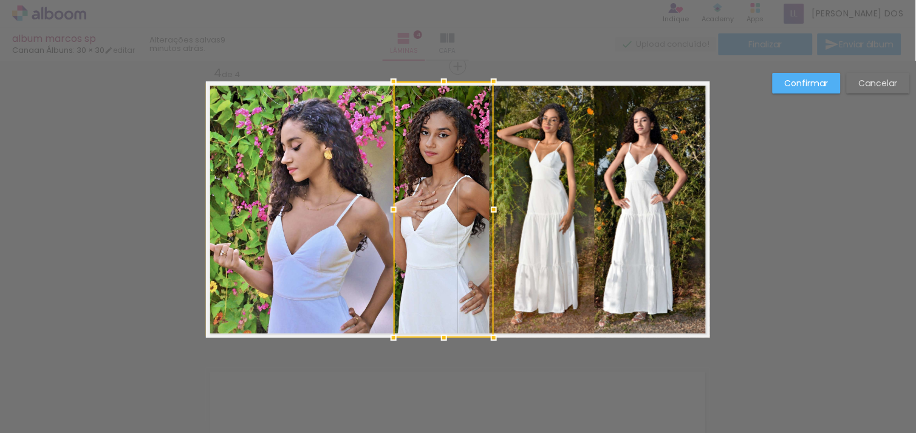
drag, startPoint x: 335, startPoint y: 210, endPoint x: 401, endPoint y: 227, distance: 68.8
click at [401, 227] on div at bounding box center [444, 209] width 100 height 256
click at [0, 0] on slot "Cancelar" at bounding box center [0, 0] width 0 height 0
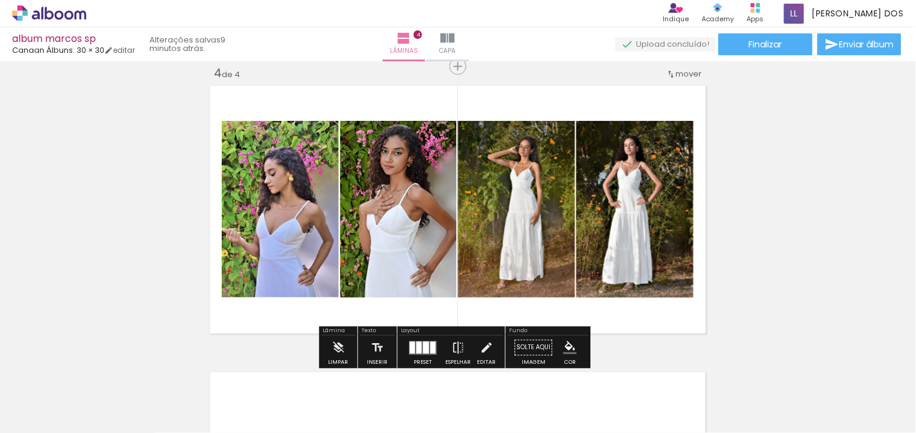
click at [423, 349] on div at bounding box center [426, 347] width 6 height 12
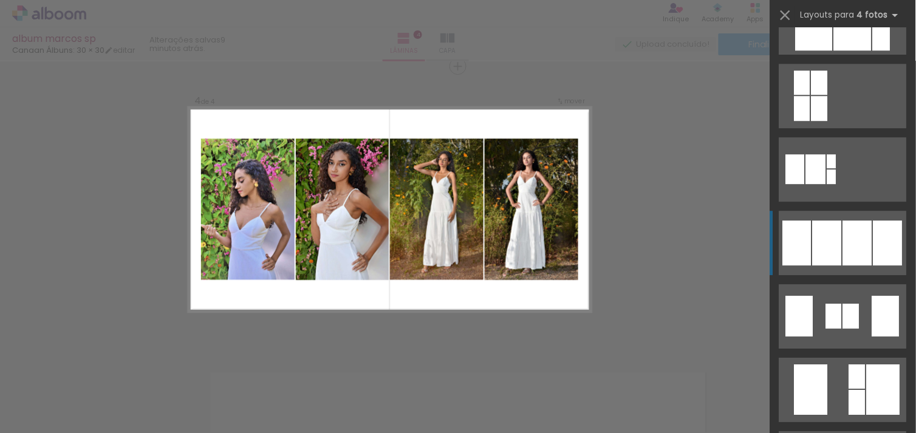
scroll to position [882, 0]
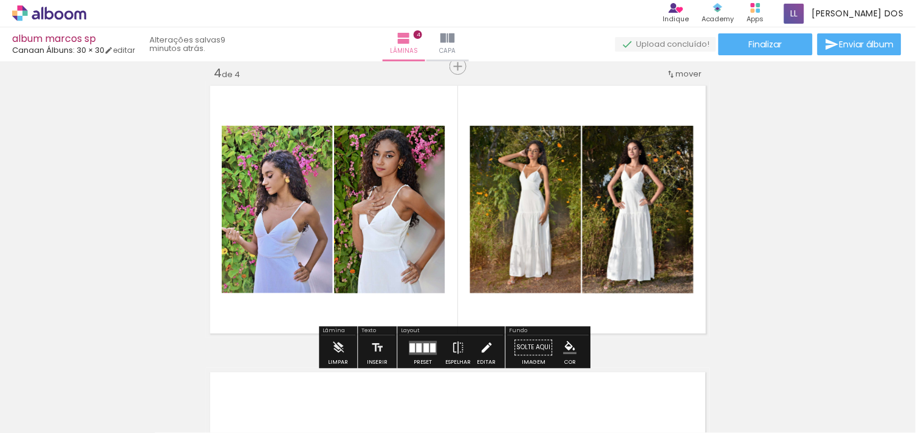
click at [480, 343] on iron-icon at bounding box center [486, 347] width 13 height 24
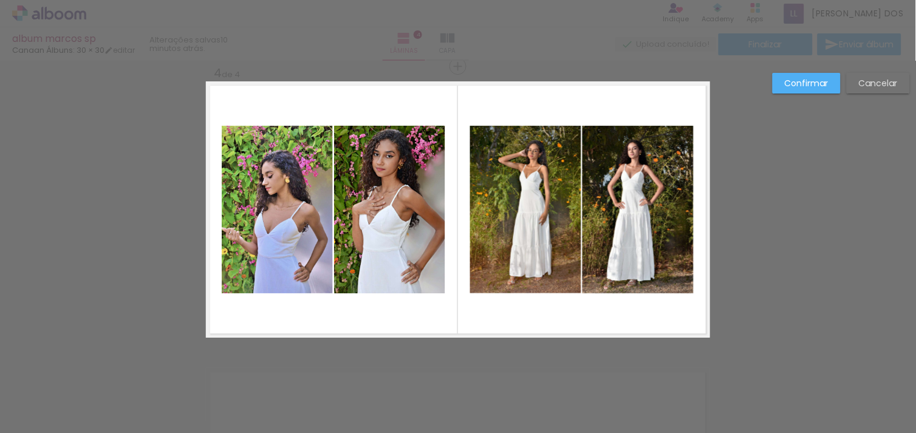
click at [454, 174] on div at bounding box center [444, 209] width 100 height 256
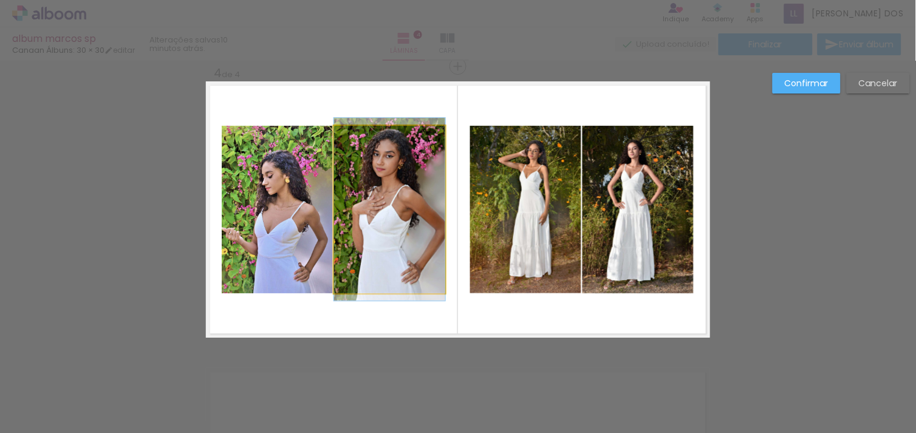
click at [392, 171] on quentale-photo at bounding box center [389, 210] width 111 height 168
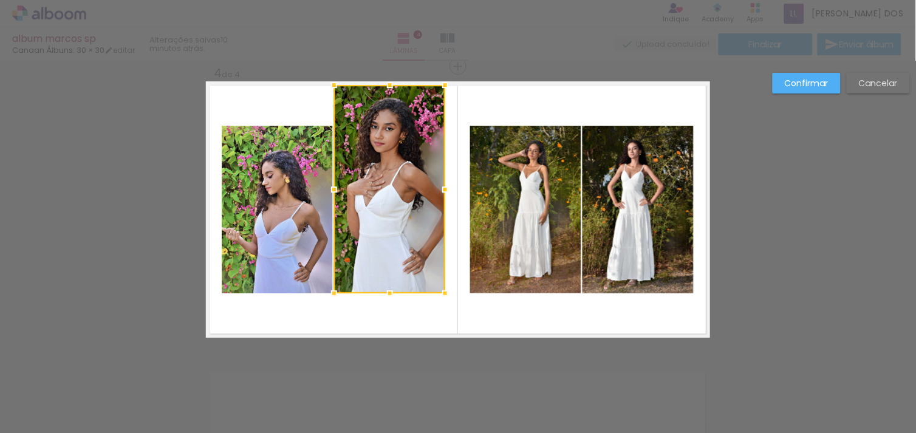
drag, startPoint x: 384, startPoint y: 122, endPoint x: 392, endPoint y: 67, distance: 55.1
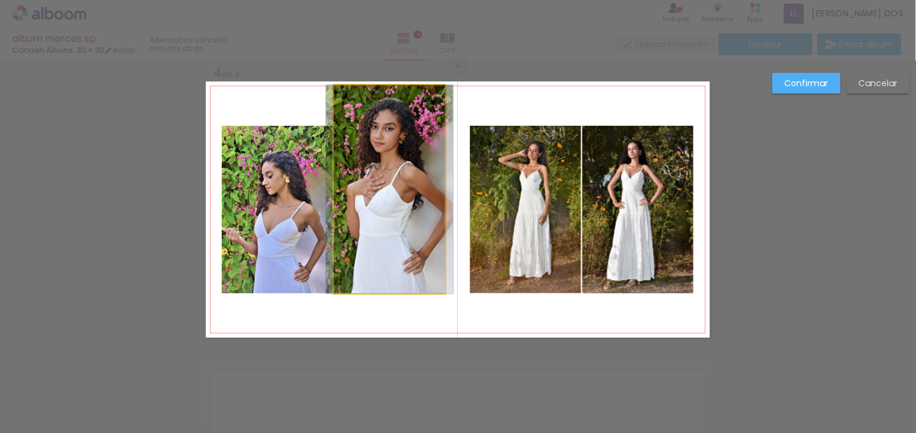
click at [394, 247] on quentale-photo at bounding box center [389, 189] width 111 height 208
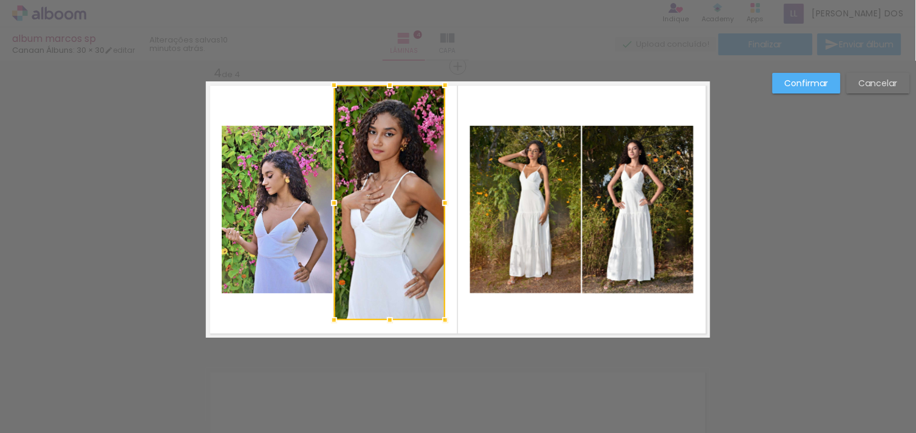
drag, startPoint x: 384, startPoint y: 296, endPoint x: 383, endPoint y: 359, distance: 62.6
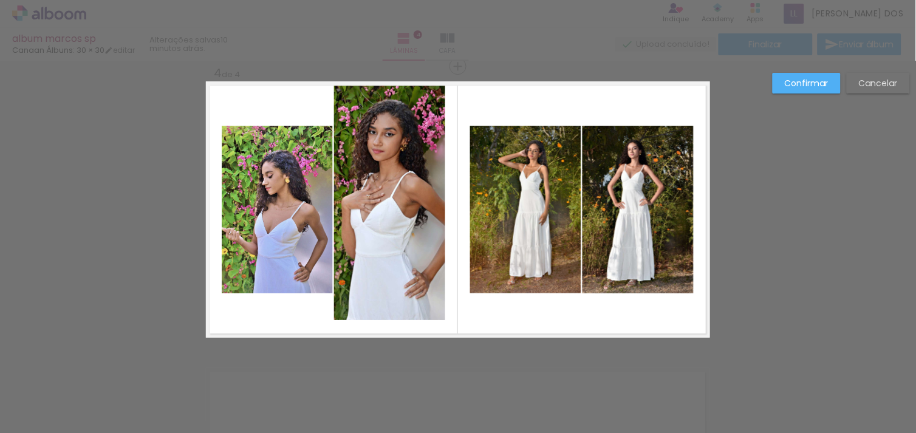
click at [389, 247] on quentale-photo at bounding box center [389, 202] width 111 height 235
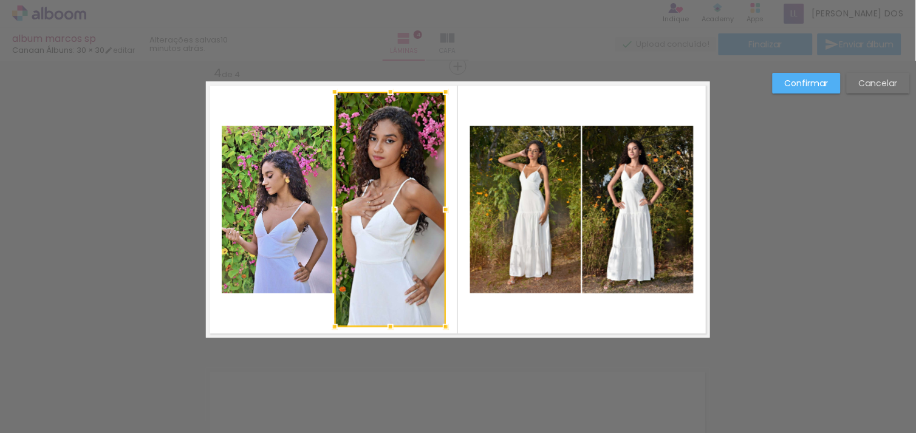
drag, startPoint x: 389, startPoint y: 247, endPoint x: 392, endPoint y: 258, distance: 11.3
click at [392, 258] on div at bounding box center [390, 209] width 111 height 235
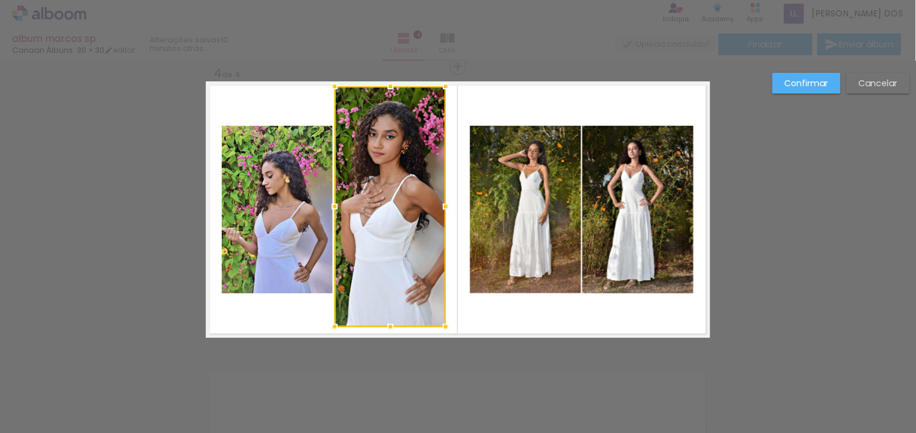
drag, startPoint x: 386, startPoint y: 90, endPoint x: 392, endPoint y: 71, distance: 19.8
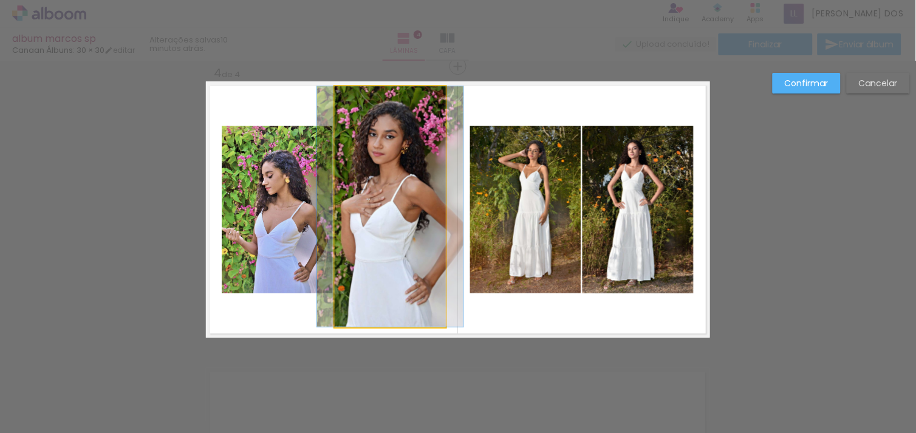
click at [383, 279] on quentale-photo at bounding box center [390, 206] width 111 height 241
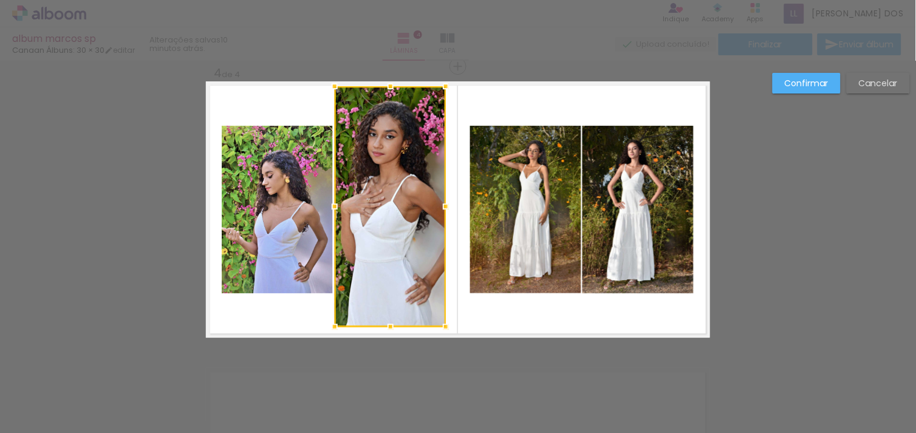
drag, startPoint x: 384, startPoint y: 328, endPoint x: 384, endPoint y: 345, distance: 17.0
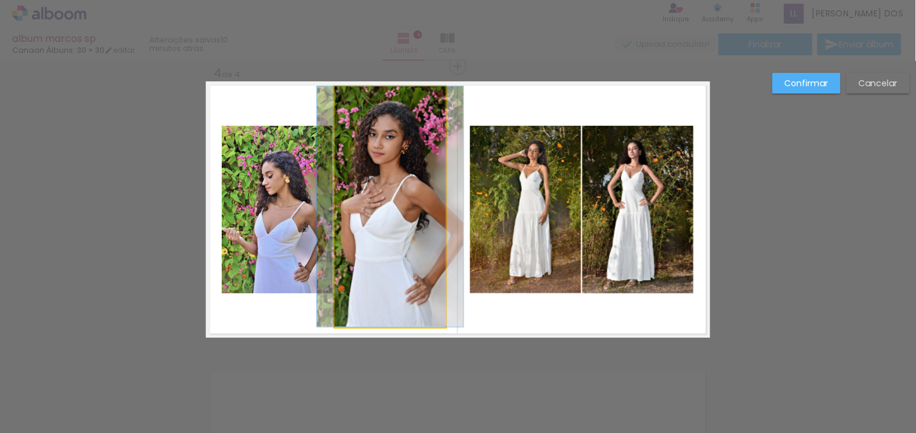
click at [390, 314] on quentale-photo at bounding box center [390, 206] width 111 height 241
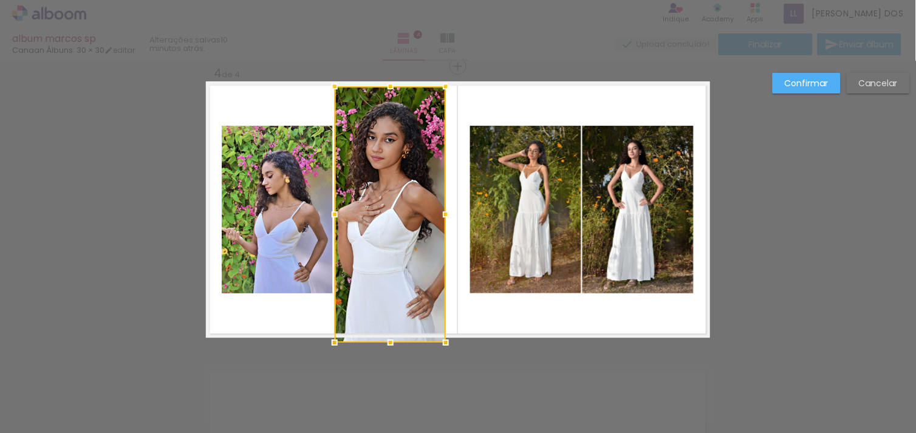
drag, startPoint x: 380, startPoint y: 330, endPoint x: 387, endPoint y: 347, distance: 18.3
click at [387, 347] on div at bounding box center [390, 342] width 24 height 24
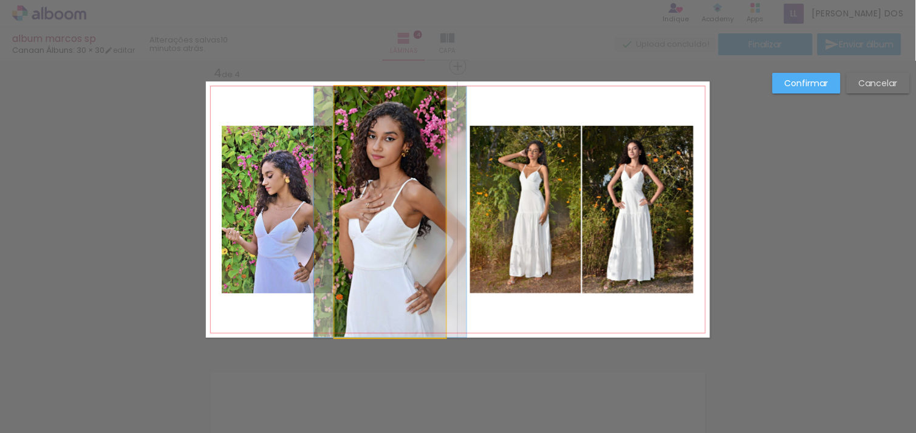
click at [420, 266] on quentale-photo at bounding box center [390, 211] width 111 height 251
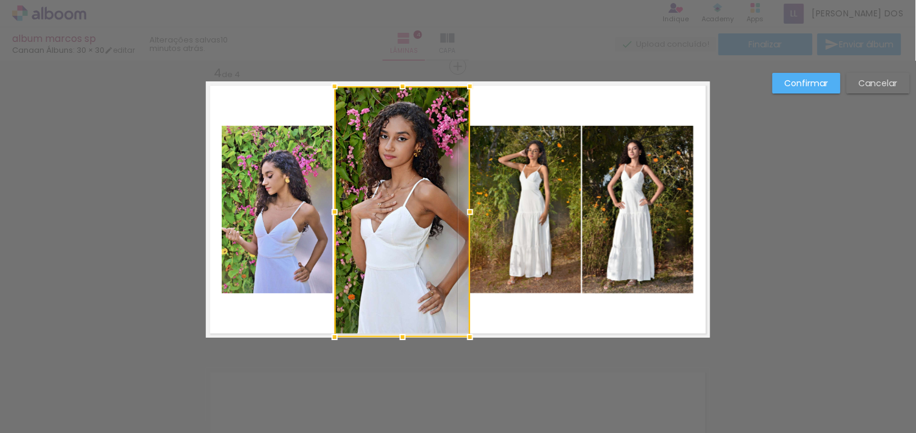
drag, startPoint x: 439, startPoint y: 210, endPoint x: 463, endPoint y: 217, distance: 25.5
click at [463, 217] on div at bounding box center [470, 212] width 24 height 24
click at [545, 231] on quentale-photo at bounding box center [525, 210] width 111 height 168
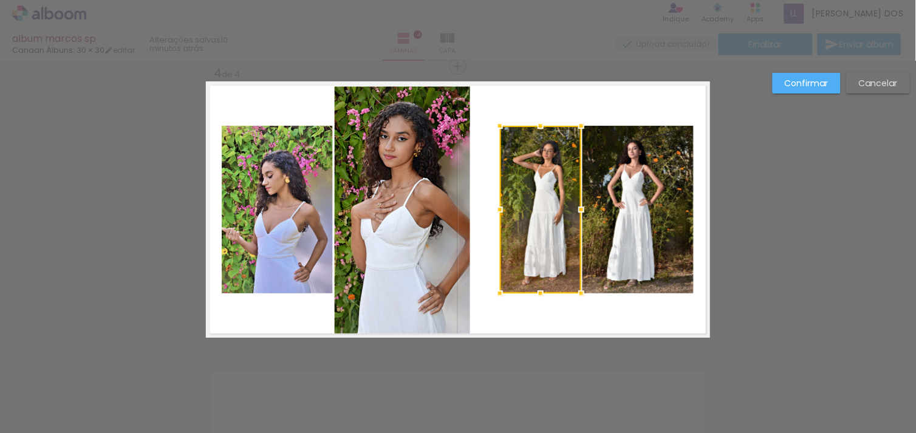
drag, startPoint x: 463, startPoint y: 208, endPoint x: 493, endPoint y: 207, distance: 29.8
click at [493, 207] on div at bounding box center [500, 209] width 24 height 24
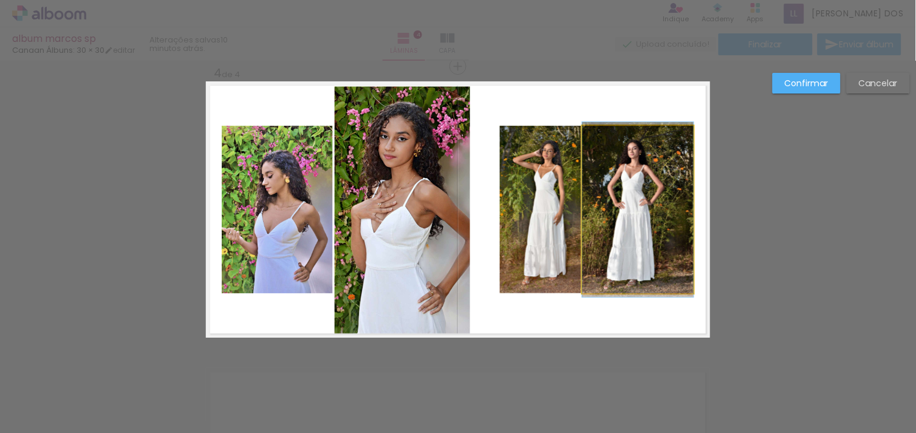
click at [610, 205] on quentale-photo at bounding box center [637, 210] width 111 height 168
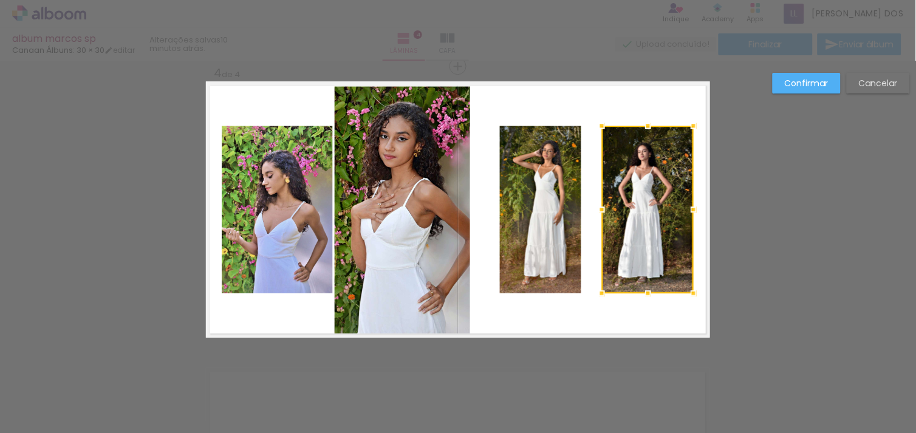
drag, startPoint x: 578, startPoint y: 207, endPoint x: 599, endPoint y: 207, distance: 20.7
click at [599, 207] on div at bounding box center [602, 209] width 24 height 24
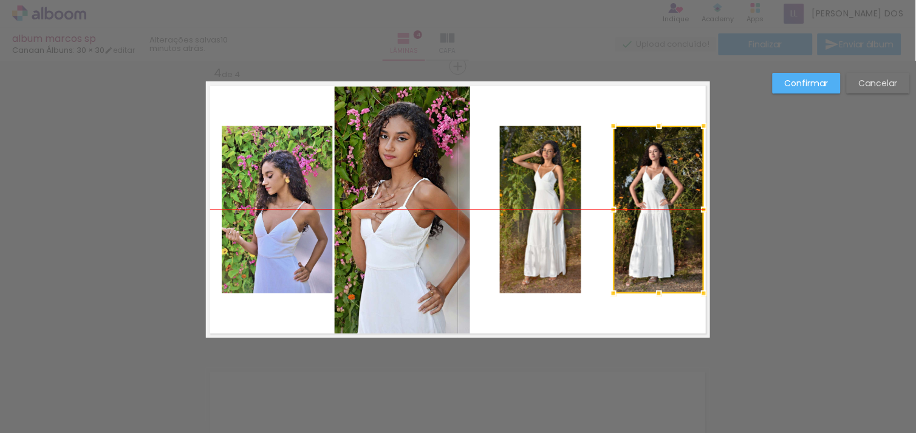
drag, startPoint x: 633, startPoint y: 203, endPoint x: 645, endPoint y: 203, distance: 11.5
click at [645, 203] on div at bounding box center [658, 210] width 90 height 168
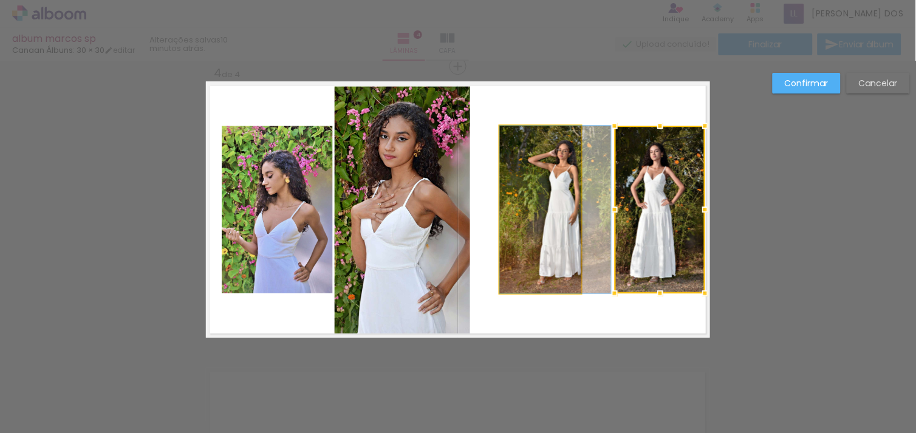
drag, startPoint x: 548, startPoint y: 211, endPoint x: 567, endPoint y: 211, distance: 18.8
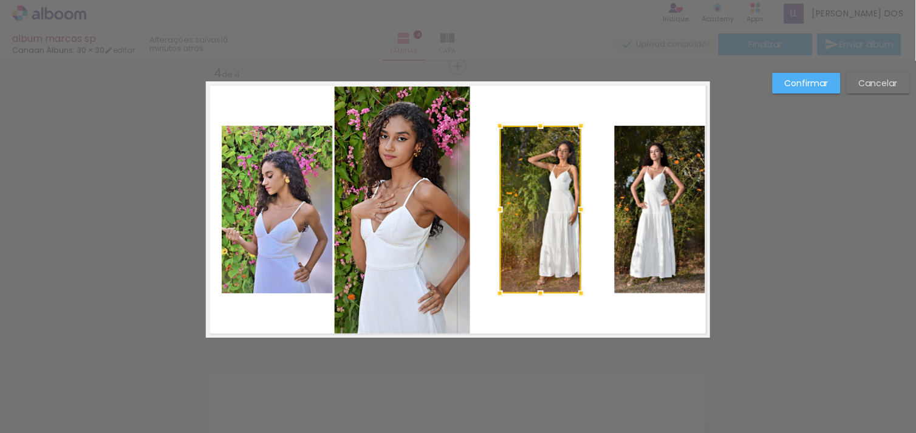
click at [449, 224] on quentale-photo at bounding box center [402, 211] width 135 height 251
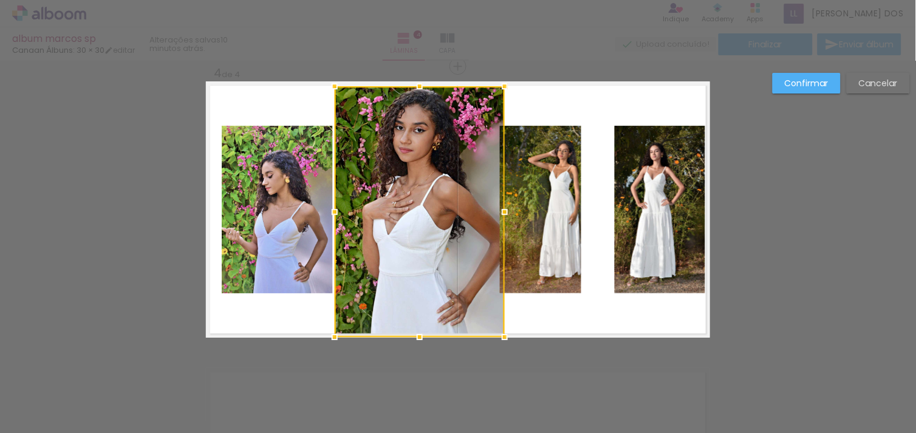
drag, startPoint x: 468, startPoint y: 213, endPoint x: 503, endPoint y: 214, distance: 34.6
click at [503, 214] on div at bounding box center [505, 212] width 24 height 24
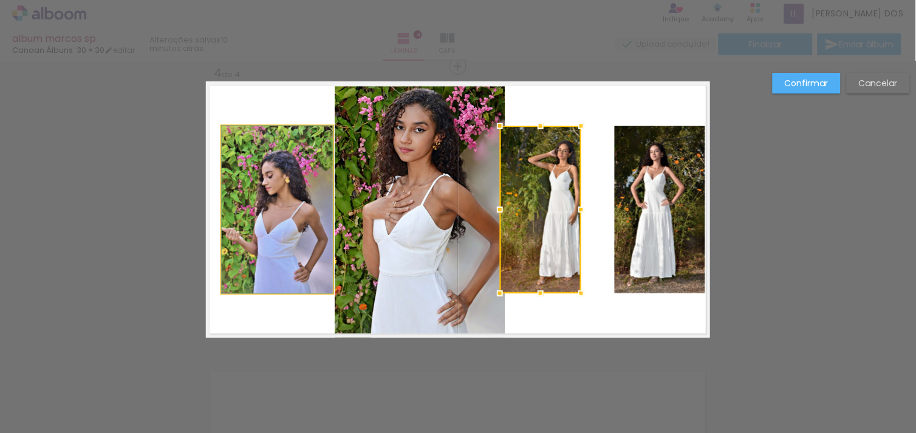
click at [276, 211] on quentale-photo at bounding box center [277, 210] width 111 height 168
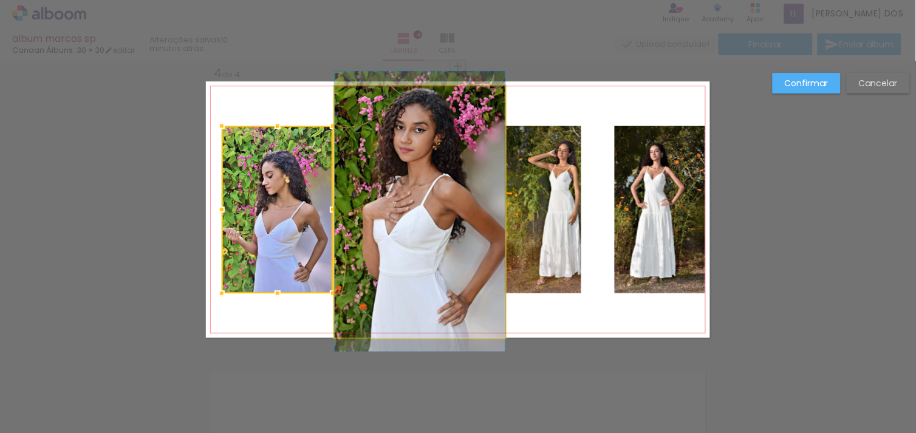
click at [492, 307] on quentale-photo at bounding box center [420, 211] width 171 height 251
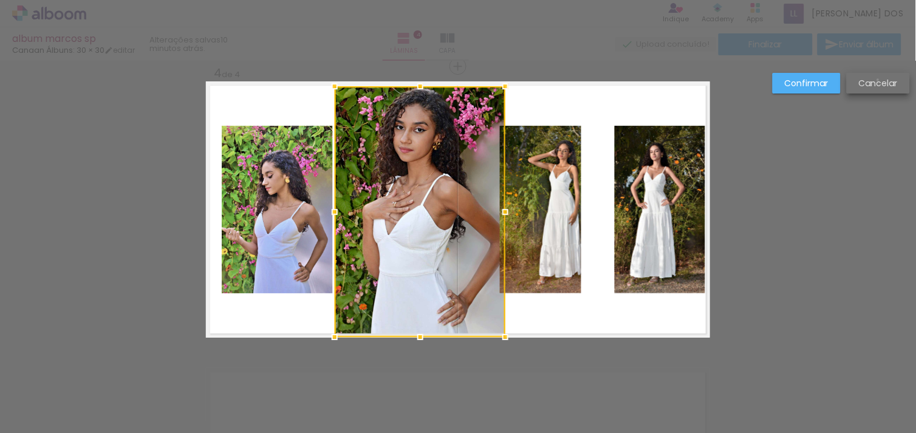
click at [0, 0] on slot "Cancelar" at bounding box center [0, 0] width 0 height 0
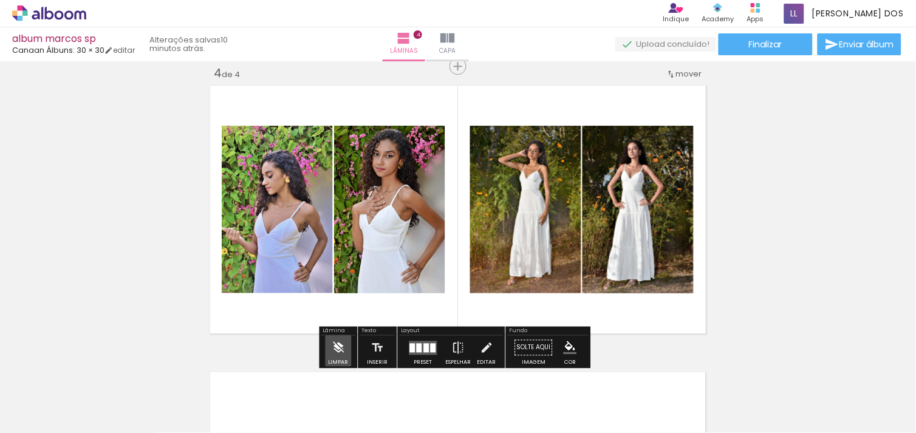
click at [338, 346] on iron-icon at bounding box center [338, 347] width 13 height 24
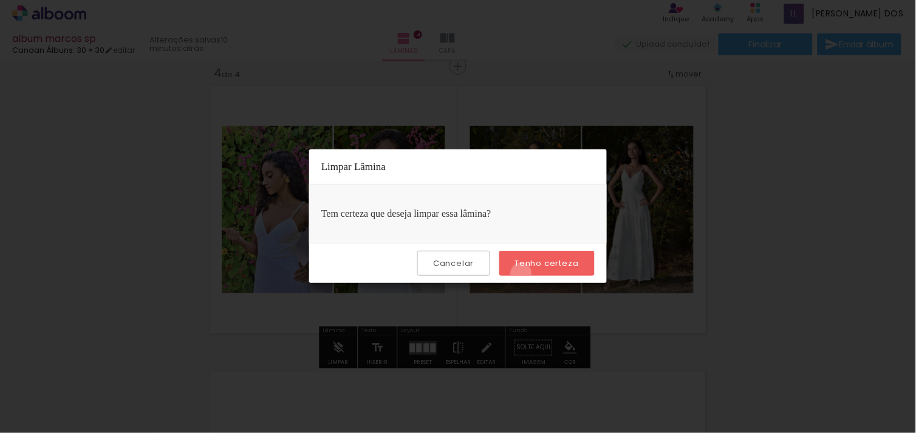
click at [523, 273] on paper-button "Tenho certeza" at bounding box center [546, 263] width 95 height 25
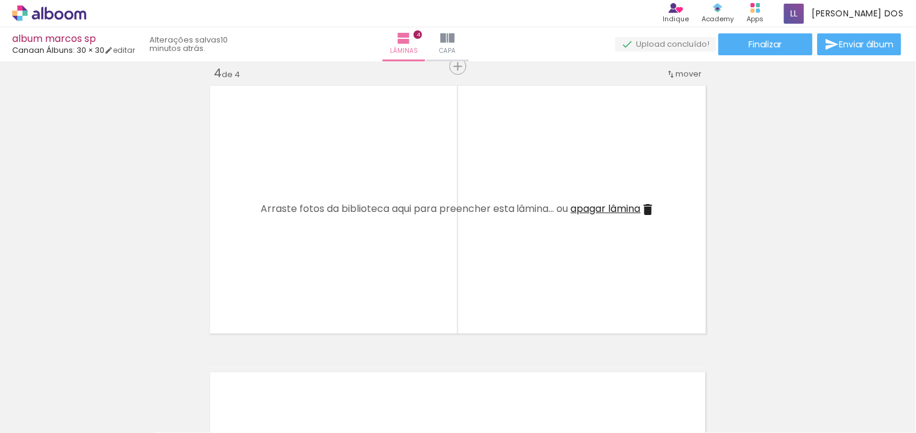
scroll to position [0, 369]
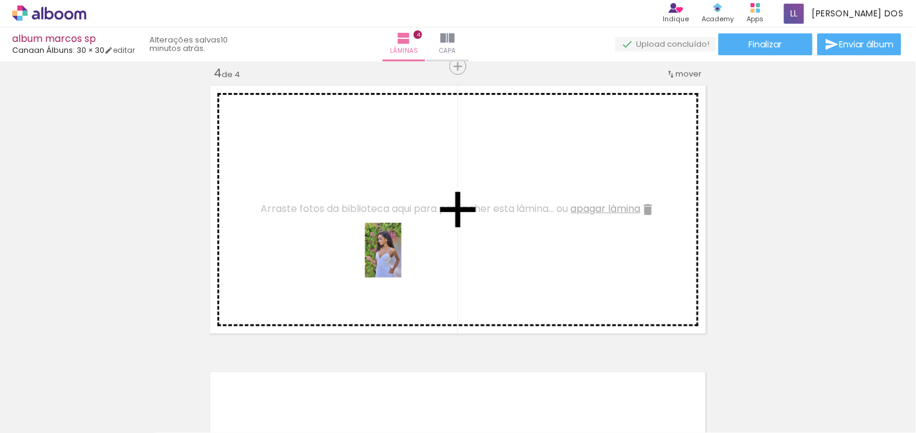
drag, startPoint x: 511, startPoint y: 409, endPoint x: 294, endPoint y: 176, distance: 318.9
click at [294, 176] on quentale-workspace at bounding box center [458, 216] width 916 height 433
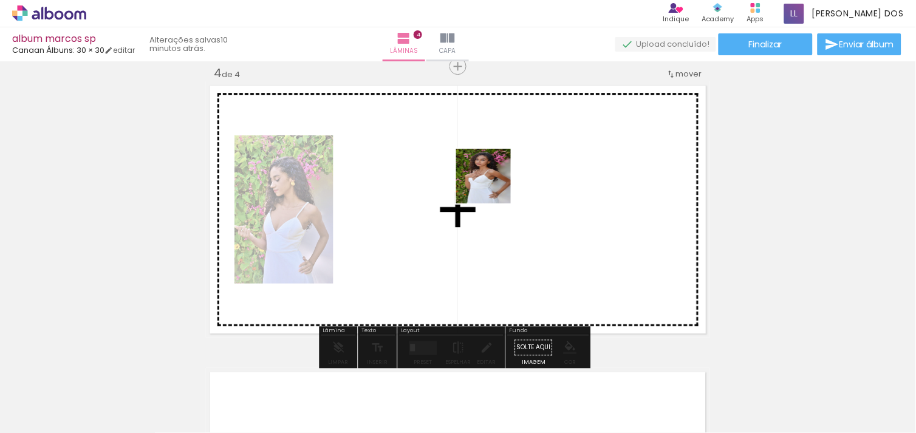
drag, startPoint x: 542, startPoint y: 270, endPoint x: 493, endPoint y: 185, distance: 98.2
click at [493, 185] on quentale-workspace at bounding box center [458, 216] width 916 height 433
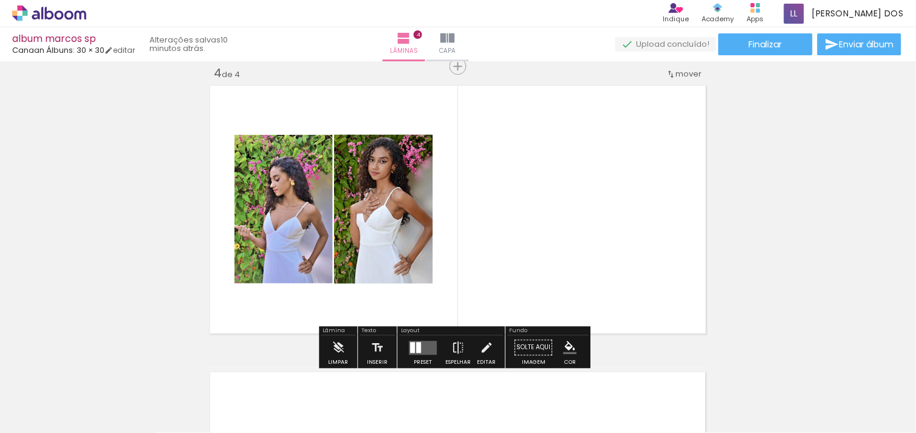
drag, startPoint x: 850, startPoint y: 386, endPoint x: 584, endPoint y: 203, distance: 323.6
drag, startPoint x: 584, startPoint y: 203, endPoint x: 764, endPoint y: 154, distance: 186.8
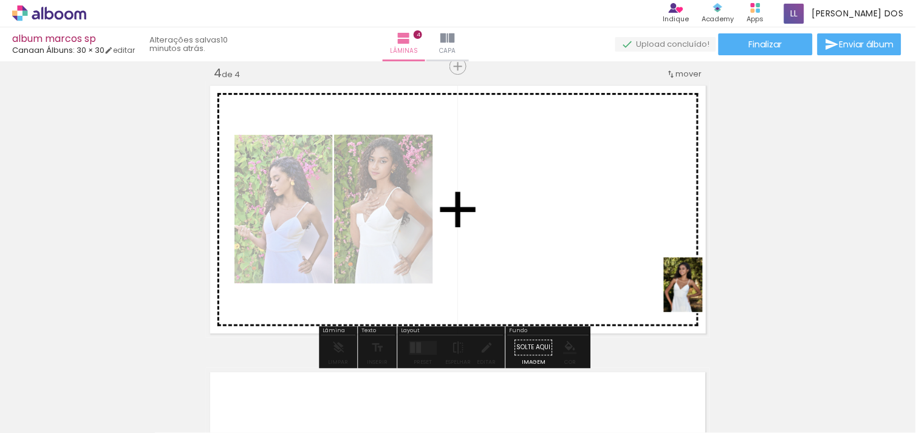
drag, startPoint x: 787, startPoint y: 349, endPoint x: 576, endPoint y: 207, distance: 254.2
click at [576, 207] on quentale-workspace at bounding box center [458, 216] width 916 height 433
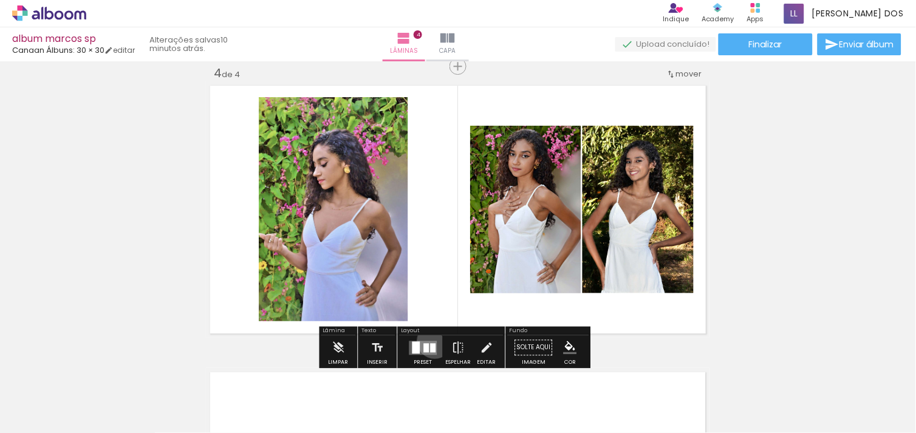
click at [432, 341] on quentale-layouter at bounding box center [423, 348] width 28 height 14
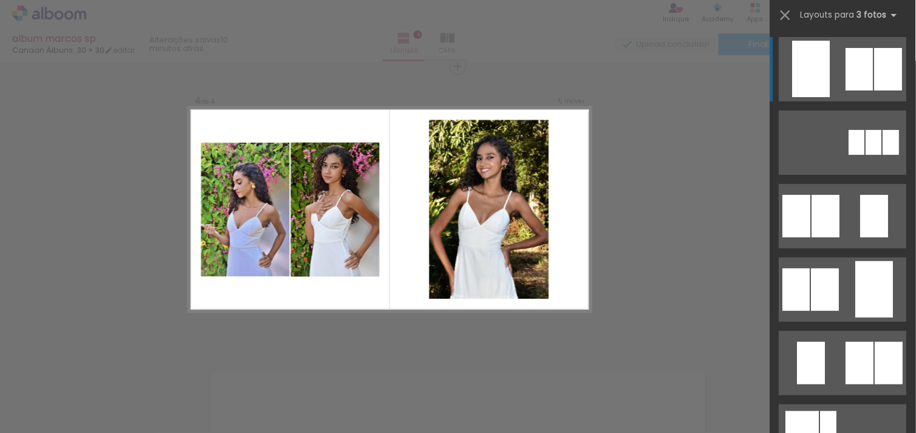
scroll to position [354, 0]
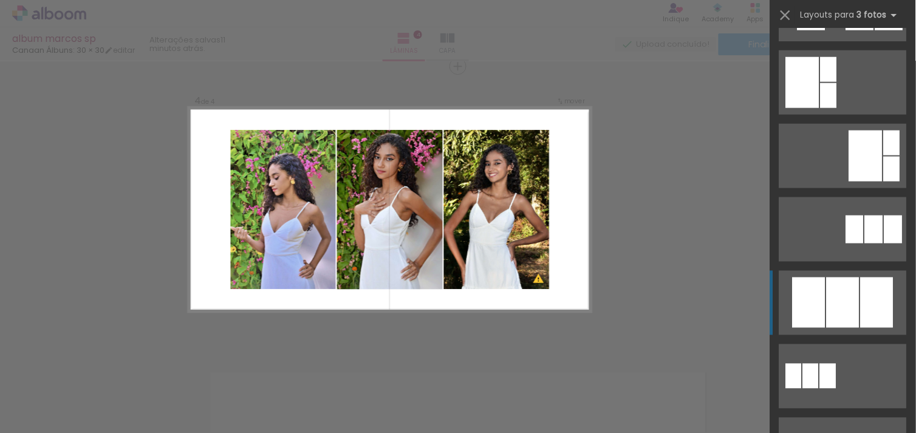
click at [847, 313] on div at bounding box center [843, 303] width 33 height 50
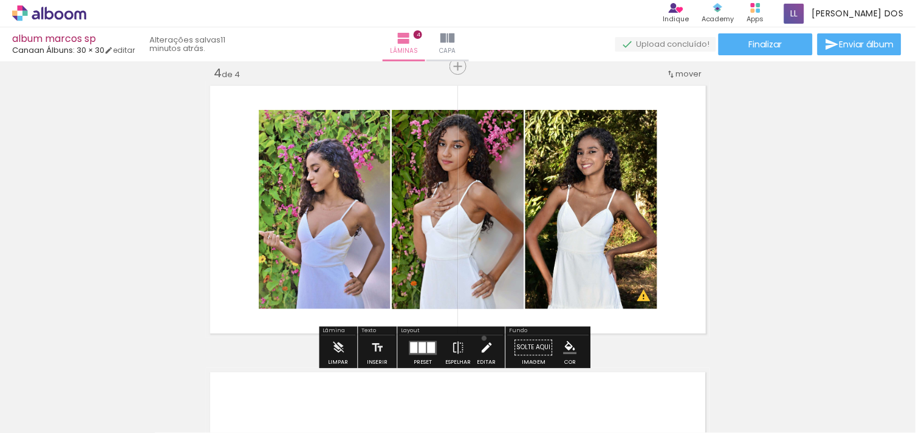
click at [481, 338] on iron-icon at bounding box center [486, 347] width 13 height 24
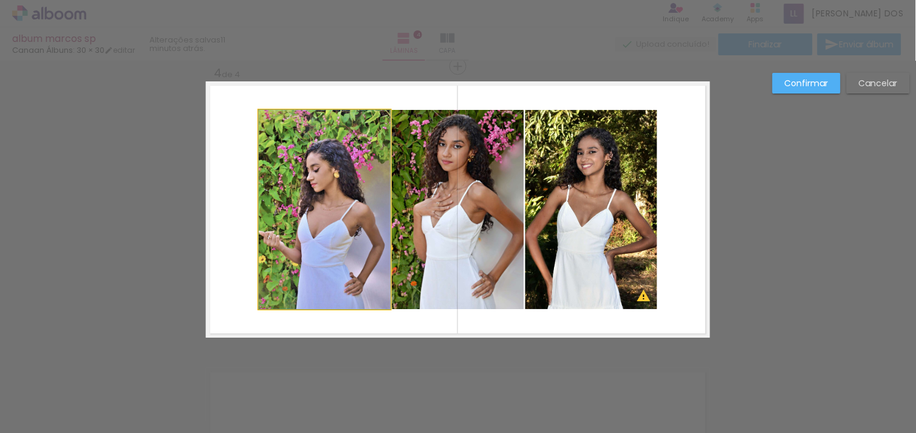
click at [264, 211] on quentale-photo at bounding box center [325, 209] width 132 height 199
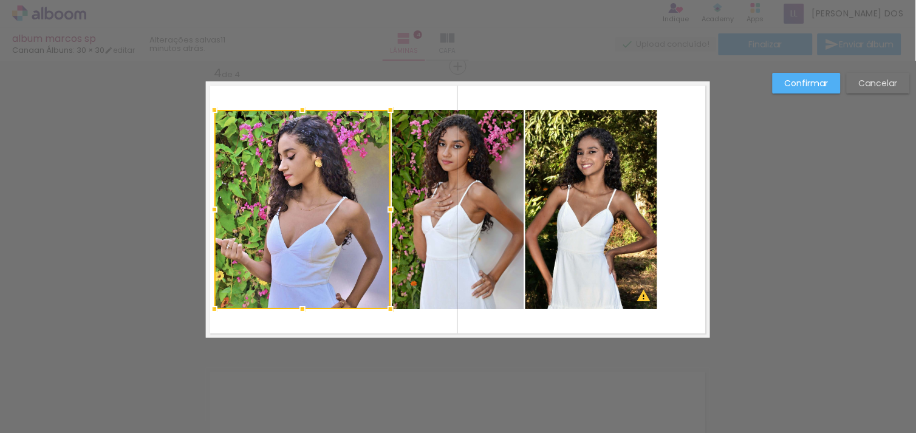
drag, startPoint x: 245, startPoint y: 207, endPoint x: 183, endPoint y: 222, distance: 63.9
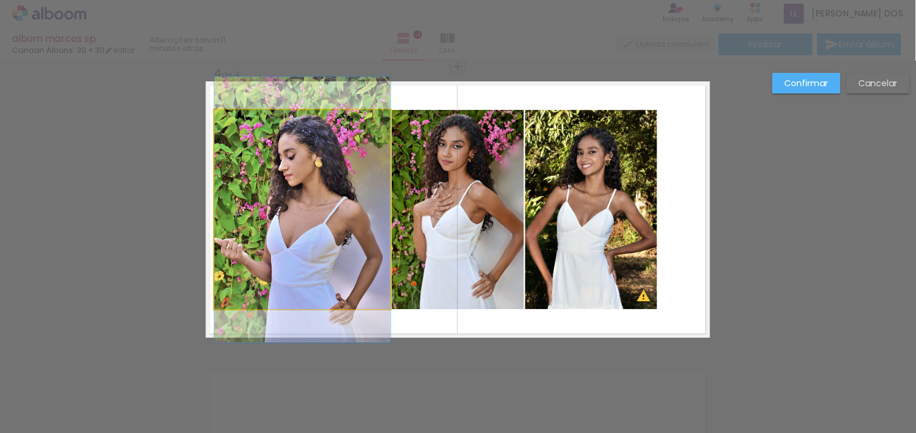
click at [310, 128] on quentale-photo at bounding box center [302, 209] width 176 height 199
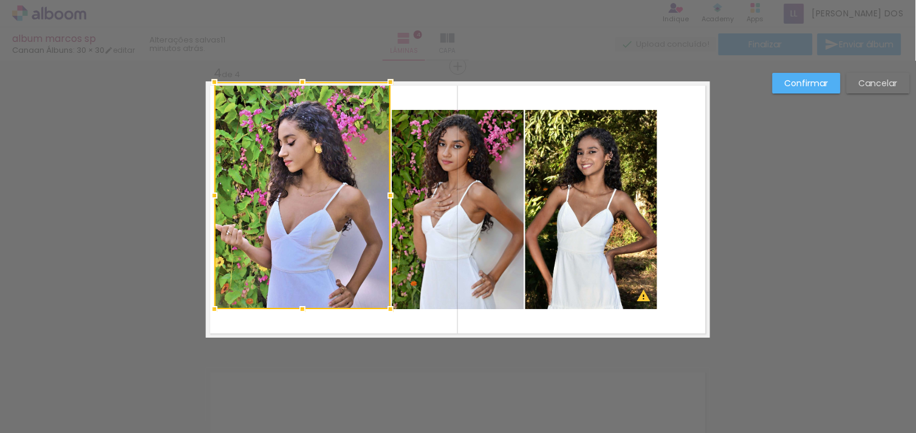
drag, startPoint x: 299, startPoint y: 109, endPoint x: 302, endPoint y: 79, distance: 30.5
click at [302, 79] on div at bounding box center [302, 82] width 24 height 24
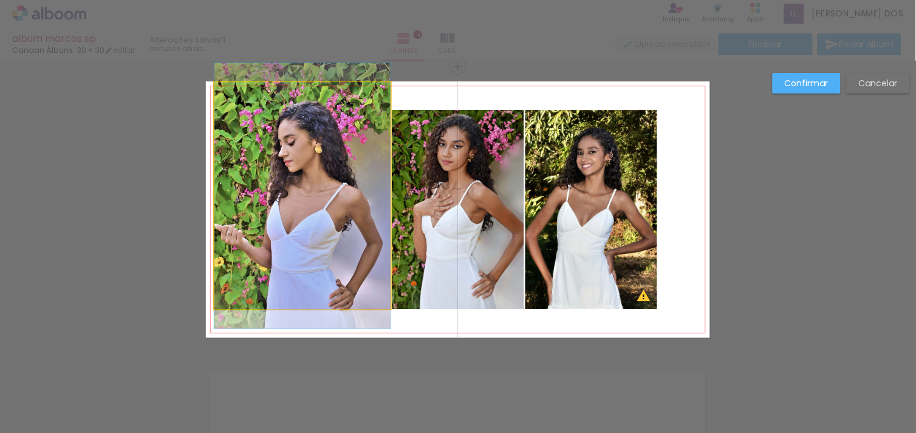
click at [278, 193] on quentale-photo at bounding box center [302, 195] width 176 height 227
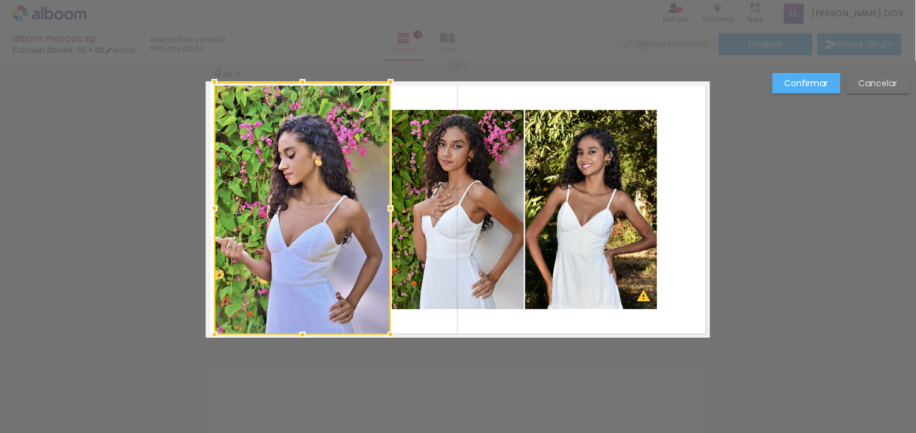
drag, startPoint x: 296, startPoint y: 310, endPoint x: 295, endPoint y: 341, distance: 31.6
click at [295, 341] on div at bounding box center [302, 335] width 24 height 24
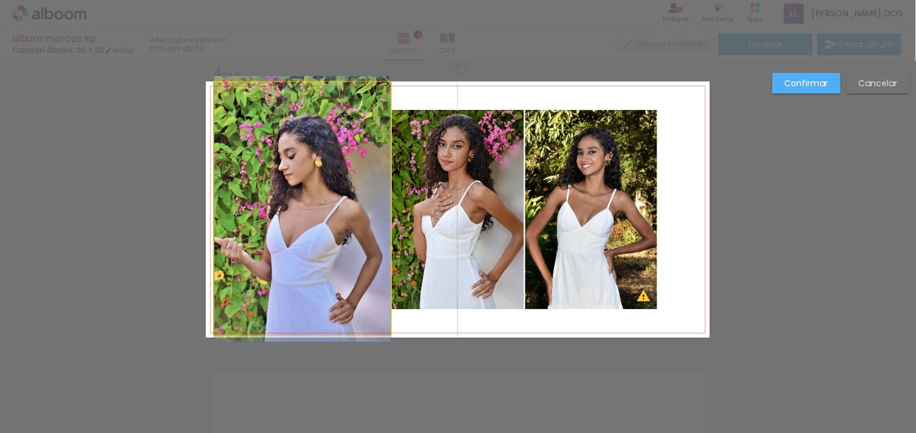
drag, startPoint x: 304, startPoint y: 261, endPoint x: 296, endPoint y: 262, distance: 8.5
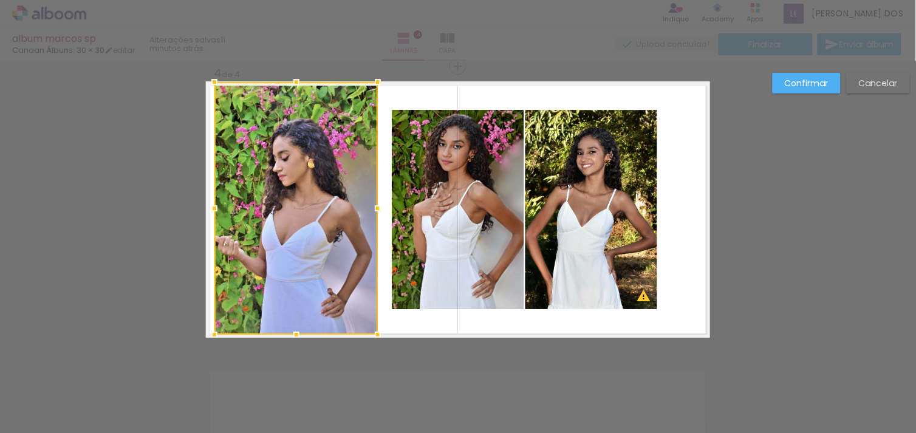
drag, startPoint x: 381, startPoint y: 213, endPoint x: 369, endPoint y: 219, distance: 13.9
click at [369, 219] on div at bounding box center [378, 208] width 24 height 24
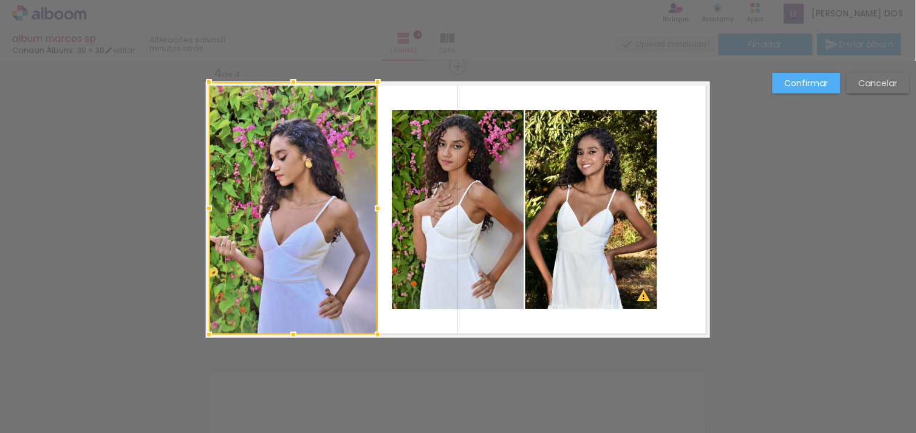
drag, startPoint x: 204, startPoint y: 210, endPoint x: 183, endPoint y: 215, distance: 21.4
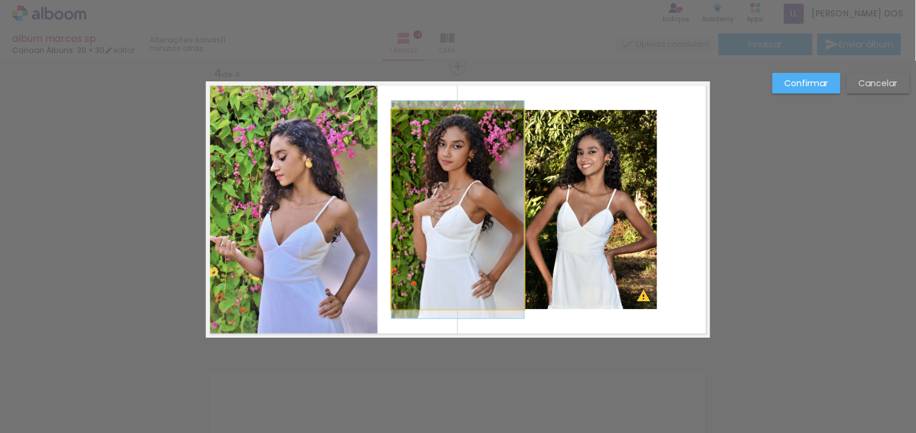
click at [513, 222] on quentale-photo at bounding box center [458, 209] width 132 height 199
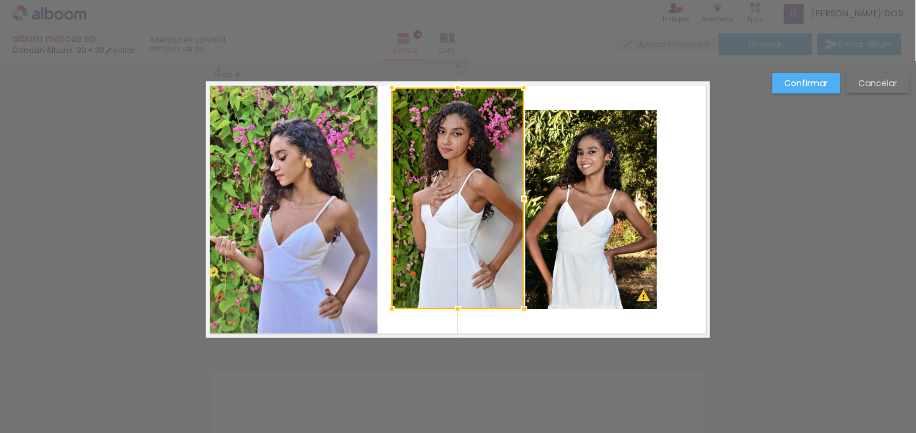
drag, startPoint x: 451, startPoint y: 104, endPoint x: 454, endPoint y: 74, distance: 29.9
click at [454, 75] on div at bounding box center [458, 87] width 24 height 24
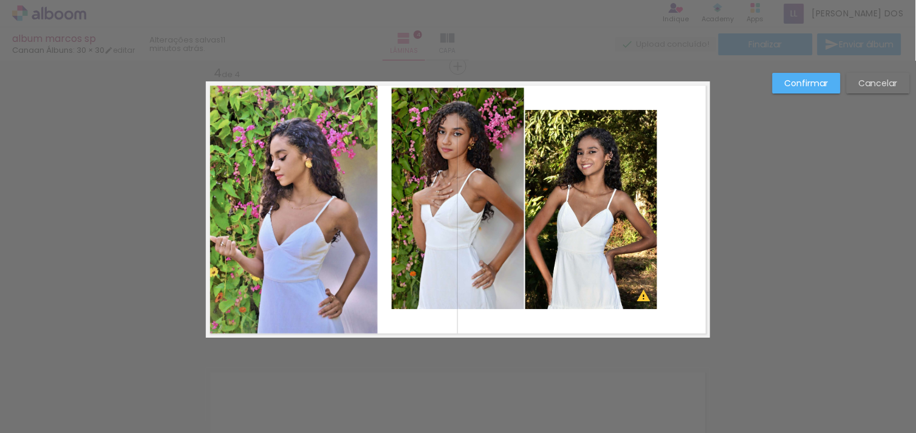
click at [441, 208] on quentale-photo at bounding box center [458, 198] width 132 height 222
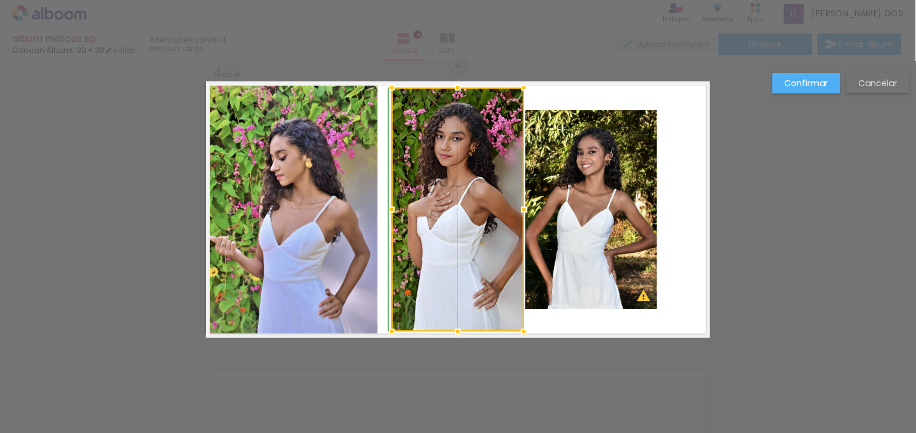
drag, startPoint x: 452, startPoint y: 308, endPoint x: 451, endPoint y: 345, distance: 37.1
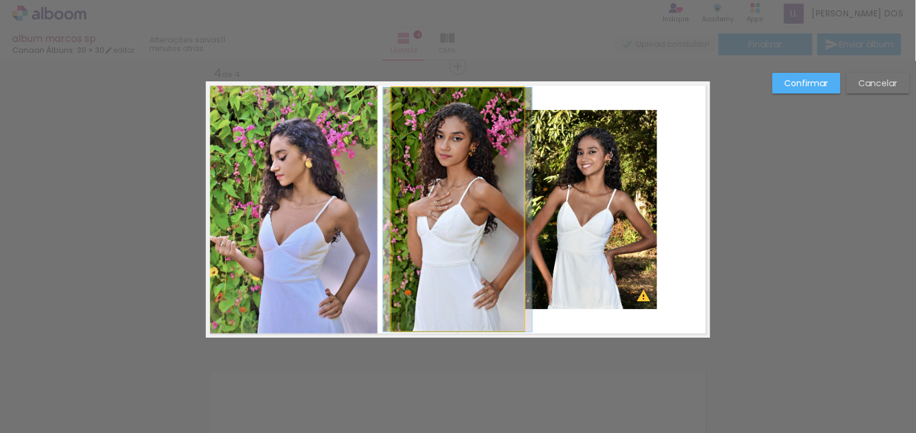
click at [392, 227] on quentale-photo at bounding box center [458, 209] width 132 height 244
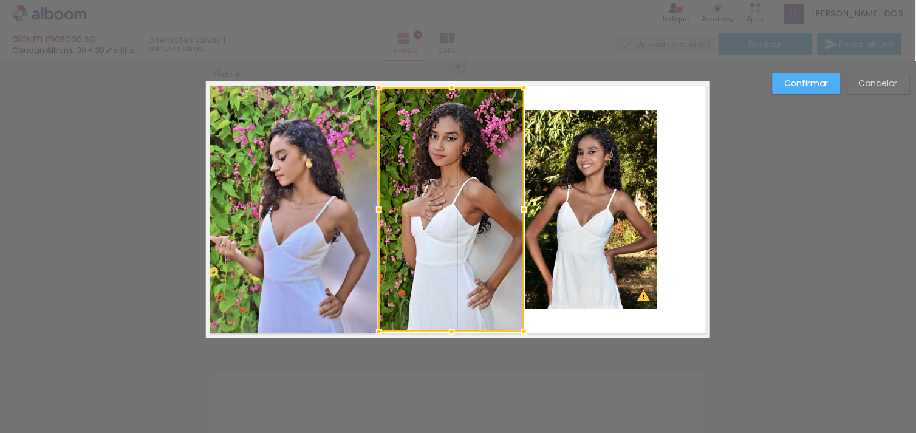
drag, startPoint x: 384, startPoint y: 209, endPoint x: 371, endPoint y: 215, distance: 14.1
click at [371, 215] on div at bounding box center [379, 209] width 24 height 24
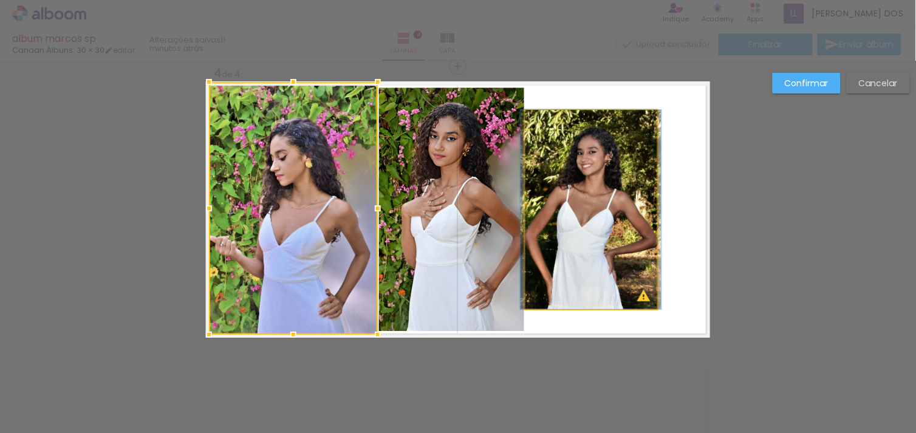
click at [538, 233] on quentale-photo at bounding box center [591, 209] width 132 height 199
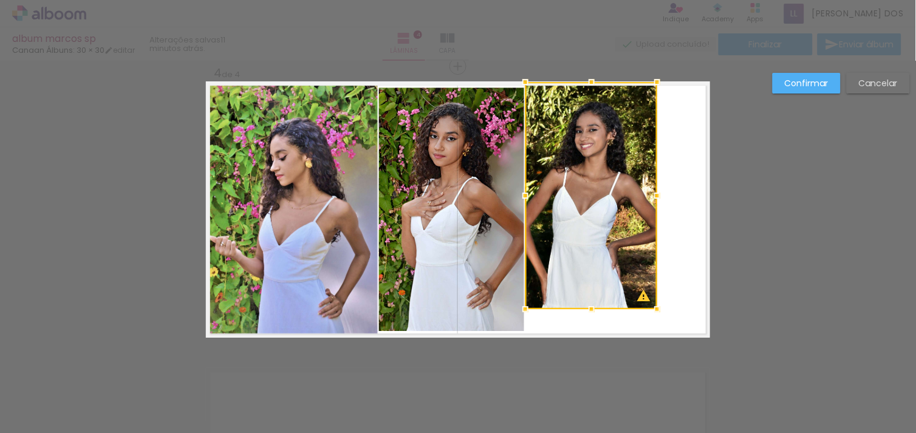
drag, startPoint x: 585, startPoint y: 109, endPoint x: 586, endPoint y: 81, distance: 28.6
click at [586, 81] on div at bounding box center [591, 82] width 24 height 24
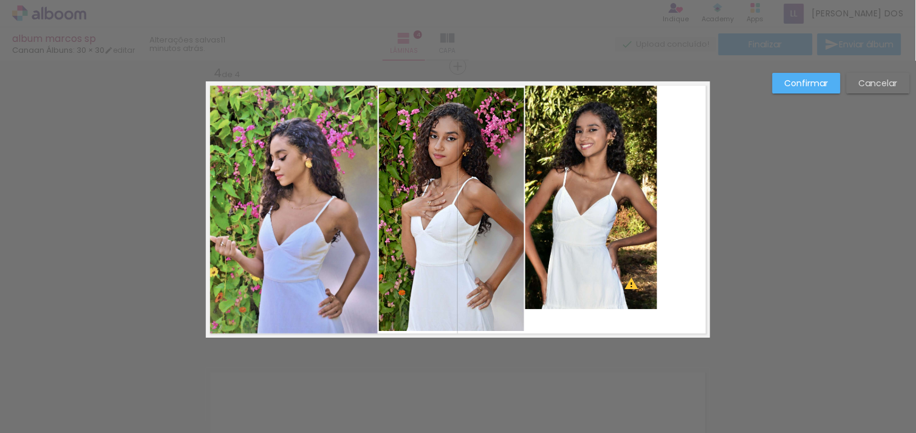
drag, startPoint x: 603, startPoint y: 319, endPoint x: 599, endPoint y: 284, distance: 34.9
click at [599, 284] on quentale-layouter at bounding box center [458, 209] width 504 height 256
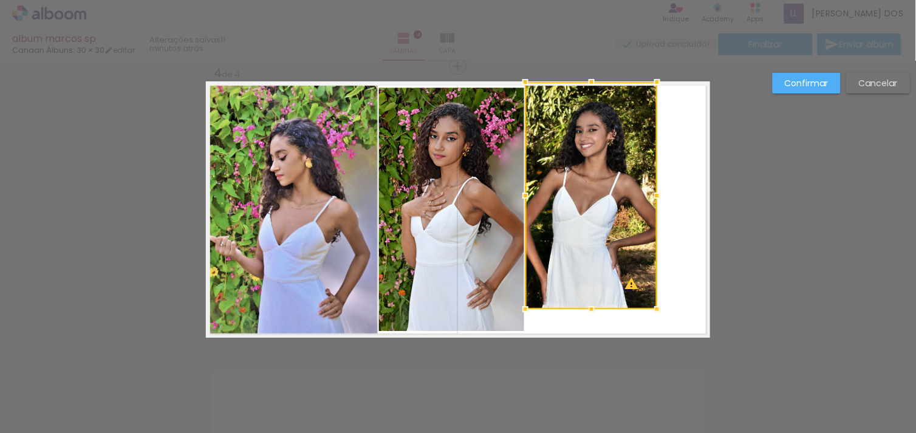
click at [599, 284] on div at bounding box center [591, 195] width 132 height 227
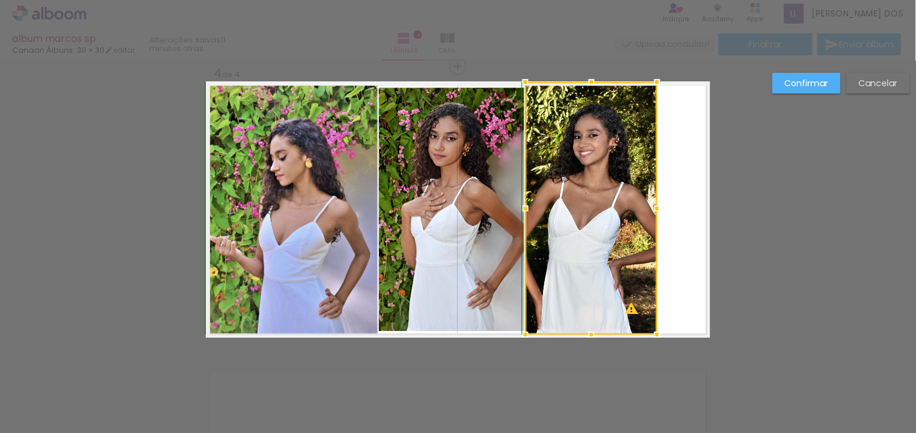
drag, startPoint x: 584, startPoint y: 310, endPoint x: 587, endPoint y: 339, distance: 28.6
click at [587, 339] on div at bounding box center [591, 335] width 24 height 24
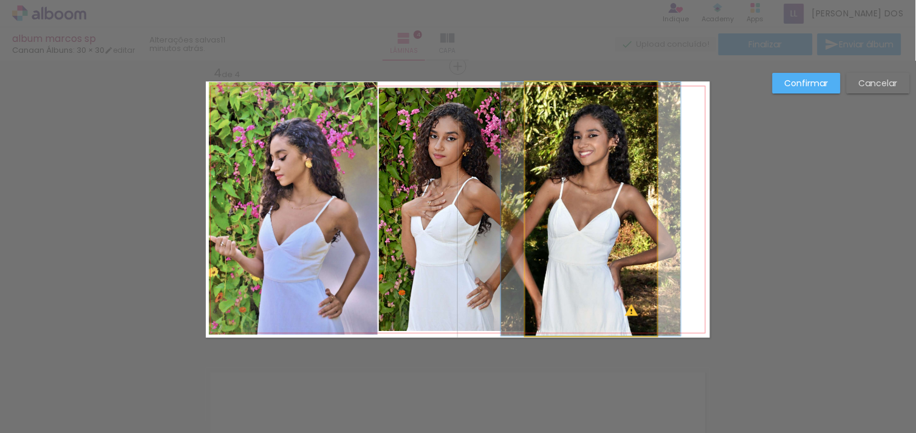
click at [627, 263] on quentale-photo at bounding box center [591, 209] width 132 height 254
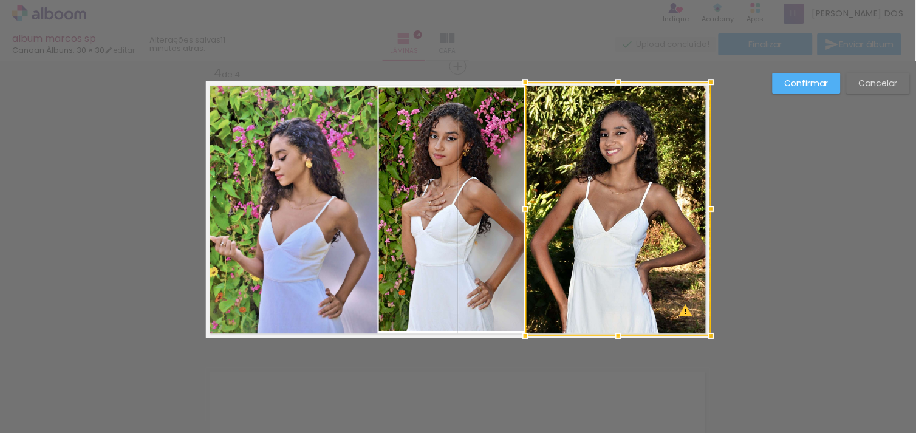
drag, startPoint x: 651, startPoint y: 210, endPoint x: 714, endPoint y: 202, distance: 63.0
click at [714, 202] on div at bounding box center [711, 209] width 24 height 24
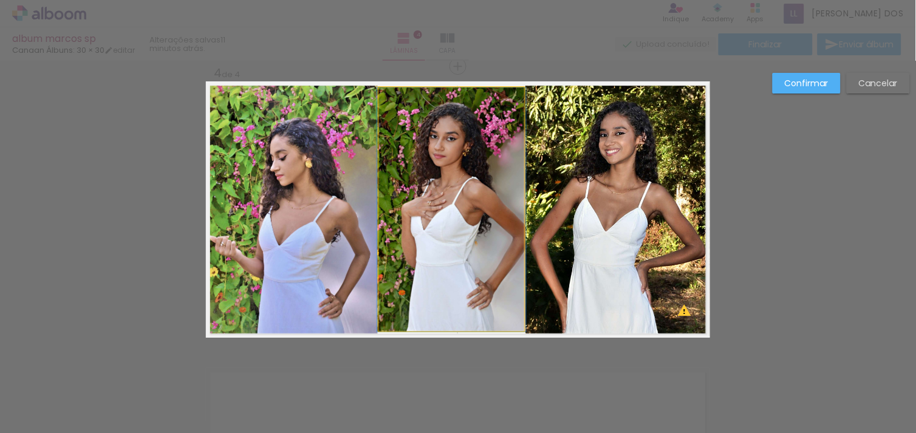
click at [447, 134] on quentale-photo at bounding box center [451, 209] width 145 height 244
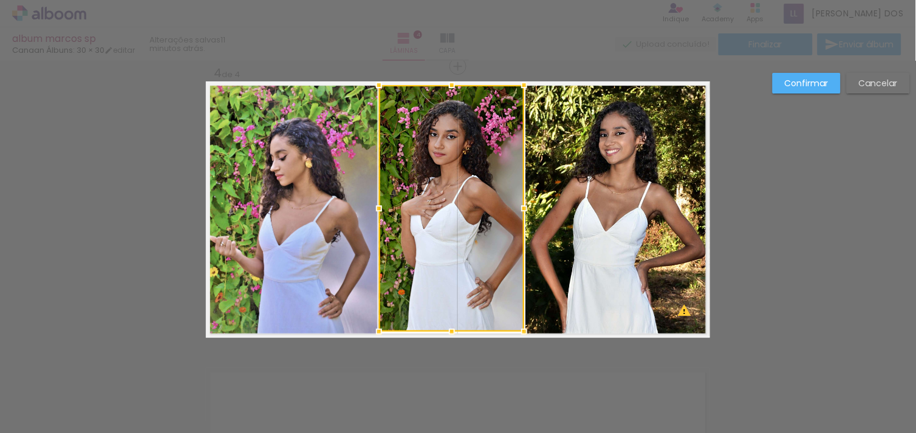
drag, startPoint x: 445, startPoint y: 83, endPoint x: 446, endPoint y: 71, distance: 12.2
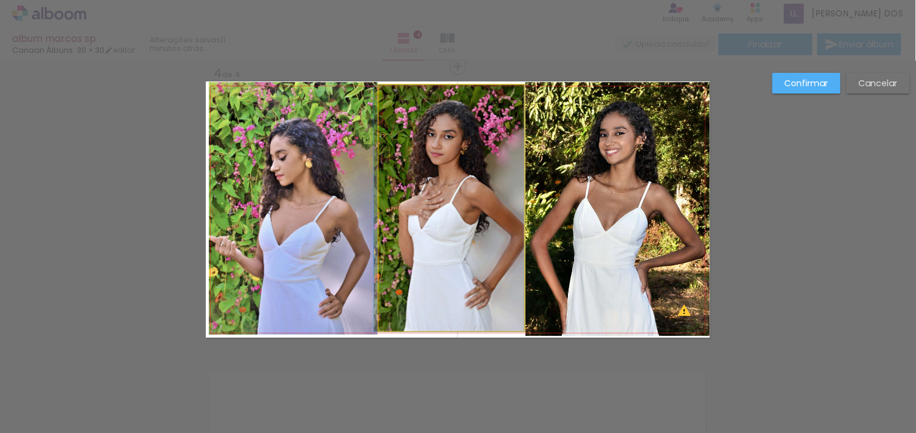
drag, startPoint x: 473, startPoint y: 214, endPoint x: 456, endPoint y: 216, distance: 17.1
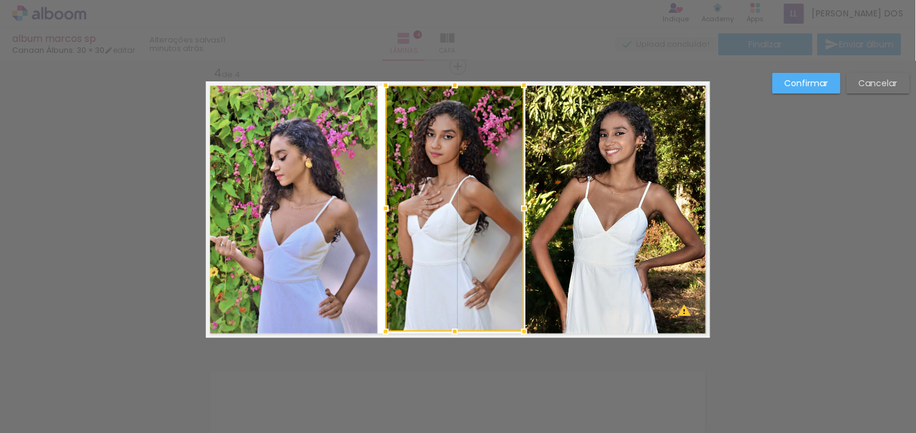
drag, startPoint x: 373, startPoint y: 208, endPoint x: 380, endPoint y: 208, distance: 7.3
click at [380, 208] on div at bounding box center [386, 208] width 24 height 24
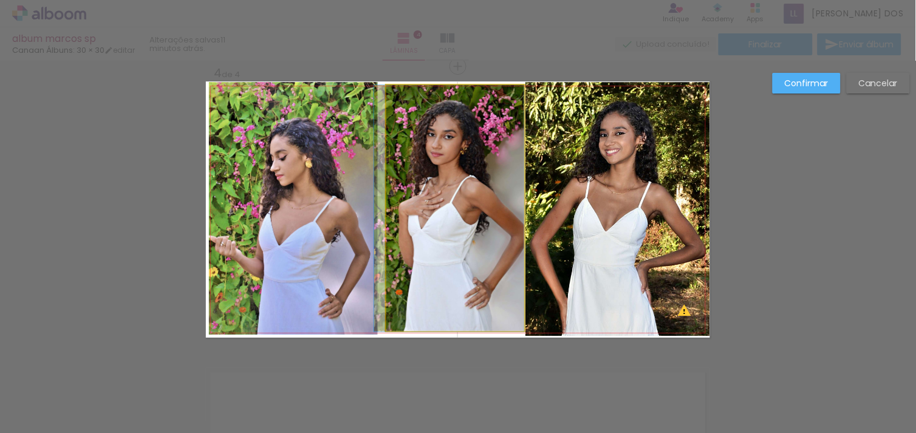
click at [408, 213] on quentale-photo at bounding box center [455, 208] width 138 height 247
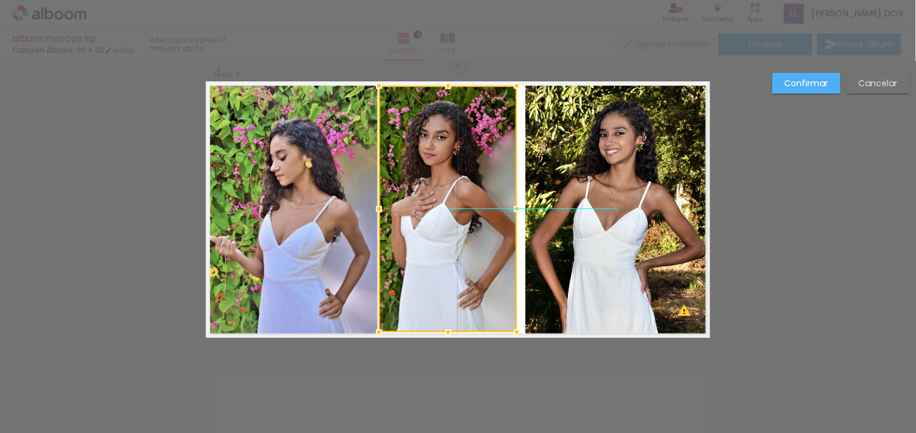
drag, startPoint x: 479, startPoint y: 226, endPoint x: 471, endPoint y: 226, distance: 7.9
click at [471, 226] on div at bounding box center [448, 209] width 138 height 247
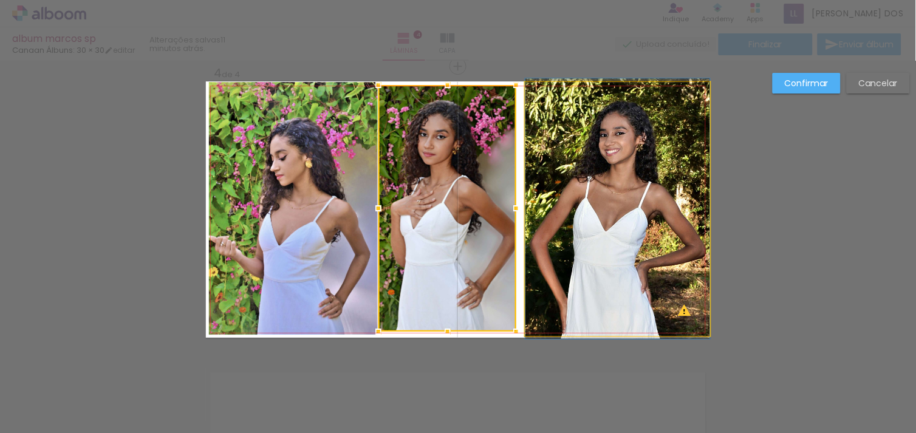
click at [525, 211] on quentale-photo at bounding box center [617, 209] width 185 height 254
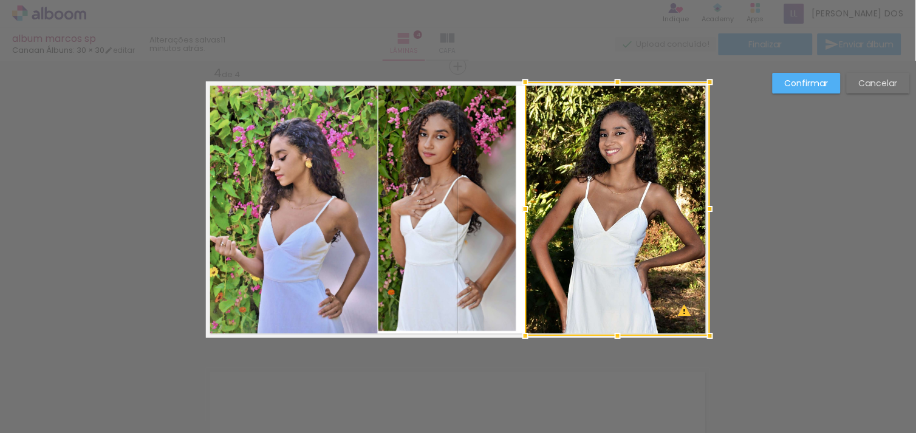
click at [513, 208] on div at bounding box center [525, 209] width 24 height 24
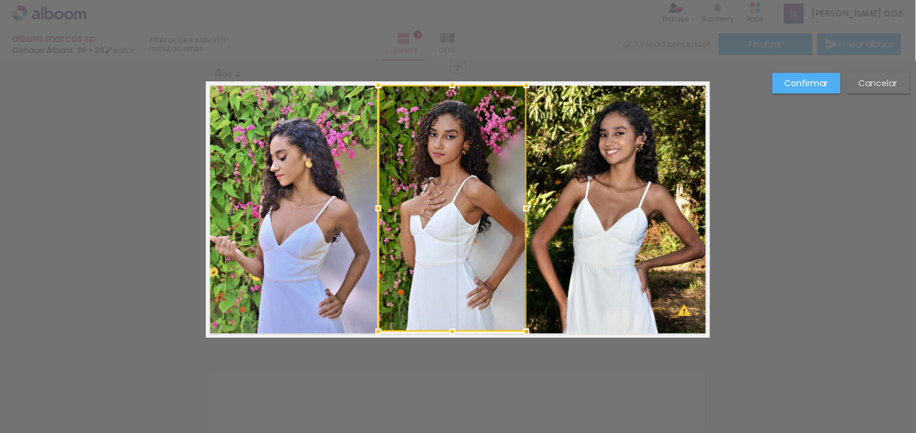
drag, startPoint x: 511, startPoint y: 207, endPoint x: 521, endPoint y: 210, distance: 10.0
click at [521, 210] on div at bounding box center [526, 208] width 24 height 24
click at [785, 92] on paper-button "Confirmar" at bounding box center [807, 83] width 68 height 21
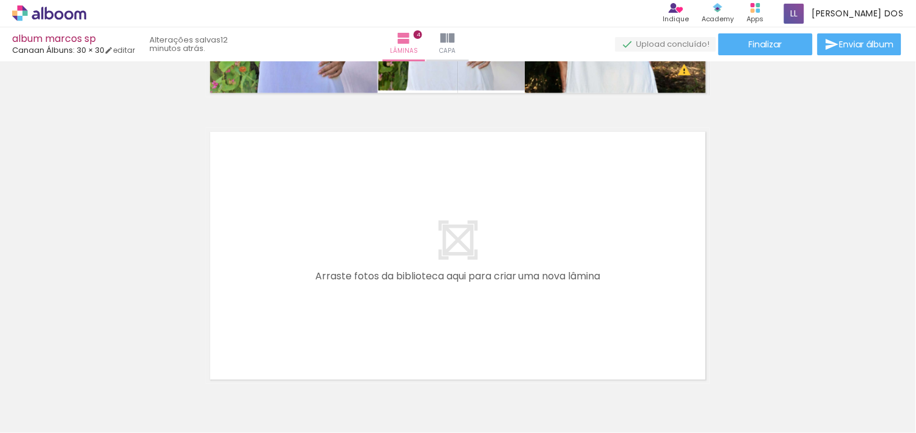
scroll to position [1122, 0]
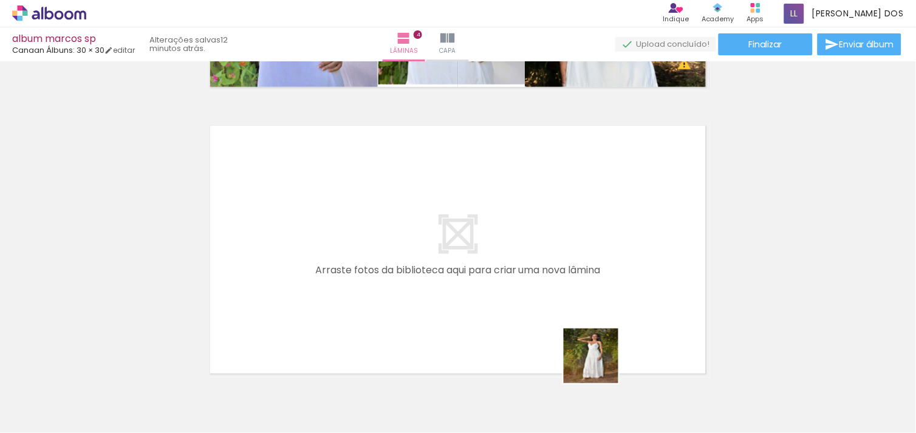
drag, startPoint x: 637, startPoint y: 398, endPoint x: 398, endPoint y: 284, distance: 264.9
click at [398, 284] on quentale-workspace at bounding box center [458, 216] width 916 height 433
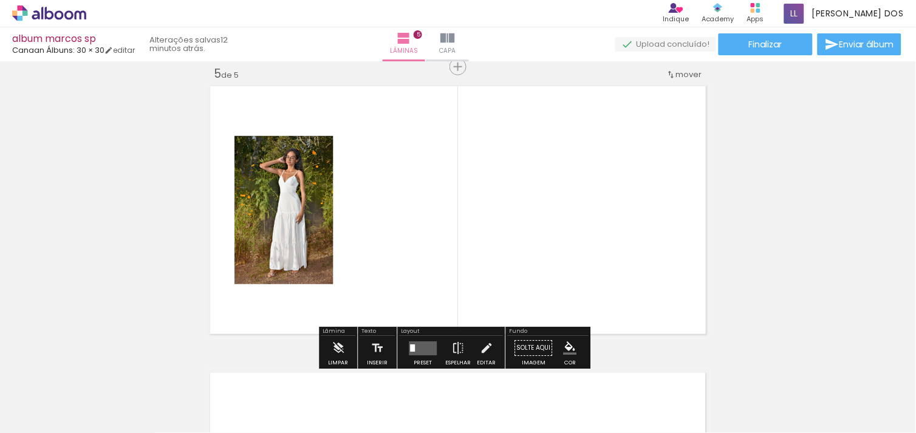
scroll to position [1162, 0]
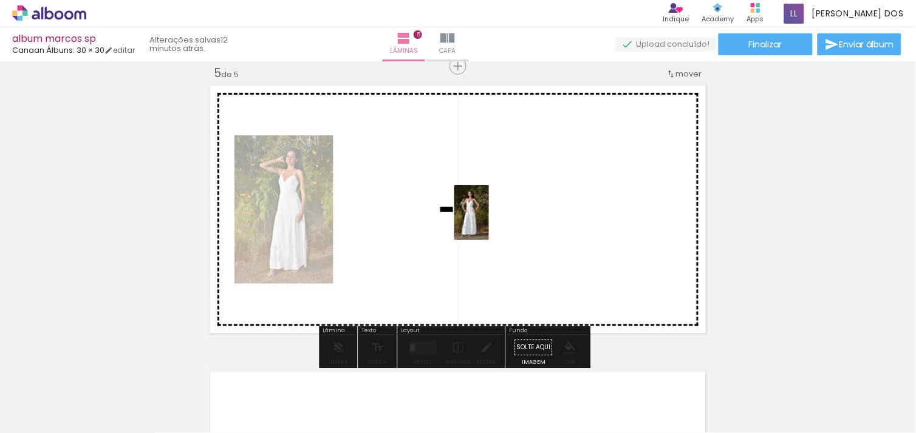
drag, startPoint x: 711, startPoint y: 387, endPoint x: 491, endPoint y: 222, distance: 275.5
click at [491, 222] on quentale-workspace at bounding box center [458, 216] width 916 height 433
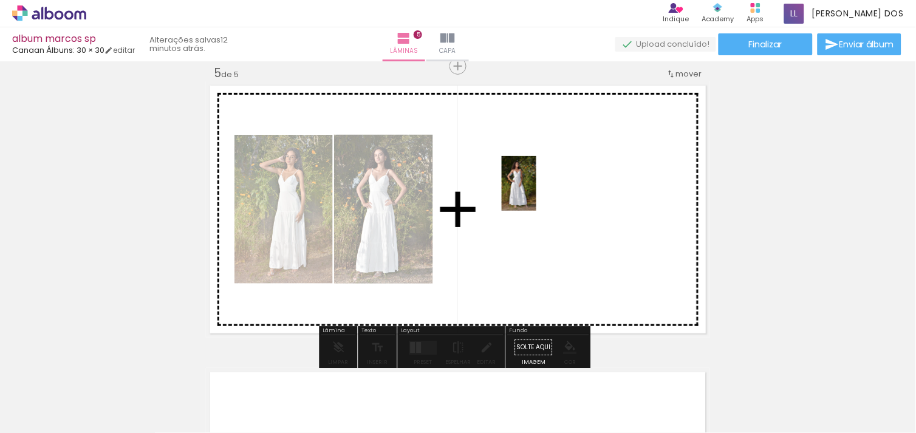
drag, startPoint x: 774, startPoint y: 392, endPoint x: 538, endPoint y: 193, distance: 309.0
click at [538, 193] on quentale-workspace at bounding box center [458, 216] width 916 height 433
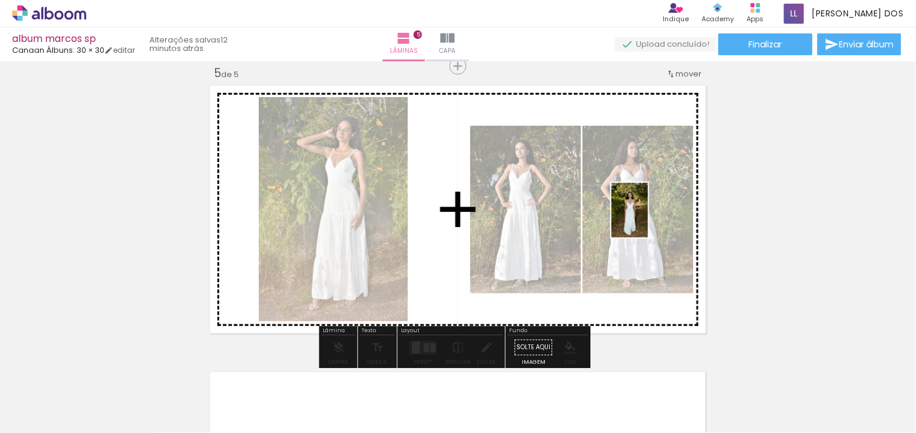
drag, startPoint x: 901, startPoint y: 401, endPoint x: 643, endPoint y: 217, distance: 317.0
click at [643, 217] on quentale-workspace at bounding box center [458, 216] width 916 height 433
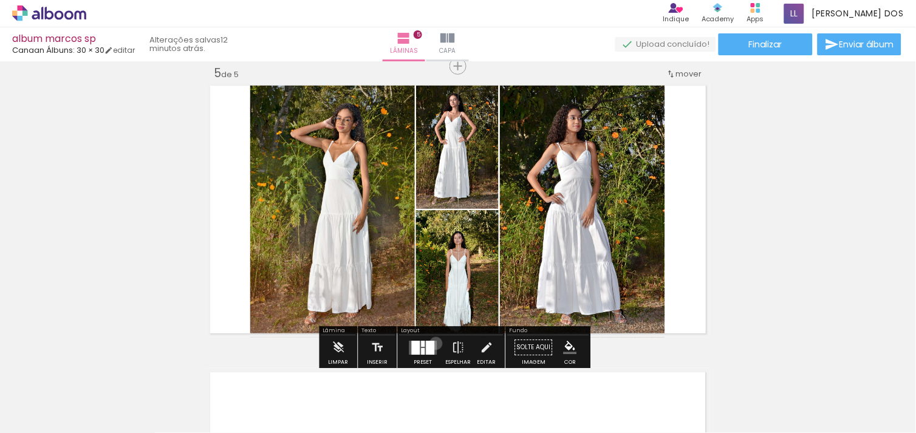
click at [433, 343] on quentale-layouter at bounding box center [423, 348] width 28 height 14
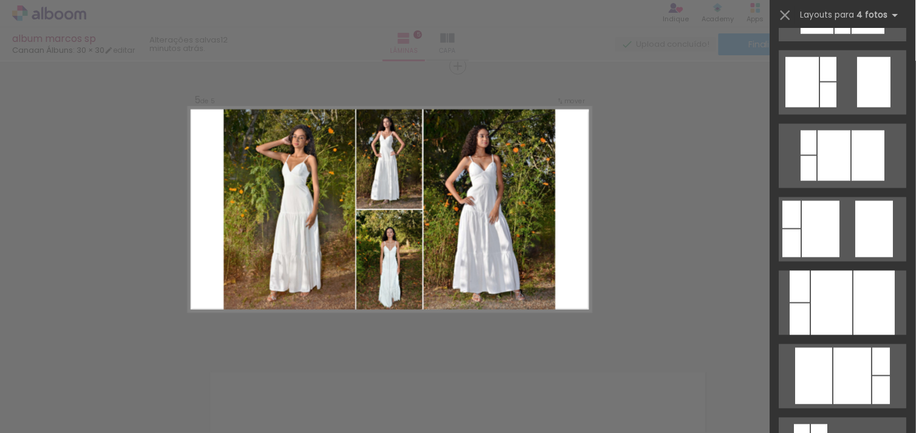
scroll to position [708, 0]
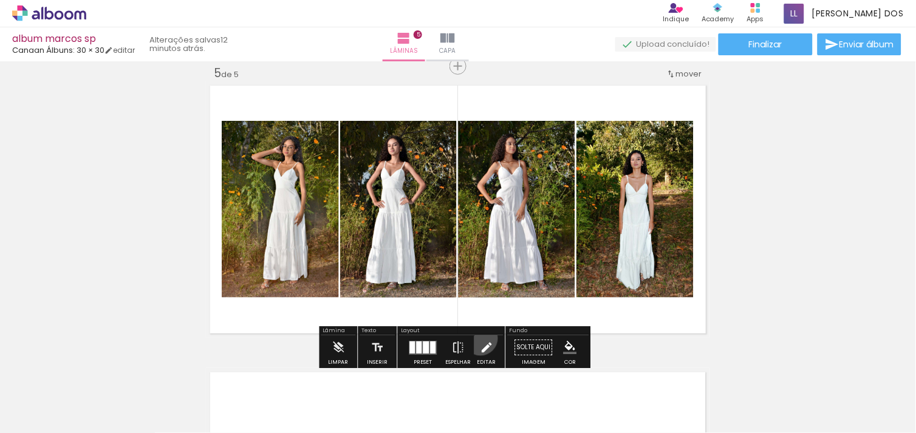
click at [480, 338] on iron-icon at bounding box center [486, 347] width 13 height 24
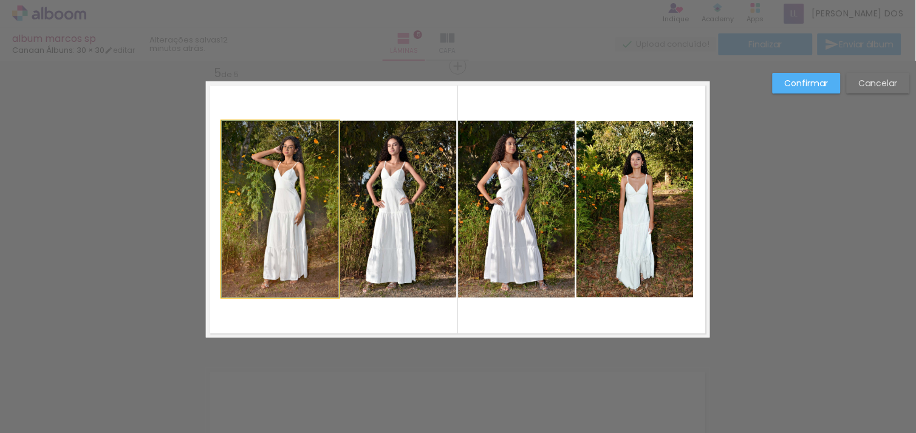
click at [307, 162] on quentale-photo at bounding box center [280, 209] width 117 height 177
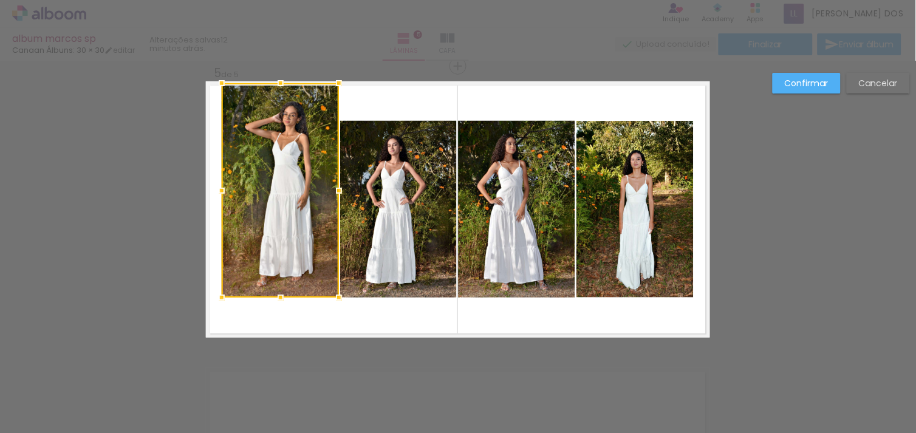
drag, startPoint x: 271, startPoint y: 118, endPoint x: 289, endPoint y: 71, distance: 50.8
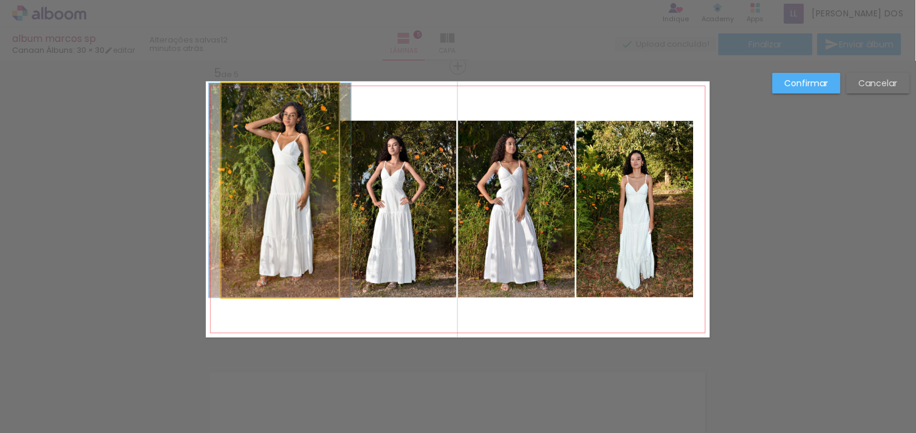
click at [263, 191] on quentale-photo at bounding box center [280, 190] width 117 height 214
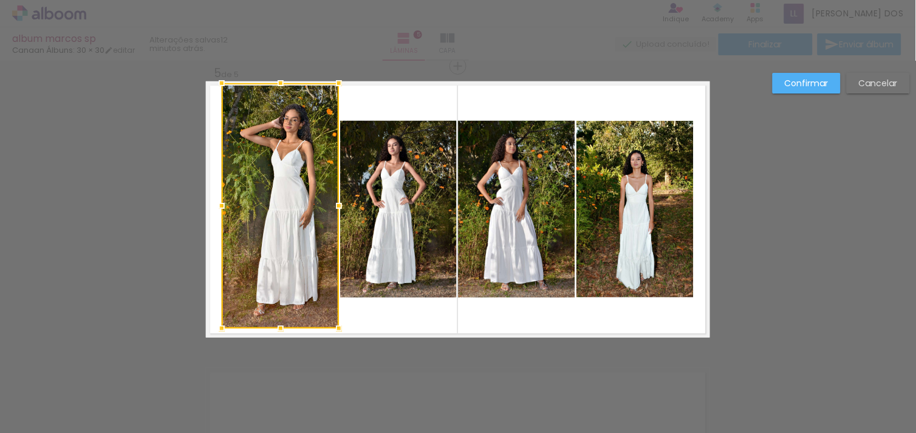
drag, startPoint x: 275, startPoint y: 296, endPoint x: 263, endPoint y: 352, distance: 57.2
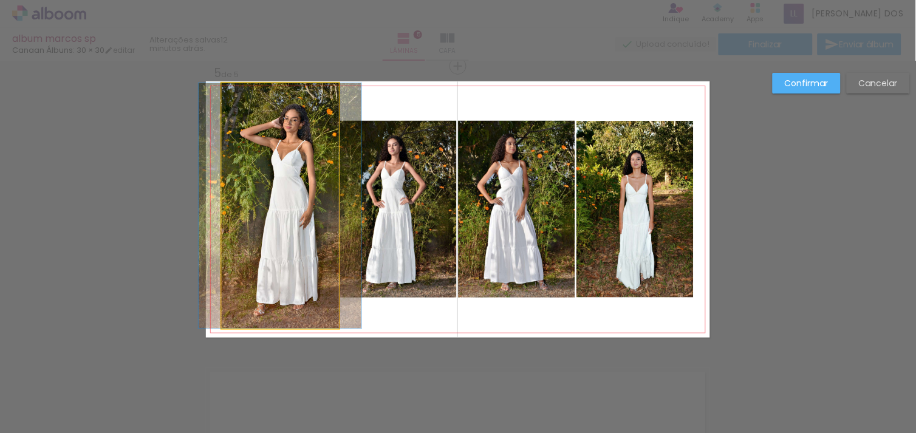
click at [228, 202] on quentale-photo at bounding box center [280, 205] width 117 height 245
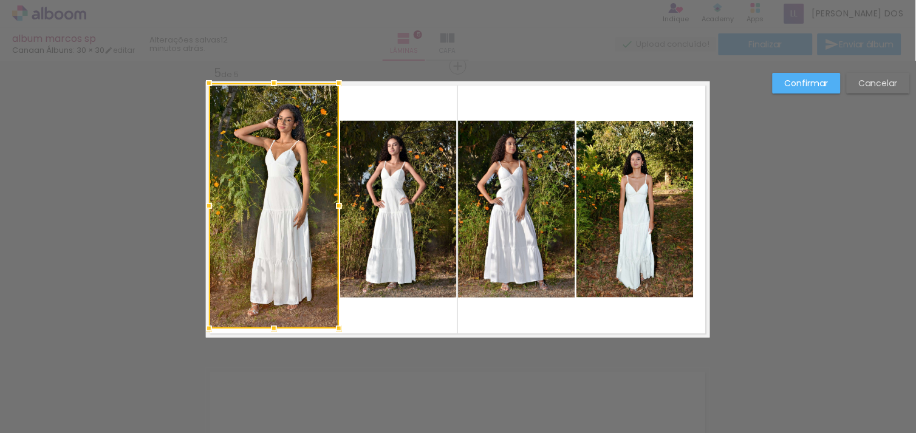
drag, startPoint x: 214, startPoint y: 207, endPoint x: 201, endPoint y: 211, distance: 13.4
click at [201, 211] on div at bounding box center [209, 206] width 24 height 24
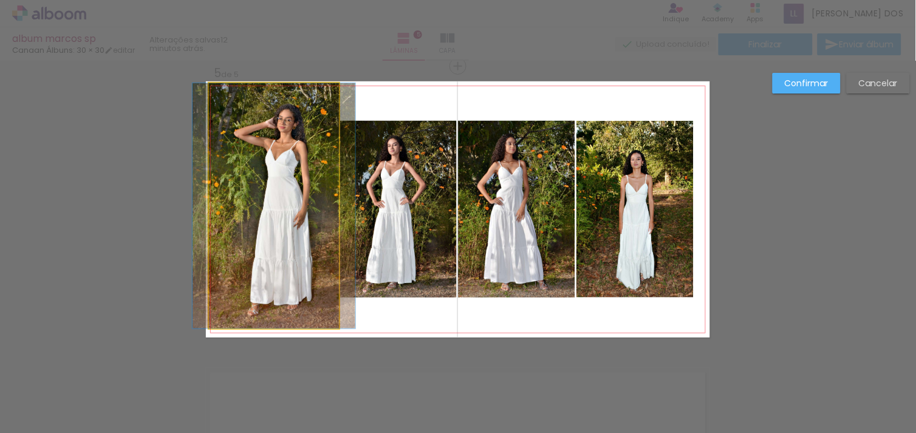
drag, startPoint x: 253, startPoint y: 205, endPoint x: 253, endPoint y: 219, distance: 14.0
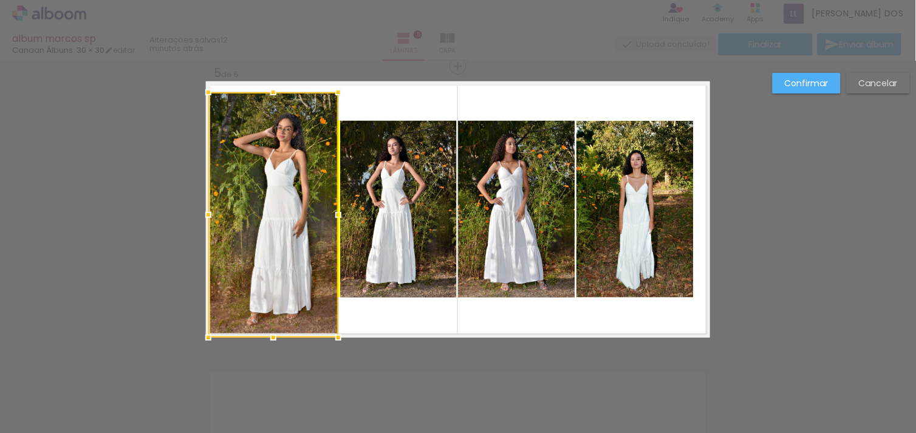
drag, startPoint x: 253, startPoint y: 219, endPoint x: 253, endPoint y: 231, distance: 12.8
click at [253, 231] on div at bounding box center [273, 214] width 130 height 245
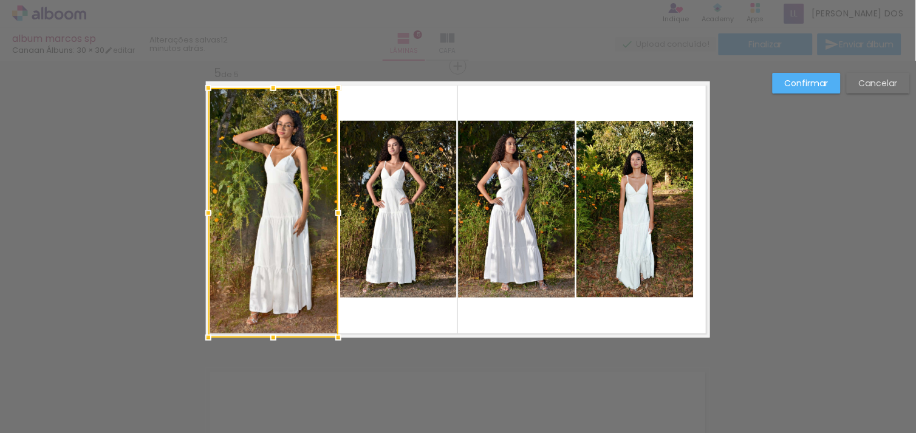
drag, startPoint x: 268, startPoint y: 89, endPoint x: 276, endPoint y: 58, distance: 31.4
click at [276, 0] on div "album marcos sp Canaan Álbuns: 30 × 30 editar 12 minutos atrás. Lâminas 5 Capa …" at bounding box center [458, 0] width 916 height 0
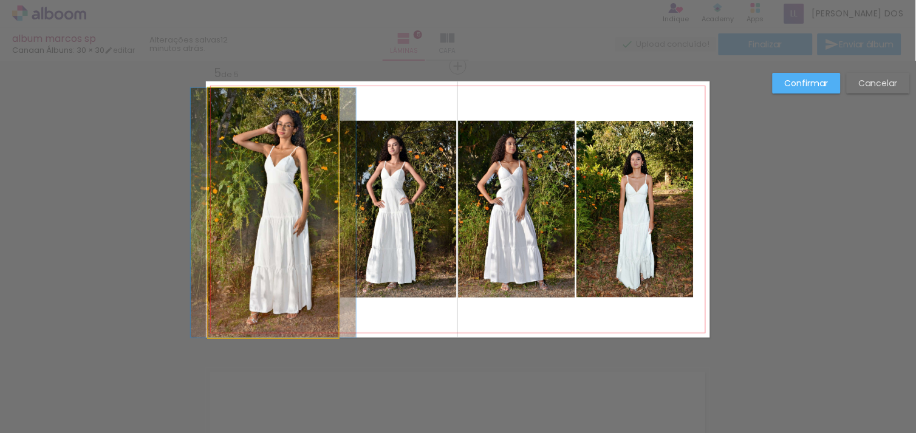
click at [270, 104] on quentale-photo at bounding box center [273, 213] width 130 height 250
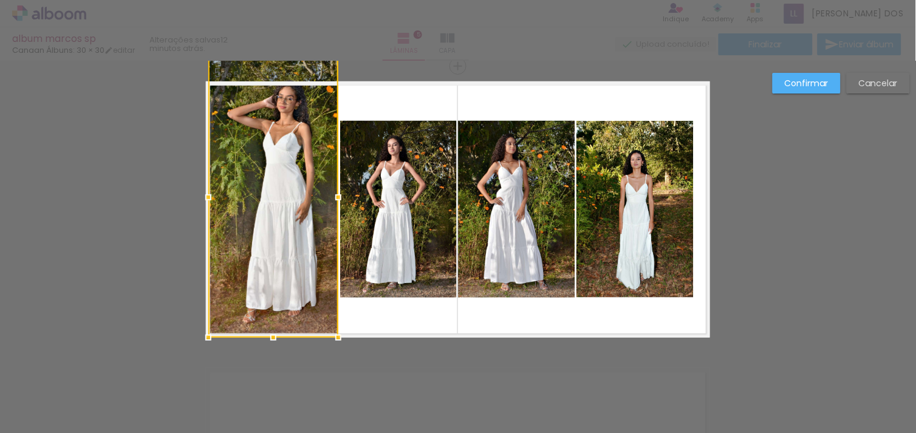
drag, startPoint x: 268, startPoint y: 90, endPoint x: 270, endPoint y: 77, distance: 12.8
click at [270, 77] on div at bounding box center [273, 196] width 130 height 281
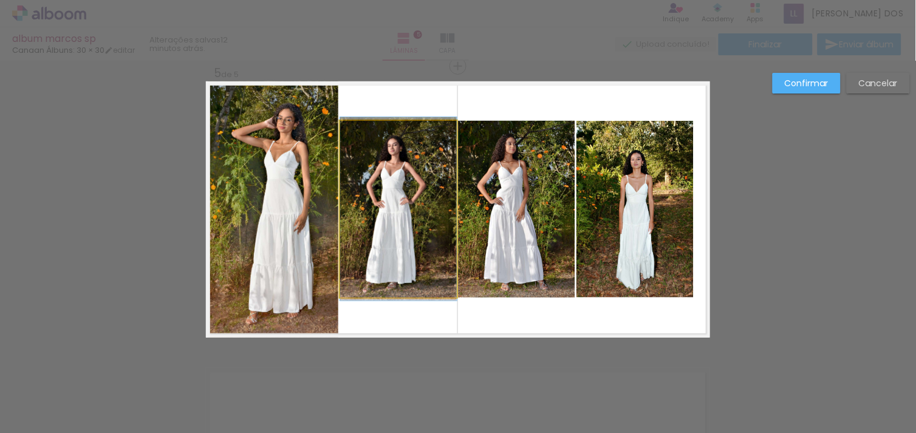
click at [429, 235] on quentale-photo at bounding box center [398, 209] width 117 height 177
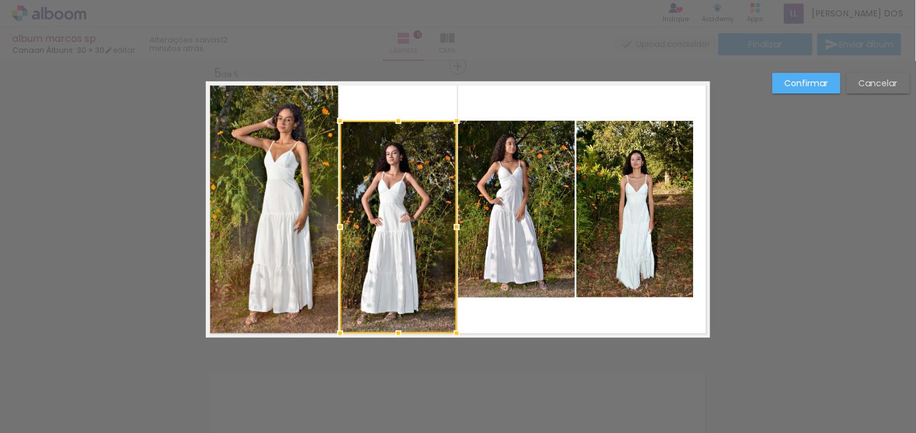
drag, startPoint x: 391, startPoint y: 298, endPoint x: 391, endPoint y: 351, distance: 52.8
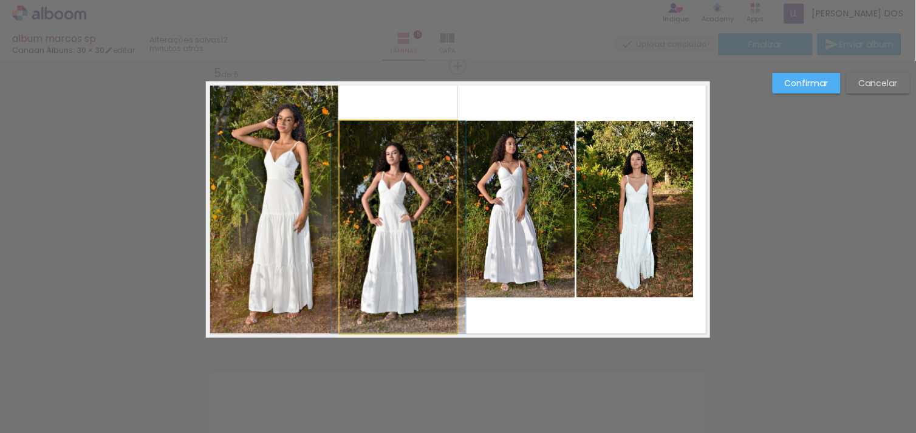
click at [390, 135] on quentale-photo at bounding box center [398, 227] width 117 height 213
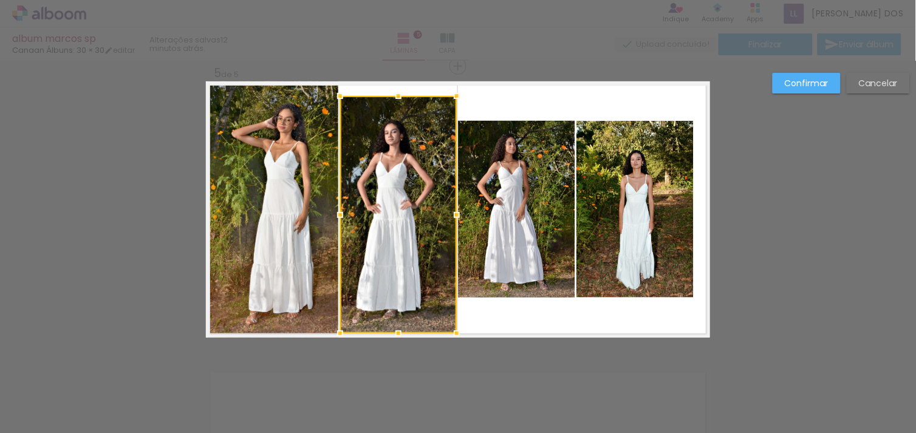
drag, startPoint x: 392, startPoint y: 120, endPoint x: 396, endPoint y: 60, distance: 60.3
click at [396, 0] on div "album marcos sp Canaan Álbuns: 30 × 30 editar 12 minutos atrás. Lâminas 5 Capa …" at bounding box center [458, 0] width 916 height 0
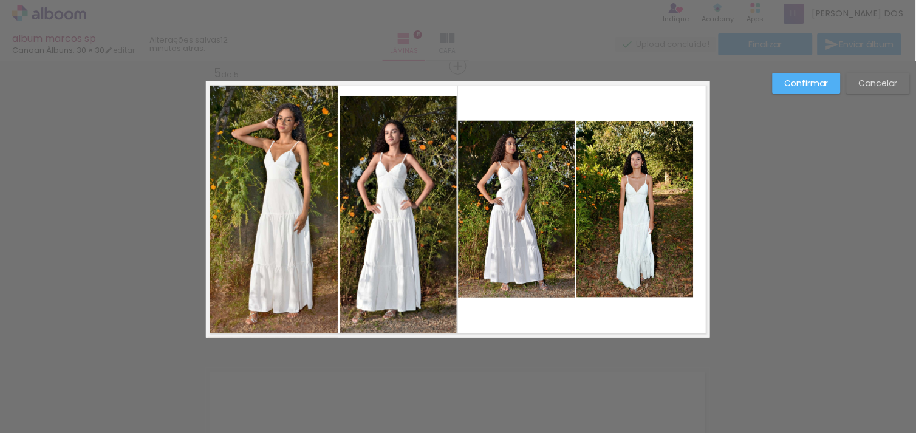
click at [392, 92] on quentale-layouter at bounding box center [458, 209] width 504 height 256
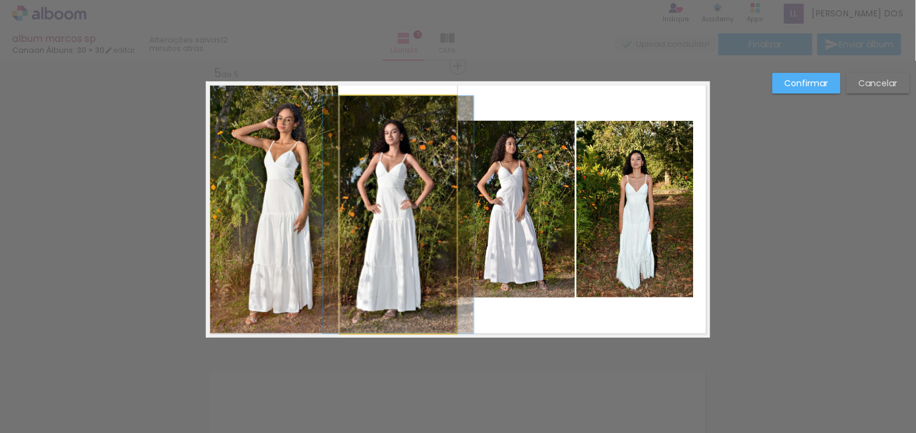
click at [394, 132] on quentale-photo at bounding box center [398, 214] width 117 height 237
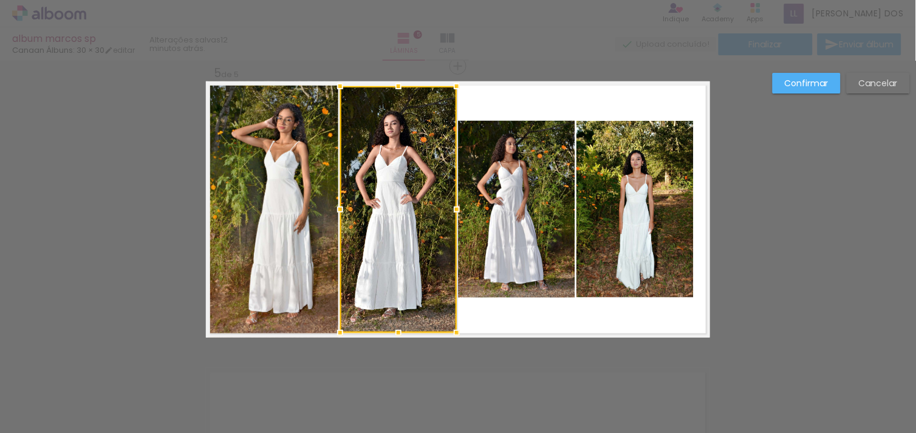
drag, startPoint x: 395, startPoint y: 98, endPoint x: 398, endPoint y: 110, distance: 11.9
click at [398, 110] on div at bounding box center [398, 209] width 117 height 247
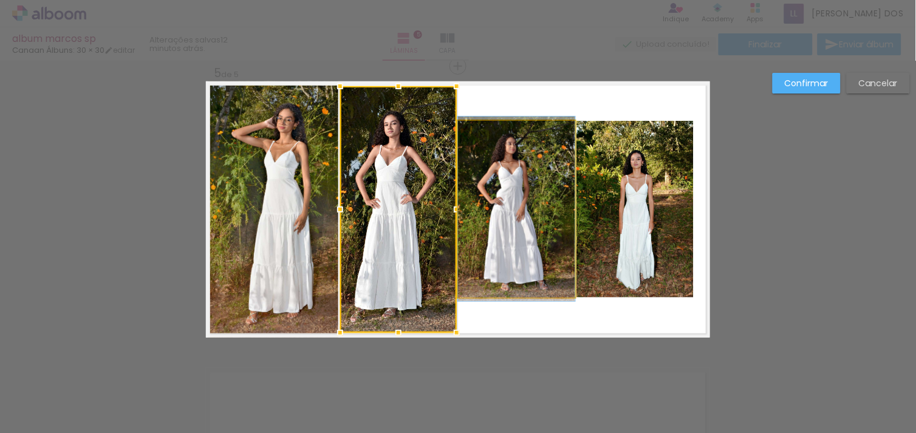
click at [519, 132] on quentale-photo at bounding box center [516, 209] width 117 height 177
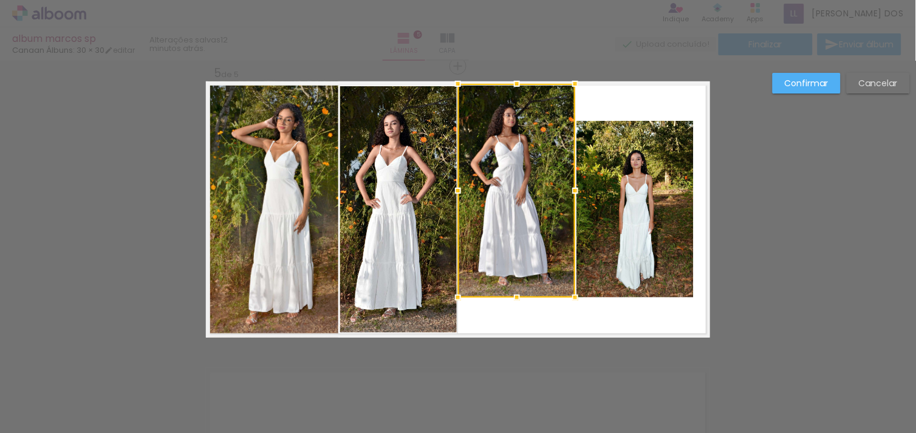
drag, startPoint x: 513, startPoint y: 118, endPoint x: 511, endPoint y: 74, distance: 43.7
click at [511, 74] on div at bounding box center [517, 84] width 24 height 24
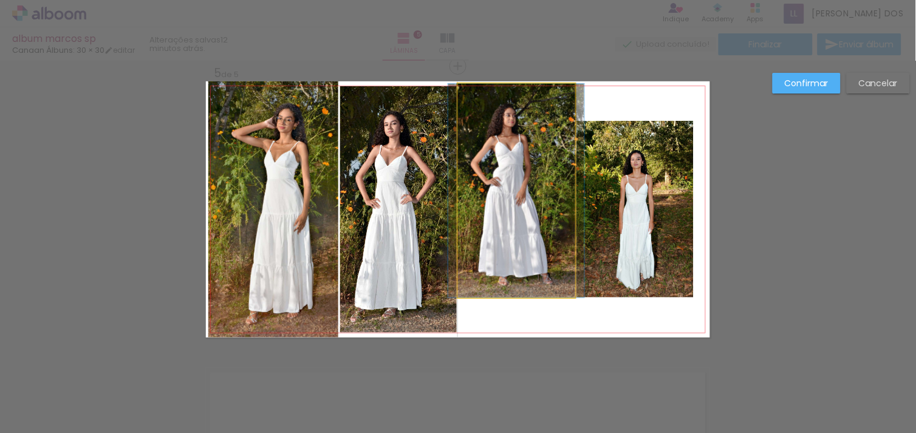
click at [496, 187] on quentale-photo at bounding box center [516, 191] width 117 height 214
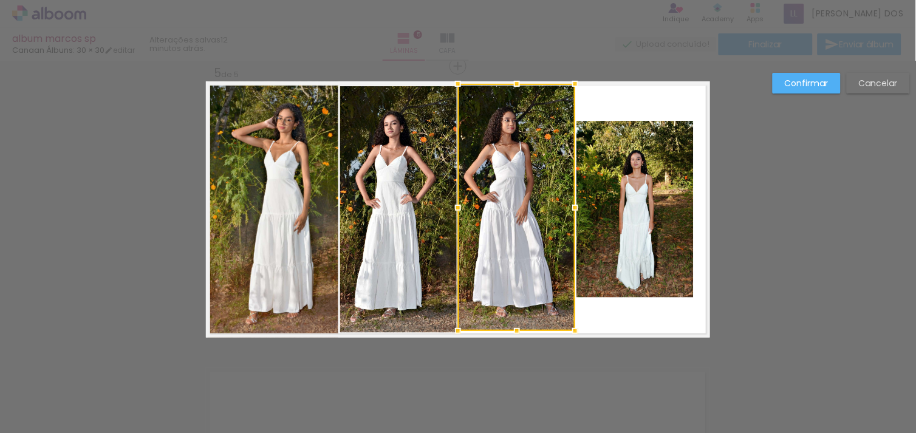
drag, startPoint x: 513, startPoint y: 296, endPoint x: 516, endPoint y: 345, distance: 48.7
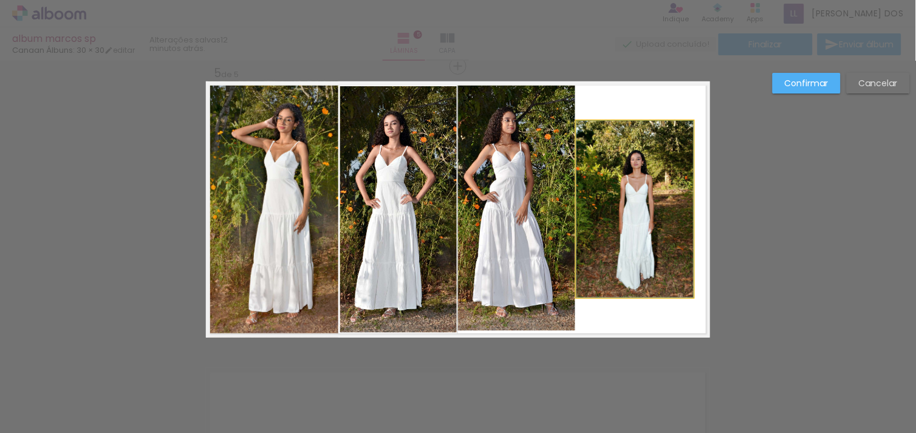
click at [638, 254] on quentale-photo at bounding box center [634, 209] width 117 height 177
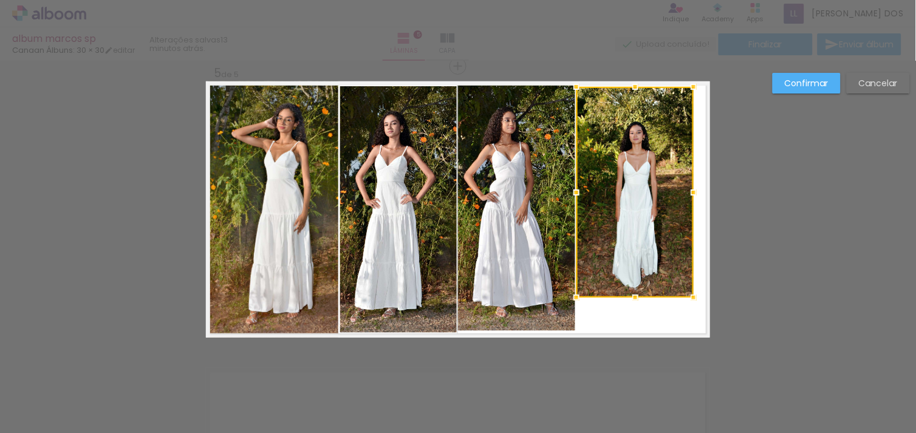
drag, startPoint x: 629, startPoint y: 123, endPoint x: 630, endPoint y: 70, distance: 52.8
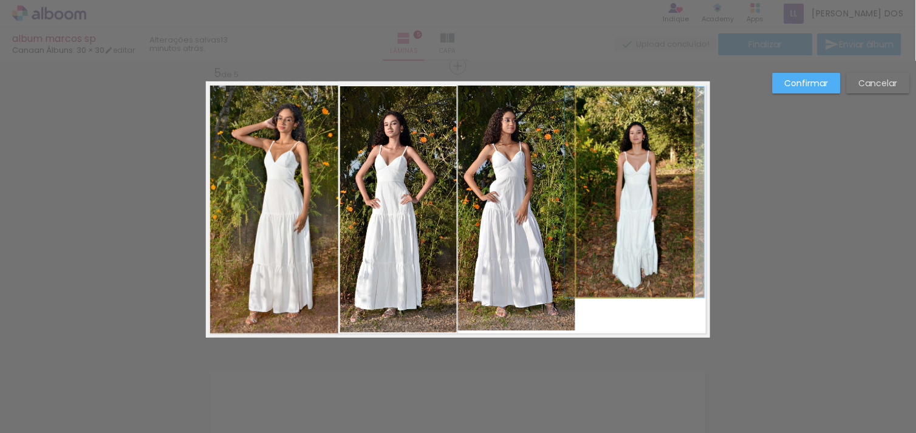
click at [626, 208] on quentale-photo at bounding box center [634, 192] width 117 height 211
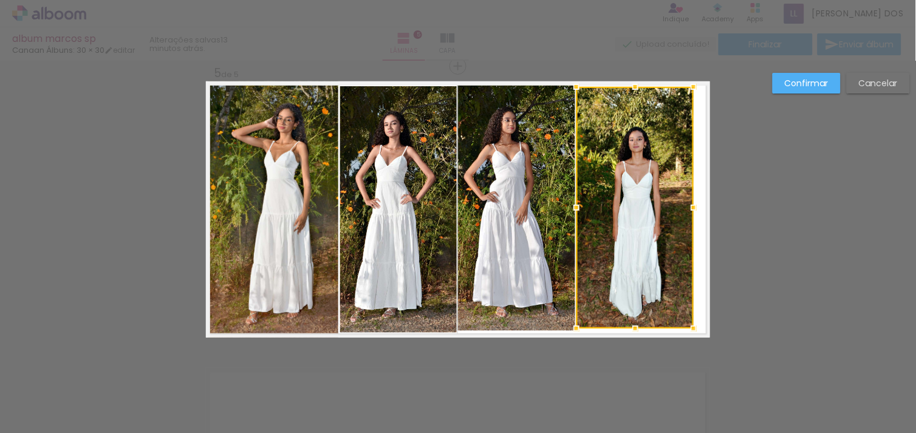
drag, startPoint x: 632, startPoint y: 296, endPoint x: 647, endPoint y: 375, distance: 81.1
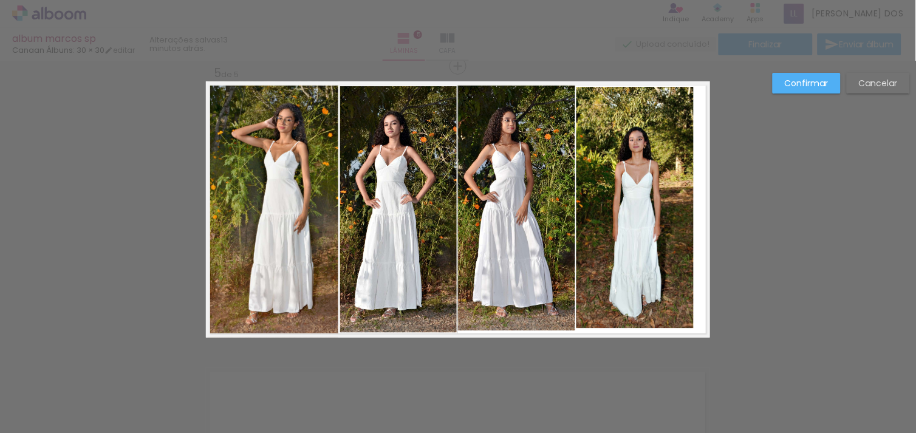
click at [642, 293] on quentale-photo at bounding box center [634, 208] width 117 height 242
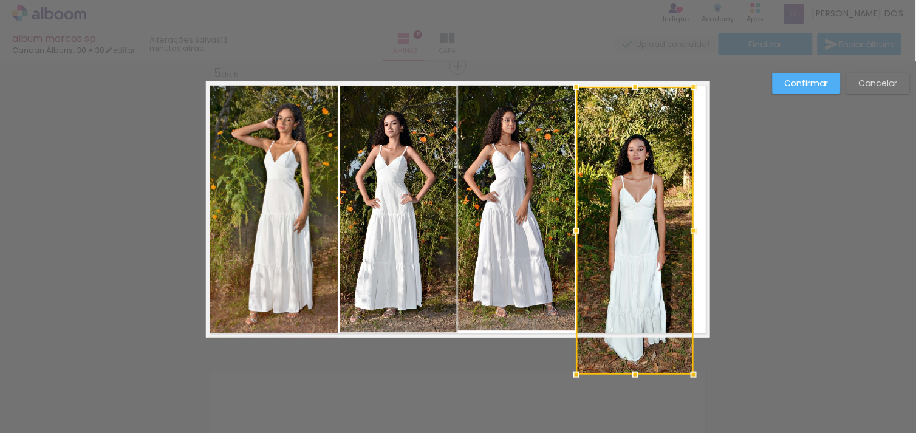
drag, startPoint x: 632, startPoint y: 330, endPoint x: 632, endPoint y: 344, distance: 14.6
click at [632, 344] on div at bounding box center [634, 231] width 117 height 288
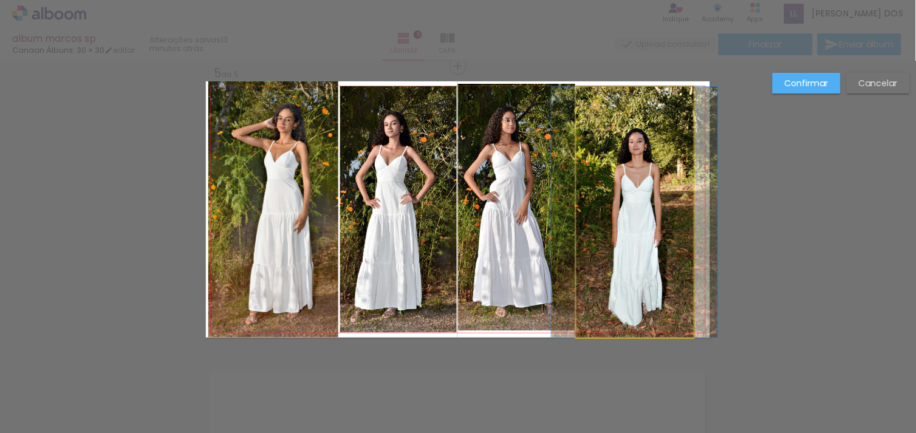
click at [681, 205] on quentale-photo at bounding box center [634, 212] width 117 height 251
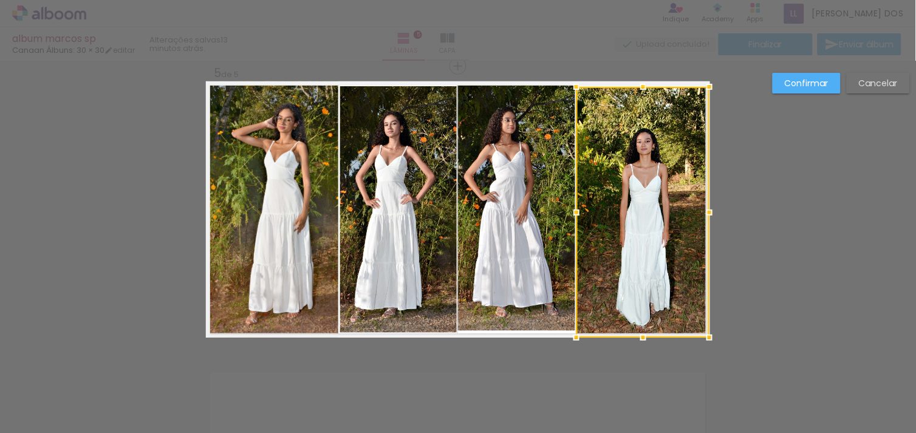
drag, startPoint x: 689, startPoint y: 205, endPoint x: 708, endPoint y: 205, distance: 18.8
click at [708, 205] on div at bounding box center [709, 212] width 24 height 24
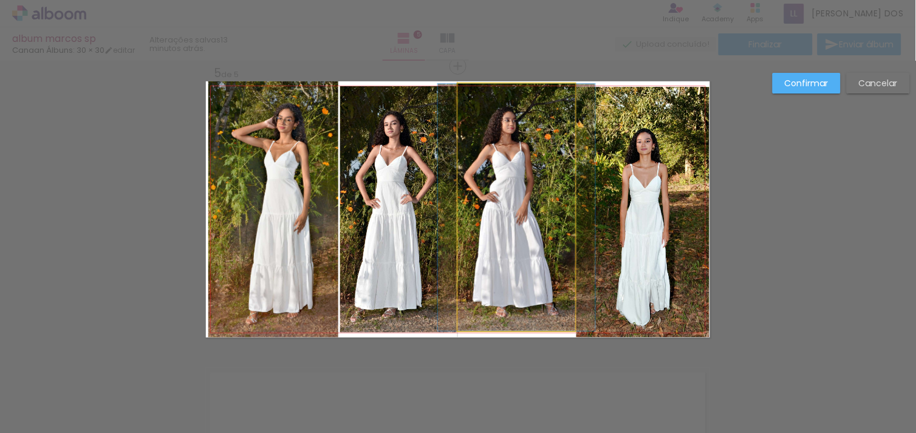
click at [514, 232] on quentale-photo at bounding box center [516, 207] width 117 height 247
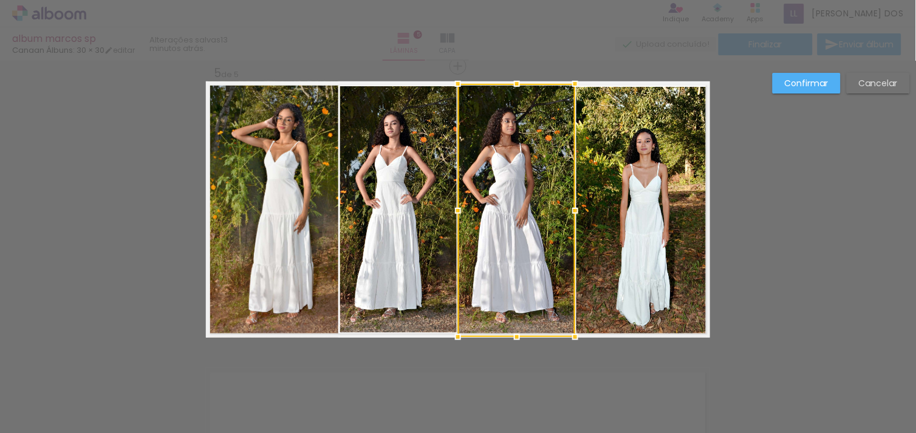
drag, startPoint x: 511, startPoint y: 331, endPoint x: 511, endPoint y: 344, distance: 13.4
click at [511, 344] on div at bounding box center [517, 337] width 24 height 24
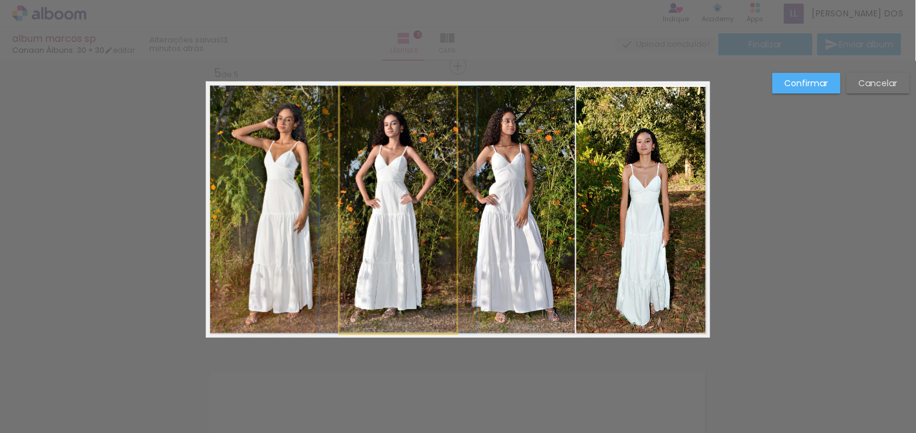
click at [398, 304] on quentale-photo at bounding box center [398, 209] width 117 height 247
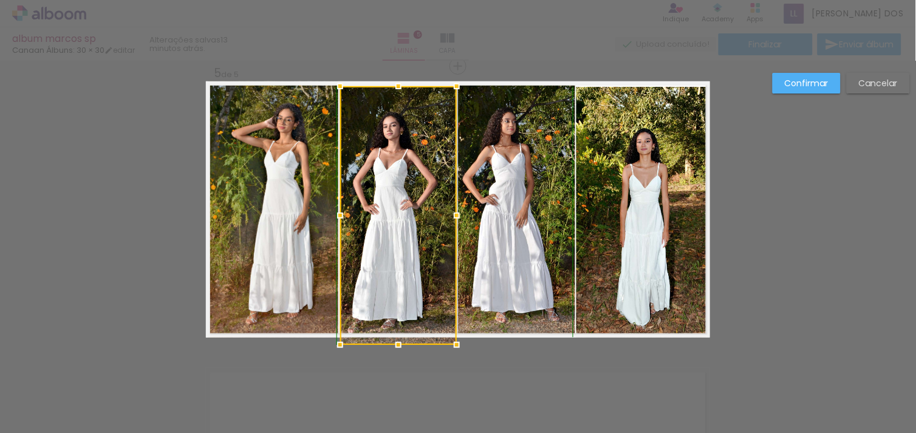
drag, startPoint x: 392, startPoint y: 330, endPoint x: 392, endPoint y: 338, distance: 7.9
click at [392, 338] on div at bounding box center [398, 345] width 24 height 24
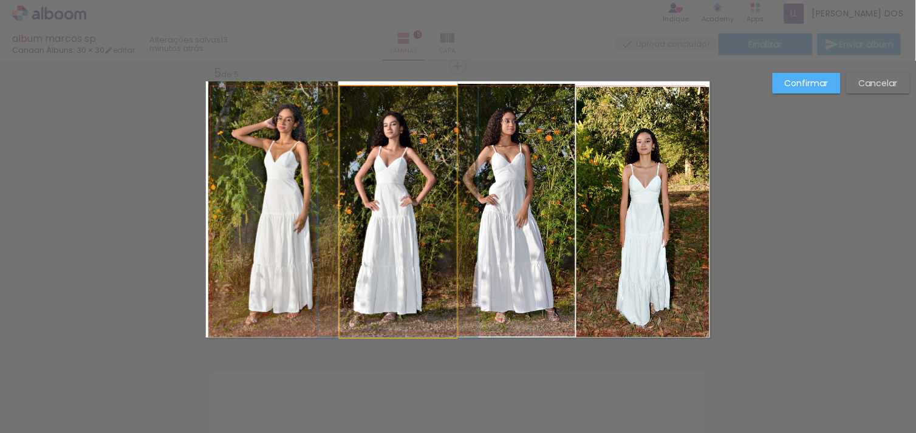
click at [369, 201] on quentale-photo at bounding box center [398, 211] width 117 height 251
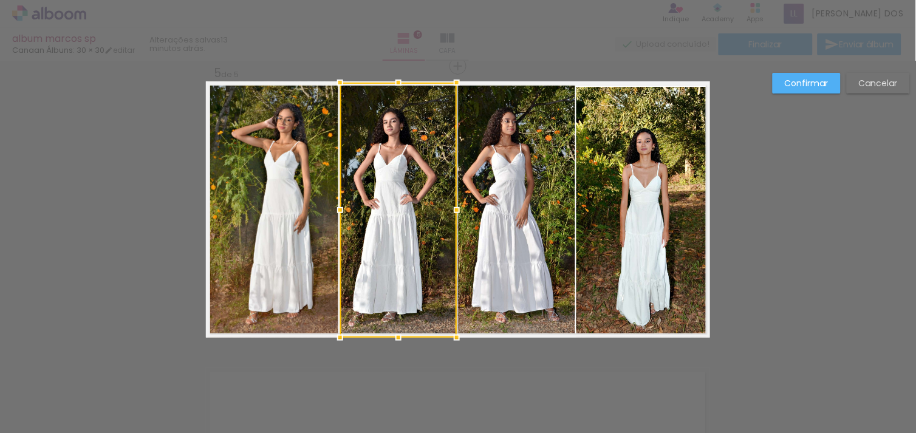
drag, startPoint x: 393, startPoint y: 86, endPoint x: 394, endPoint y: 75, distance: 10.9
click at [394, 75] on div at bounding box center [398, 82] width 24 height 24
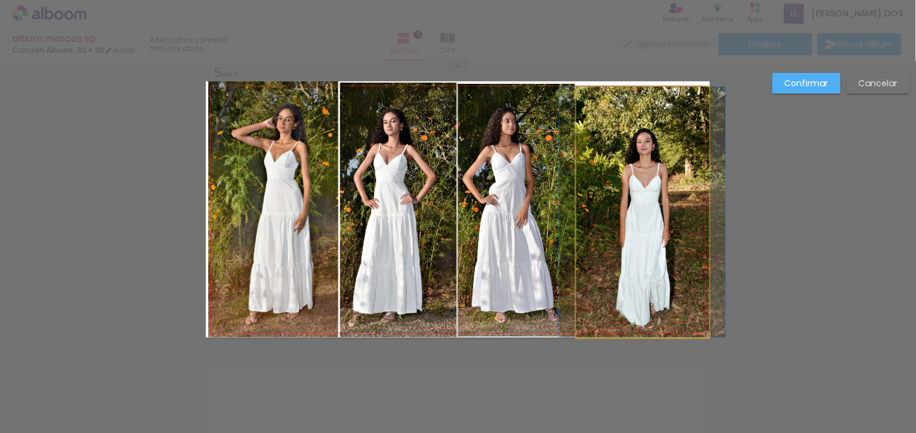
click at [648, 120] on quentale-photo at bounding box center [642, 212] width 133 height 251
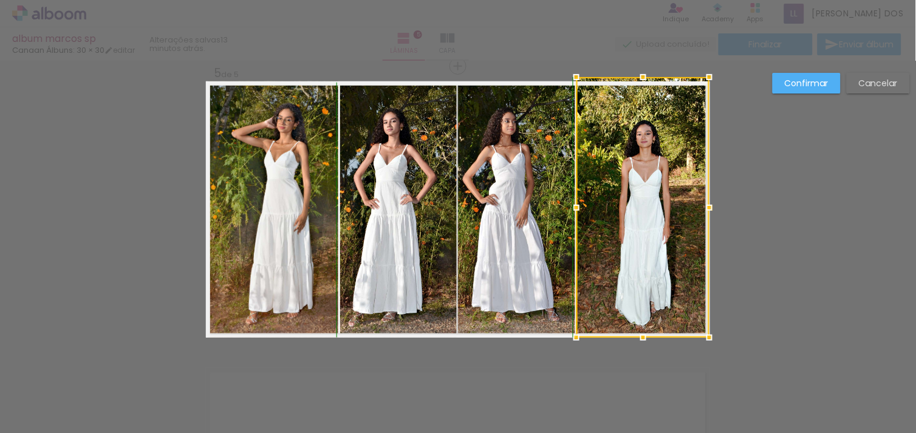
drag, startPoint x: 637, startPoint y: 85, endPoint x: 640, endPoint y: 77, distance: 9.0
click at [640, 77] on div at bounding box center [643, 77] width 24 height 24
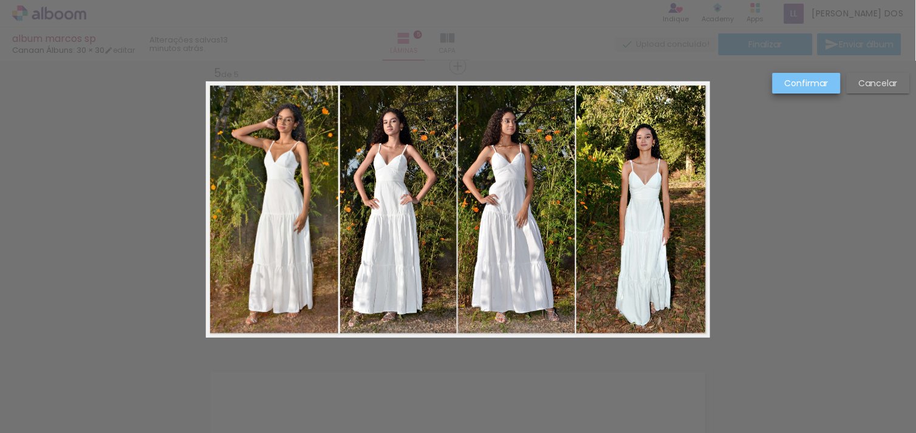
click at [0, 0] on slot "Confirmar" at bounding box center [0, 0] width 0 height 0
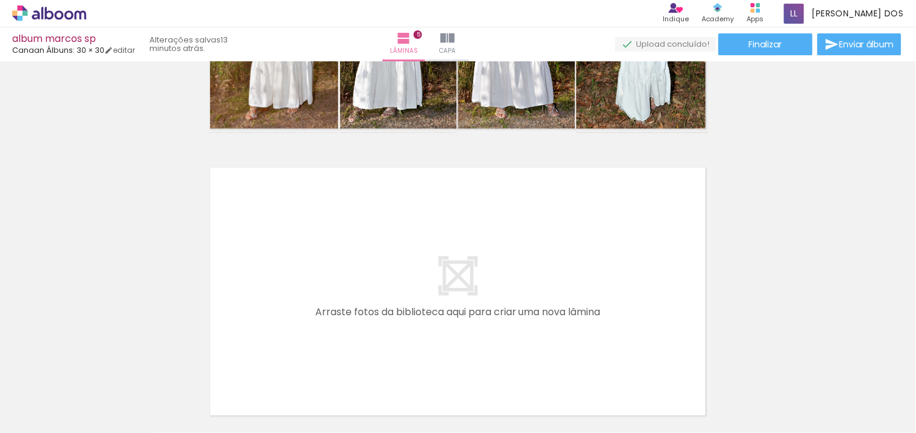
scroll to position [0, 1137]
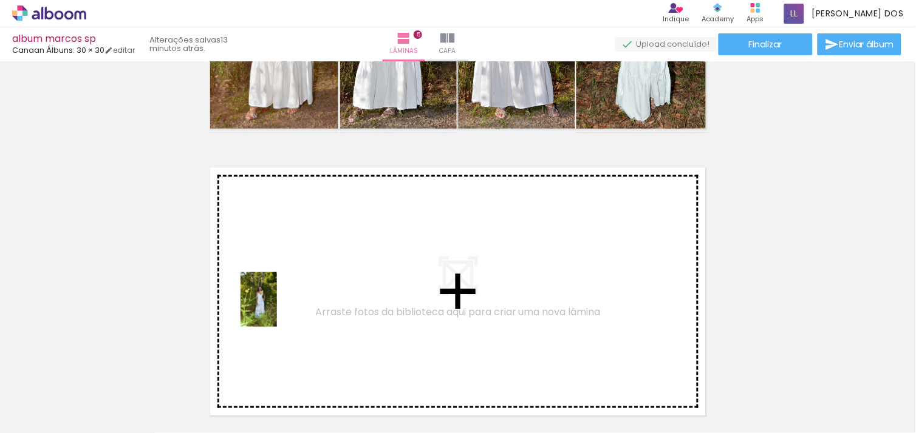
drag, startPoint x: 214, startPoint y: 398, endPoint x: 288, endPoint y: 298, distance: 125.1
click at [288, 298] on quentale-workspace at bounding box center [458, 216] width 916 height 433
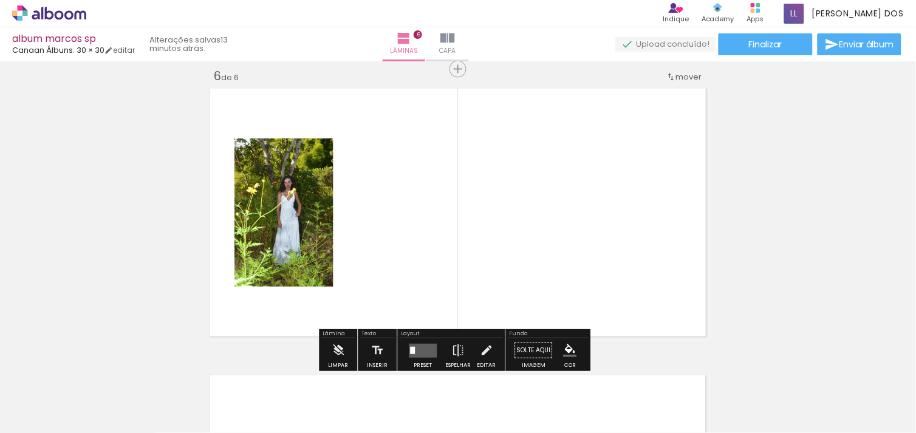
scroll to position [1449, 0]
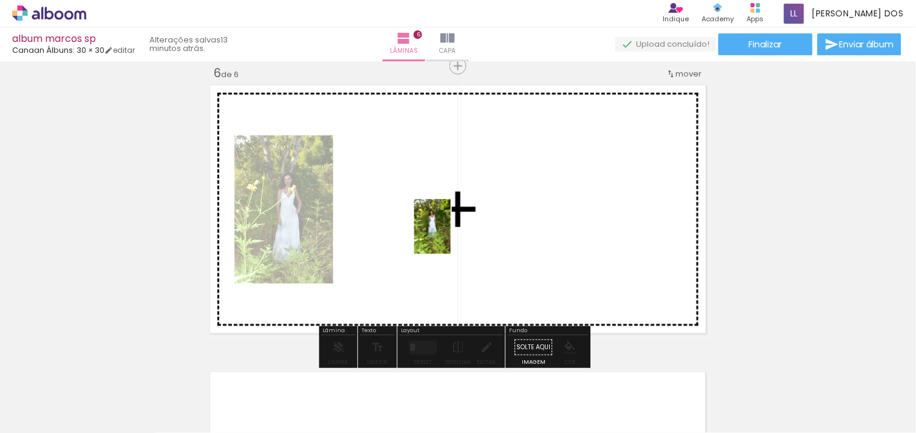
drag, startPoint x: 298, startPoint y: 417, endPoint x: 456, endPoint y: 230, distance: 244.8
click at [456, 230] on quentale-workspace at bounding box center [458, 216] width 916 height 433
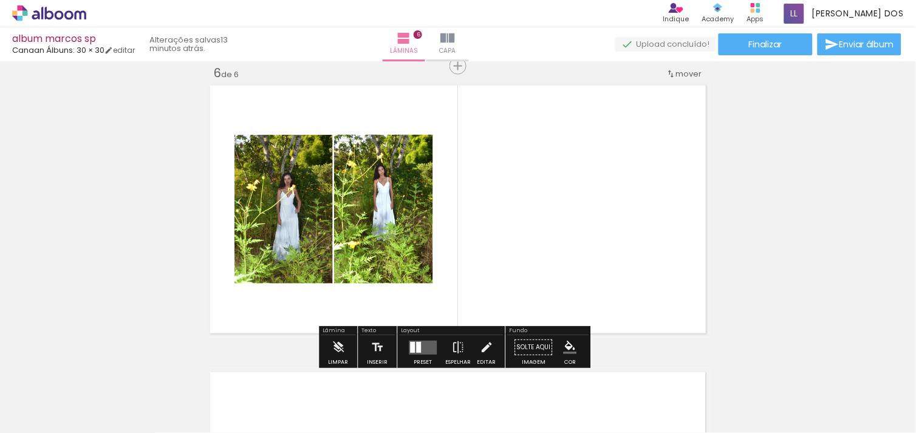
scroll to position [0, 0]
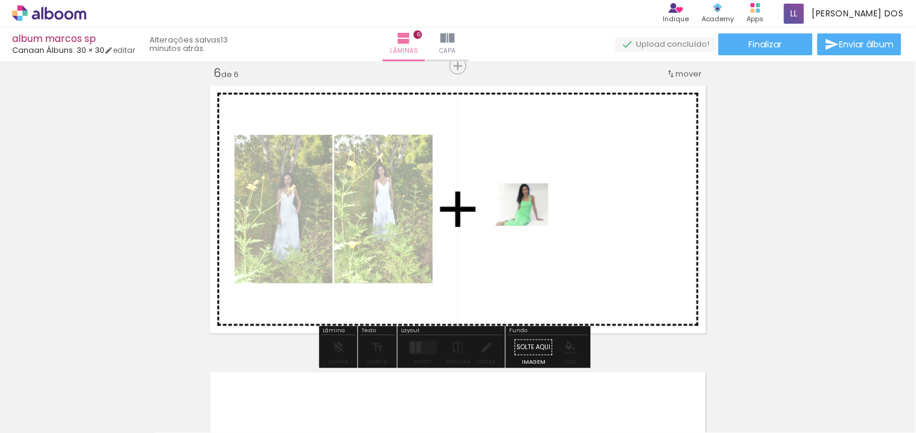
drag, startPoint x: 108, startPoint y: 400, endPoint x: 537, endPoint y: 216, distance: 467.0
click at [537, 216] on quentale-workspace at bounding box center [458, 216] width 916 height 433
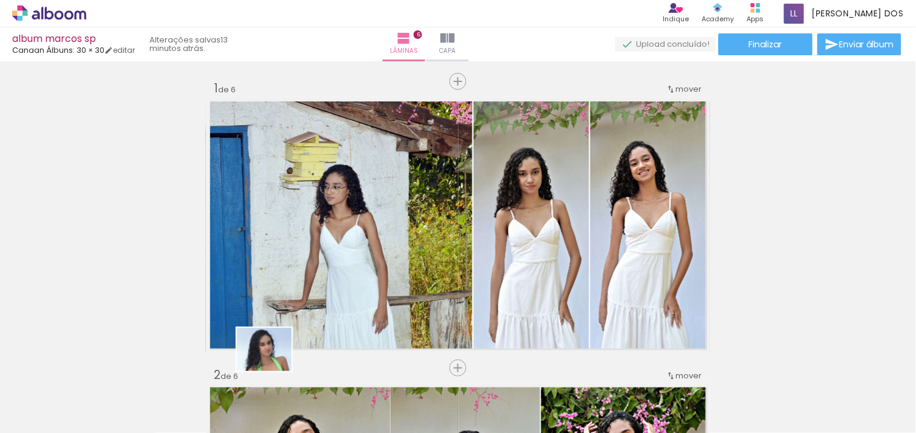
click at [215, 386] on div at bounding box center [190, 392] width 60 height 47
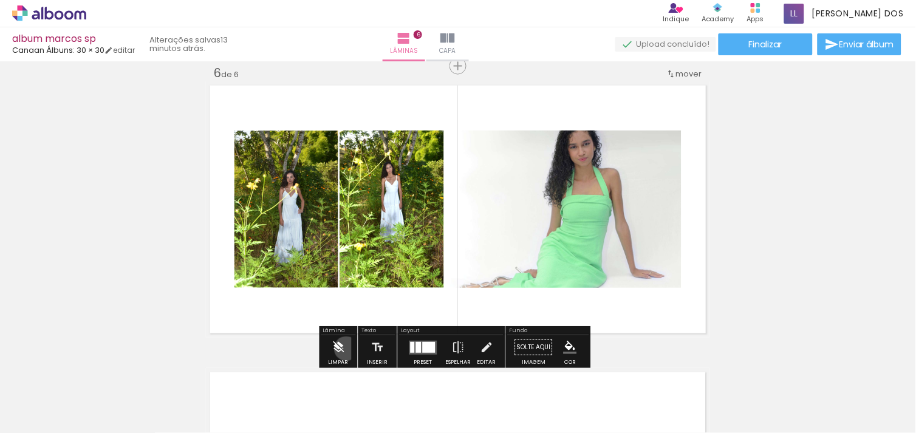
click at [346, 349] on paper-button "Limpar" at bounding box center [339, 350] width 26 height 31
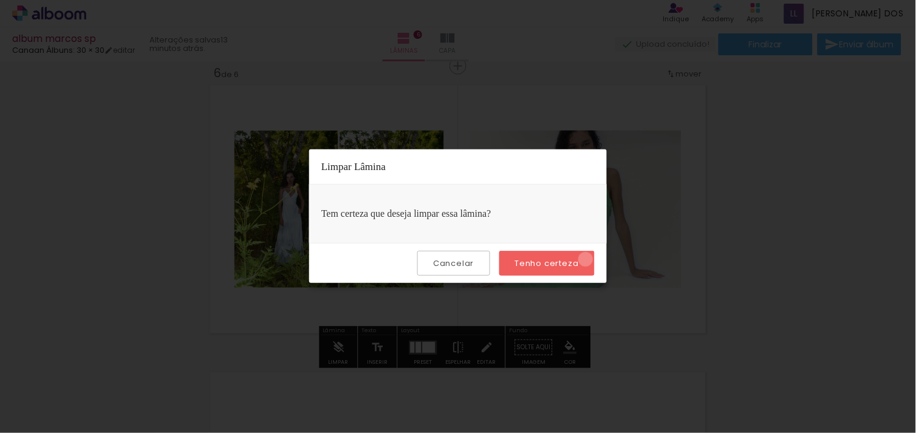
click at [587, 259] on paper-button "Tenho certeza" at bounding box center [546, 263] width 95 height 25
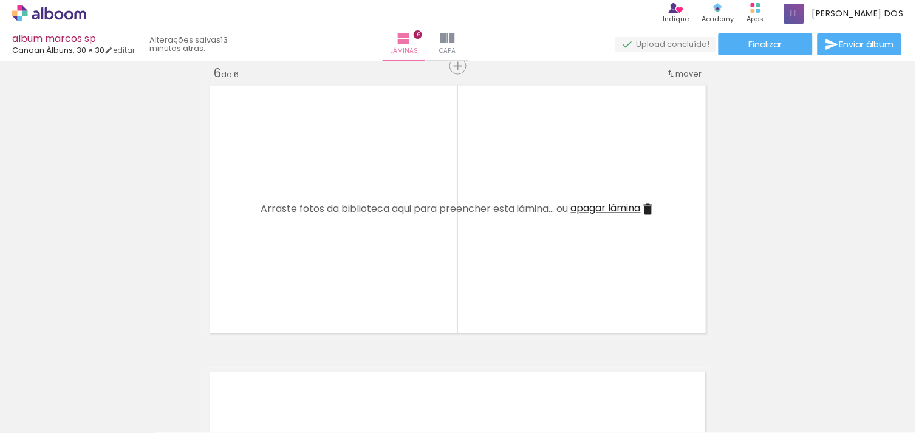
scroll to position [0, 732]
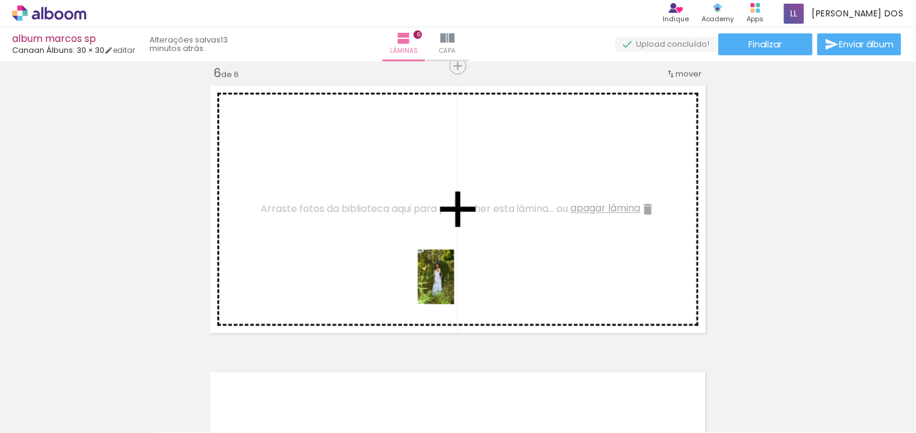
drag, startPoint x: 617, startPoint y: 393, endPoint x: 351, endPoint y: 221, distance: 316.7
click at [351, 221] on quentale-workspace at bounding box center [458, 216] width 916 height 433
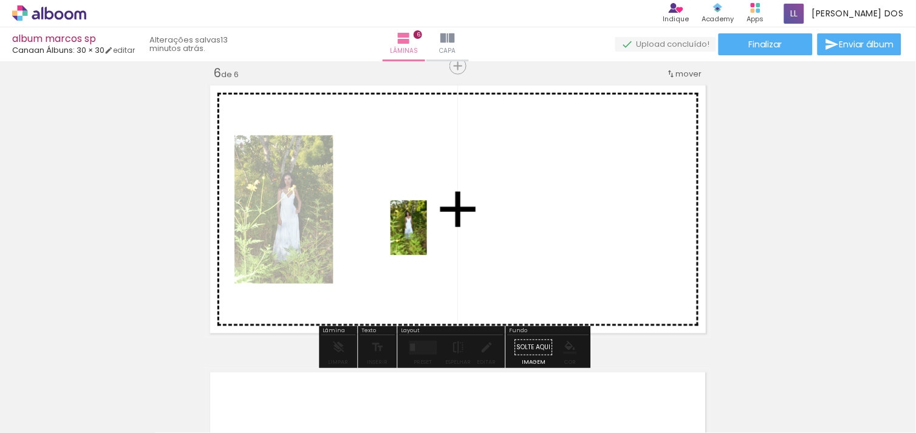
drag, startPoint x: 682, startPoint y: 402, endPoint x: 409, endPoint y: 216, distance: 330.0
click at [409, 216] on quentale-workspace at bounding box center [458, 216] width 916 height 433
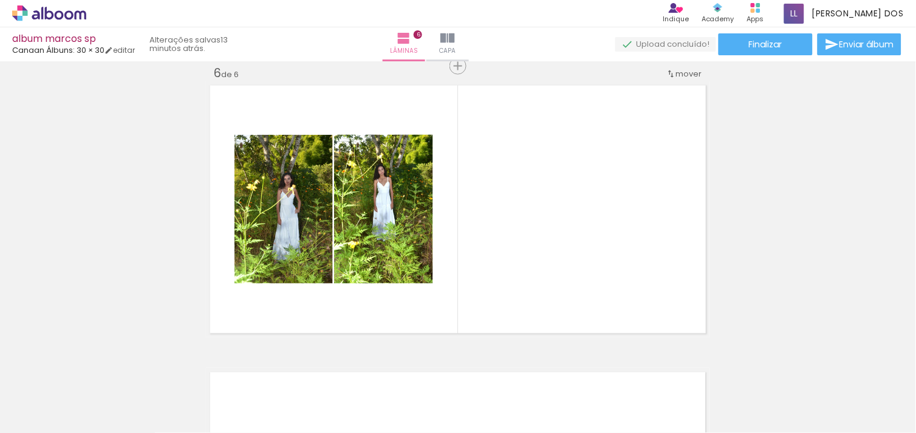
scroll to position [0, 2929]
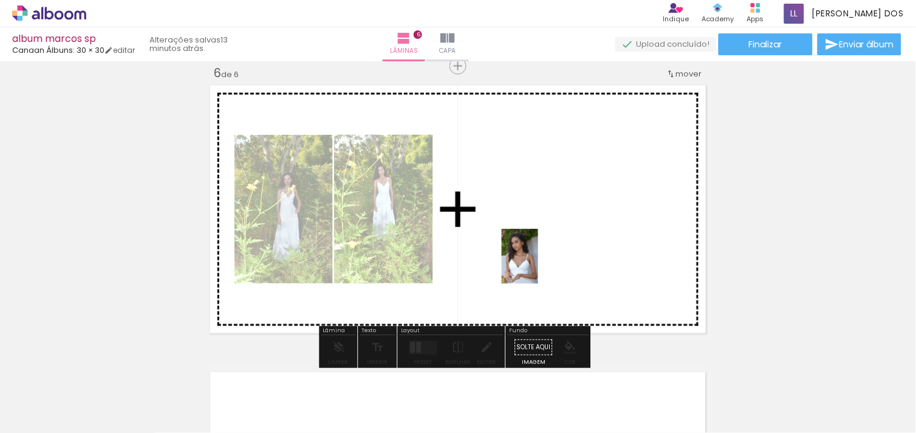
drag, startPoint x: 521, startPoint y: 391, endPoint x: 531, endPoint y: 185, distance: 205.6
click at [531, 185] on quentale-workspace at bounding box center [458, 216] width 916 height 433
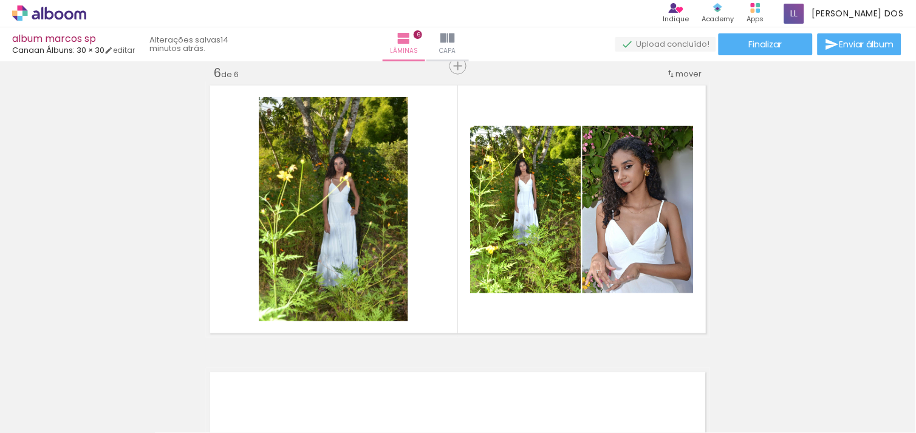
scroll to position [0, 1275]
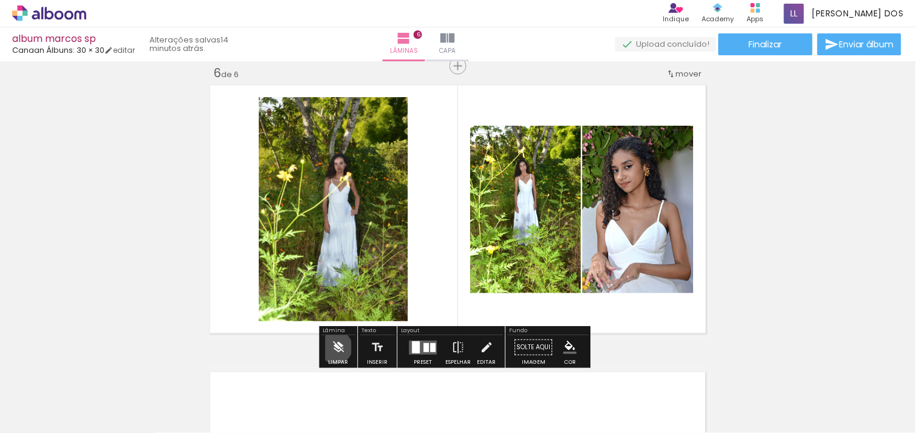
click at [336, 347] on iron-icon at bounding box center [338, 347] width 13 height 24
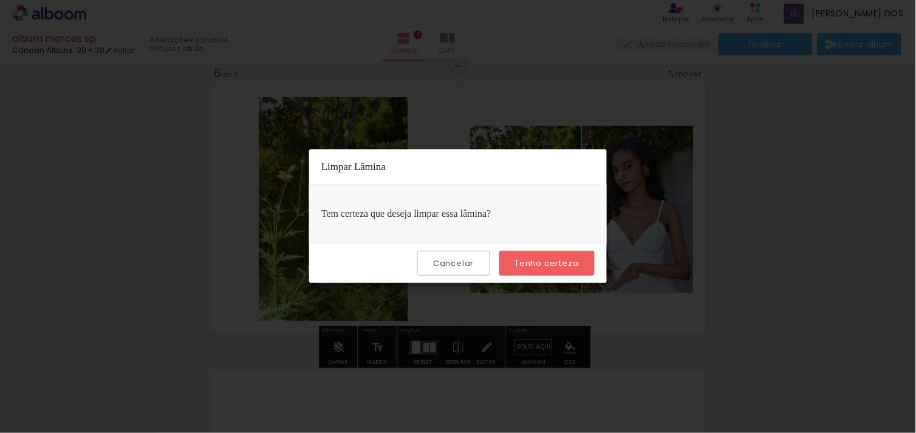
click at [851, 235] on iron-overlay-backdrop at bounding box center [458, 216] width 916 height 433
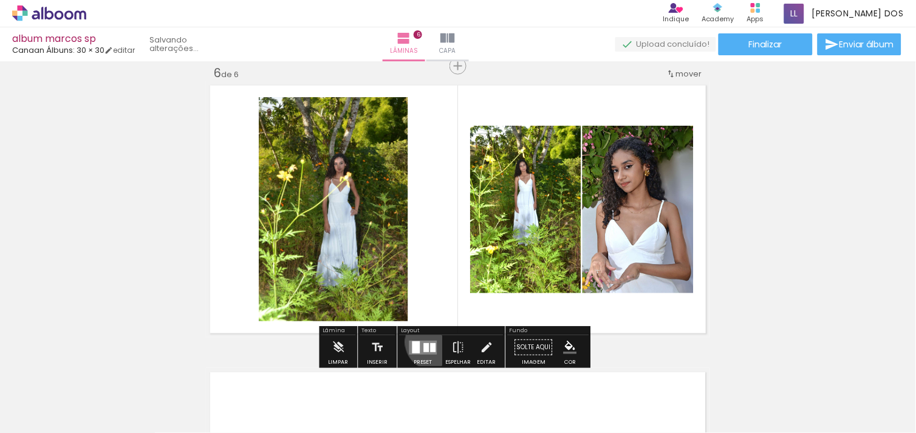
click at [431, 343] on div at bounding box center [433, 347] width 5 height 9
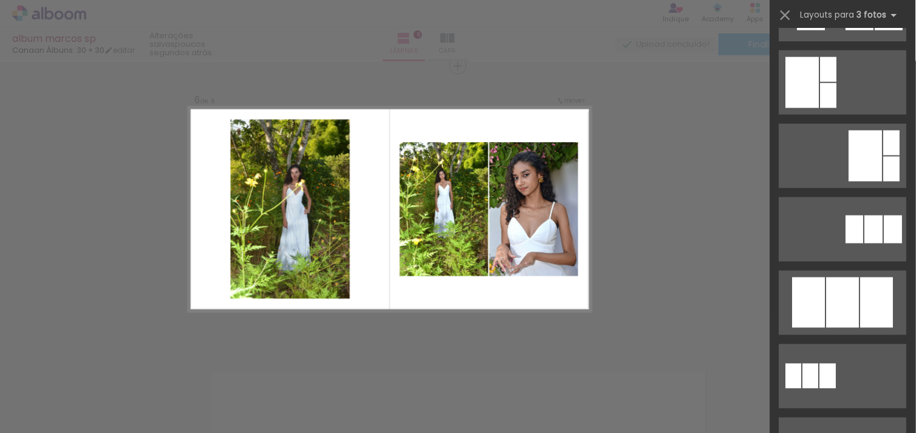
scroll to position [708, 0]
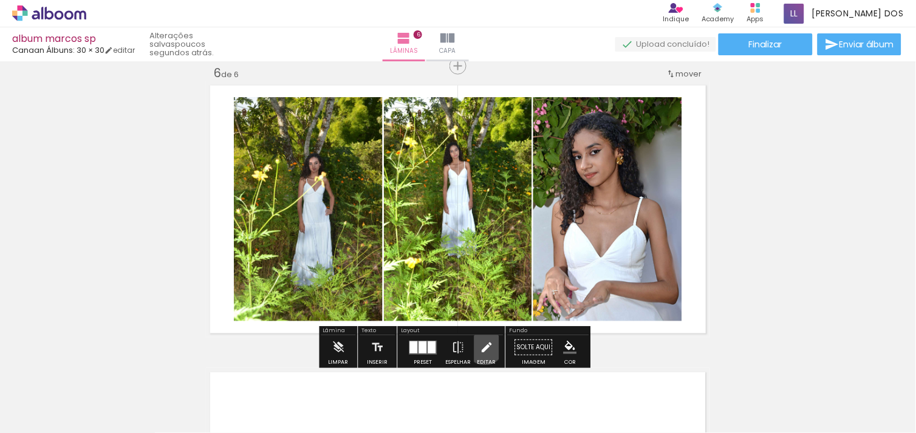
click at [482, 345] on iron-icon at bounding box center [486, 347] width 13 height 24
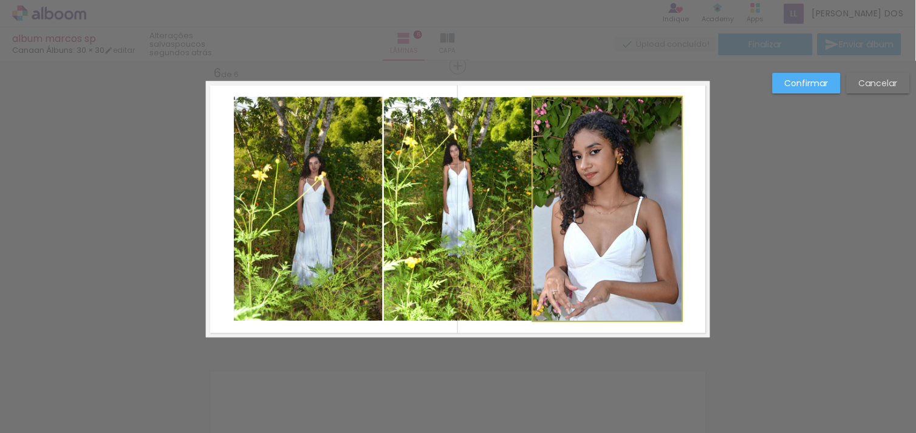
click at [596, 245] on quentale-photo at bounding box center [607, 209] width 149 height 224
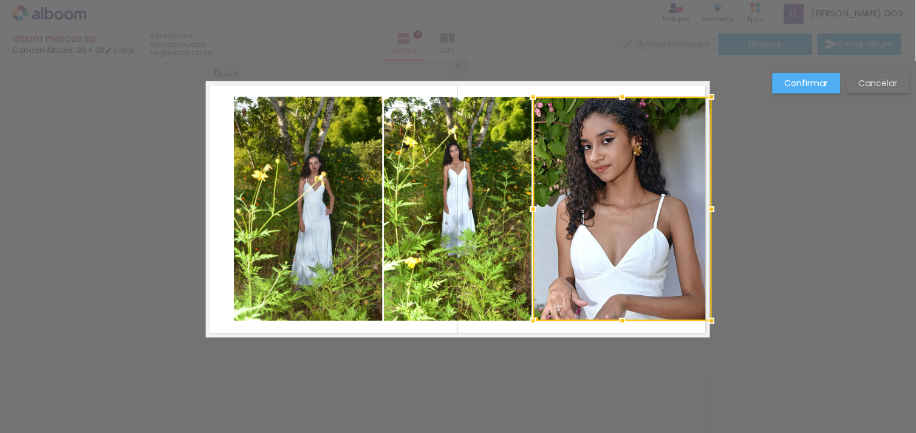
drag, startPoint x: 675, startPoint y: 208, endPoint x: 711, endPoint y: 207, distance: 35.9
click at [711, 207] on div at bounding box center [712, 209] width 24 height 24
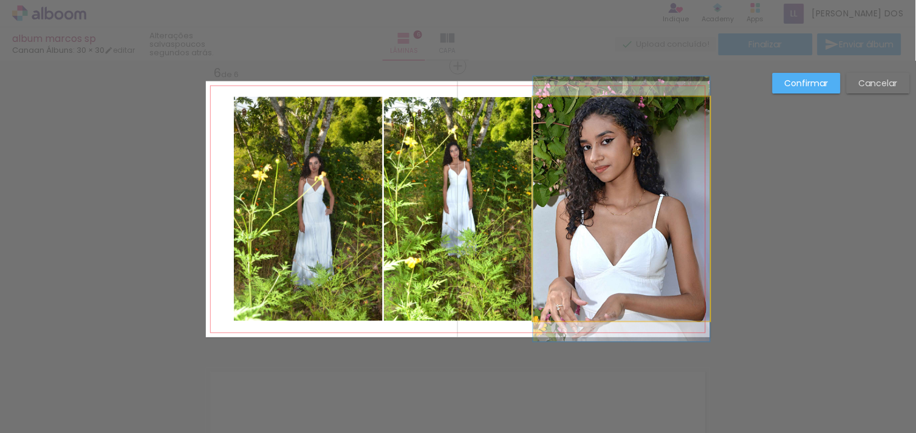
click at [644, 269] on quentale-photo at bounding box center [621, 209] width 177 height 224
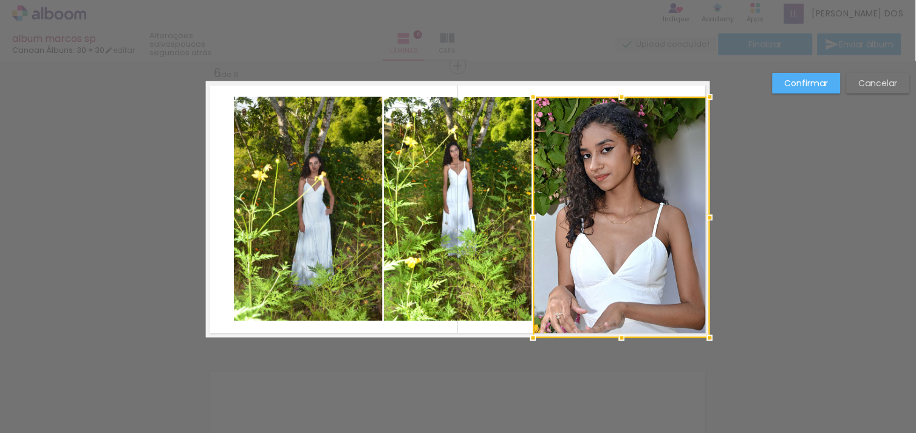
drag, startPoint x: 616, startPoint y: 313, endPoint x: 615, endPoint y: 331, distance: 18.2
click at [615, 331] on div at bounding box center [622, 338] width 24 height 24
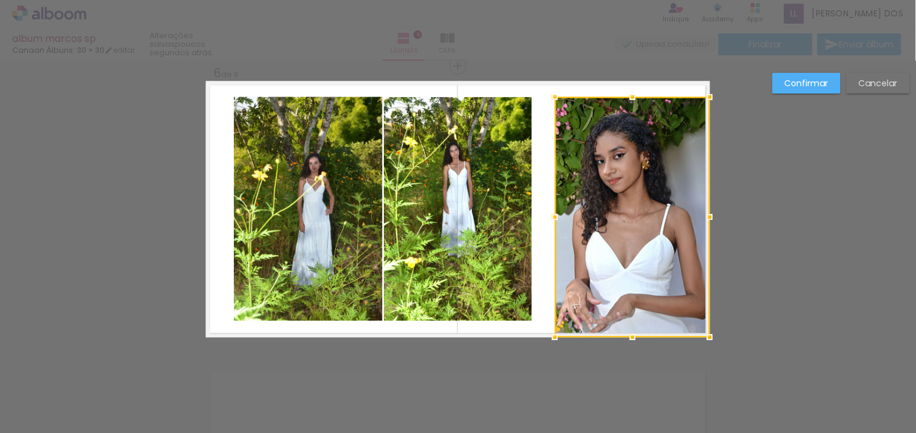
drag, startPoint x: 526, startPoint y: 219, endPoint x: 548, endPoint y: 217, distance: 21.9
click at [548, 217] on div at bounding box center [555, 217] width 24 height 24
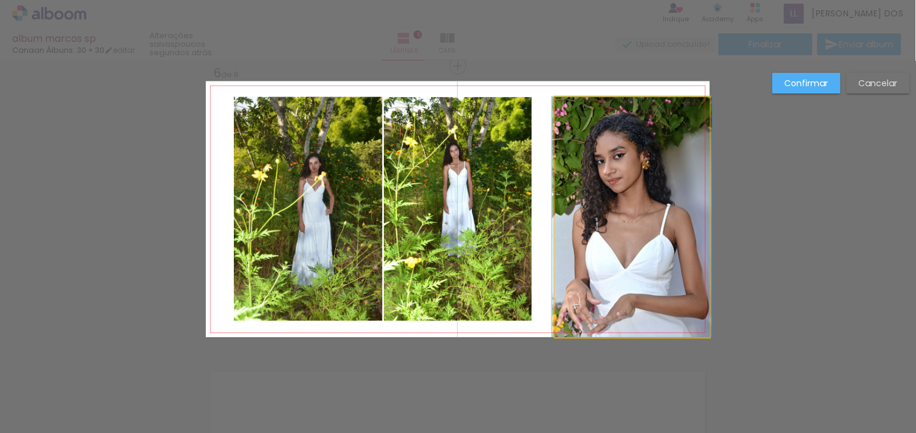
click at [634, 131] on quentale-photo at bounding box center [632, 217] width 155 height 241
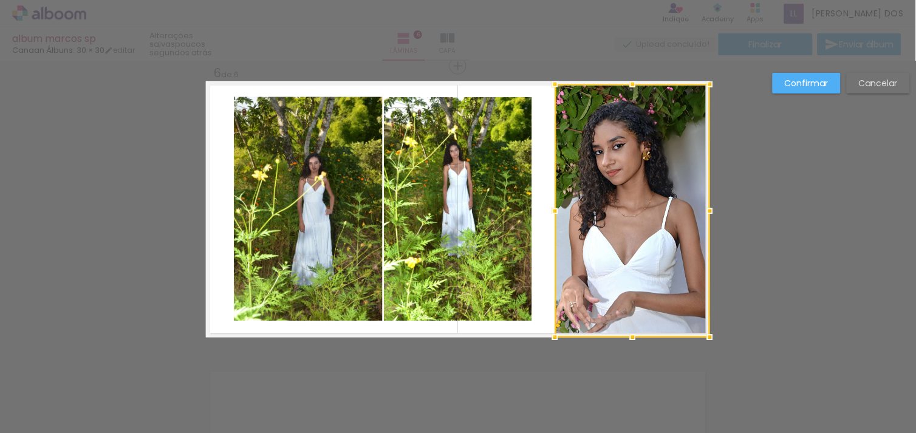
drag, startPoint x: 627, startPoint y: 94, endPoint x: 628, endPoint y: 81, distance: 12.8
click at [628, 81] on div at bounding box center [633, 84] width 24 height 24
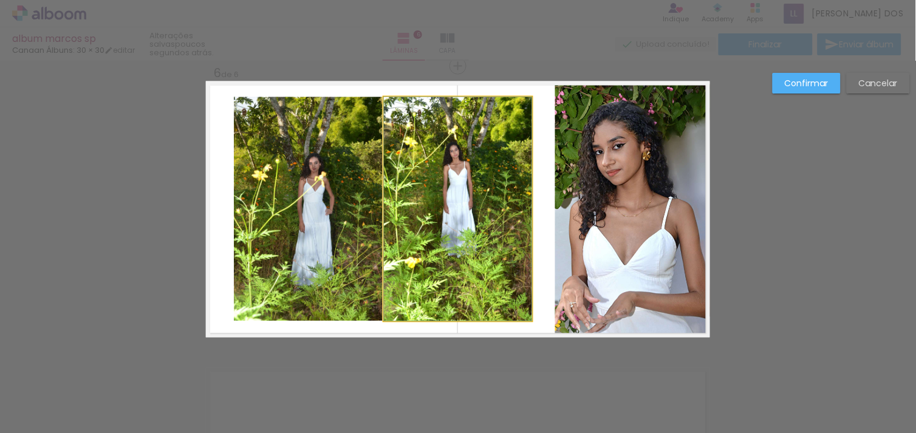
click at [414, 201] on quentale-photo at bounding box center [458, 209] width 148 height 224
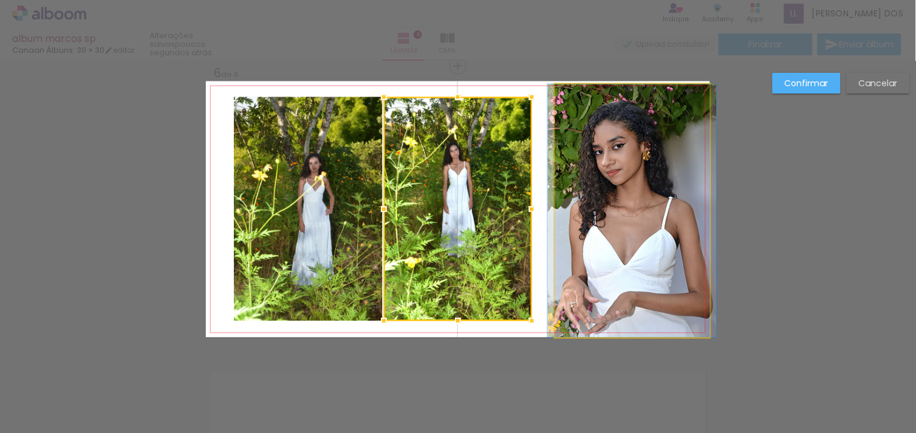
click at [609, 221] on quentale-photo at bounding box center [632, 210] width 155 height 253
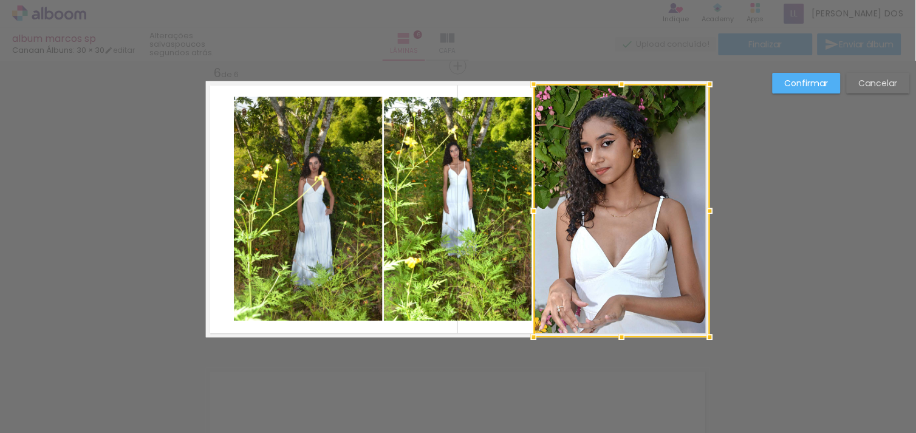
drag, startPoint x: 549, startPoint y: 210, endPoint x: 528, endPoint y: 216, distance: 21.5
click at [528, 216] on div at bounding box center [534, 211] width 24 height 24
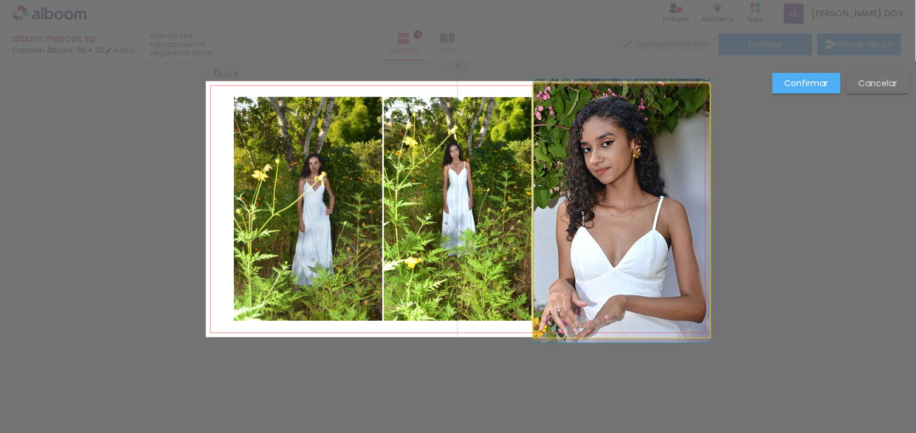
click at [562, 214] on quentale-photo at bounding box center [622, 210] width 176 height 253
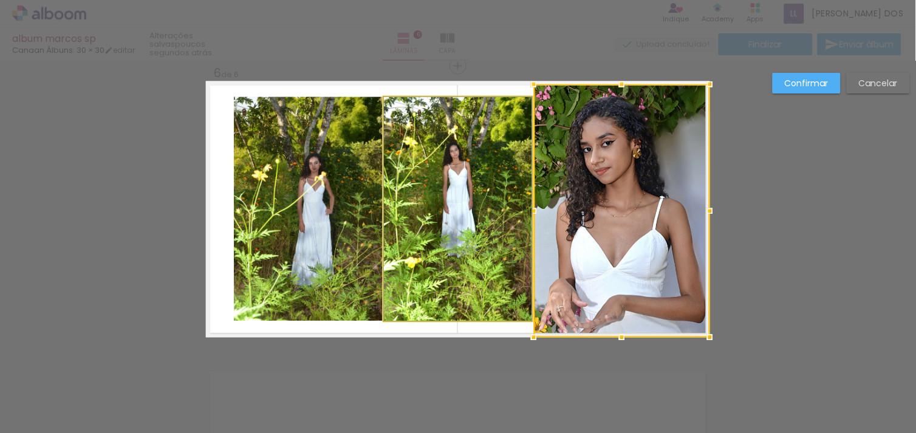
click at [493, 211] on quentale-photo at bounding box center [458, 209] width 148 height 224
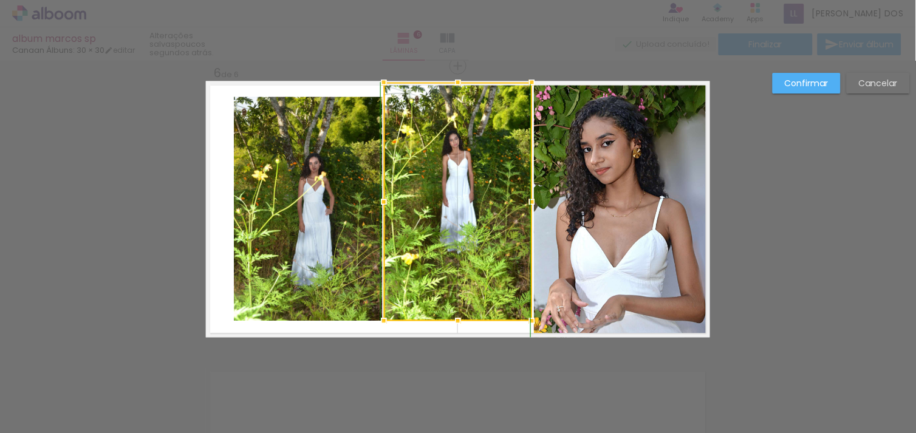
drag, startPoint x: 453, startPoint y: 95, endPoint x: 453, endPoint y: 34, distance: 61.3
click at [453, 0] on div "album marcos sp Canaan Álbuns: 30 × 30 editar poucos segundos atrás. Lâminas 6 …" at bounding box center [458, 0] width 916 height 0
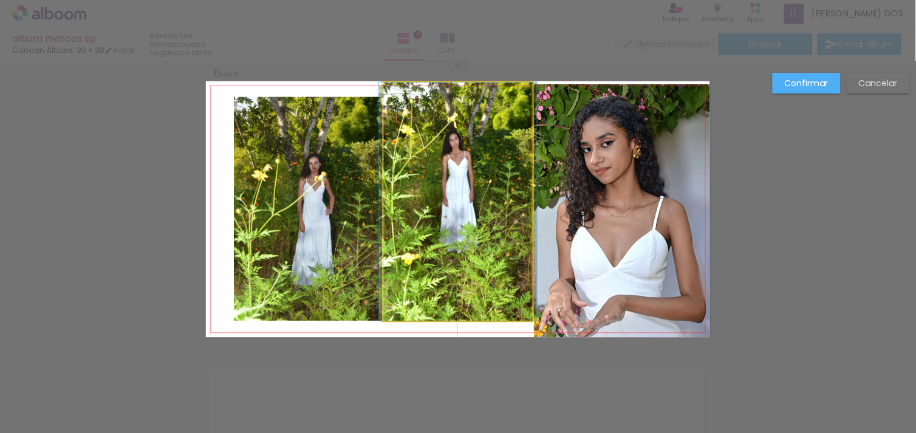
click at [448, 189] on quentale-photo at bounding box center [458, 202] width 148 height 239
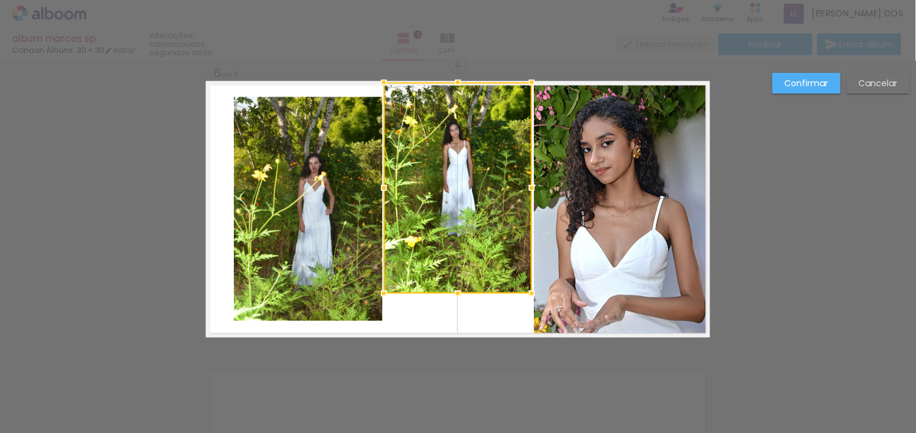
drag, startPoint x: 454, startPoint y: 318, endPoint x: 454, endPoint y: 345, distance: 26.7
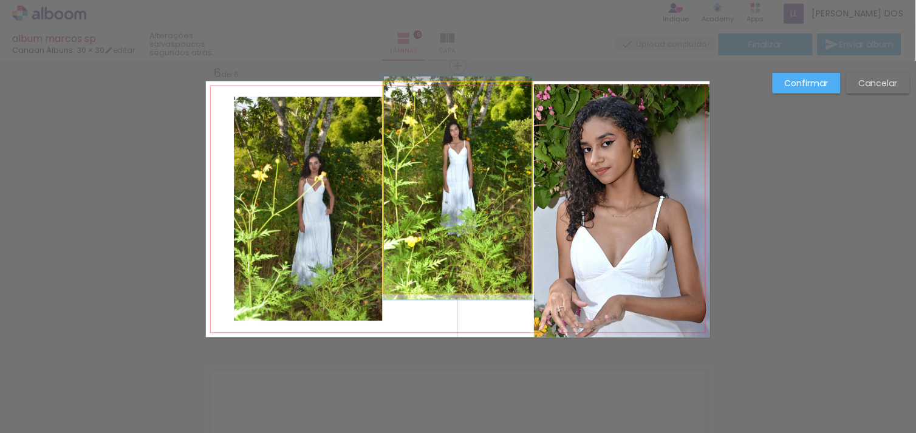
click at [426, 244] on quentale-photo at bounding box center [458, 188] width 148 height 211
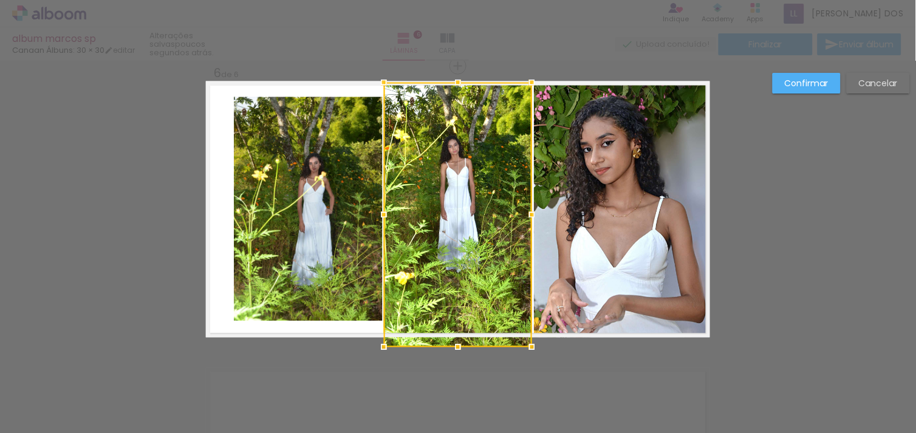
drag, startPoint x: 454, startPoint y: 292, endPoint x: 457, endPoint y: 339, distance: 47.5
click at [457, 339] on div at bounding box center [458, 347] width 24 height 24
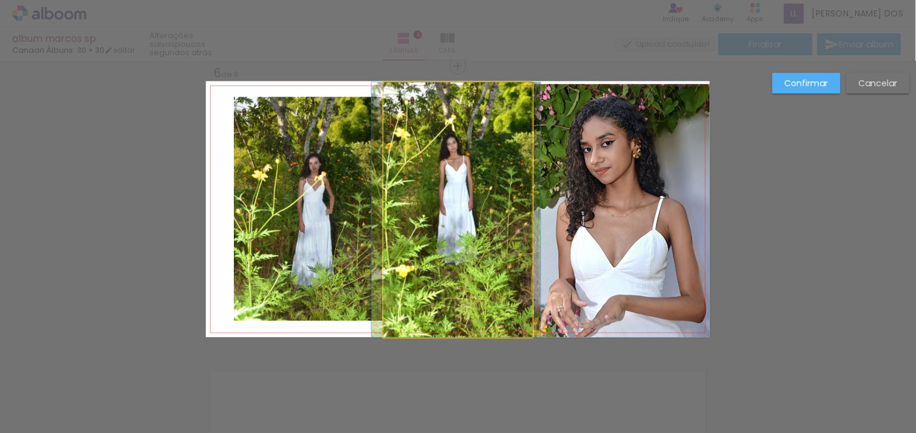
drag, startPoint x: 428, startPoint y: 268, endPoint x: 426, endPoint y: 290, distance: 21.9
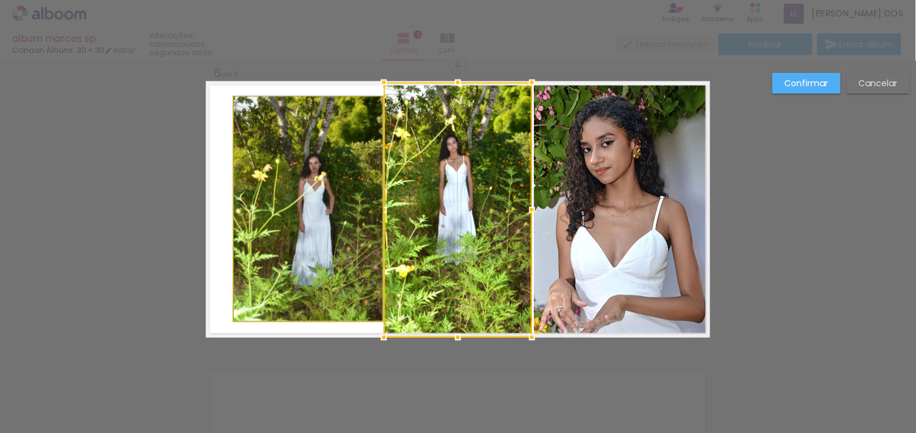
click at [299, 211] on quentale-photo at bounding box center [308, 209] width 149 height 224
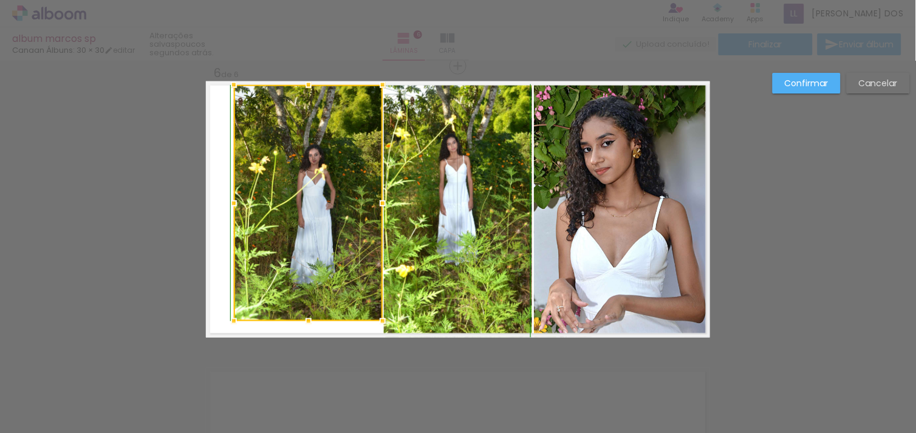
drag, startPoint x: 302, startPoint y: 95, endPoint x: 305, endPoint y: 67, distance: 28.1
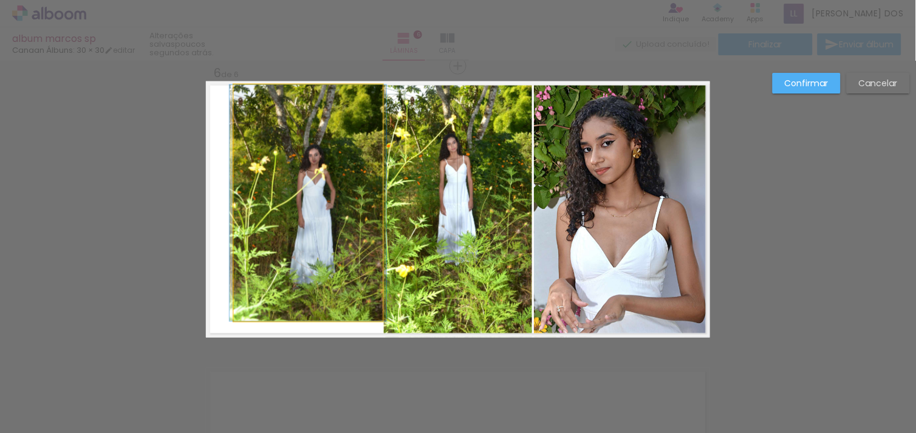
click at [290, 258] on quentale-photo at bounding box center [308, 203] width 149 height 236
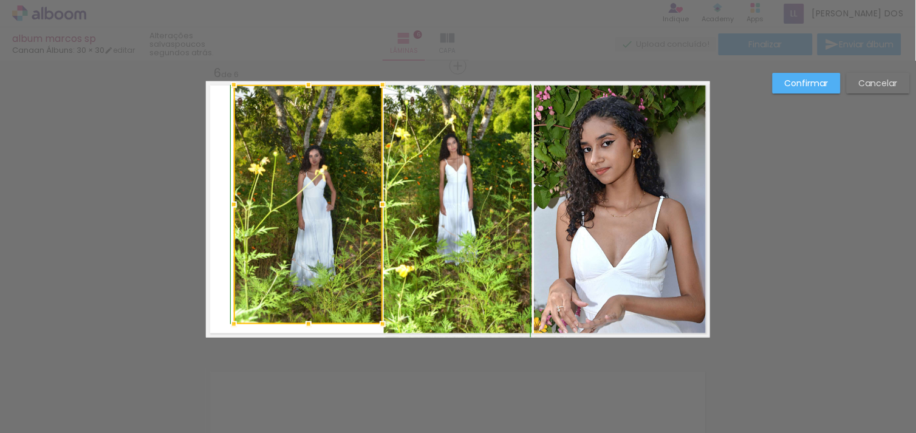
drag, startPoint x: 302, startPoint y: 319, endPoint x: 299, endPoint y: 343, distance: 23.4
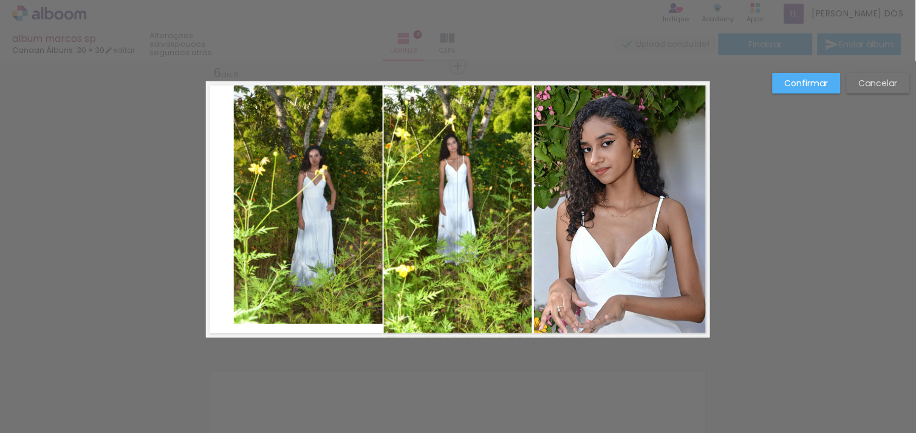
click at [323, 309] on quentale-photo at bounding box center [308, 204] width 149 height 239
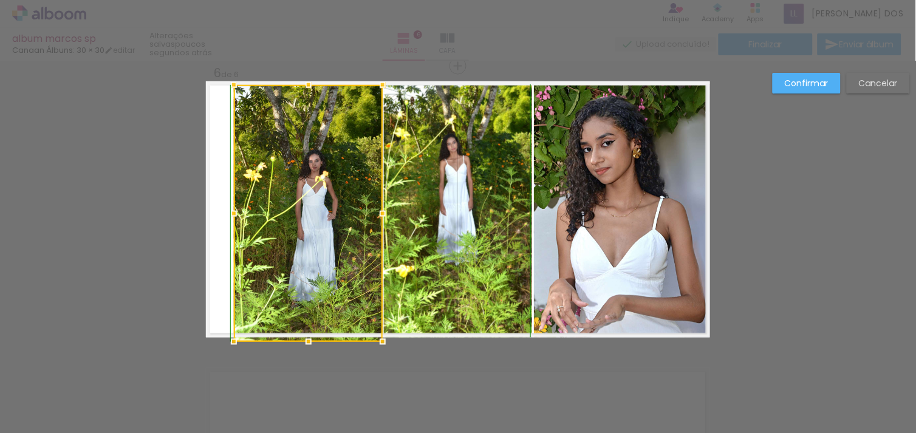
drag, startPoint x: 302, startPoint y: 325, endPoint x: 302, endPoint y: 343, distance: 18.2
click at [302, 343] on div at bounding box center [308, 342] width 24 height 24
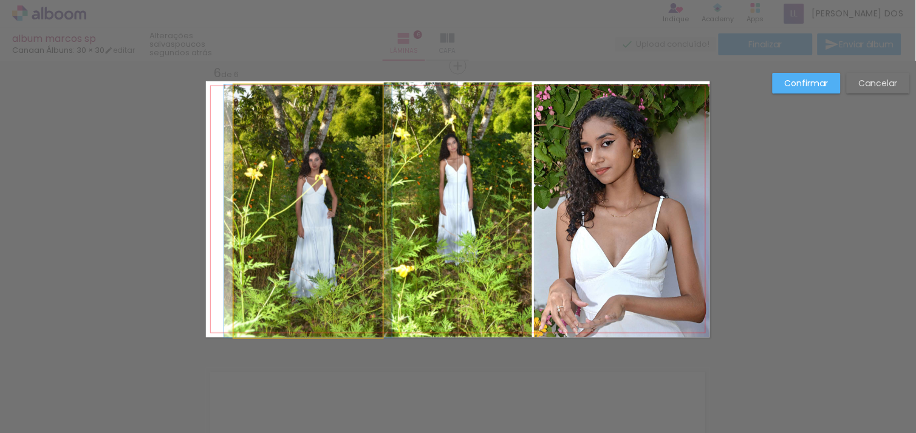
click at [284, 243] on quentale-photo at bounding box center [308, 211] width 149 height 253
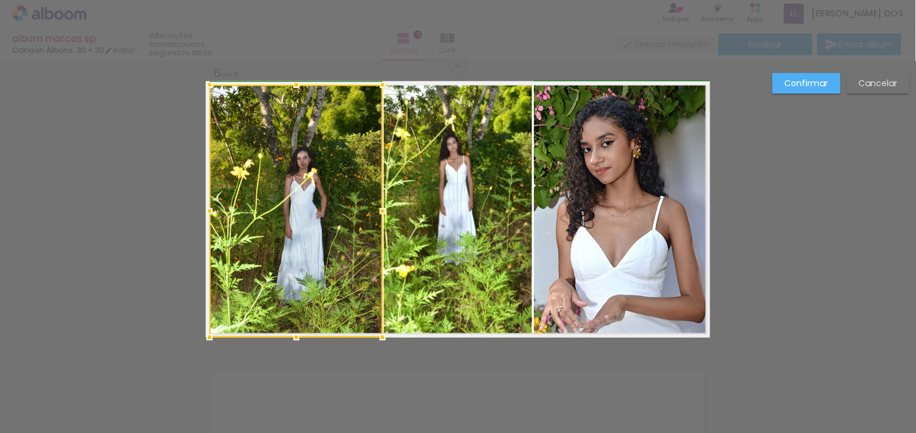
drag, startPoint x: 225, startPoint y: 213, endPoint x: 191, endPoint y: 216, distance: 34.1
click at [197, 216] on div at bounding box center [209, 211] width 24 height 24
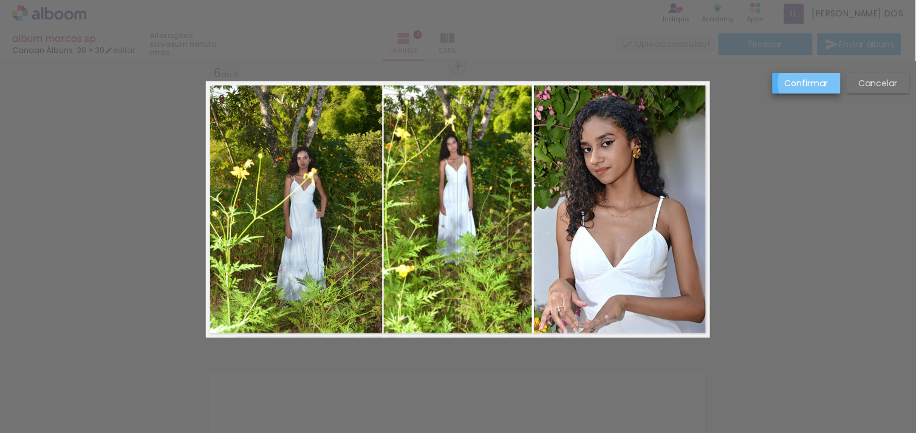
click at [0, 0] on slot "Confirmar" at bounding box center [0, 0] width 0 height 0
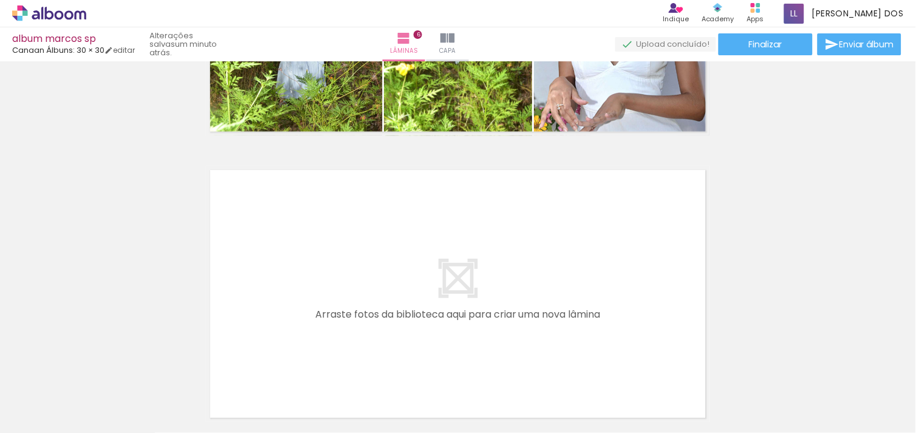
scroll to position [1676, 0]
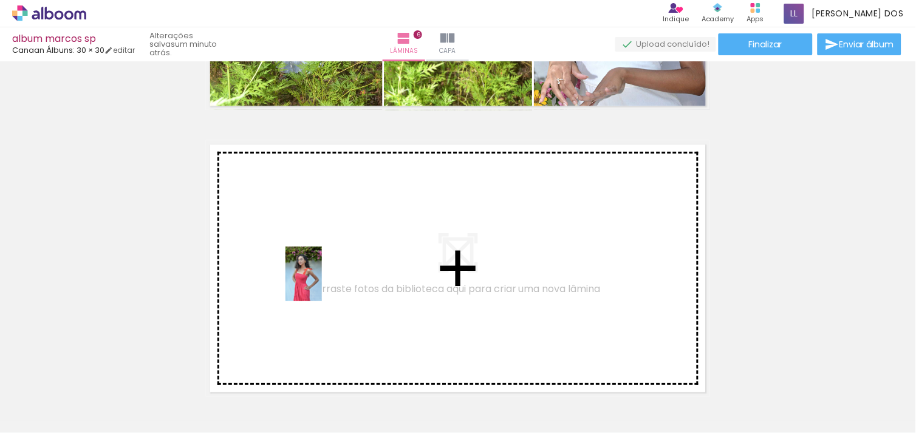
drag, startPoint x: 196, startPoint y: 401, endPoint x: 322, endPoint y: 283, distance: 172.8
click at [322, 283] on quentale-workspace at bounding box center [458, 216] width 916 height 433
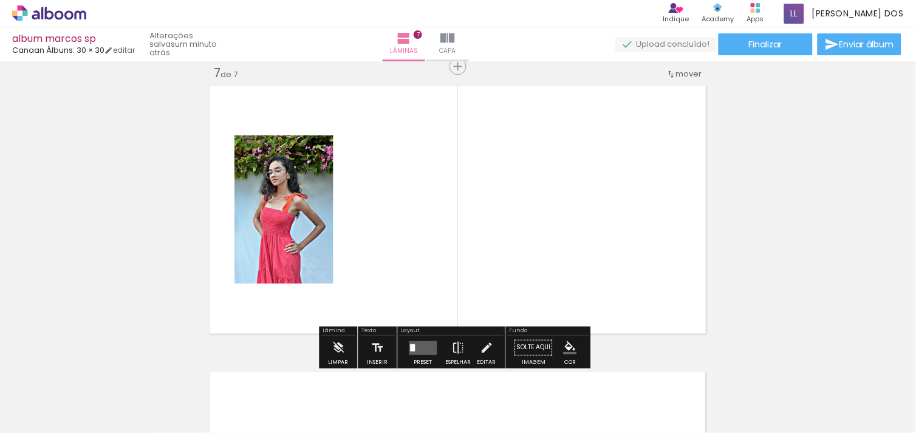
scroll to position [1735, 0]
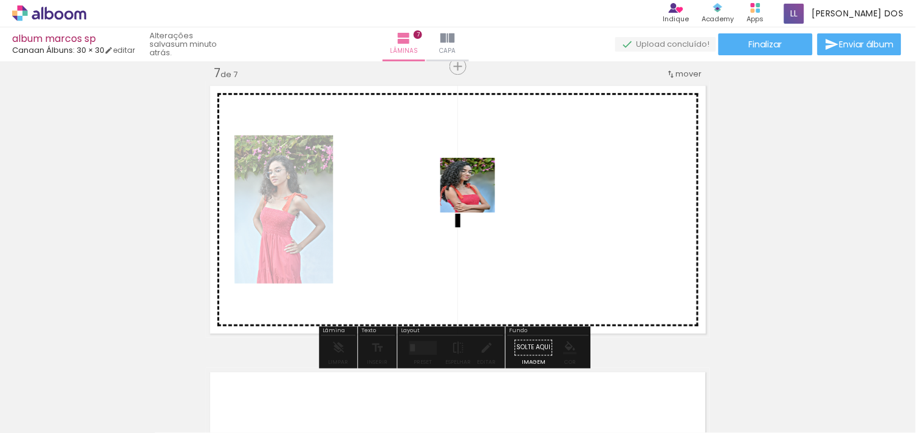
drag, startPoint x: 422, startPoint y: 226, endPoint x: 486, endPoint y: 190, distance: 73.5
click at [486, 190] on quentale-workspace at bounding box center [458, 216] width 916 height 433
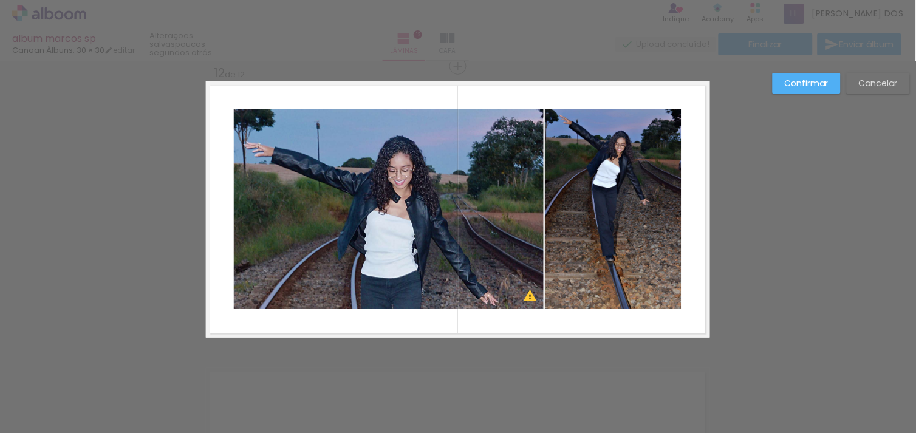
scroll to position [0, 2331]
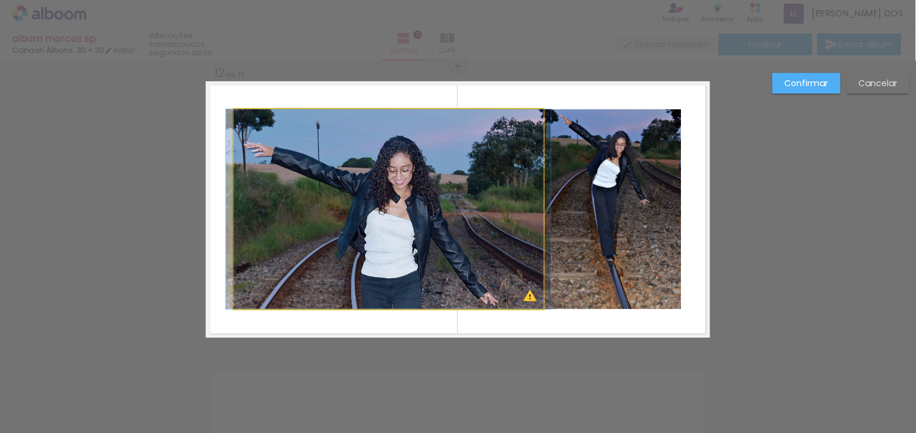
click at [388, 141] on quentale-photo at bounding box center [389, 209] width 310 height 200
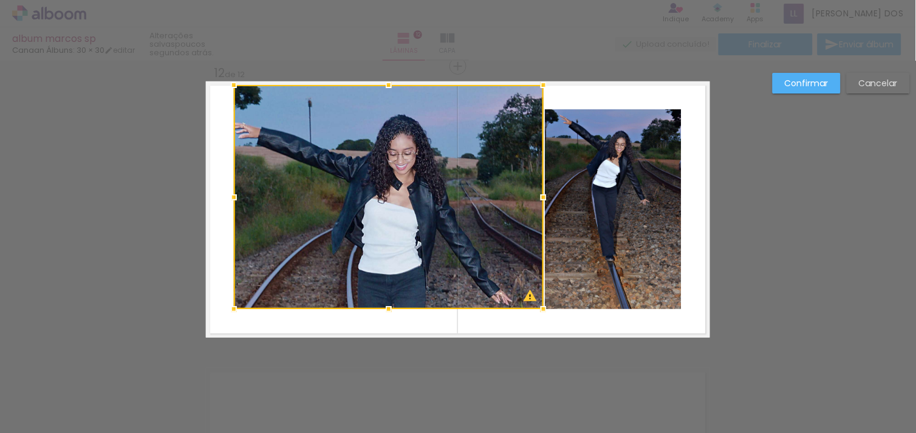
drag, startPoint x: 380, startPoint y: 107, endPoint x: 383, endPoint y: 70, distance: 37.2
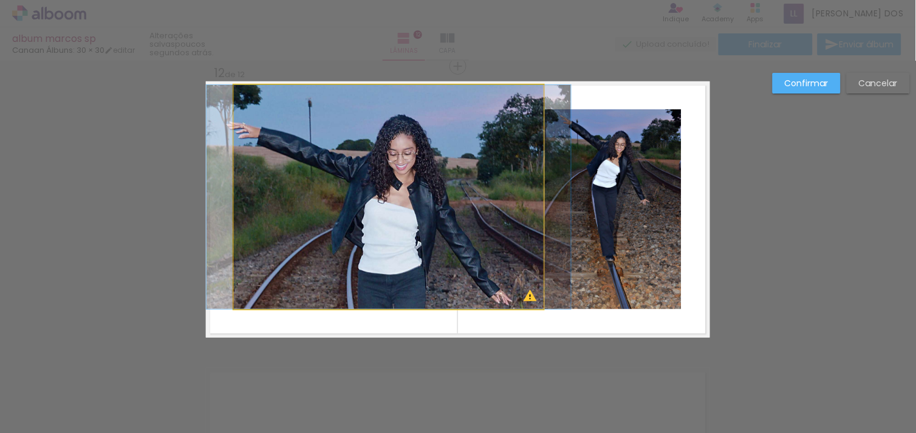
click at [247, 179] on quentale-photo at bounding box center [389, 197] width 310 height 224
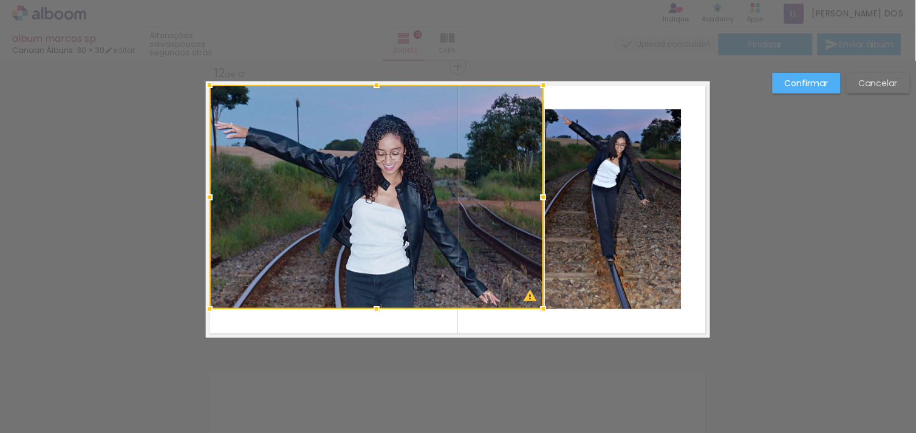
drag, startPoint x: 225, startPoint y: 191, endPoint x: 185, endPoint y: 213, distance: 46.2
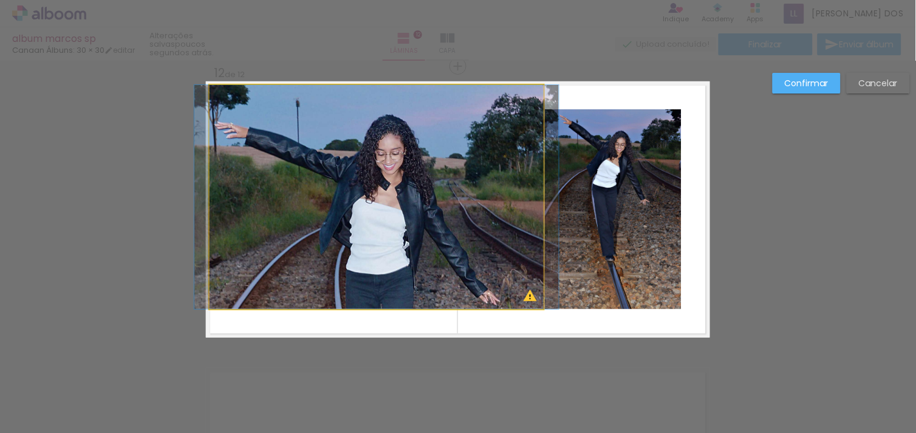
click at [324, 207] on quentale-photo at bounding box center [377, 197] width 334 height 224
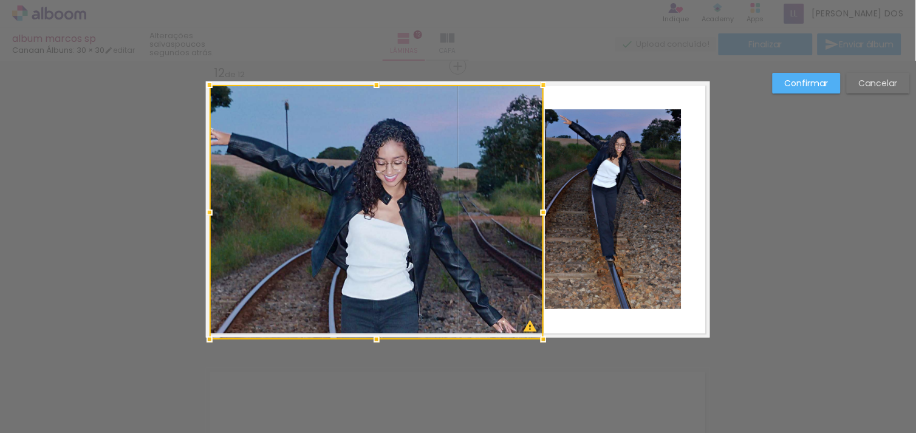
drag, startPoint x: 369, startPoint y: 307, endPoint x: 368, endPoint y: 347, distance: 40.7
click at [368, 347] on div at bounding box center [376, 339] width 24 height 24
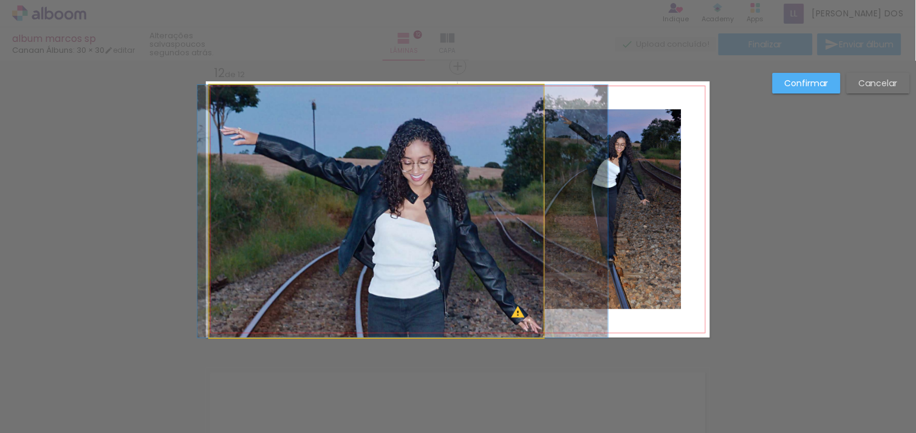
drag, startPoint x: 422, startPoint y: 209, endPoint x: 448, endPoint y: 209, distance: 26.7
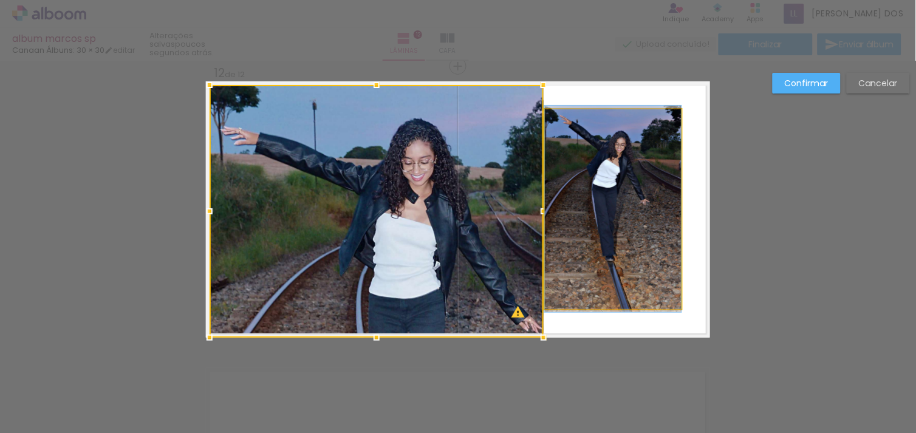
click at [576, 197] on quentale-photo at bounding box center [613, 209] width 137 height 200
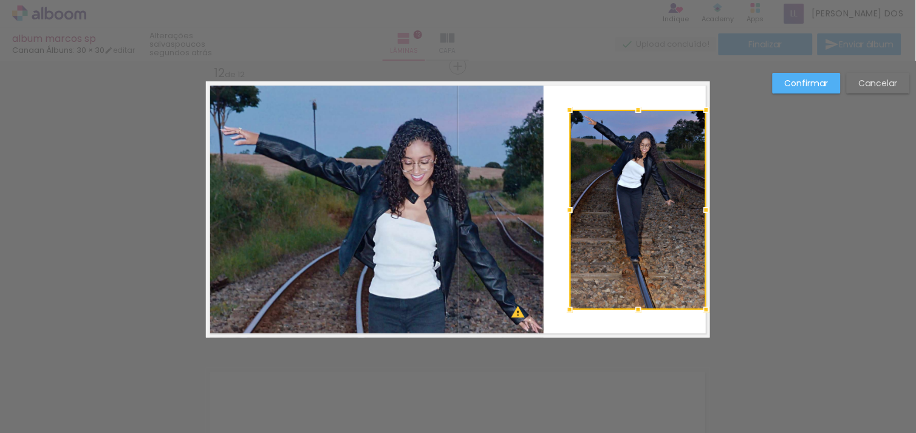
drag, startPoint x: 576, startPoint y: 197, endPoint x: 601, endPoint y: 196, distance: 25.5
click at [601, 196] on div at bounding box center [638, 210] width 137 height 200
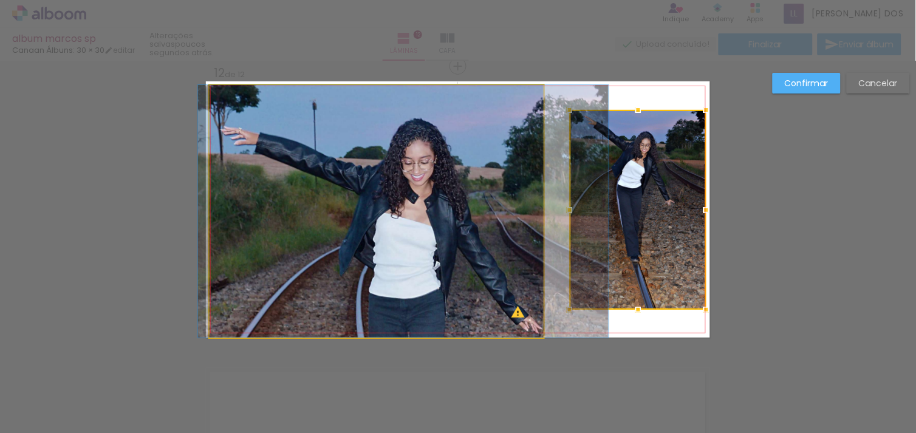
click at [522, 228] on quentale-photo at bounding box center [377, 211] width 334 height 253
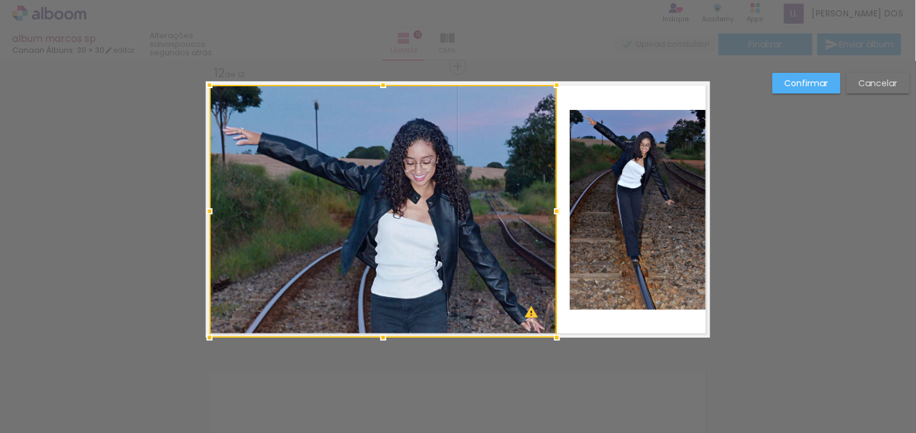
drag, startPoint x: 538, startPoint y: 208, endPoint x: 553, endPoint y: 208, distance: 15.2
click at [553, 208] on div at bounding box center [557, 211] width 24 height 24
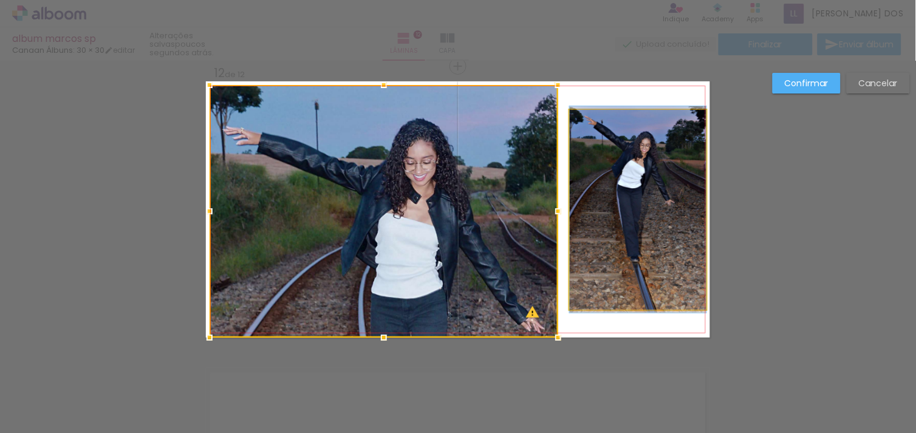
click at [645, 234] on quentale-photo at bounding box center [638, 210] width 137 height 200
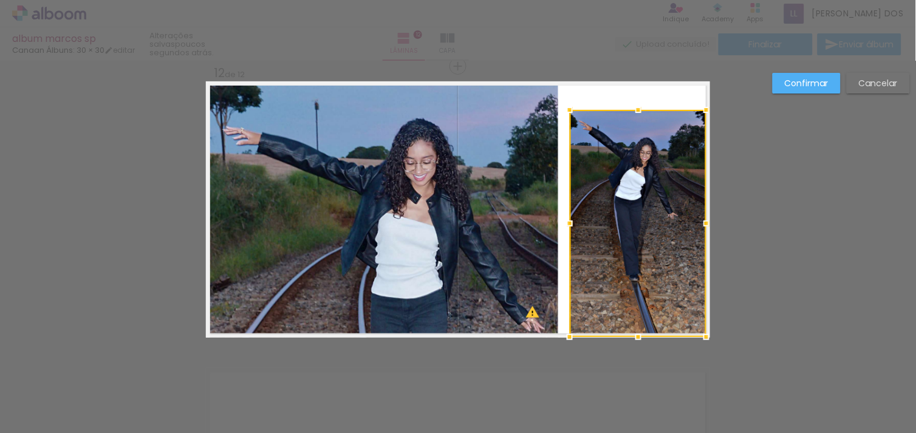
drag, startPoint x: 634, startPoint y: 310, endPoint x: 637, endPoint y: 341, distance: 31.1
click at [637, 341] on div at bounding box center [638, 337] width 24 height 24
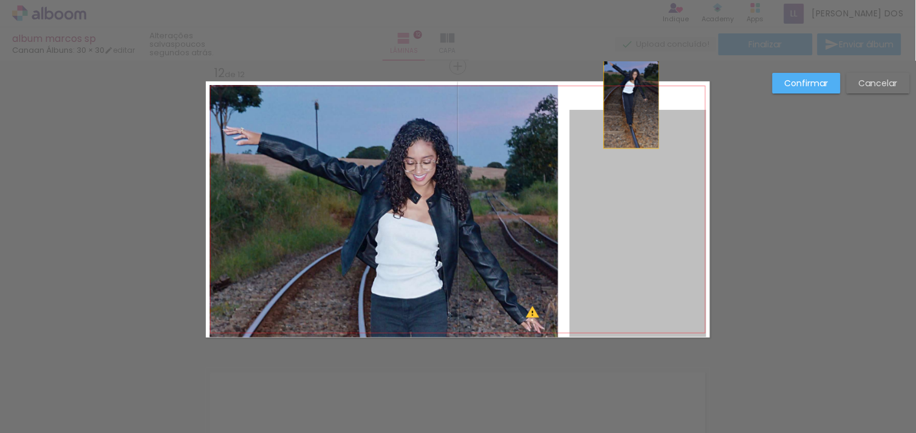
drag, startPoint x: 626, startPoint y: 148, endPoint x: 627, endPoint y: 104, distance: 43.1
click at [627, 104] on quentale-layouter at bounding box center [458, 209] width 504 height 256
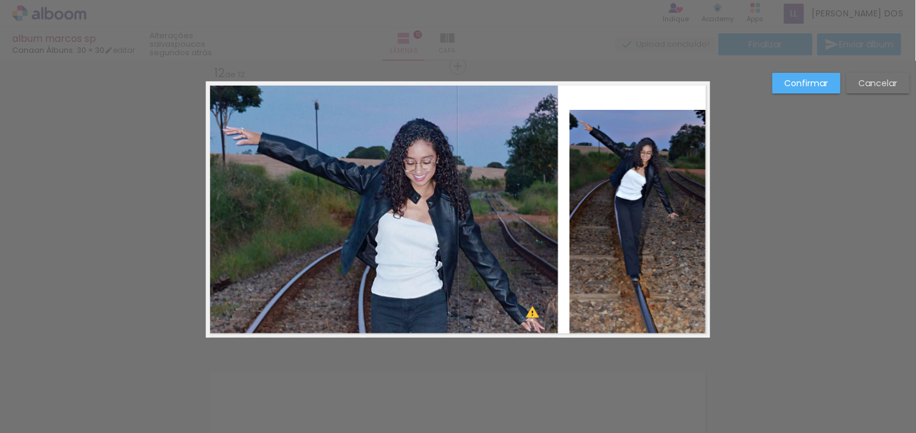
click at [628, 128] on quentale-photo at bounding box center [638, 223] width 137 height 227
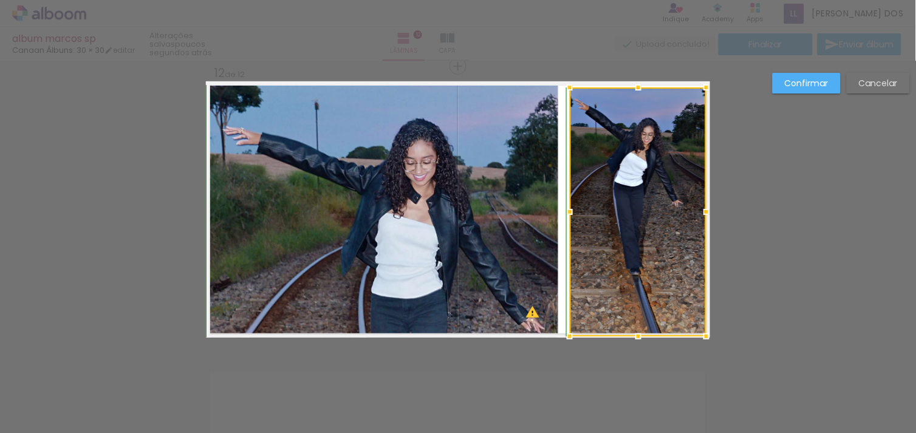
drag, startPoint x: 629, startPoint y: 113, endPoint x: 624, endPoint y: 80, distance: 33.7
click at [626, 80] on div at bounding box center [638, 87] width 24 height 24
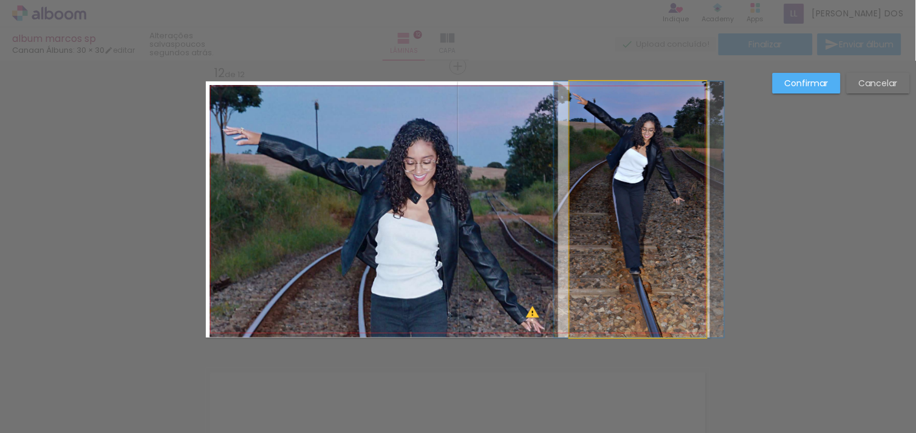
click at [630, 155] on quentale-photo at bounding box center [638, 209] width 137 height 256
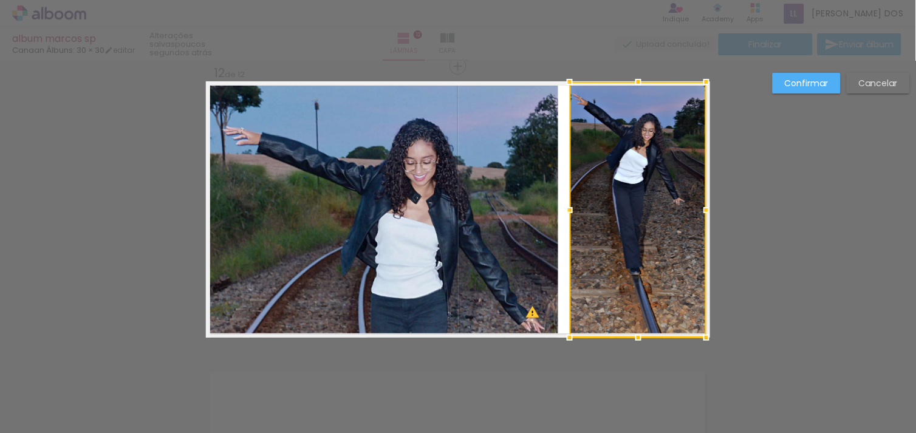
drag, startPoint x: 630, startPoint y: 155, endPoint x: 630, endPoint y: 172, distance: 16.4
click at [630, 172] on div at bounding box center [638, 210] width 137 height 256
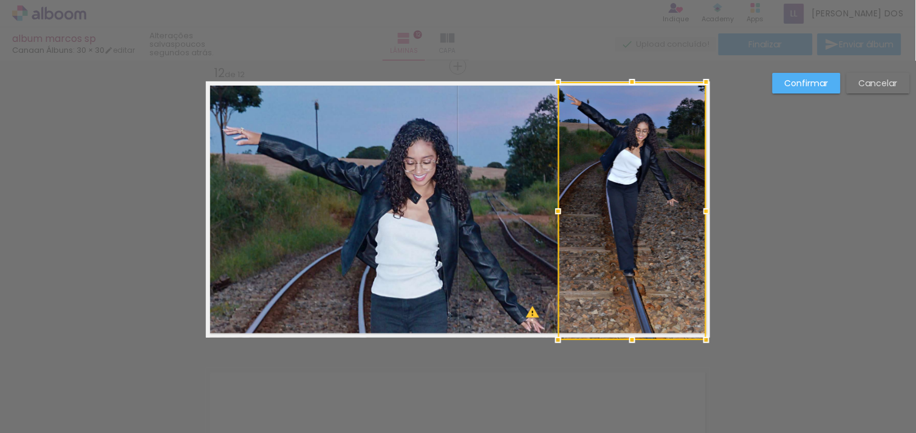
drag, startPoint x: 562, startPoint y: 207, endPoint x: 550, endPoint y: 210, distance: 12.1
click at [550, 210] on div at bounding box center [558, 211] width 24 height 24
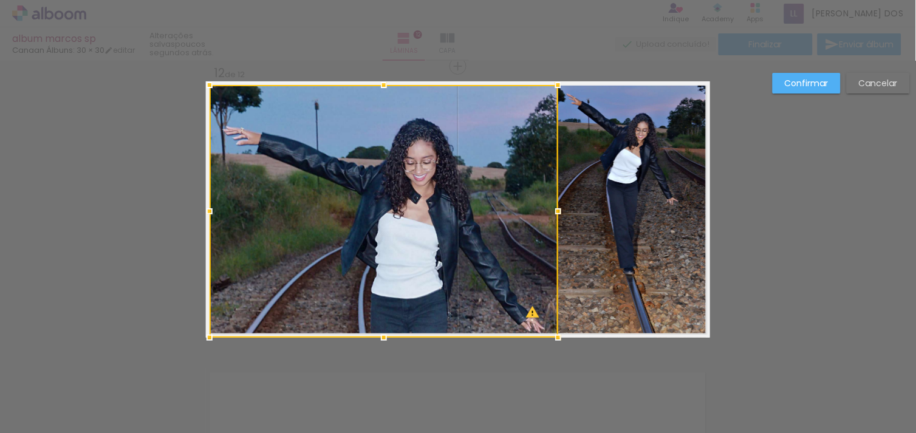
click at [0, 0] on slot "Confirmar" at bounding box center [0, 0] width 0 height 0
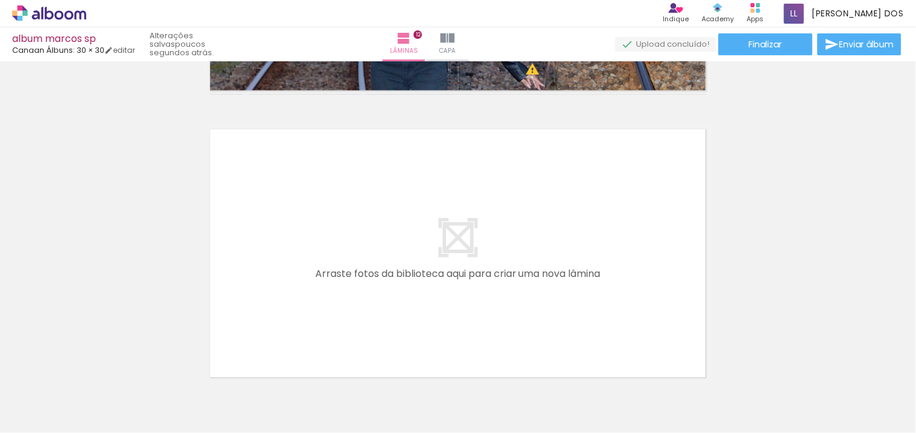
scroll to position [3439, 0]
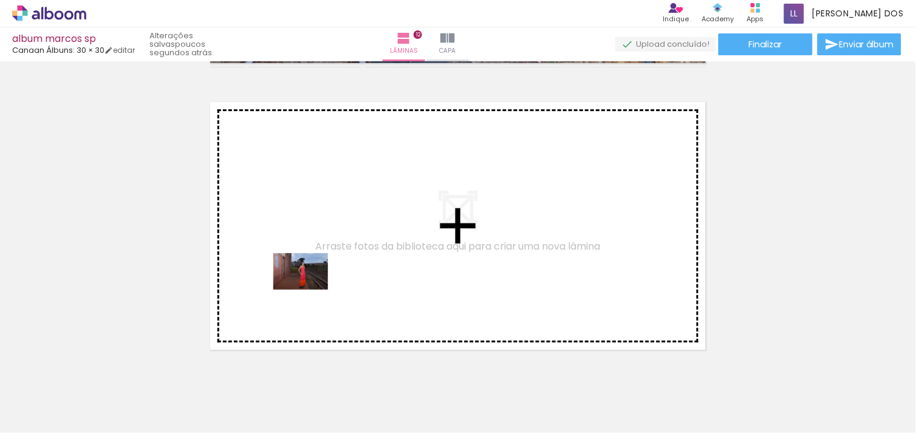
drag, startPoint x: 233, startPoint y: 387, endPoint x: 310, endPoint y: 290, distance: 124.1
click at [310, 290] on quentale-workspace at bounding box center [458, 216] width 916 height 433
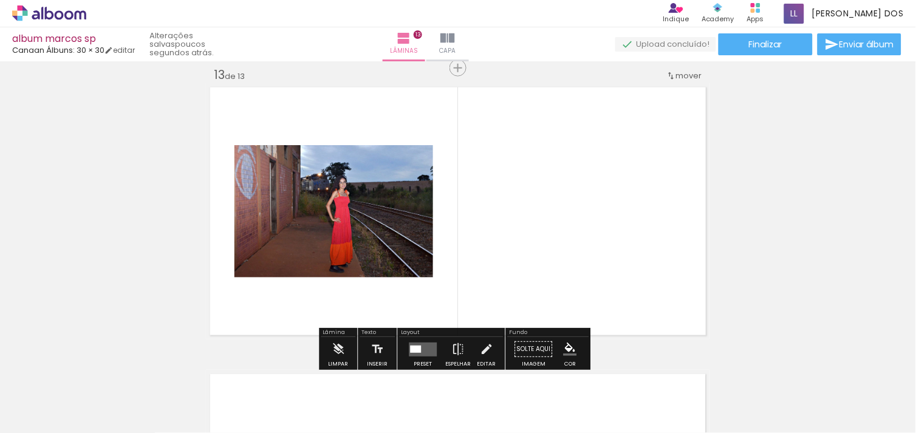
scroll to position [3455, 0]
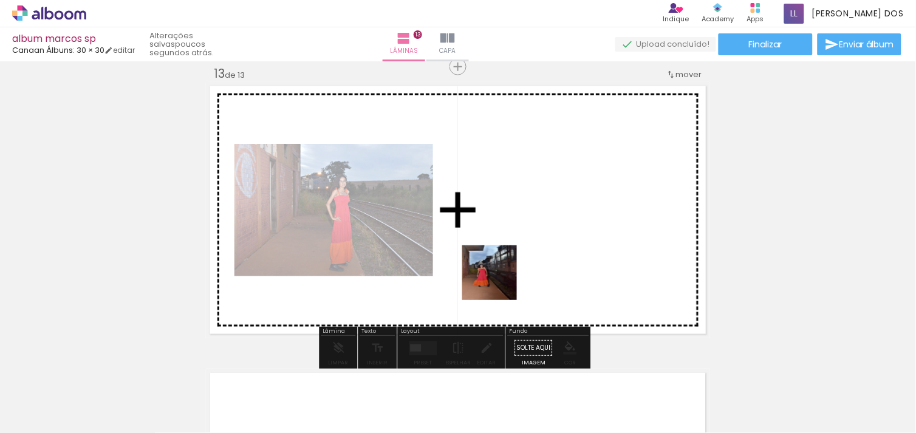
drag, startPoint x: 301, startPoint y: 404, endPoint x: 503, endPoint y: 280, distance: 236.7
click at [503, 280] on quentale-workspace at bounding box center [458, 216] width 916 height 433
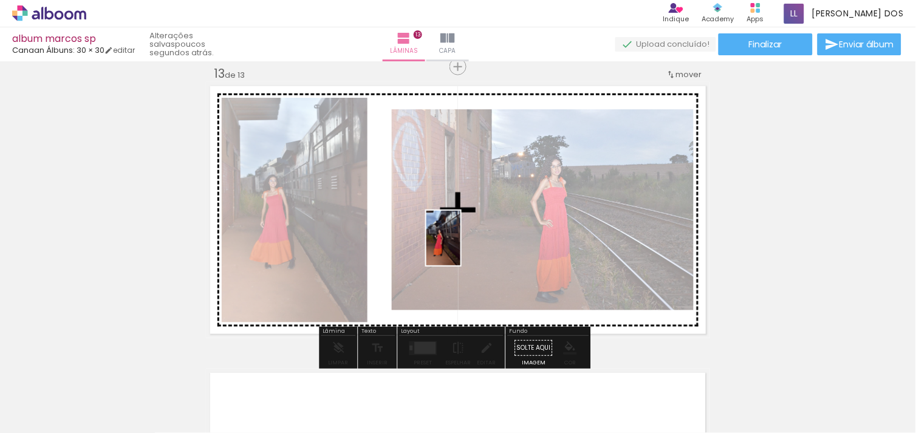
drag, startPoint x: 395, startPoint y: 319, endPoint x: 463, endPoint y: 247, distance: 98.8
click at [463, 247] on quentale-workspace at bounding box center [458, 216] width 916 height 433
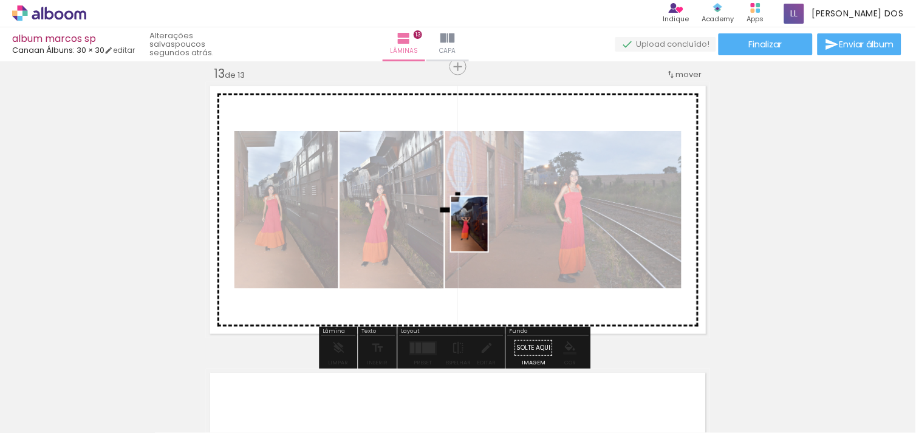
drag, startPoint x: 440, startPoint y: 391, endPoint x: 490, endPoint y: 229, distance: 168.9
click at [490, 229] on quentale-workspace at bounding box center [458, 216] width 916 height 433
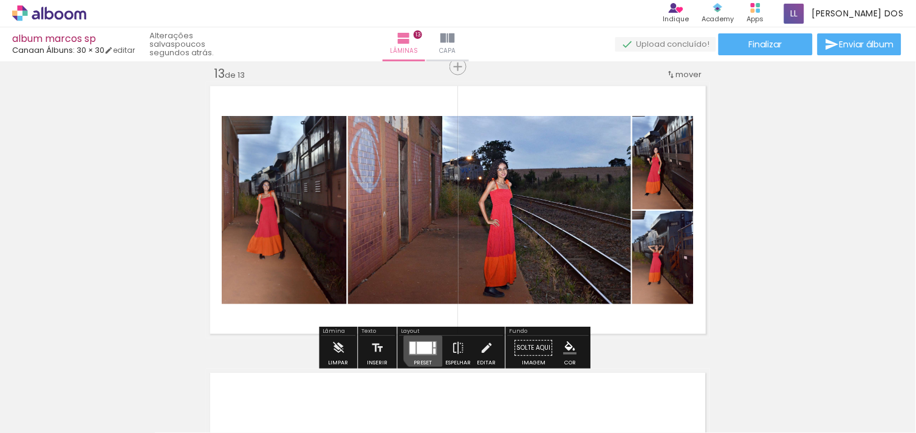
click at [423, 347] on div at bounding box center [424, 348] width 15 height 12
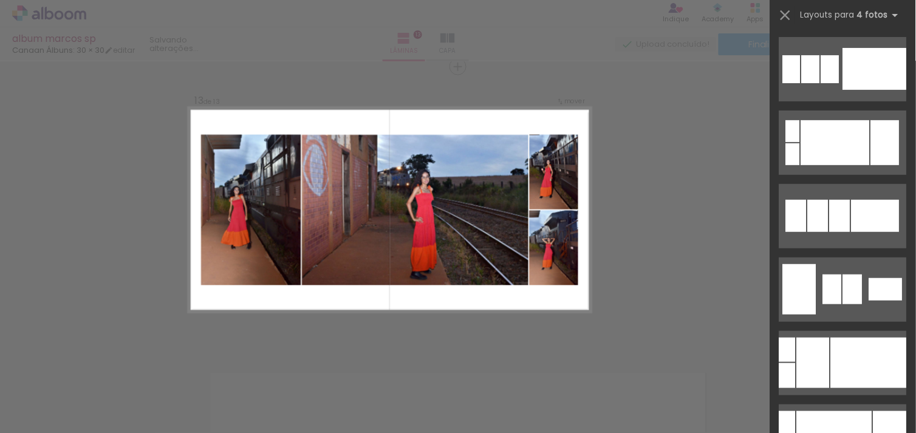
scroll to position [0, 0]
